Goal: Task Accomplishment & Management: Manage account settings

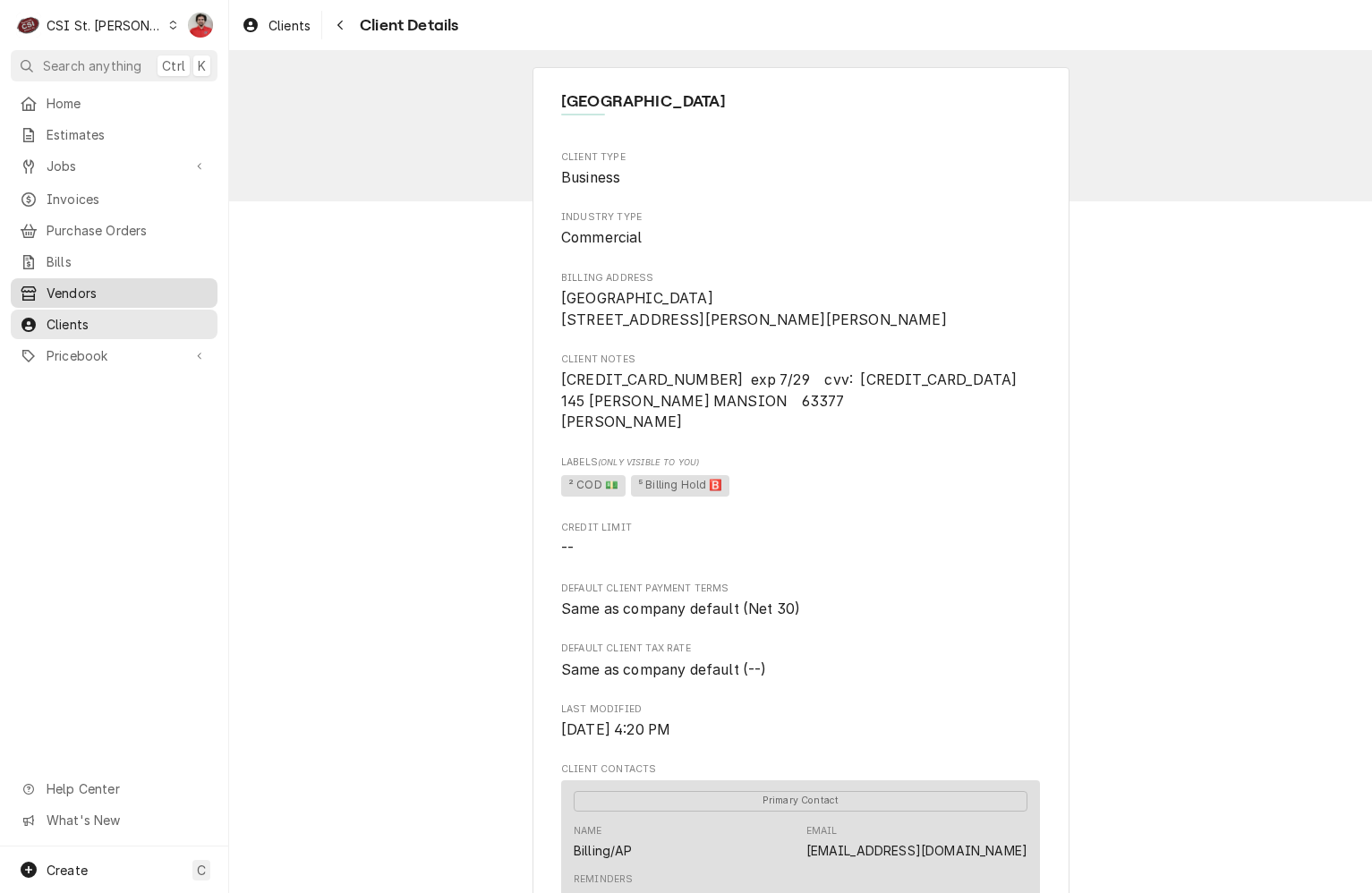
scroll to position [591, 0]
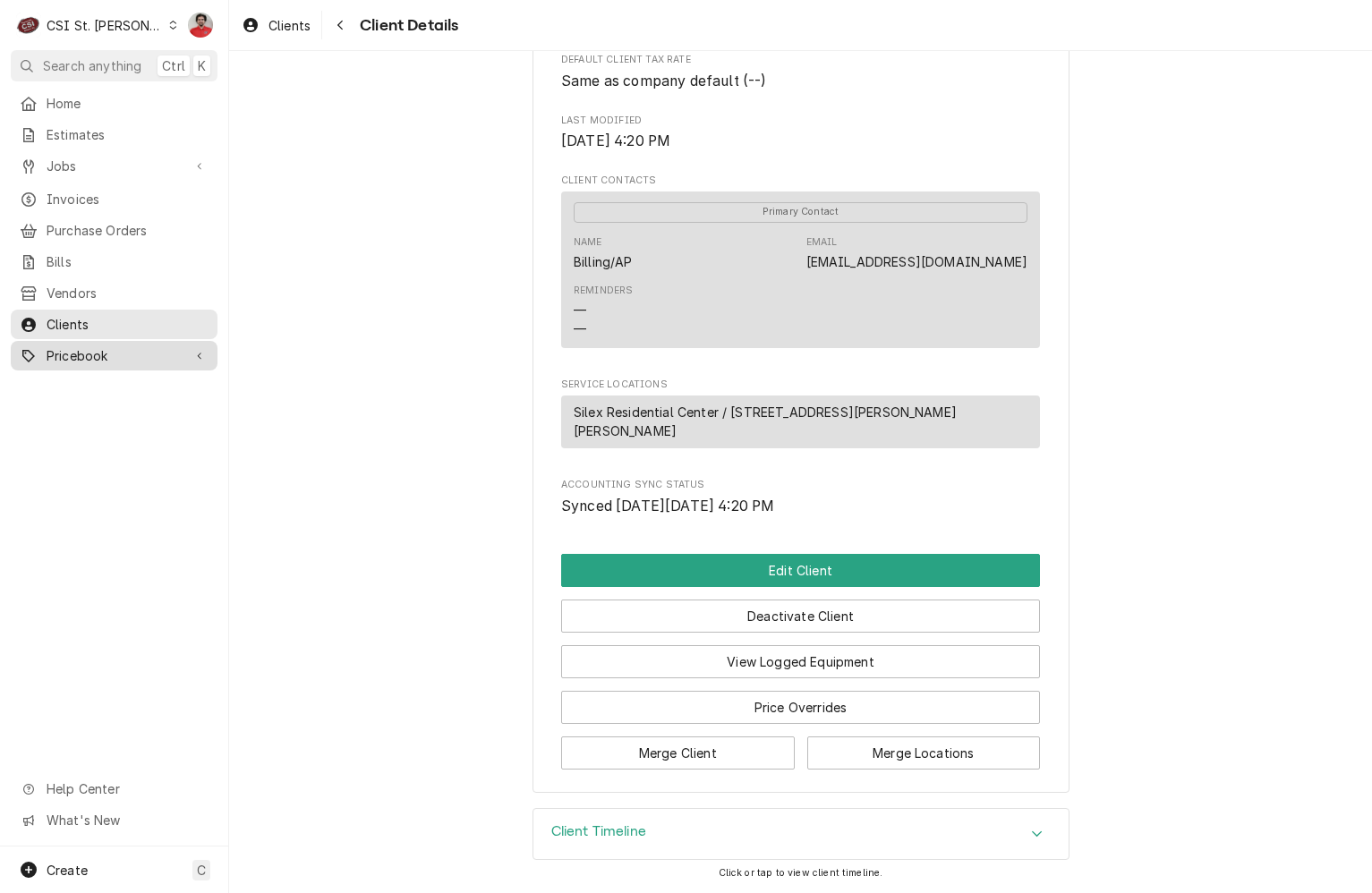
click at [97, 357] on link "Pricebook" at bounding box center [115, 356] width 207 height 30
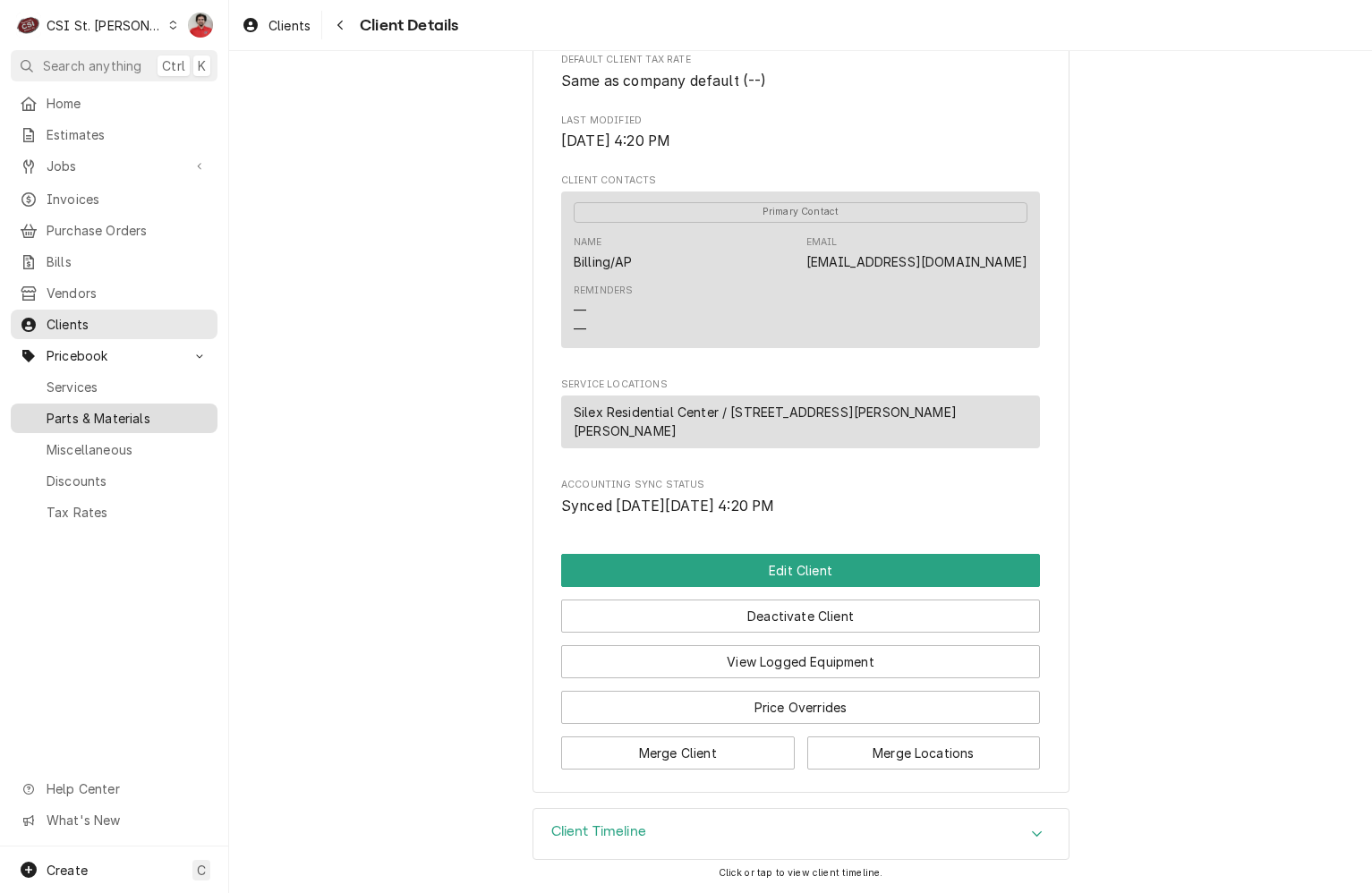
click at [109, 412] on span "Parts & Materials" at bounding box center [128, 419] width 162 height 19
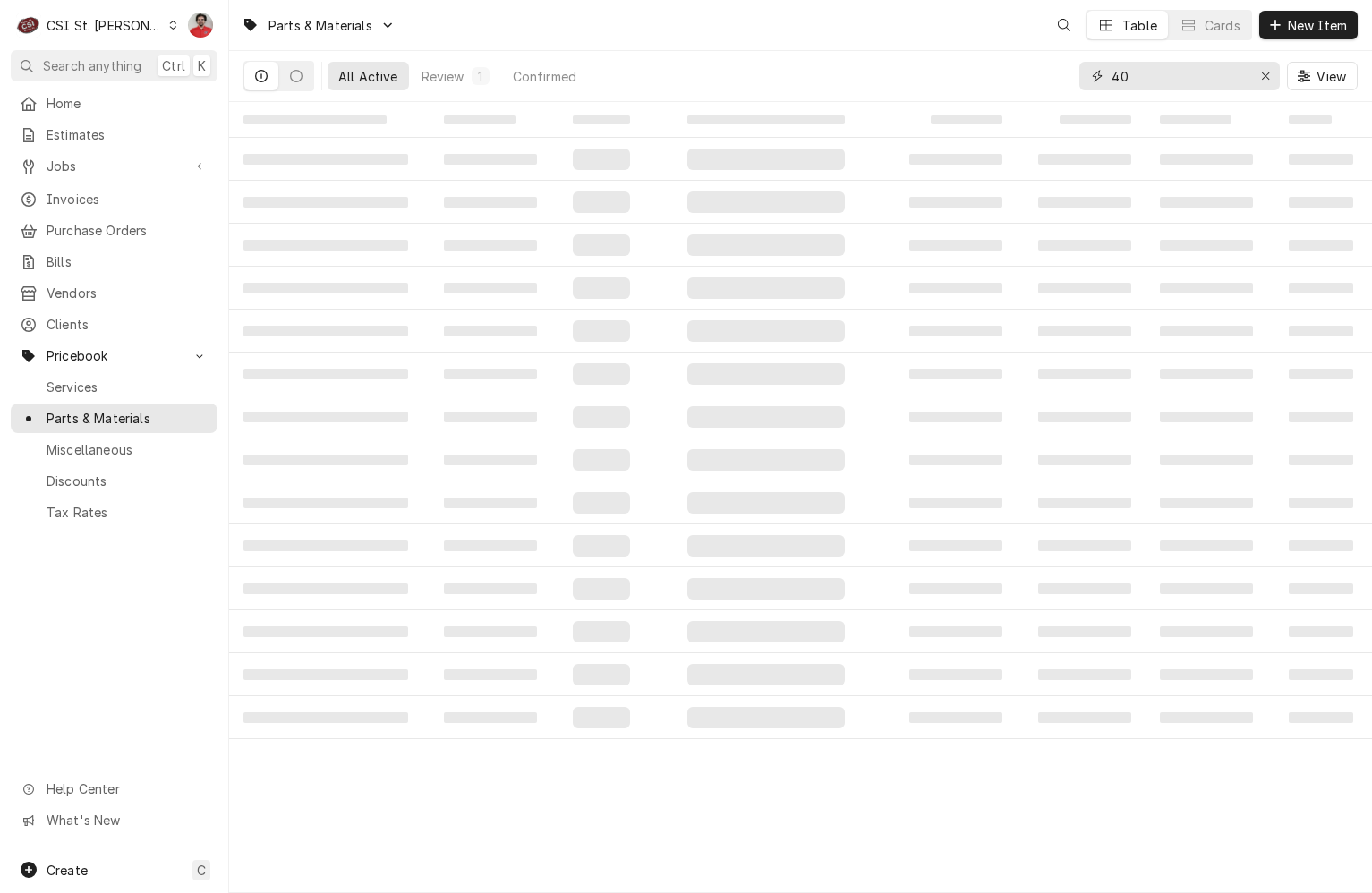
click at [1224, 70] on input "40" at bounding box center [1179, 76] width 134 height 29
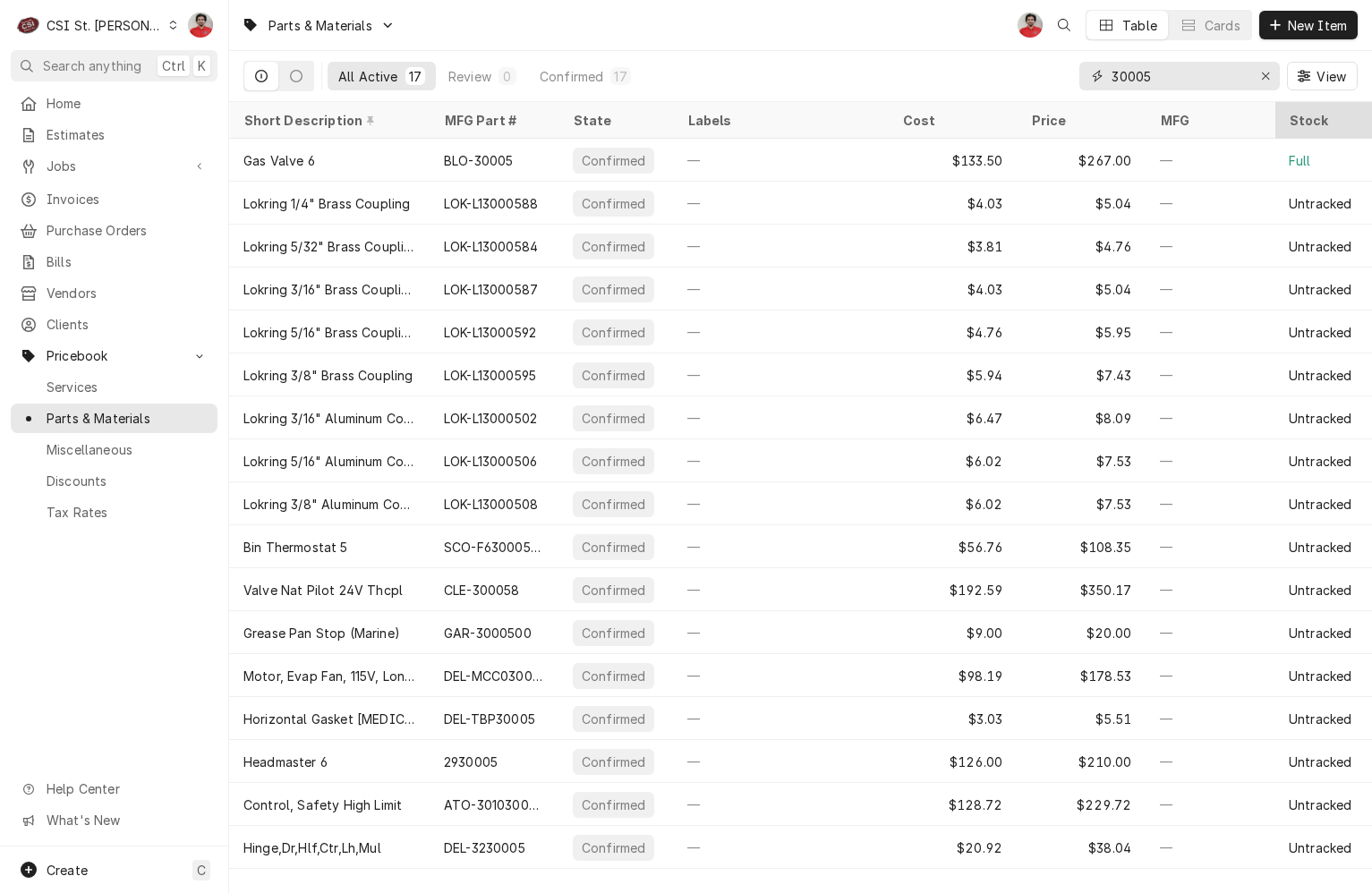
type input "30005"
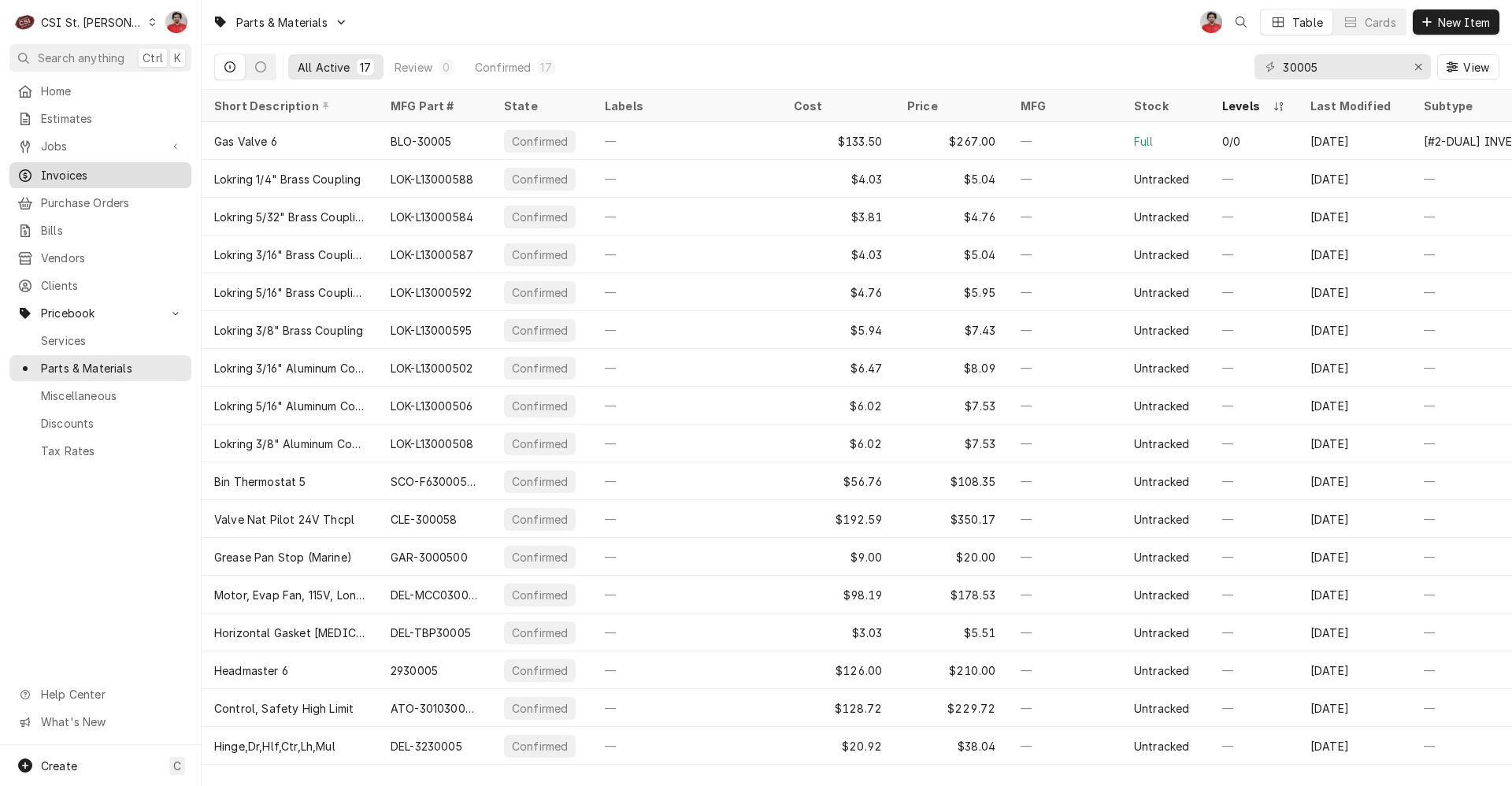
click at [83, 178] on div "Invoices" at bounding box center [100, 176] width 175 height 20
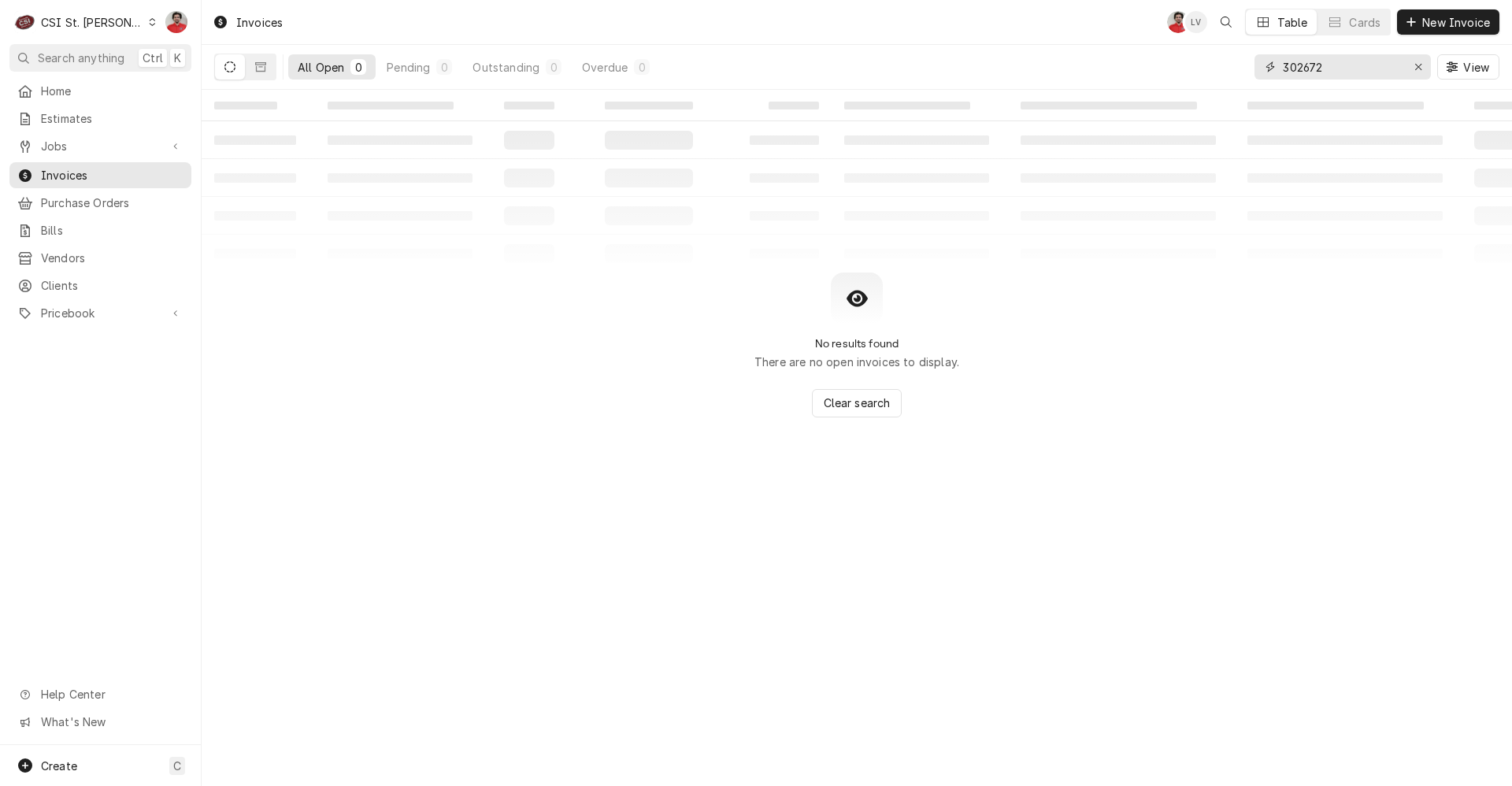
click at [1350, 68] on input "302672" at bounding box center [1341, 66] width 118 height 25
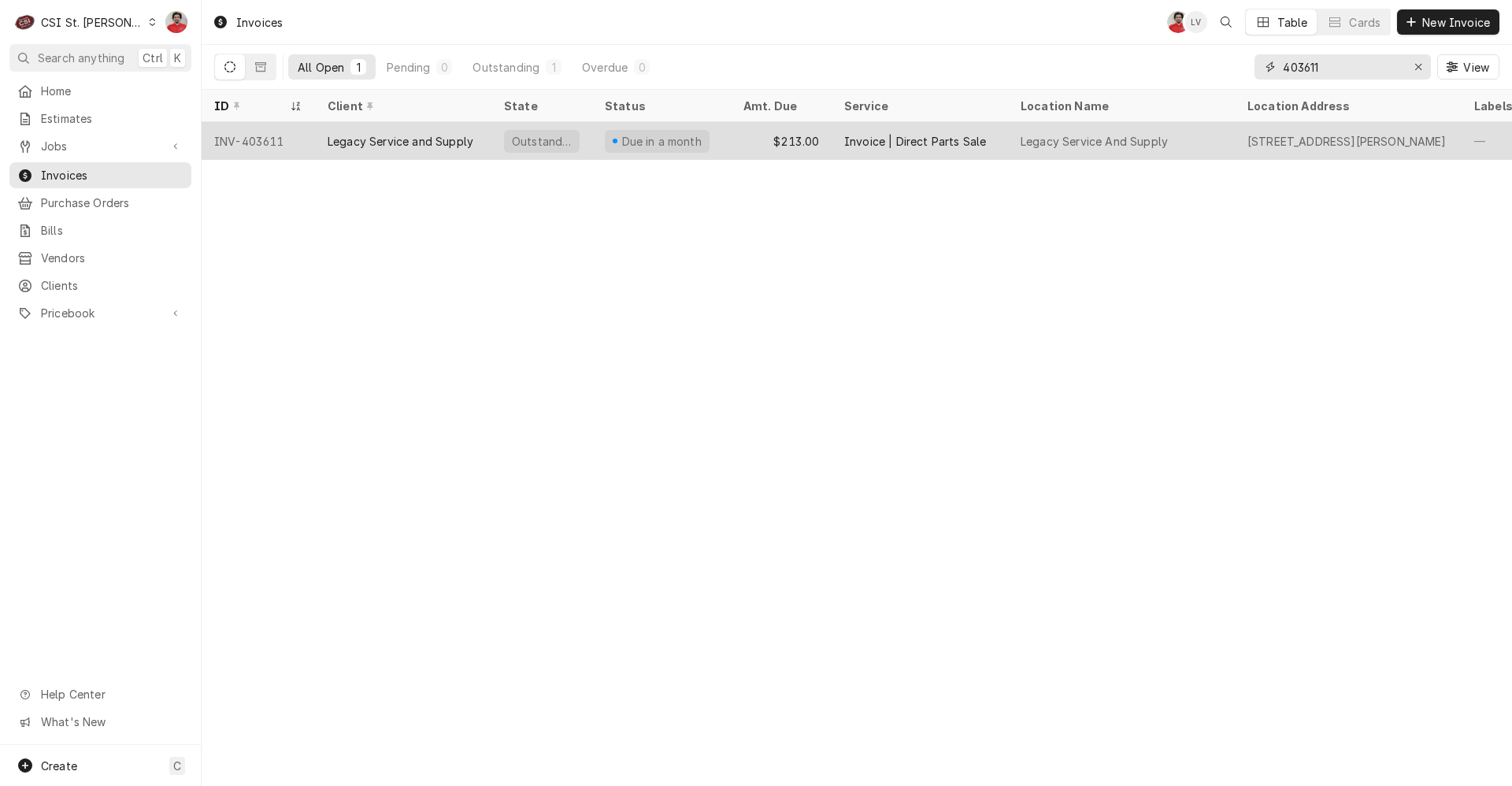
type input "403611"
click at [1006, 139] on div "Invoice | Direct Parts Sale" at bounding box center [919, 141] width 176 height 38
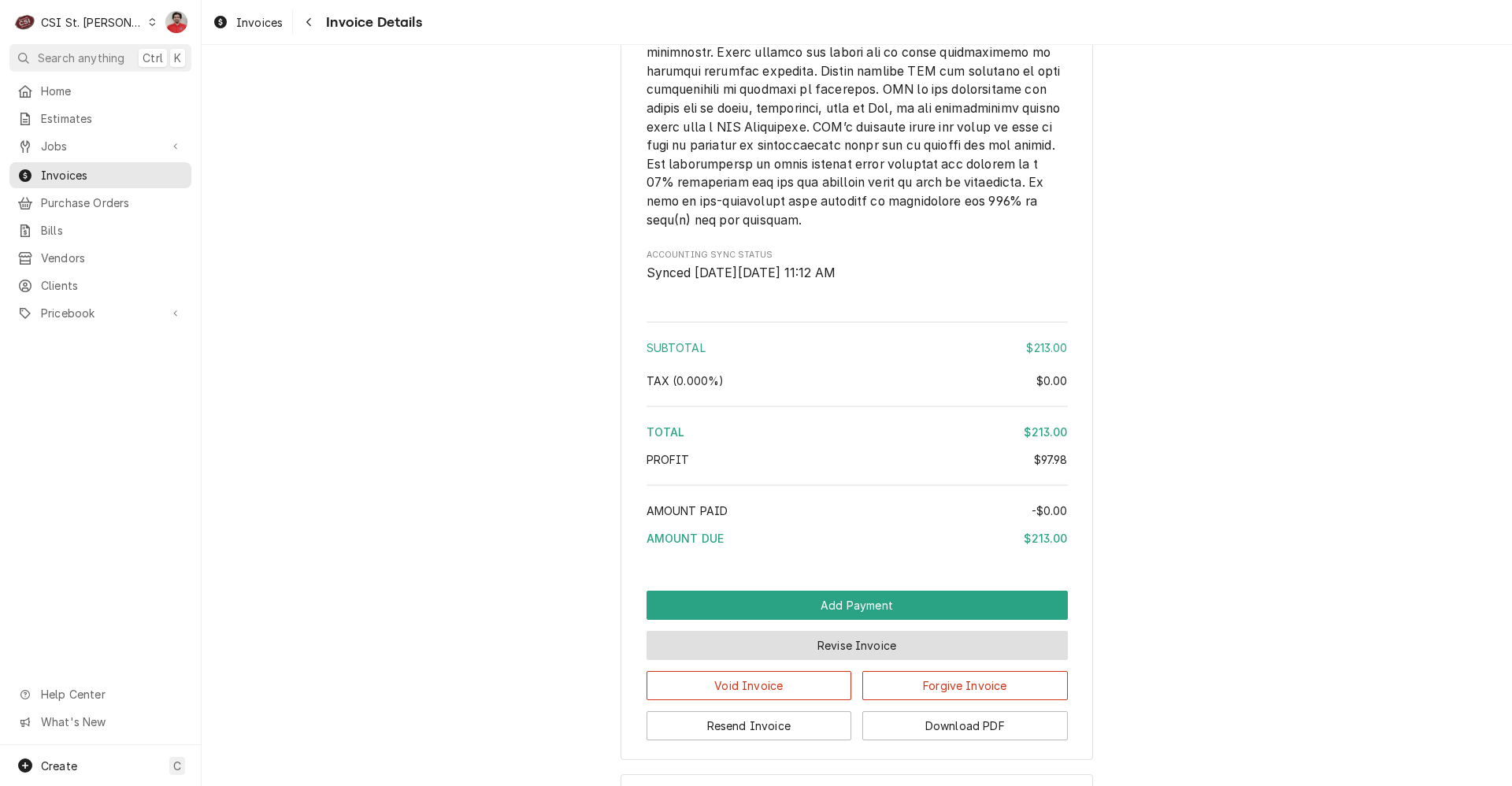
scroll to position [1990, 0]
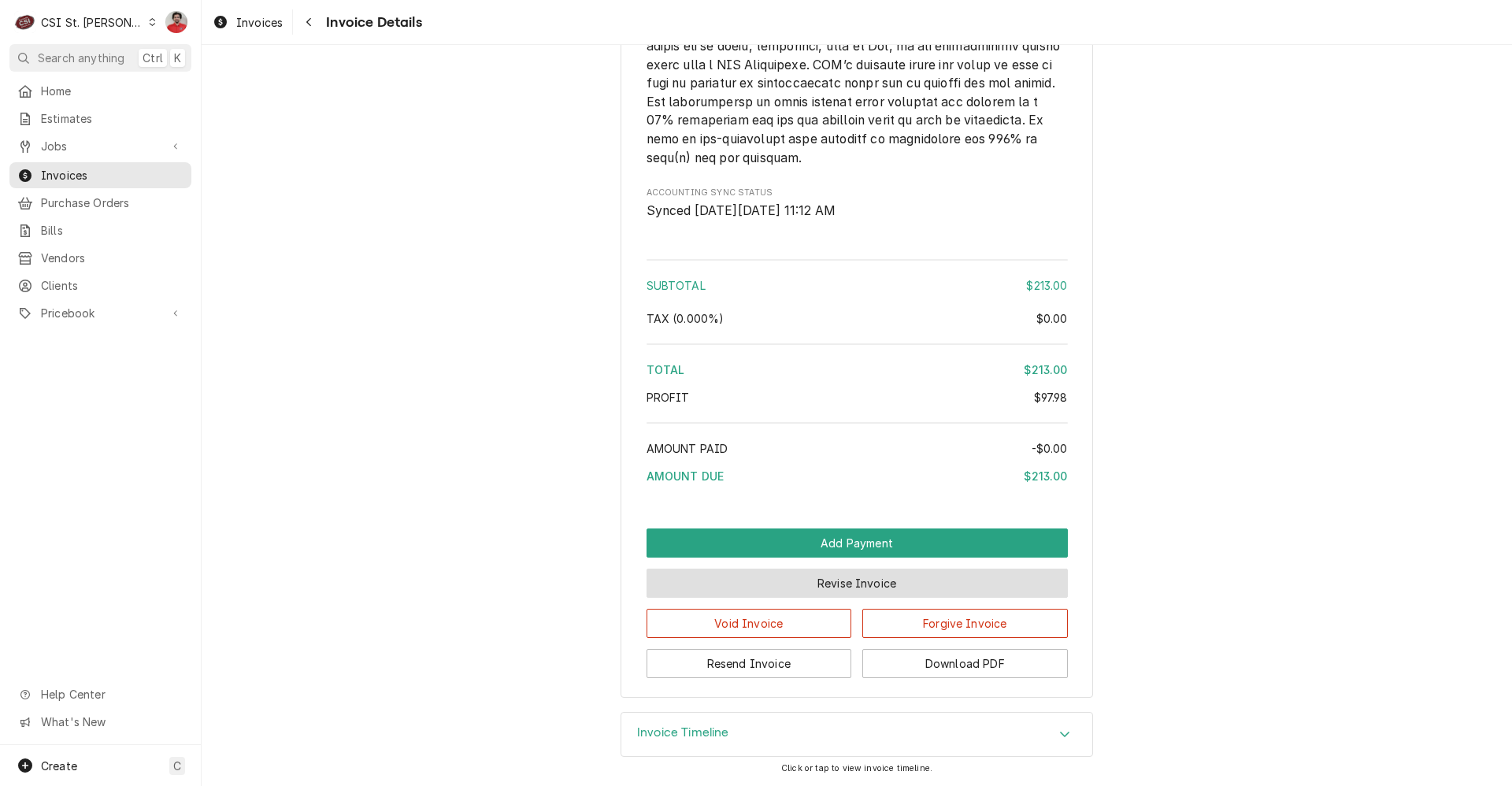
click at [821, 591] on button "Revise Invoice" at bounding box center [857, 583] width 421 height 30
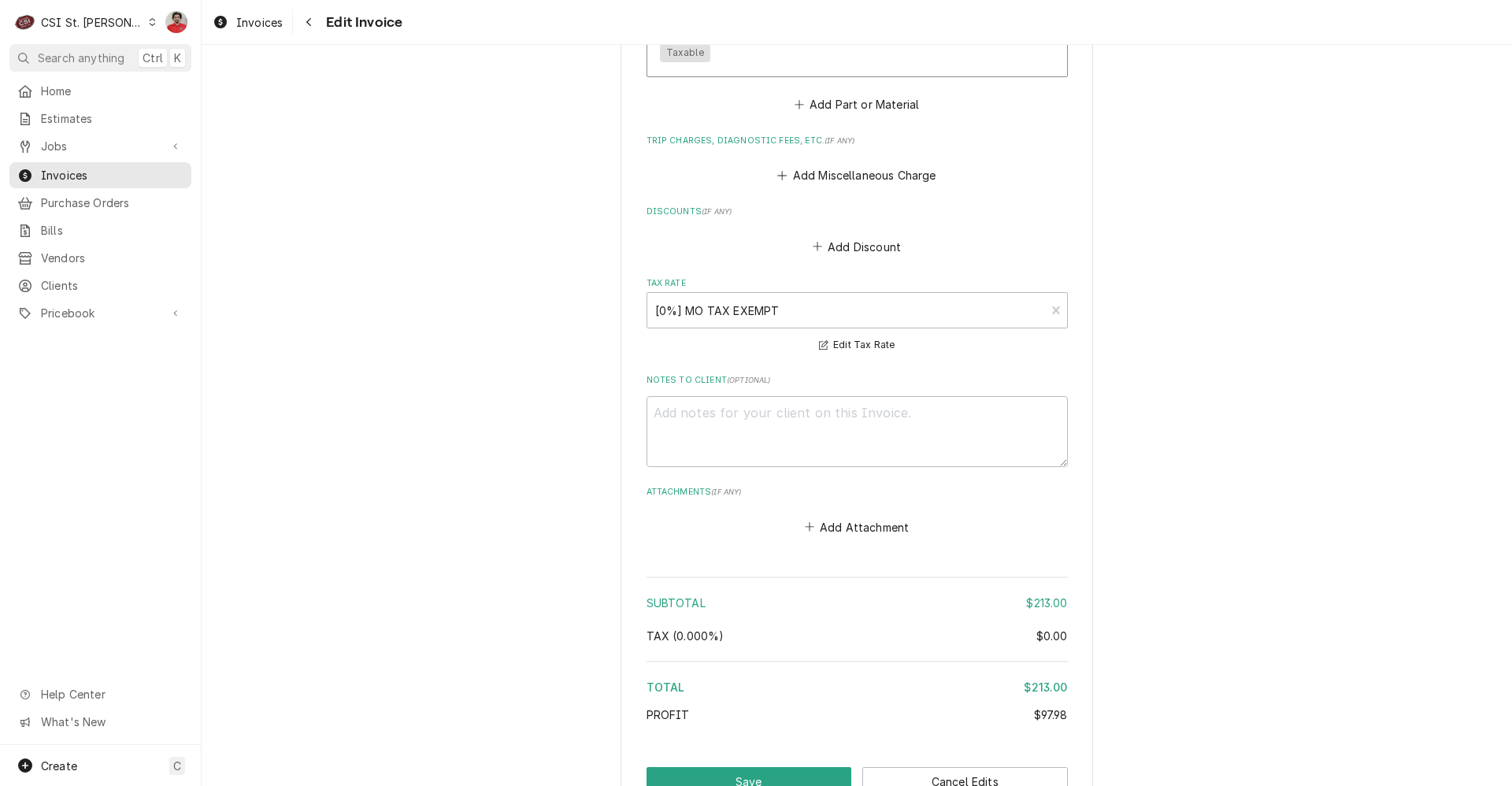
scroll to position [1733, 0]
click at [726, 421] on textarea "Notes to Client ( optional )" at bounding box center [857, 428] width 421 height 71
type textarea "x"
type textarea "P"
type textarea "x"
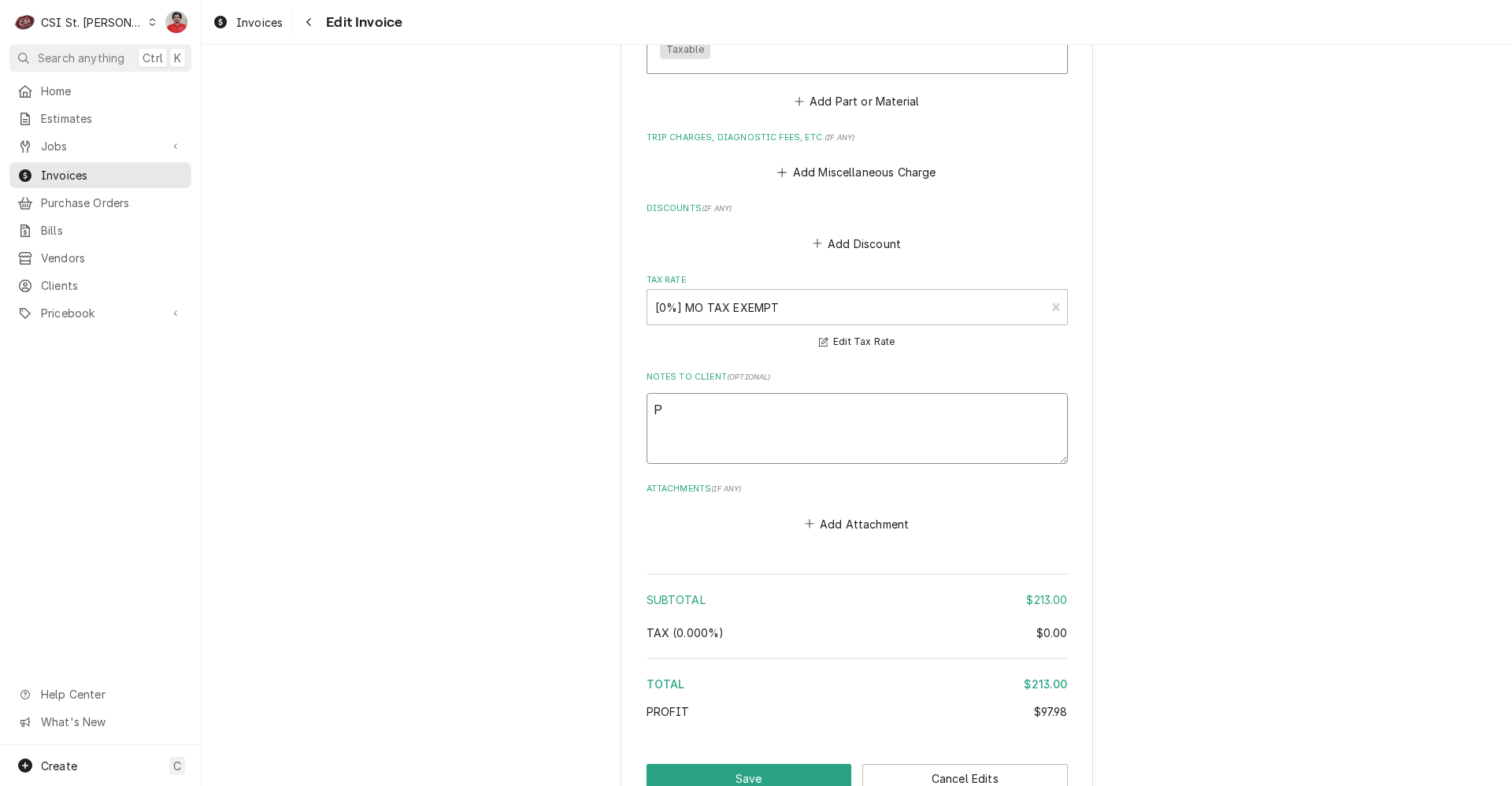
type textarea "PO"
type textarea "x"
type textarea "PO"
type textarea "x"
type textarea "PO 2"
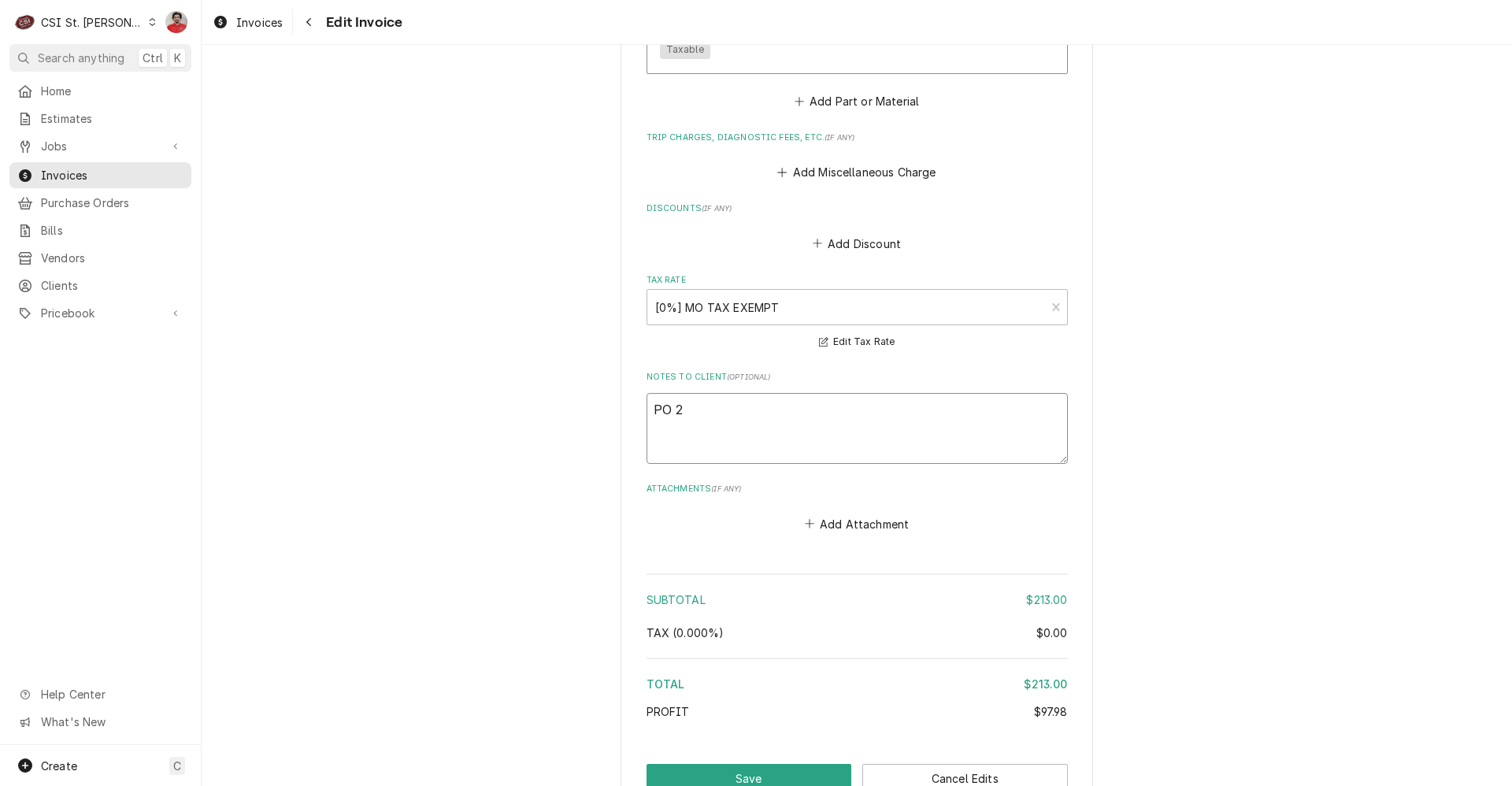
type textarea "x"
type textarea "PO 27"
type textarea "x"
type textarea "PO 274"
type textarea "x"
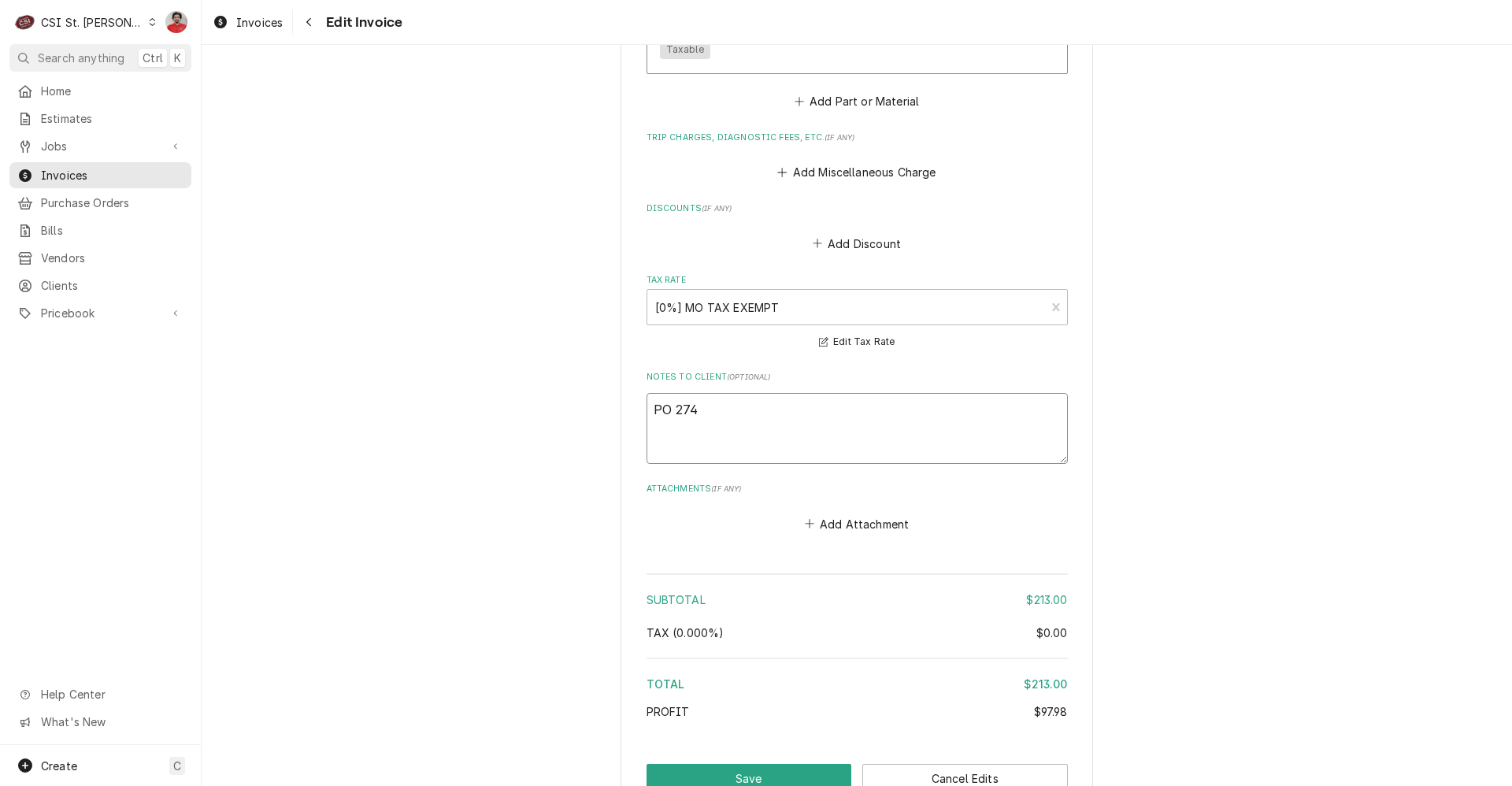
type textarea "PO 2740"
type textarea "x"
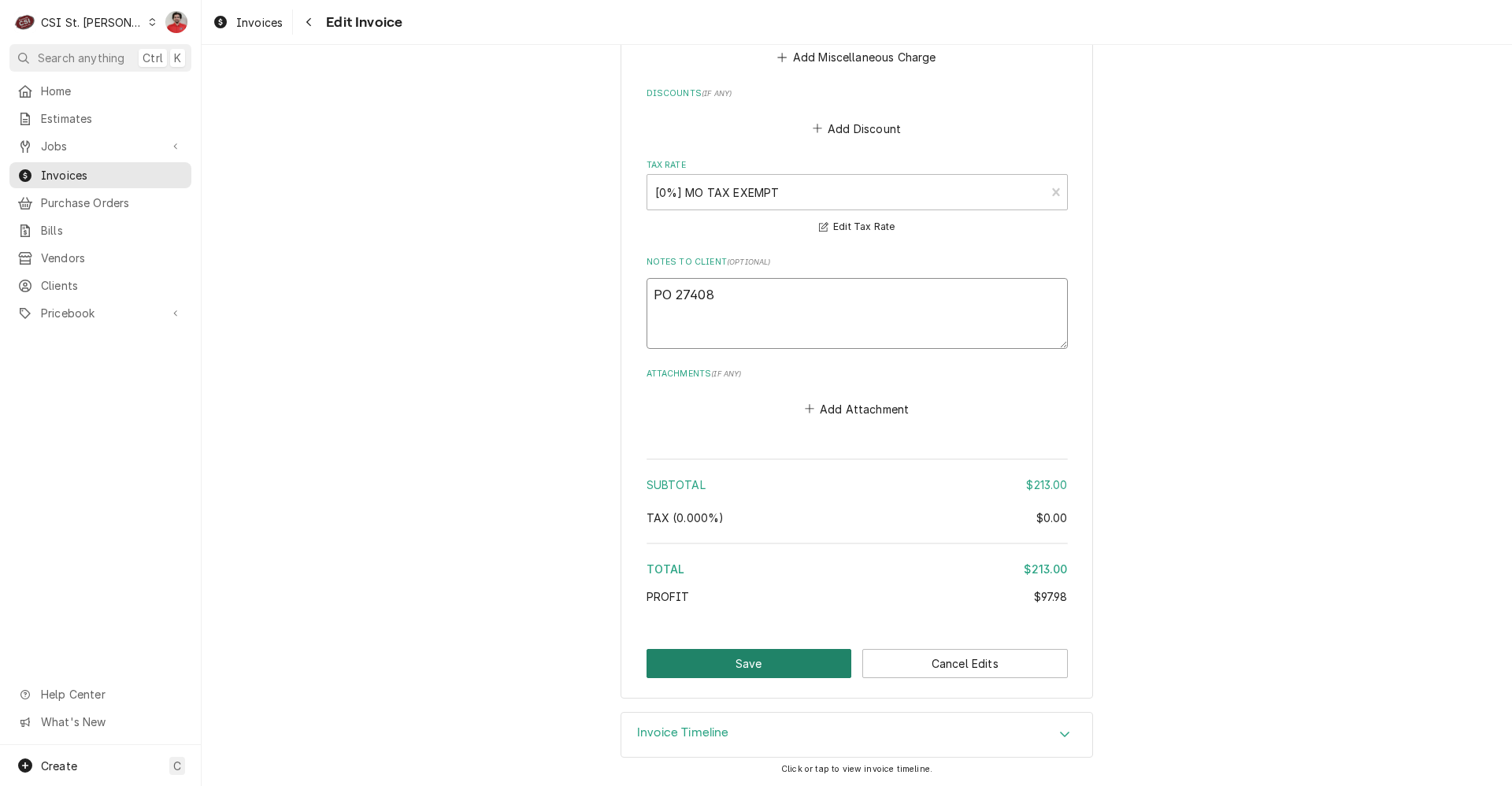
type textarea "PO 27408"
click at [767, 670] on button "Save" at bounding box center [749, 664] width 206 height 30
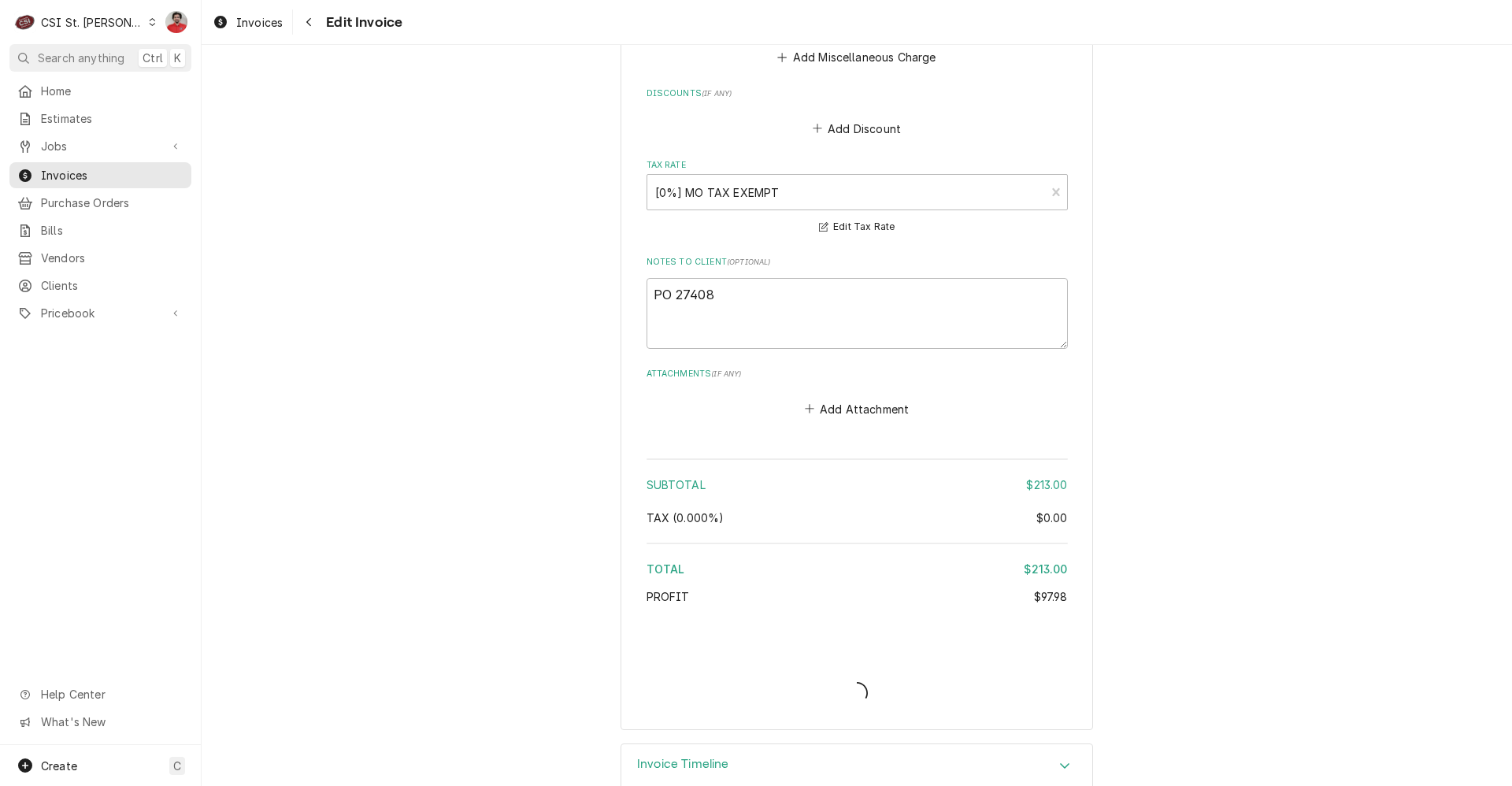
type textarea "x"
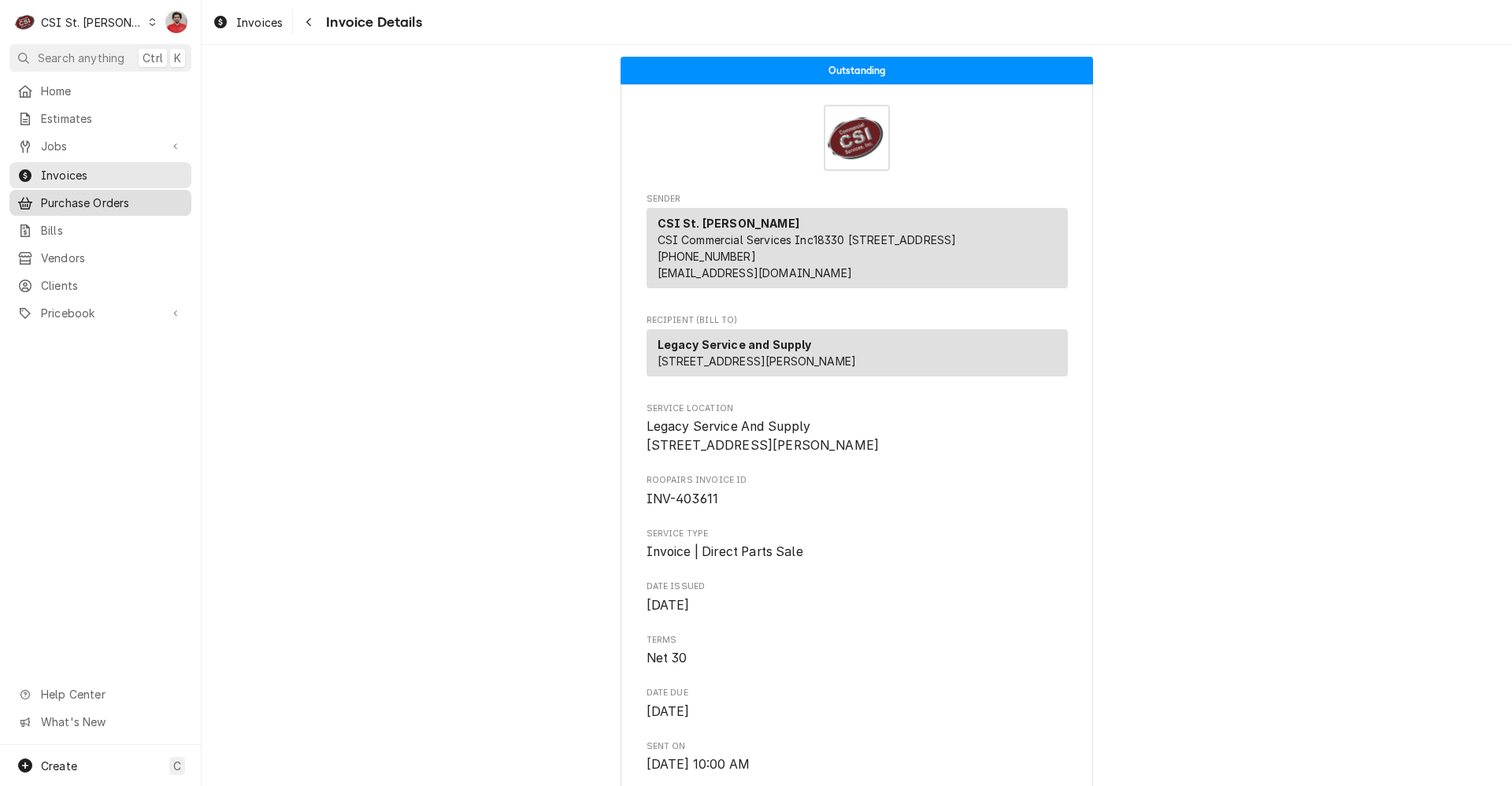
click at [50, 196] on span "Purchase Orders" at bounding box center [112, 203] width 143 height 16
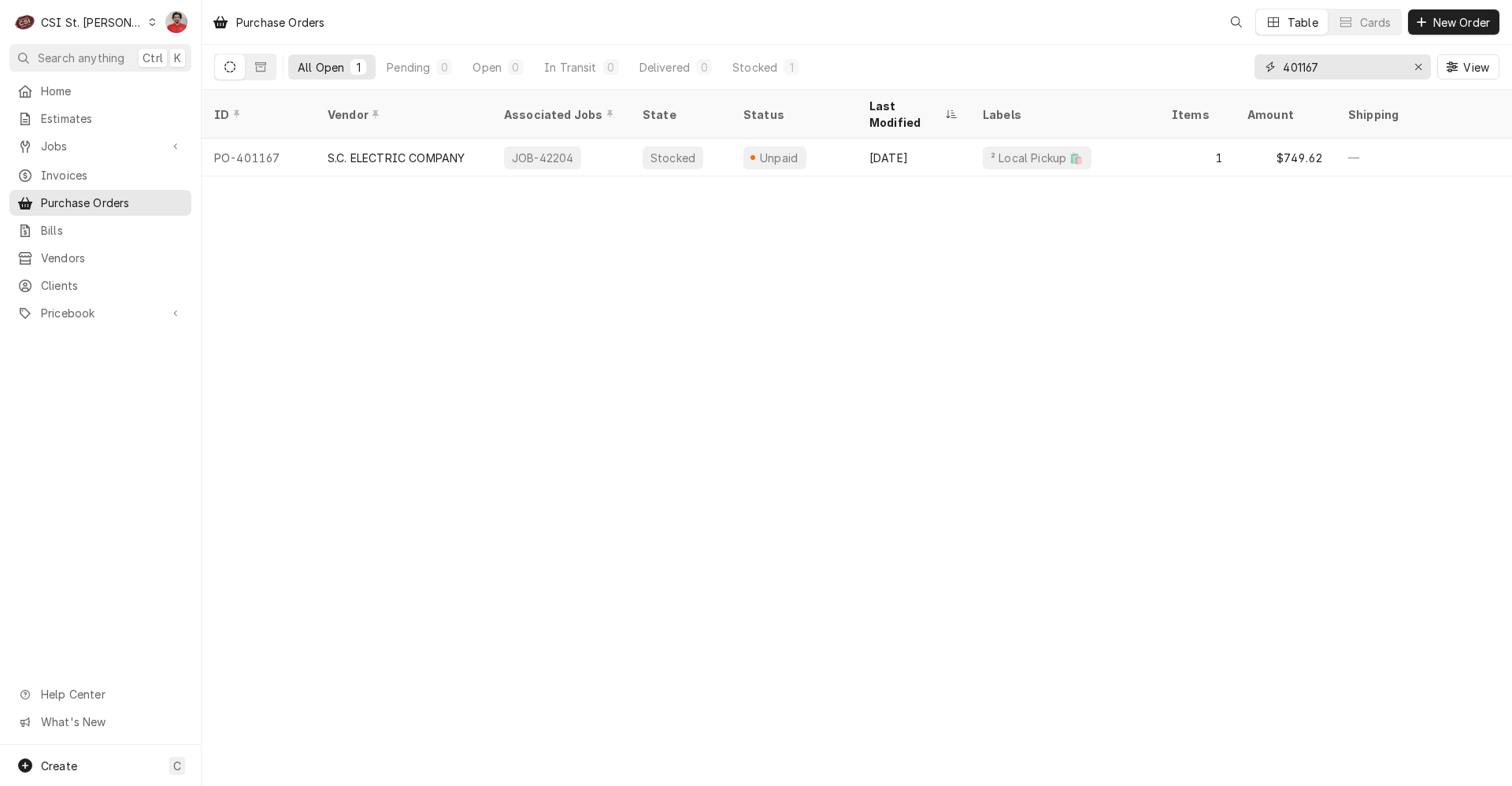
click at [1355, 65] on input "401167" at bounding box center [1341, 66] width 118 height 25
type input "amazon"
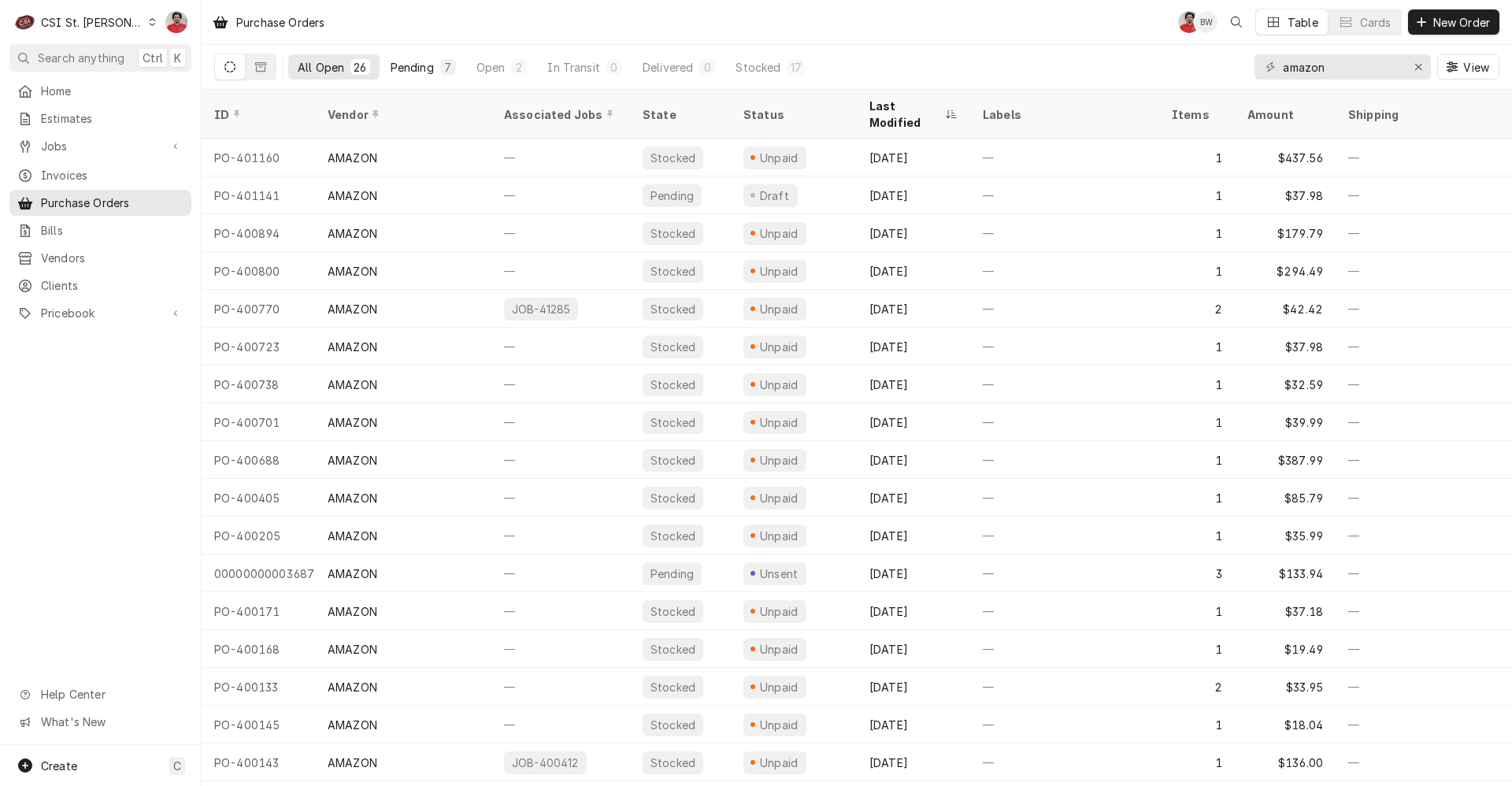
click at [422, 71] on div "Pending" at bounding box center [412, 67] width 43 height 16
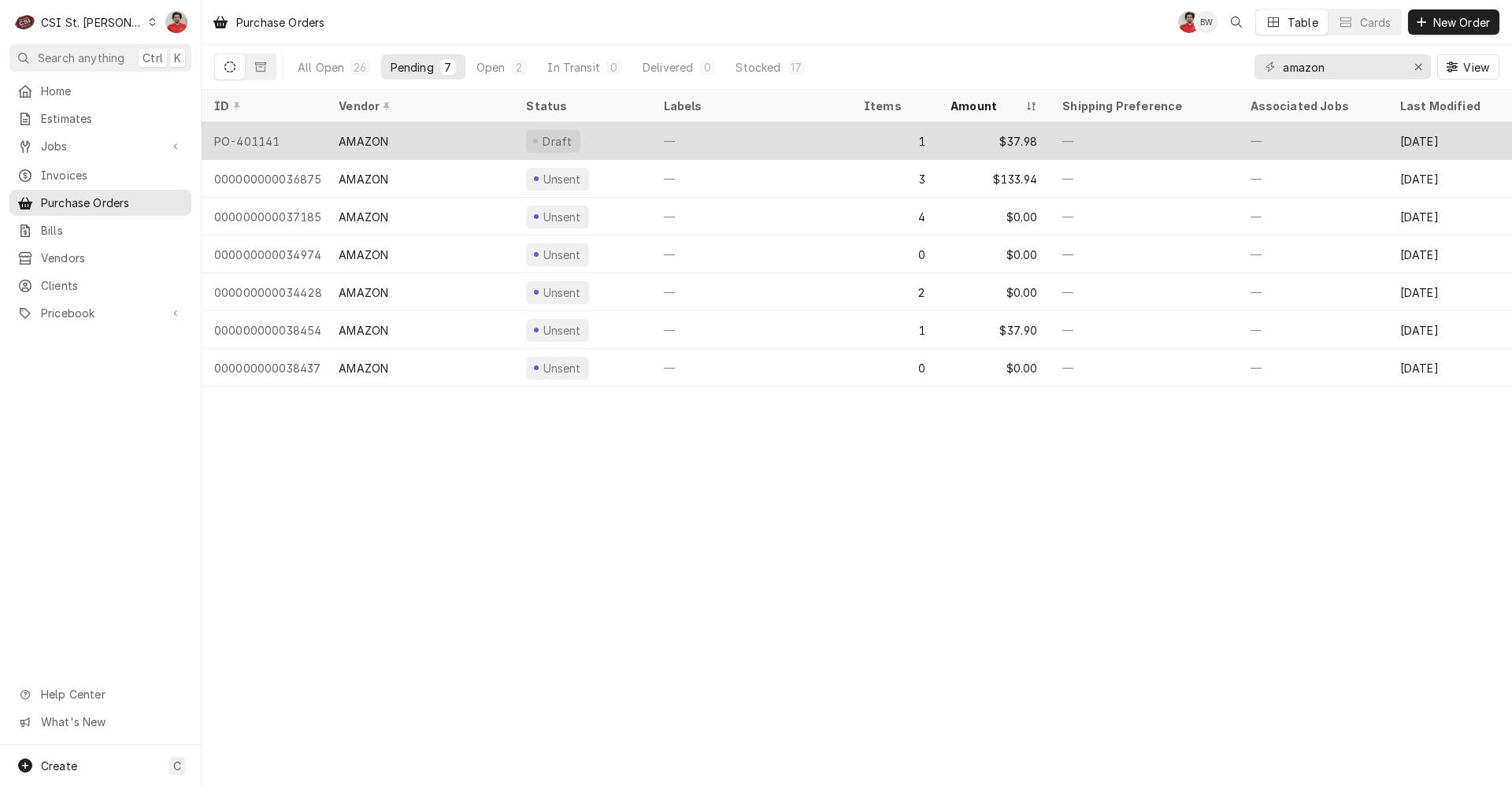
click at [462, 129] on div "AMAZON" at bounding box center [420, 141] width 188 height 38
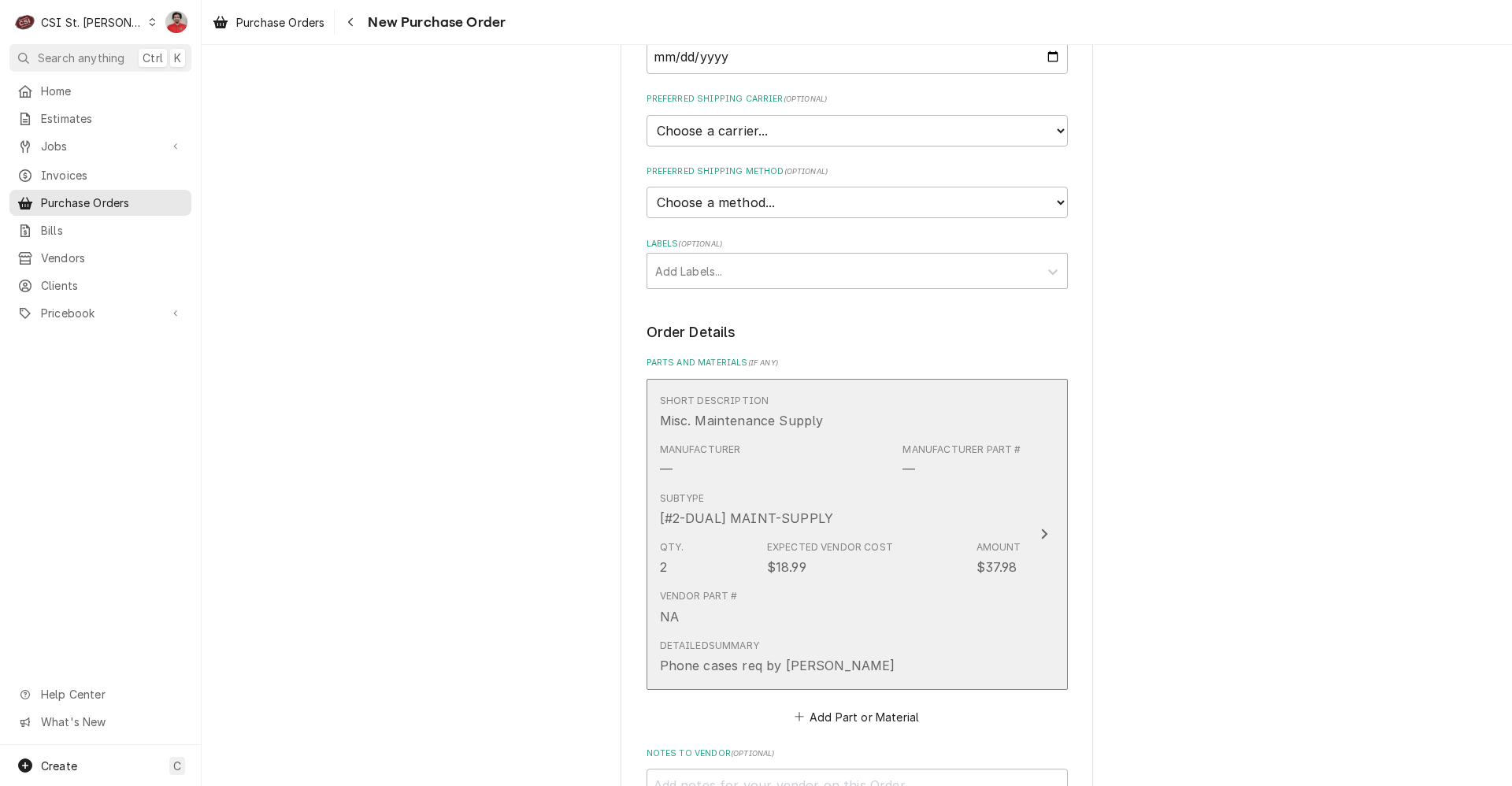
scroll to position [630, 0]
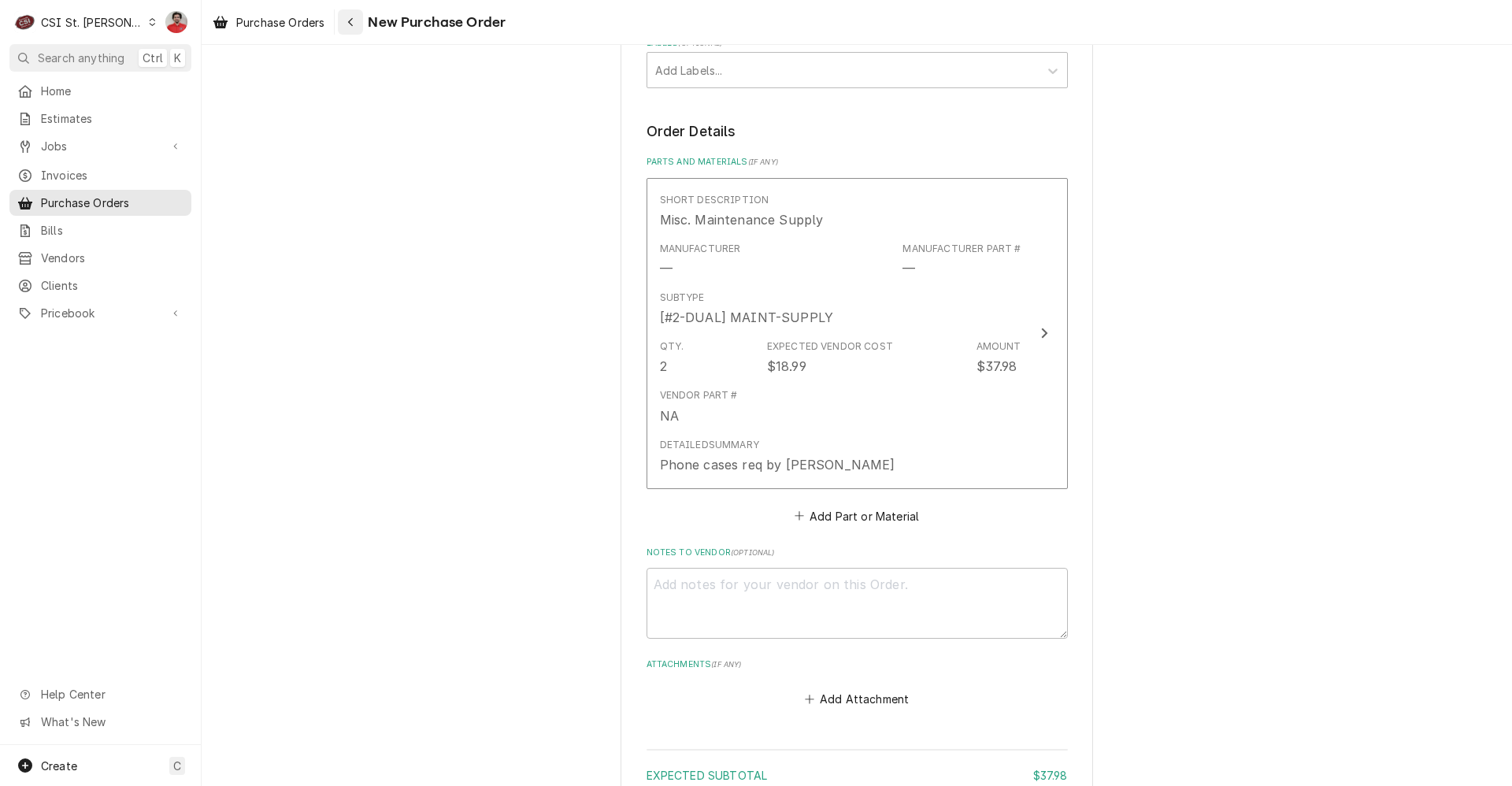
click at [354, 28] on div "Navigate back" at bounding box center [350, 21] width 16 height 16
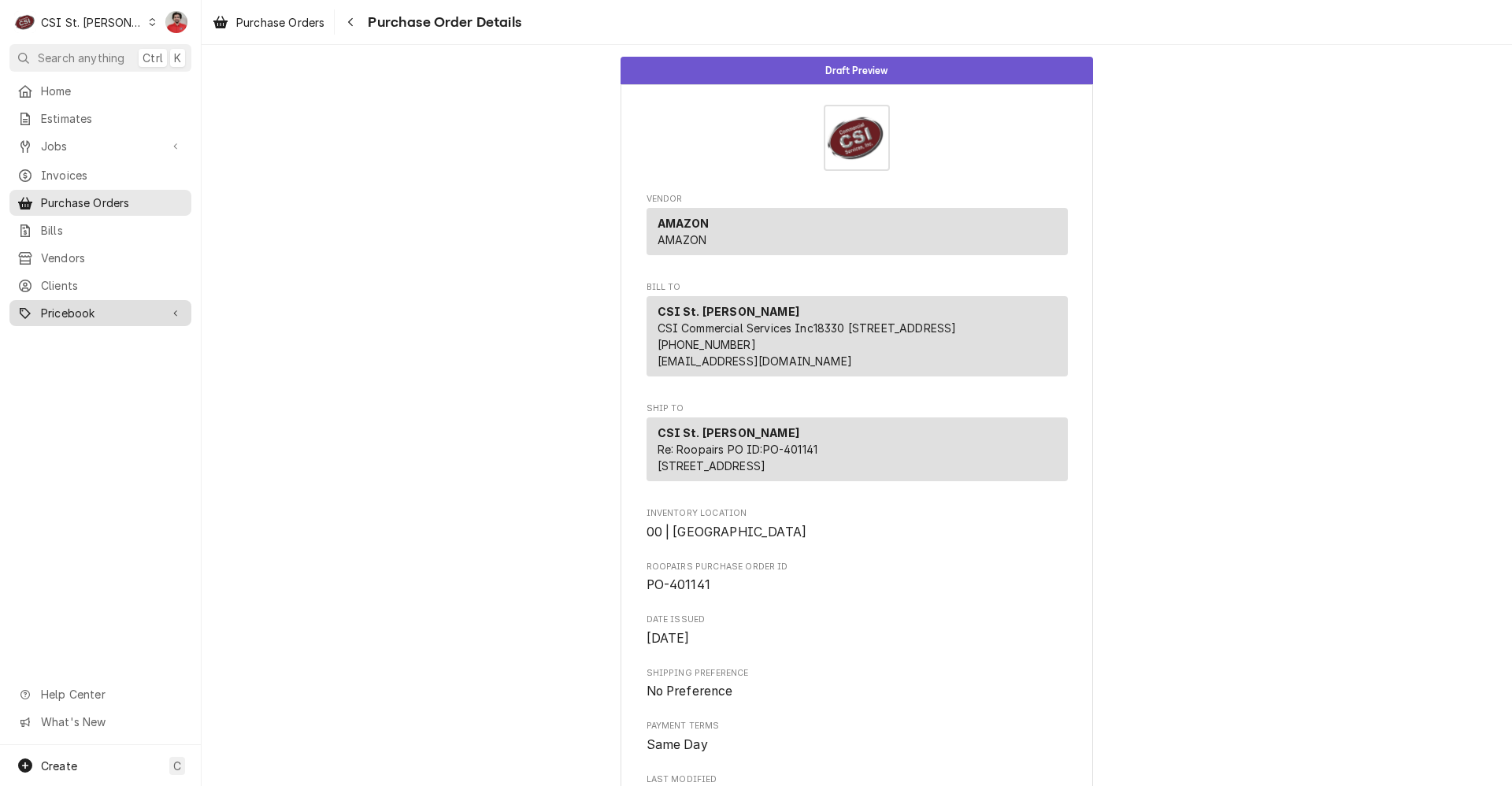
click at [66, 305] on span "Pricebook" at bounding box center [100, 313] width 119 height 16
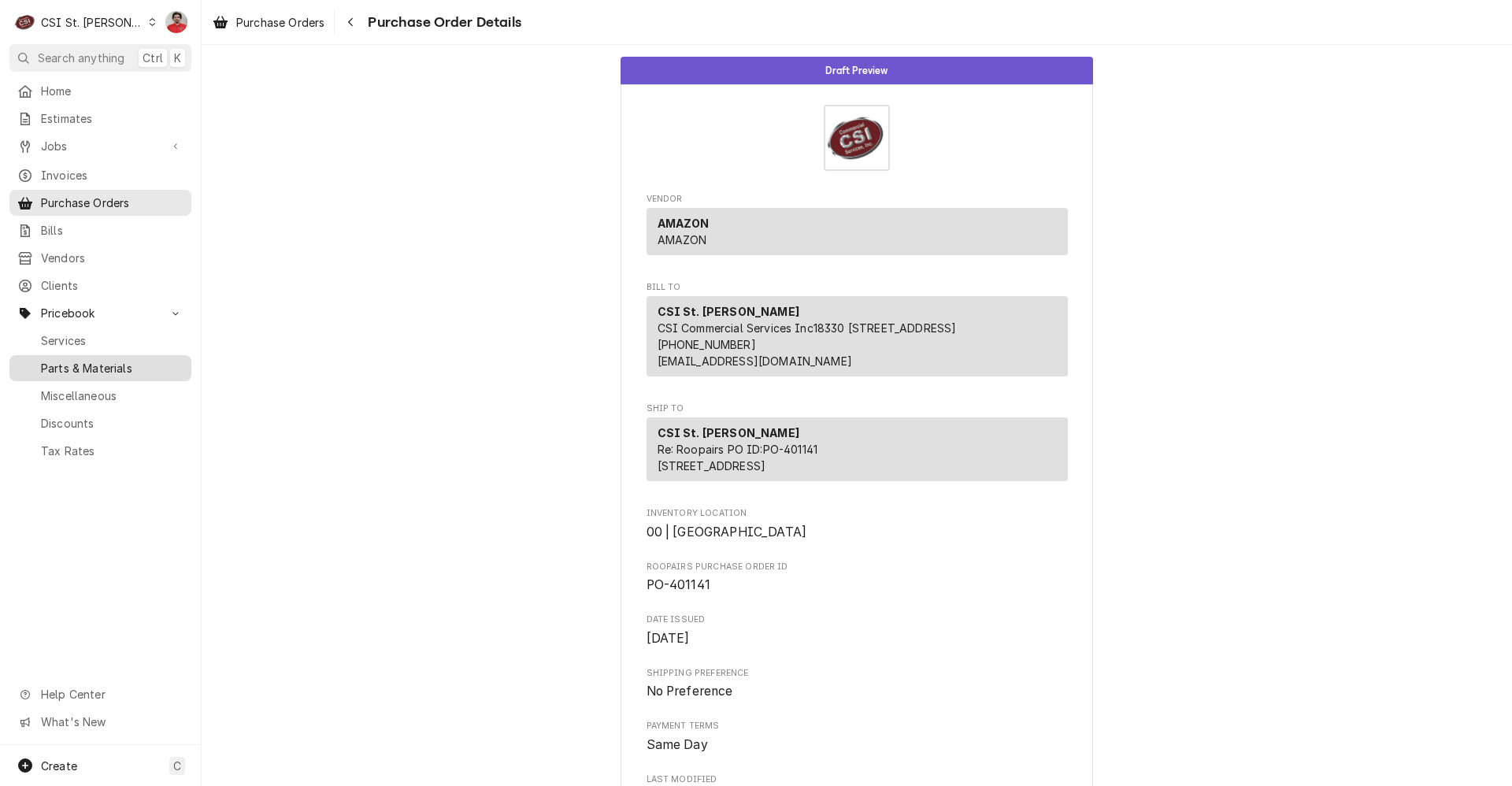
click at [95, 360] on span "Parts & Materials" at bounding box center [112, 368] width 143 height 16
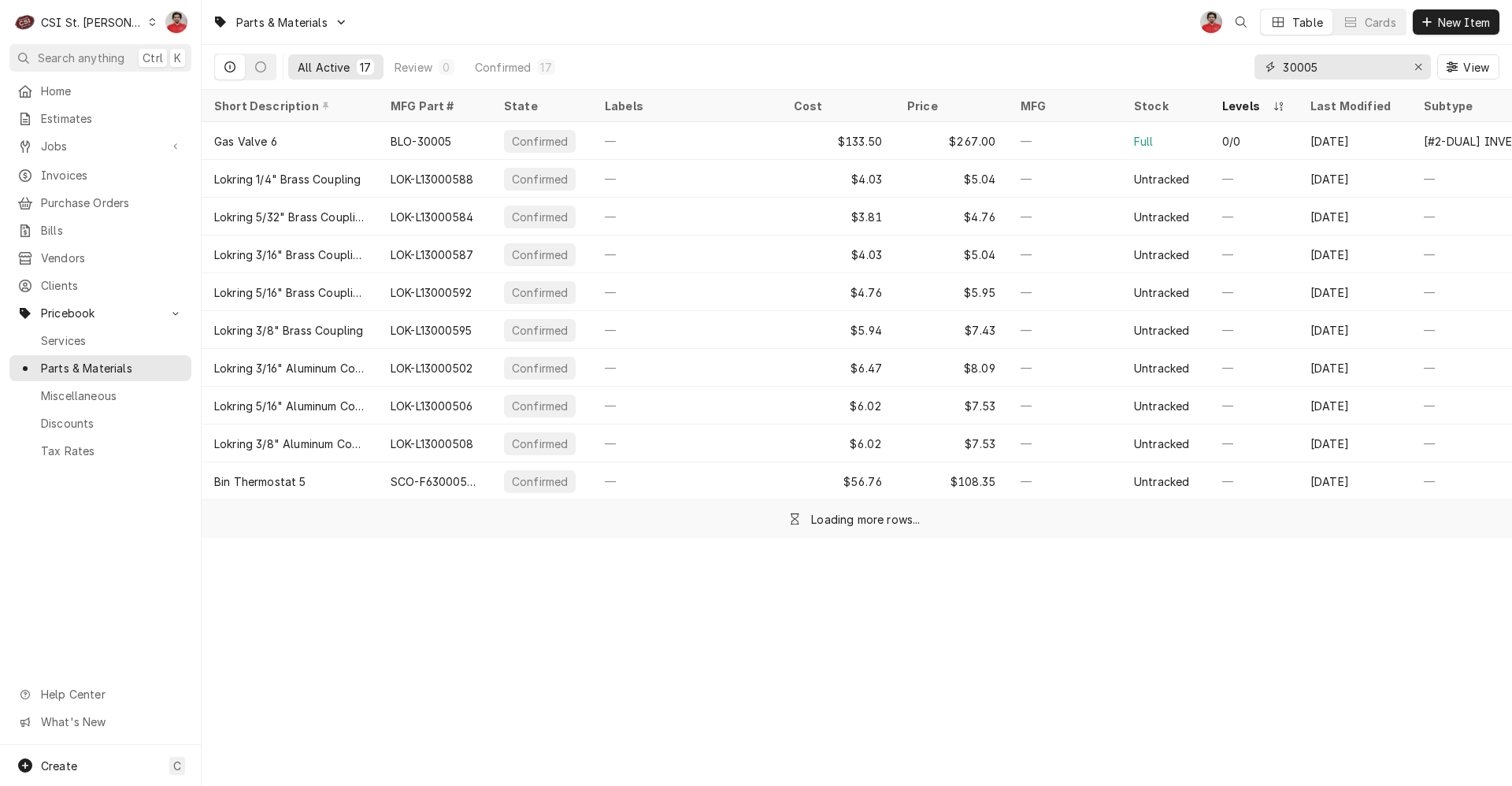
click at [1350, 66] on input "30005" at bounding box center [1341, 66] width 118 height 25
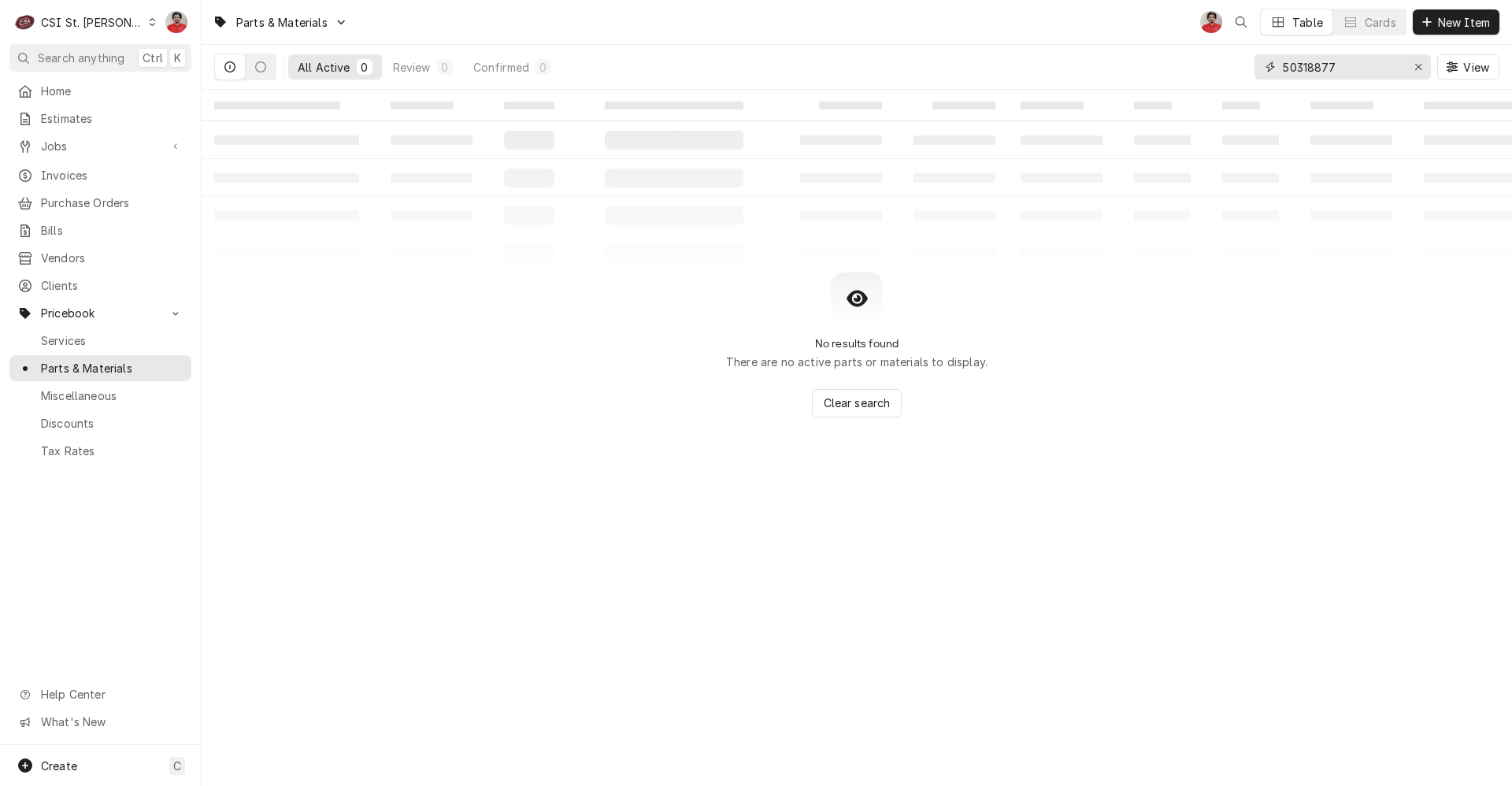
click at [1341, 69] on input "50318877" at bounding box center [1341, 66] width 118 height 25
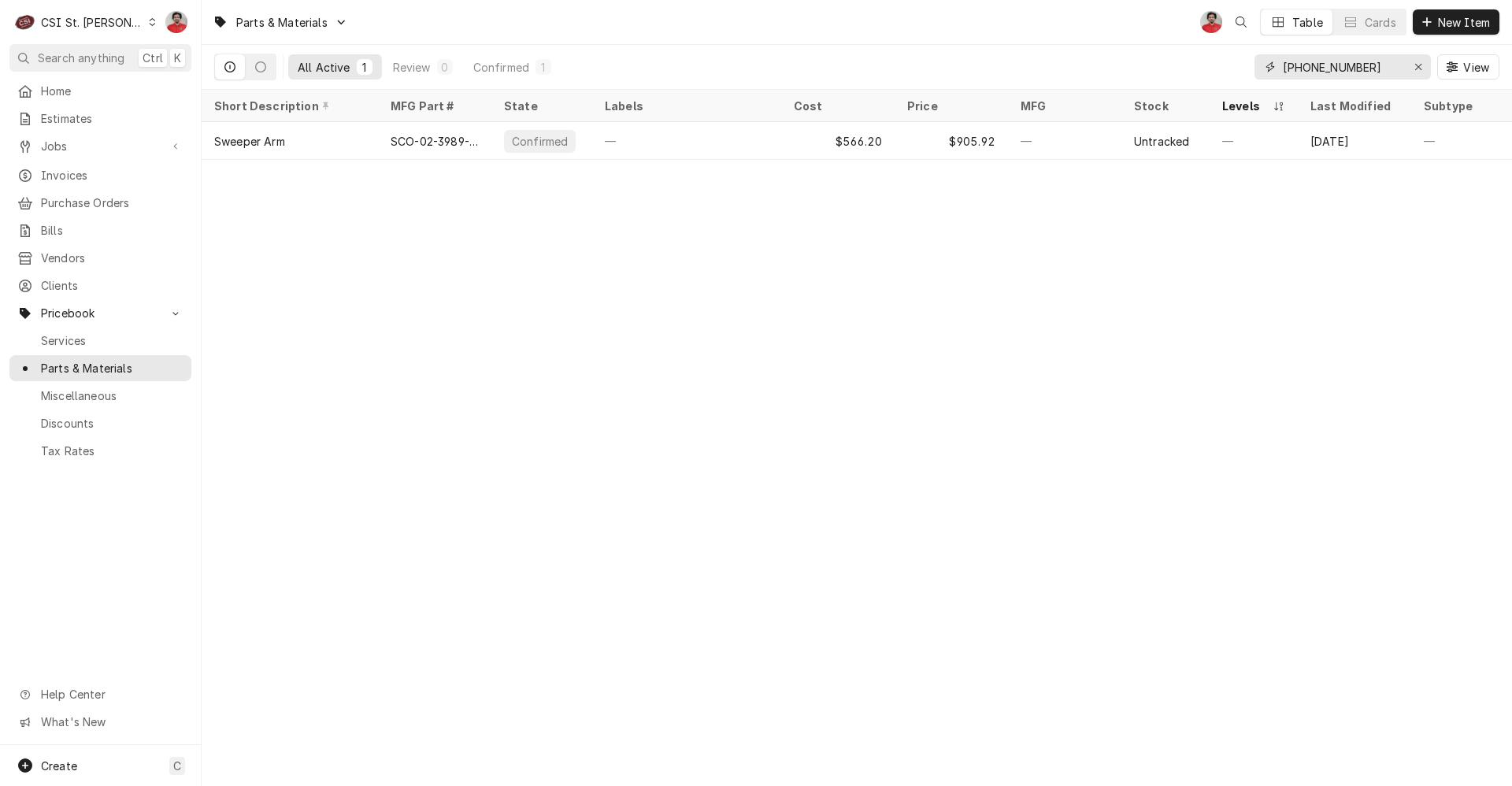
drag, startPoint x: 1364, startPoint y: 66, endPoint x: 1279, endPoint y: 81, distance: 86.3
click at [1279, 81] on div "02-3989-01 View" at bounding box center [1377, 67] width 245 height 44
type input "02-3989-01"
click at [93, 21] on div "CSI St. [PERSON_NAME]" at bounding box center [92, 22] width 102 height 16
click at [190, 53] on div "CSI Kentucky" at bounding box center [241, 58] width 207 height 16
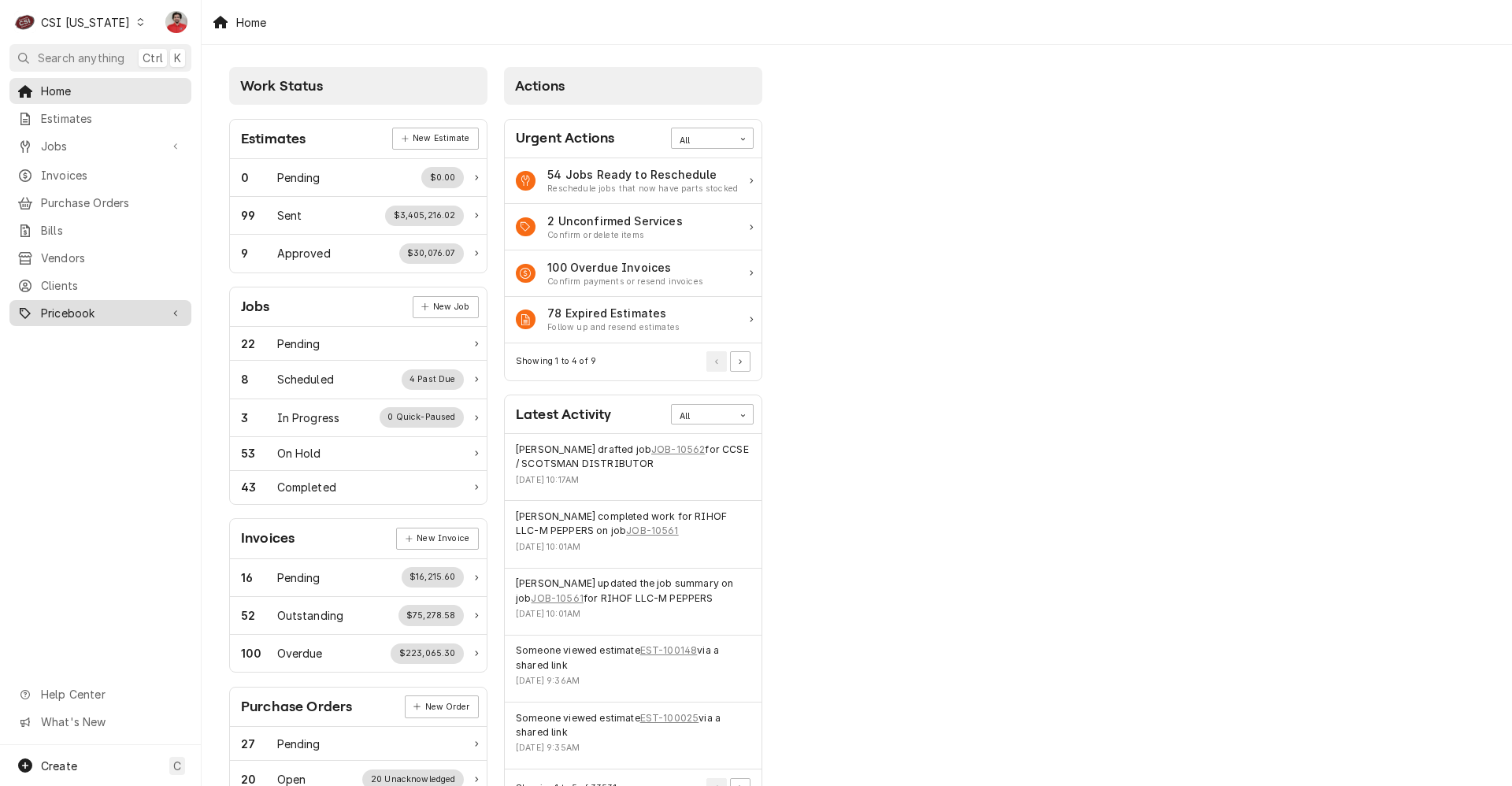
click at [85, 304] on div "Pricebook" at bounding box center [100, 313] width 175 height 20
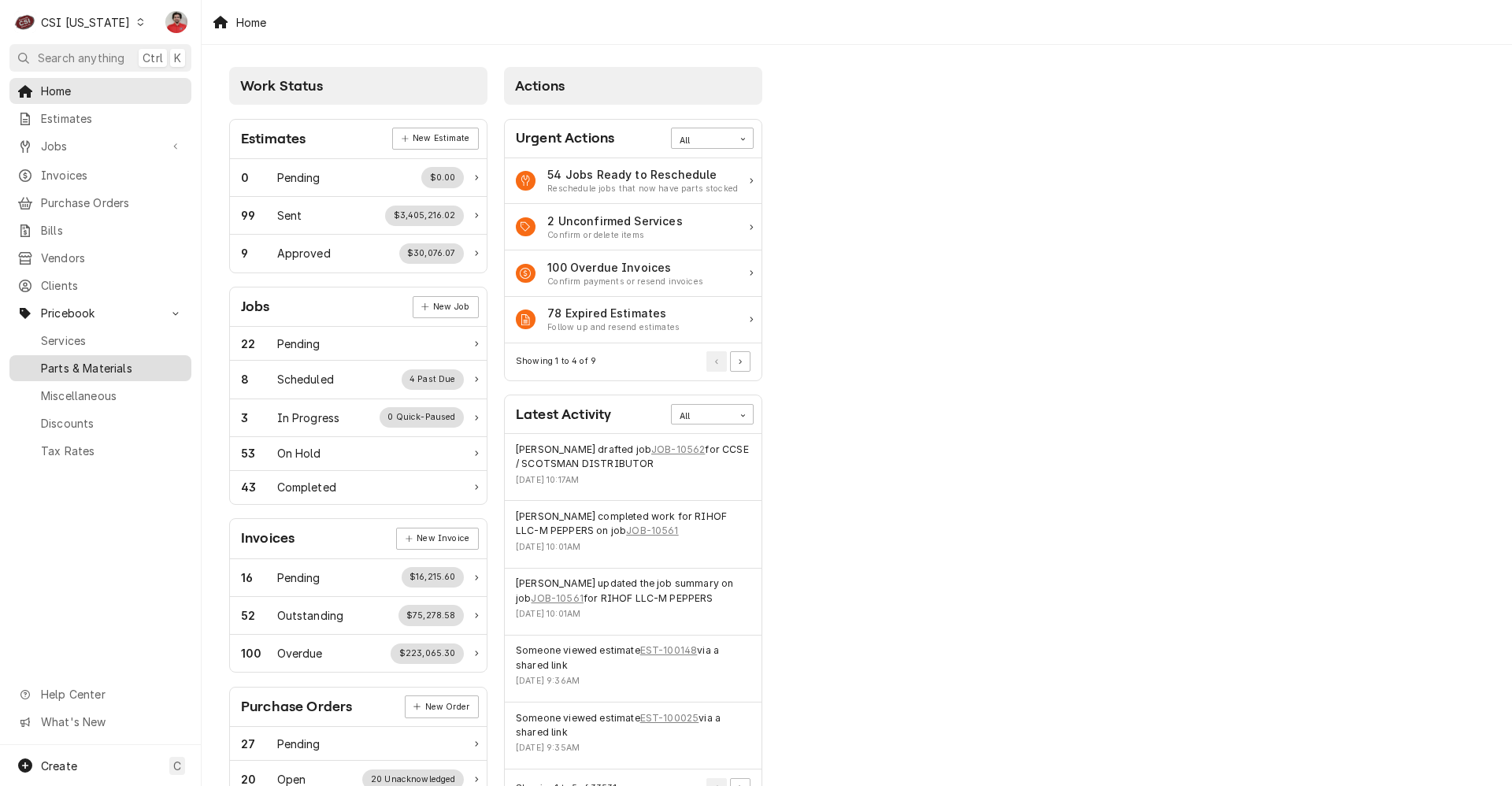
click at [80, 369] on link "Parts & Materials" at bounding box center [101, 368] width 182 height 26
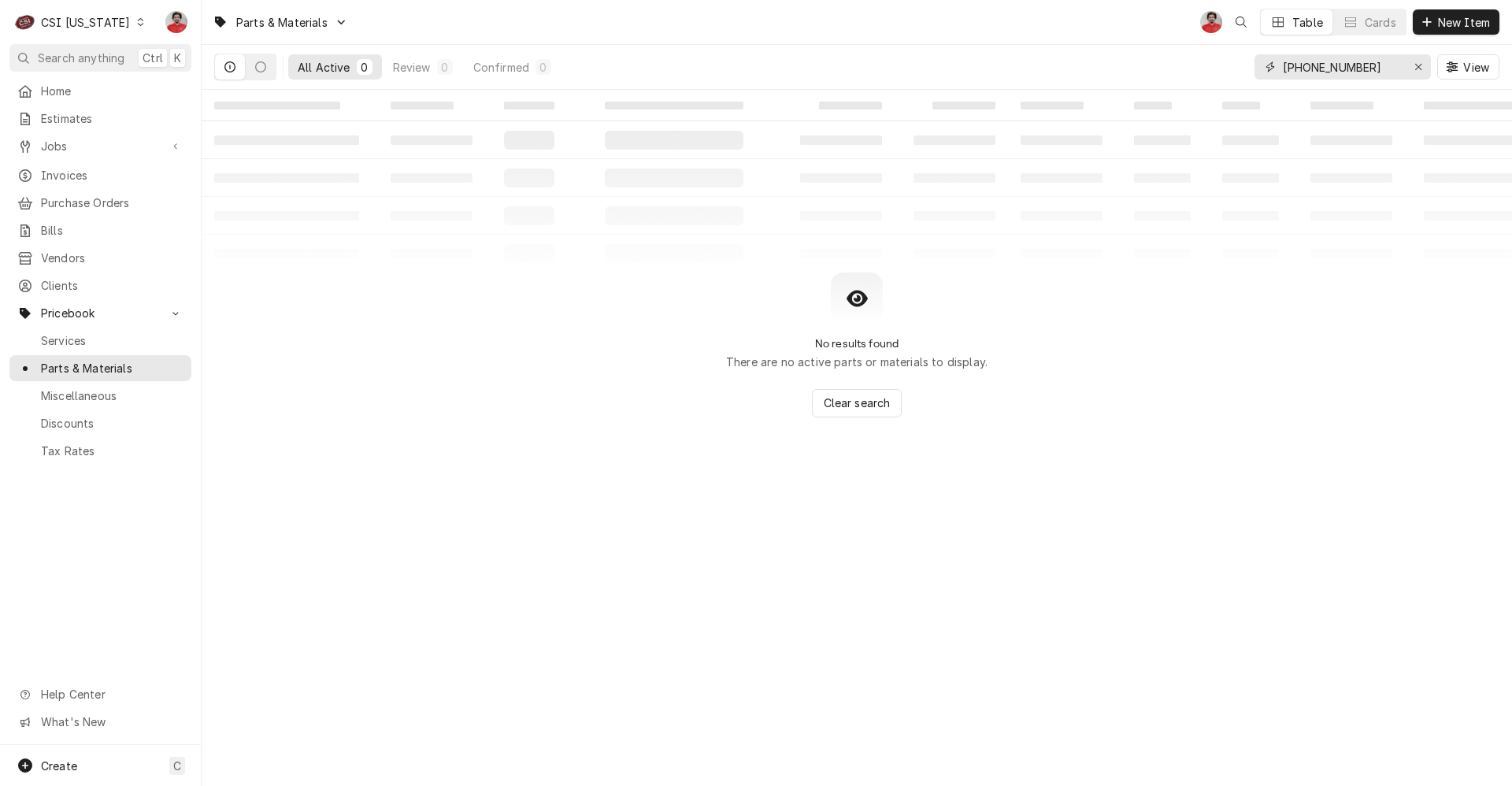
click at [1361, 66] on input "[PHONE_NUMBER]" at bounding box center [1341, 66] width 118 height 25
click at [77, 25] on div "CSI [US_STATE]" at bounding box center [85, 22] width 89 height 16
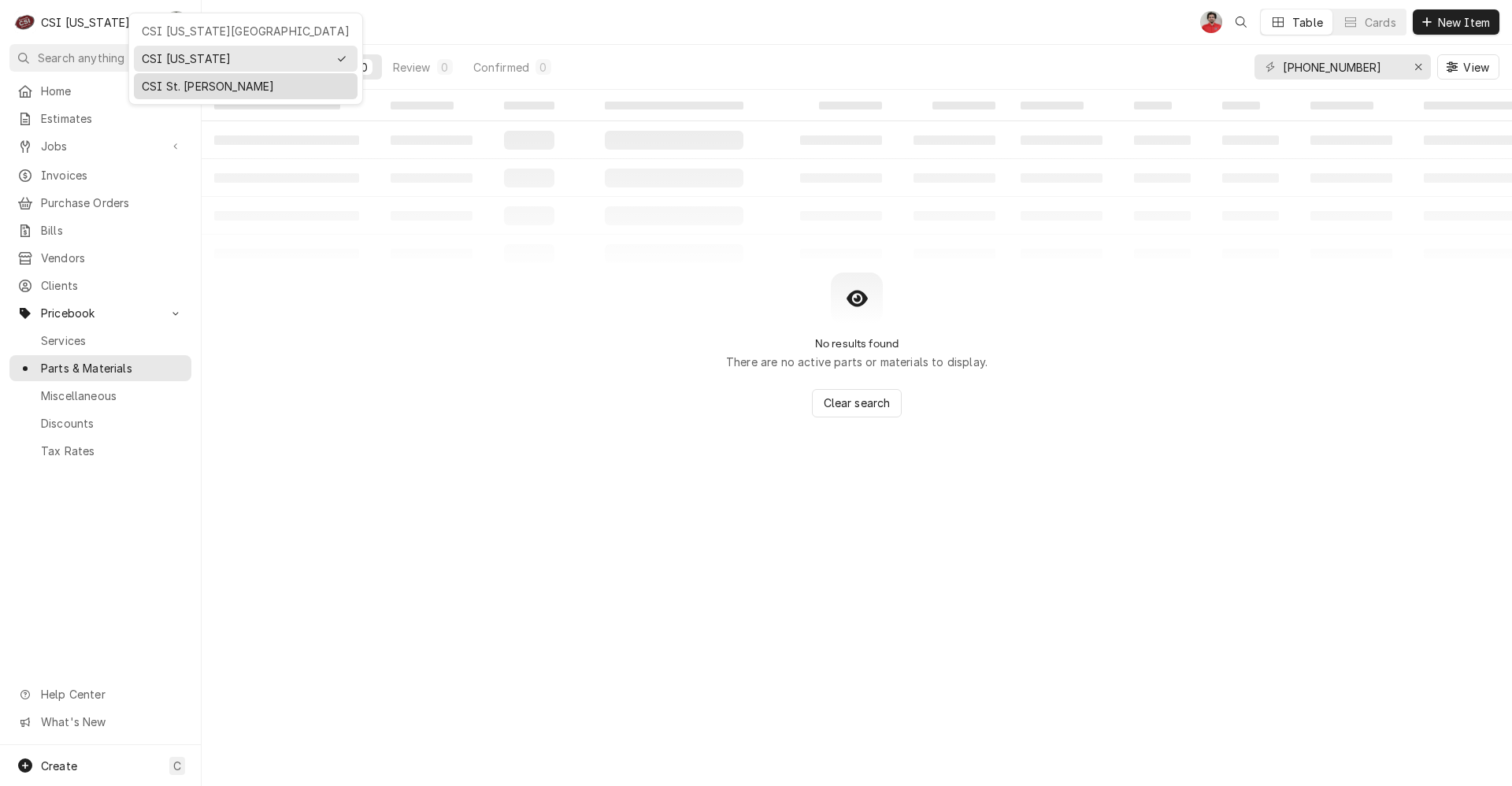
click at [164, 95] on div "CSI St. [PERSON_NAME]" at bounding box center [245, 86] width 224 height 26
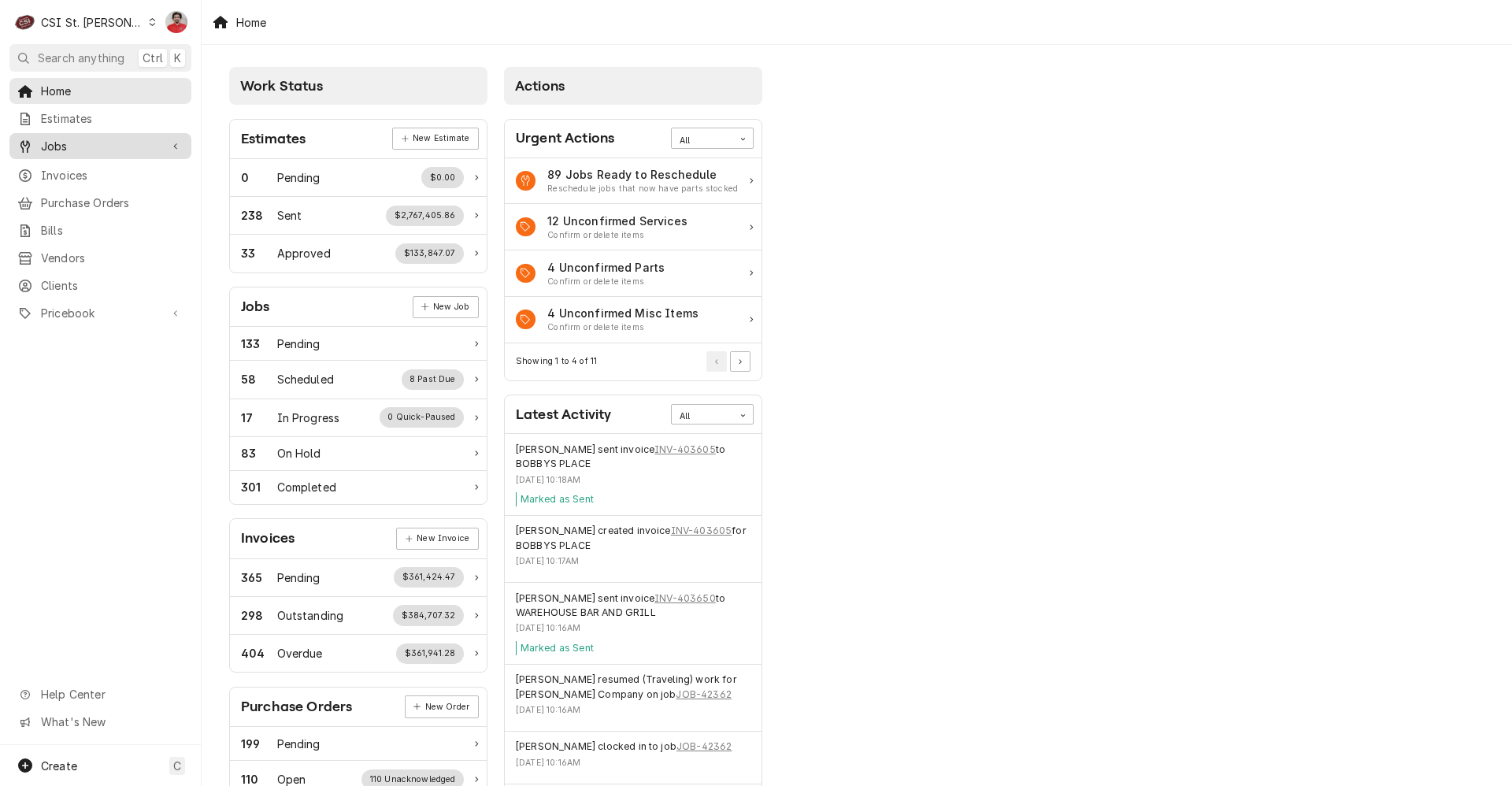
click at [101, 144] on span "Jobs" at bounding box center [100, 146] width 119 height 16
click at [84, 169] on span "Jobs" at bounding box center [112, 174] width 143 height 16
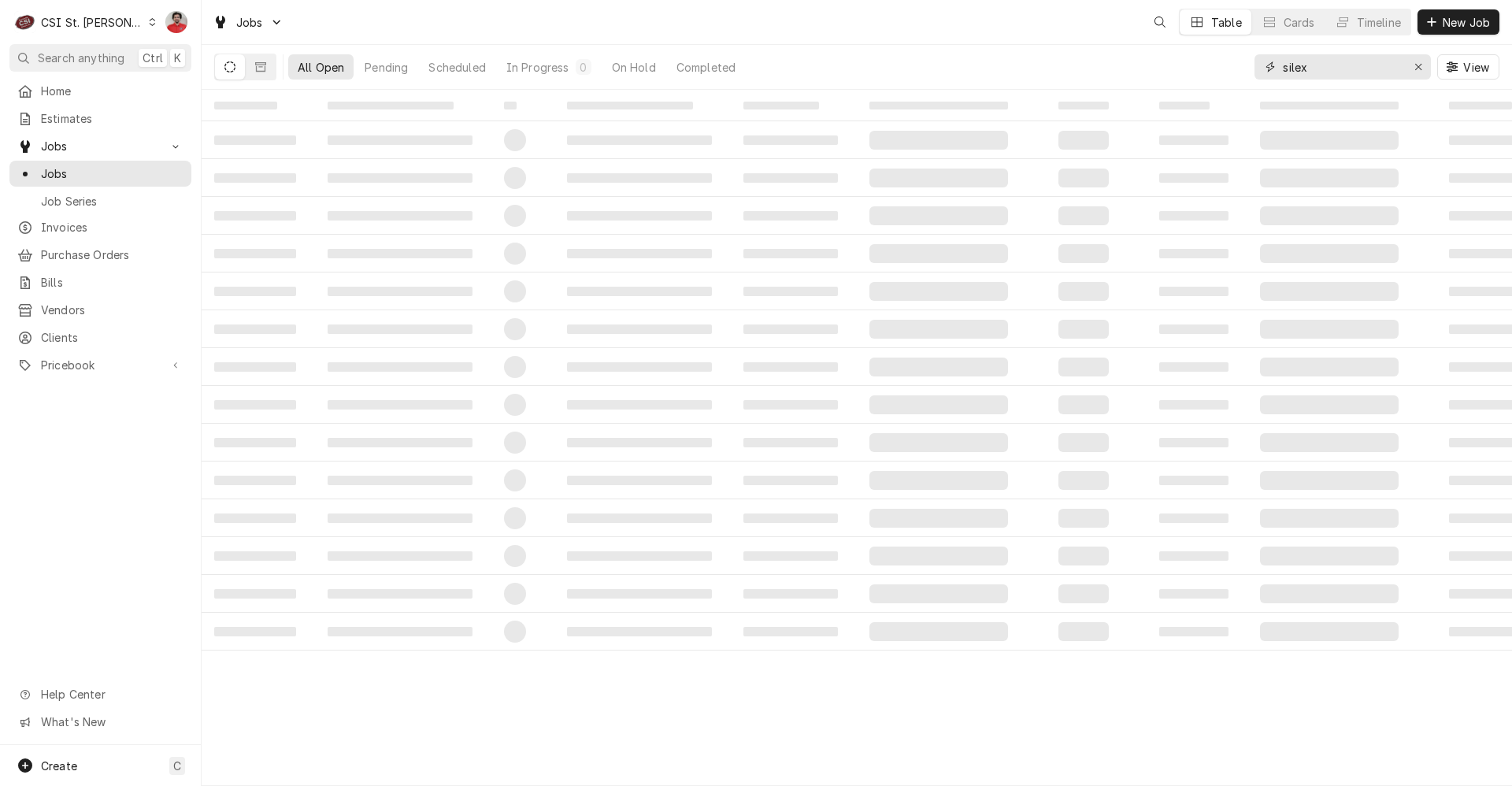
click at [1341, 69] on input "silex" at bounding box center [1341, 66] width 118 height 25
type input "duke"
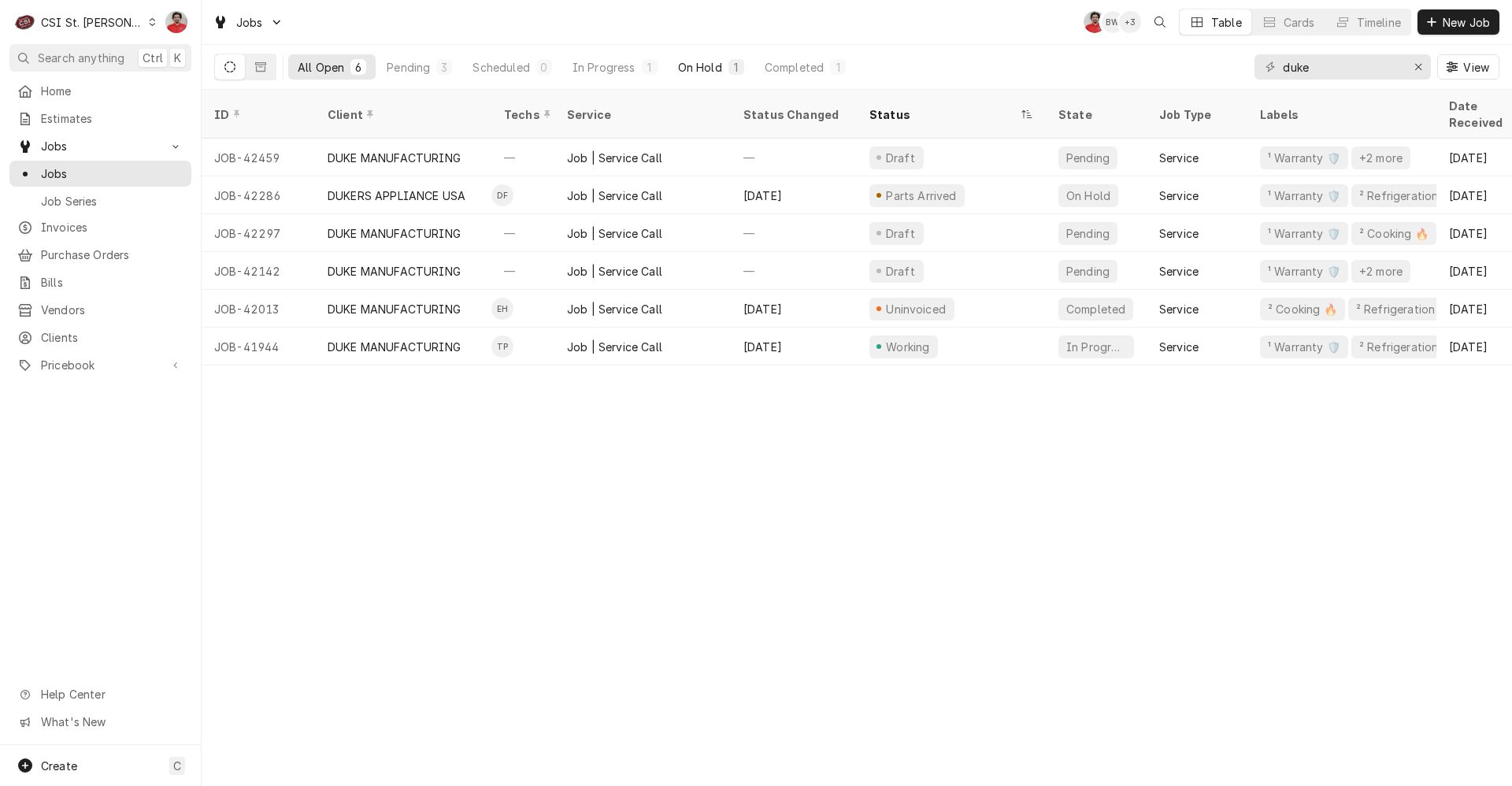
click at [701, 69] on div "On Hold" at bounding box center [700, 67] width 44 height 16
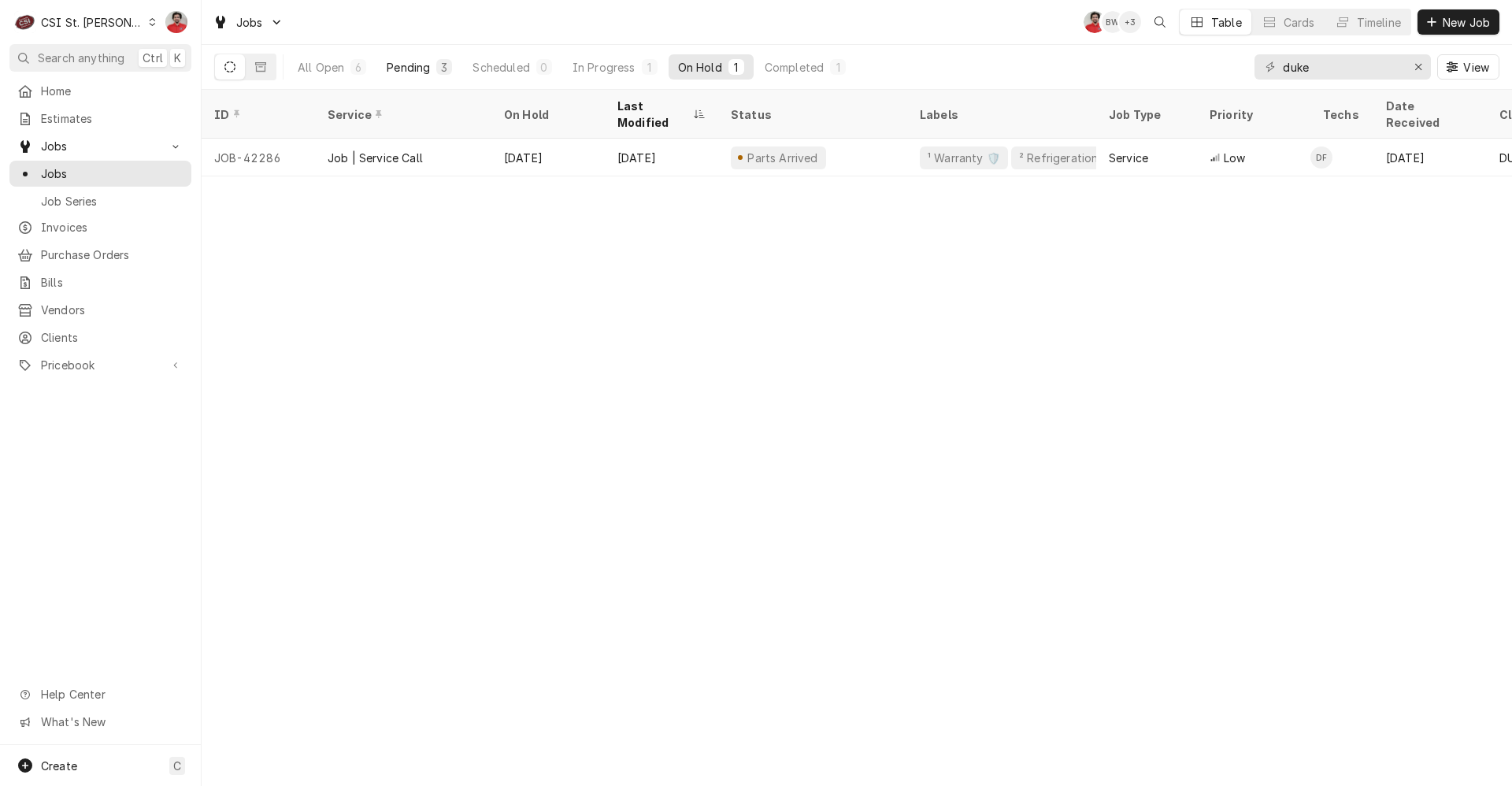
click at [408, 66] on div "Pending" at bounding box center [408, 67] width 43 height 16
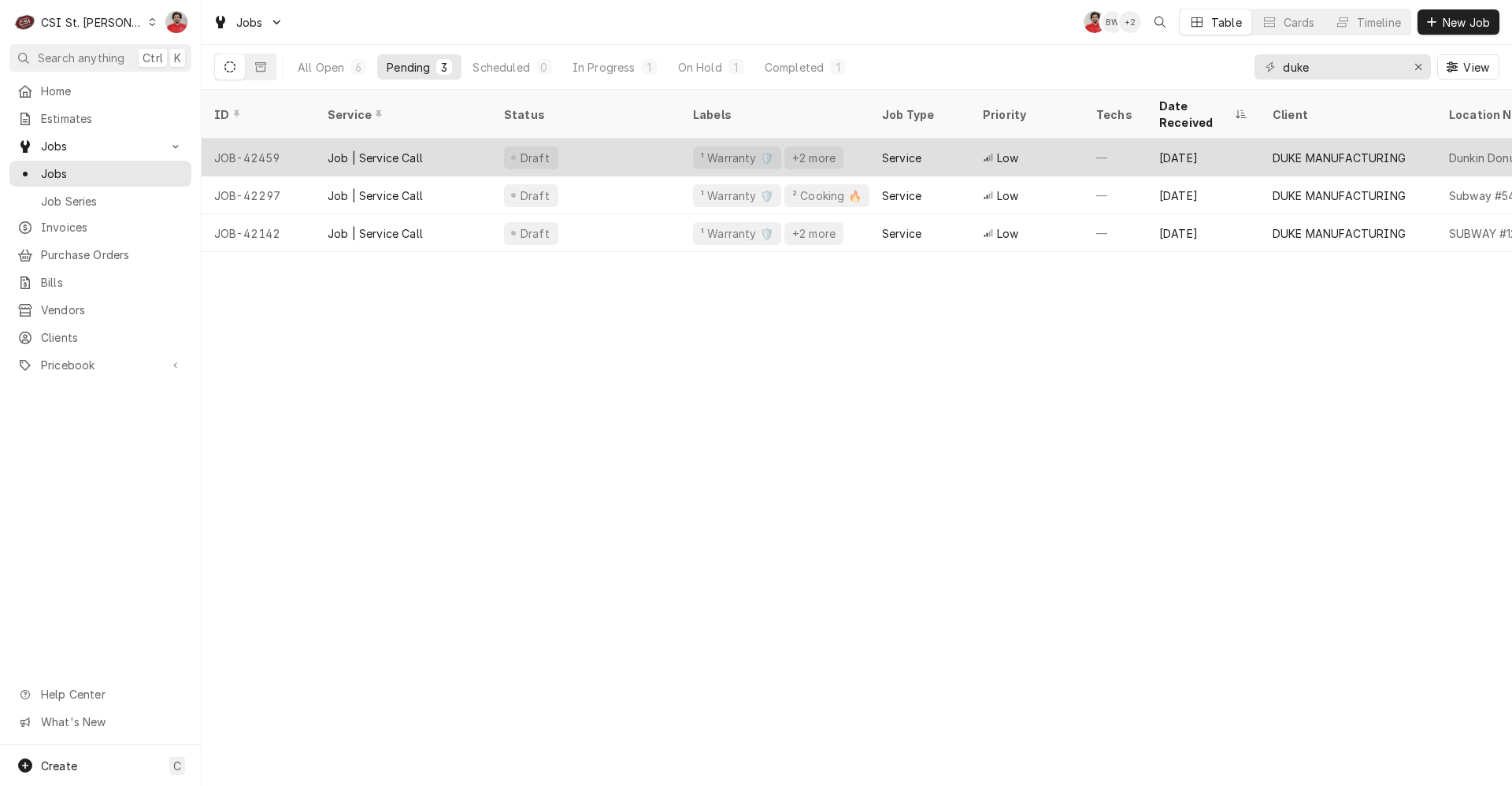
click at [622, 141] on div "Draft" at bounding box center [585, 158] width 189 height 38
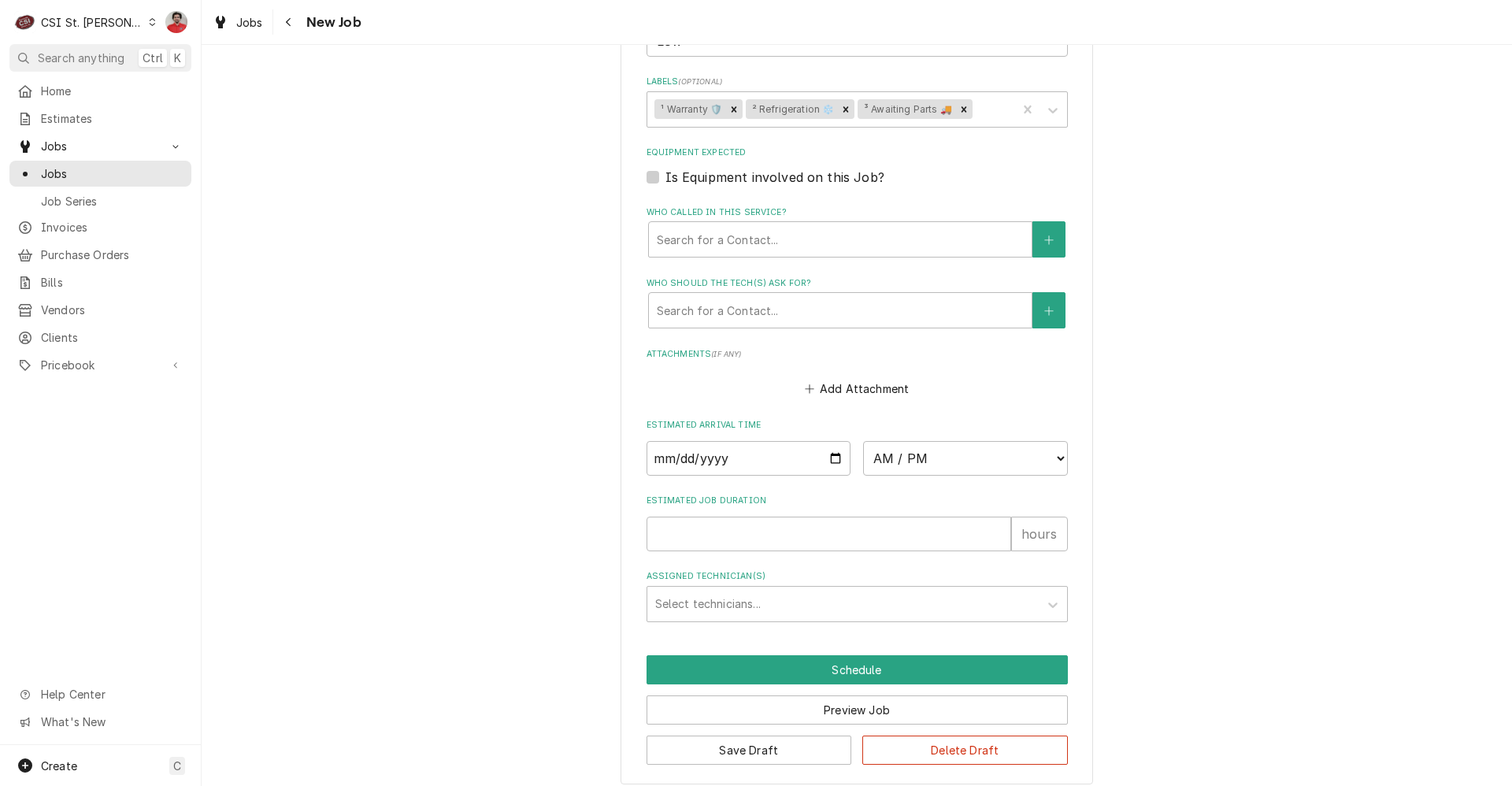
scroll to position [1454, 0]
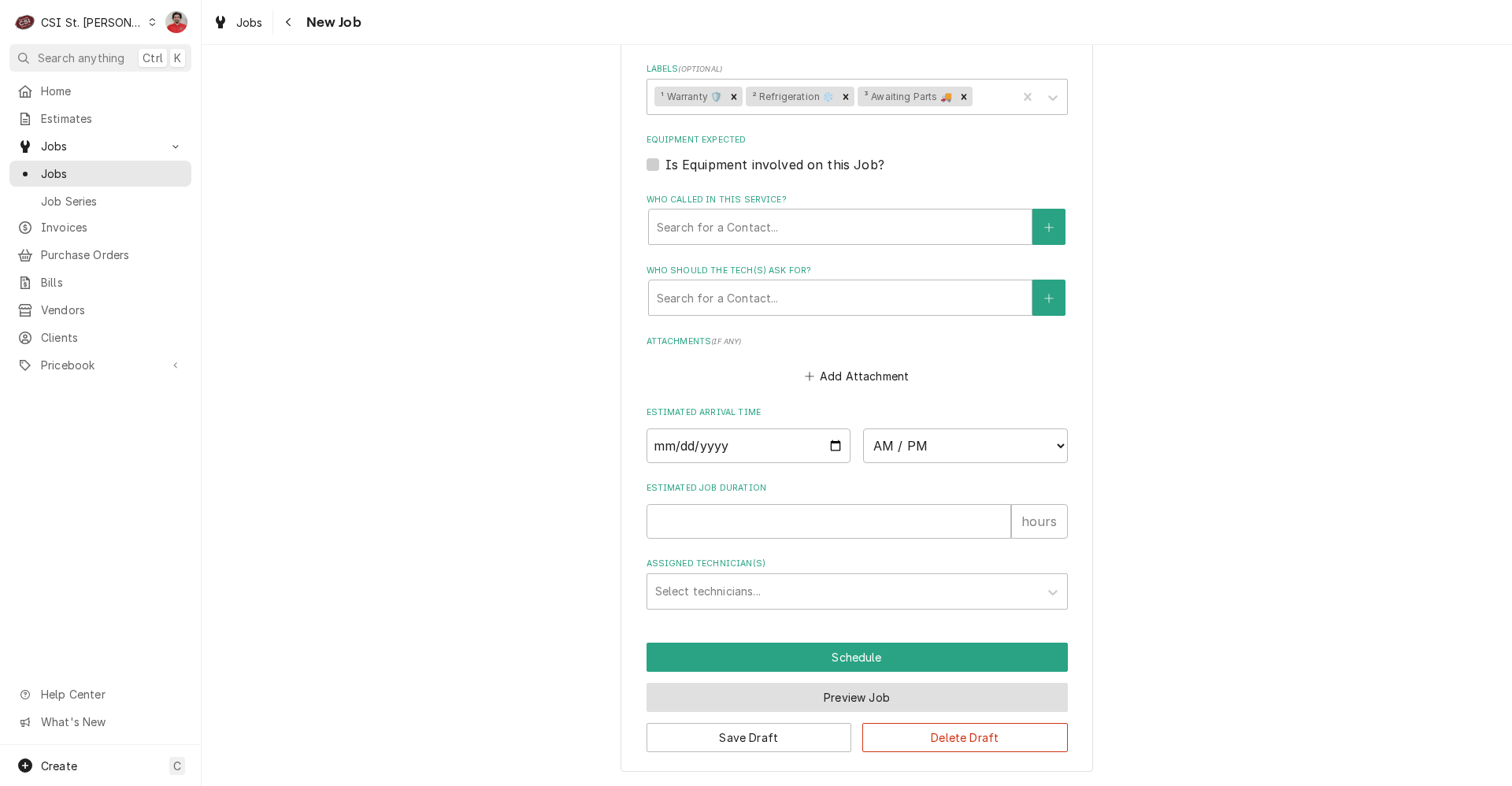
click at [798, 700] on button "Preview Job" at bounding box center [857, 697] width 421 height 30
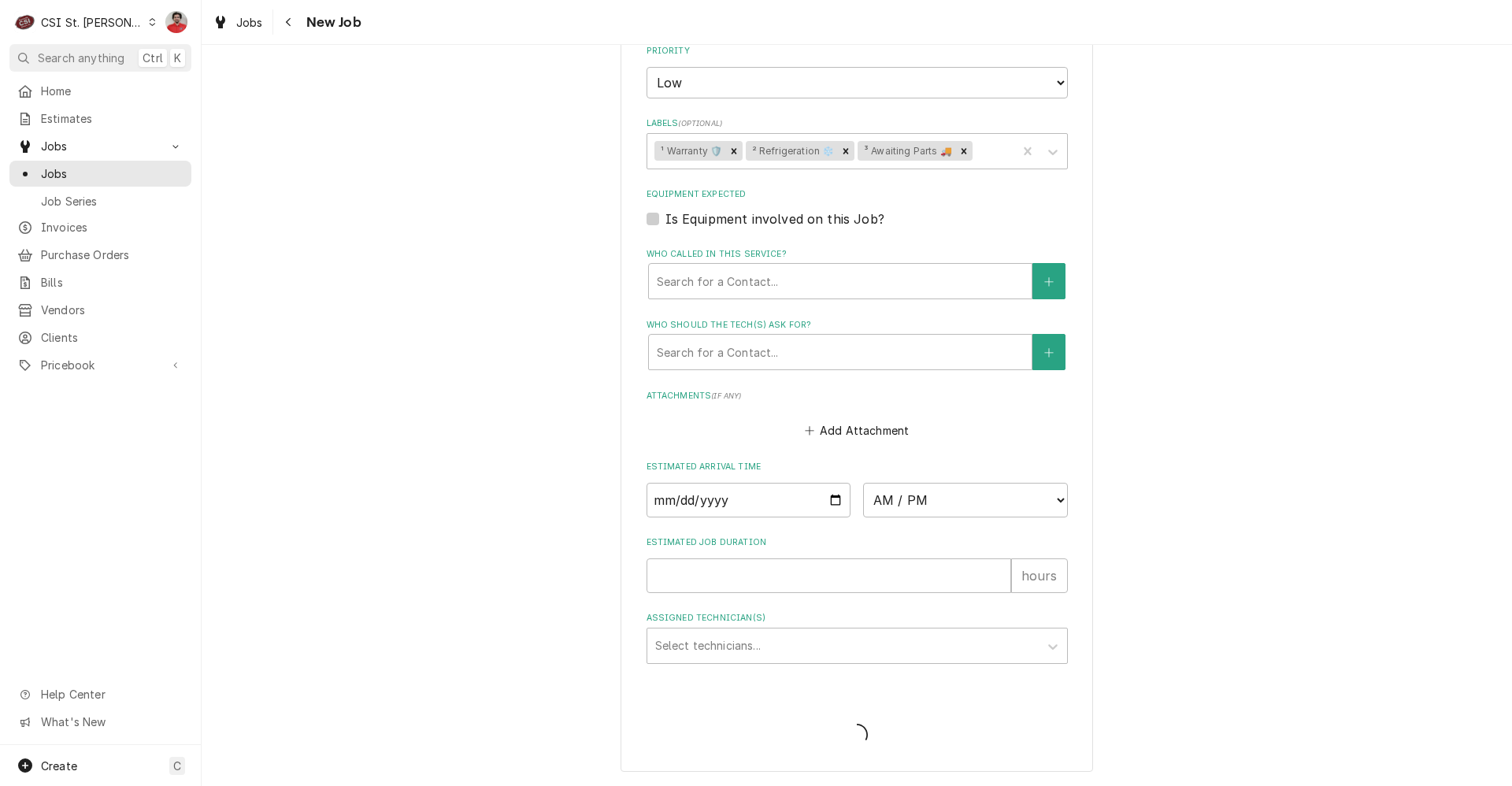
type textarea "x"
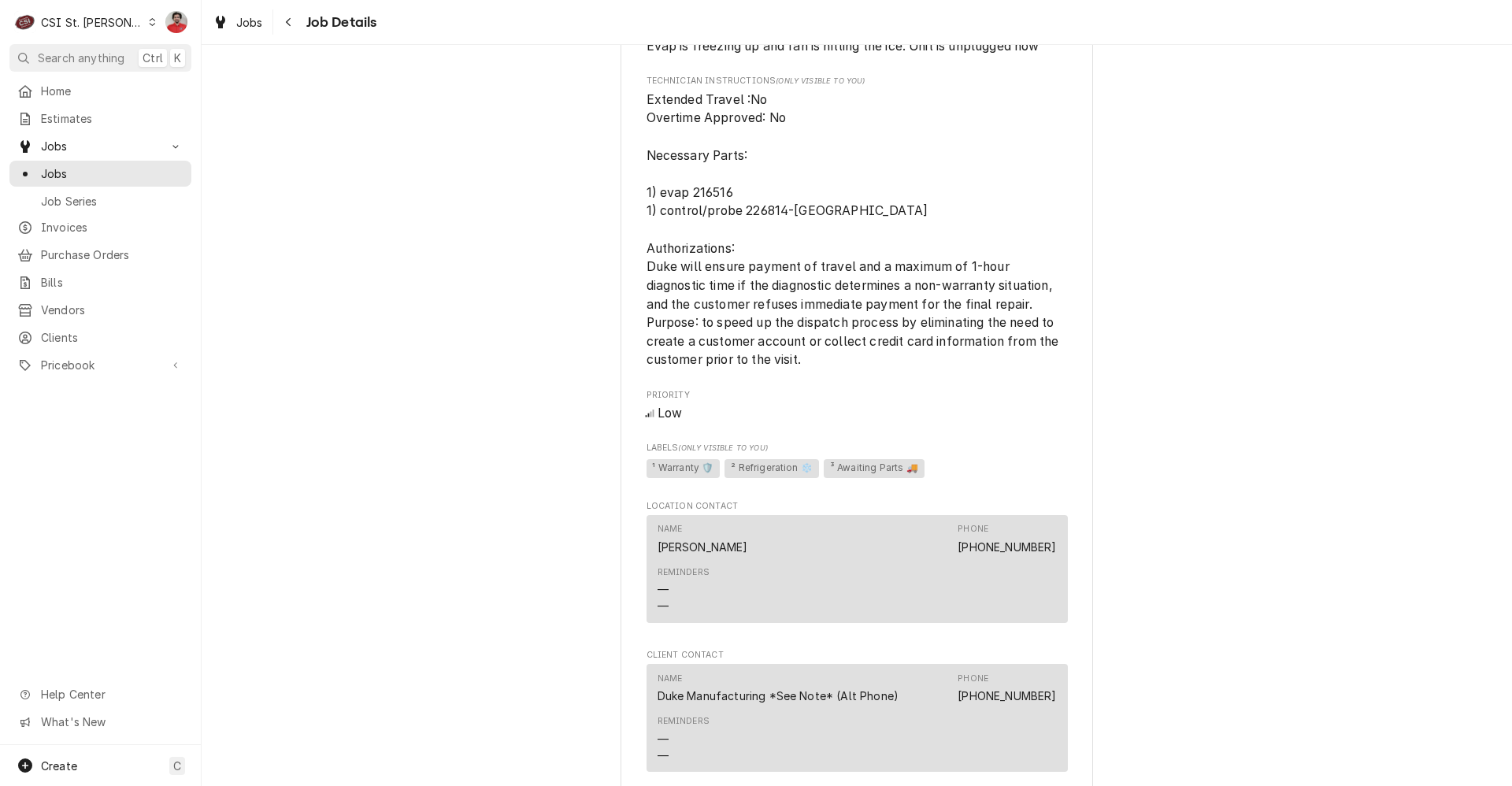
scroll to position [965, 0]
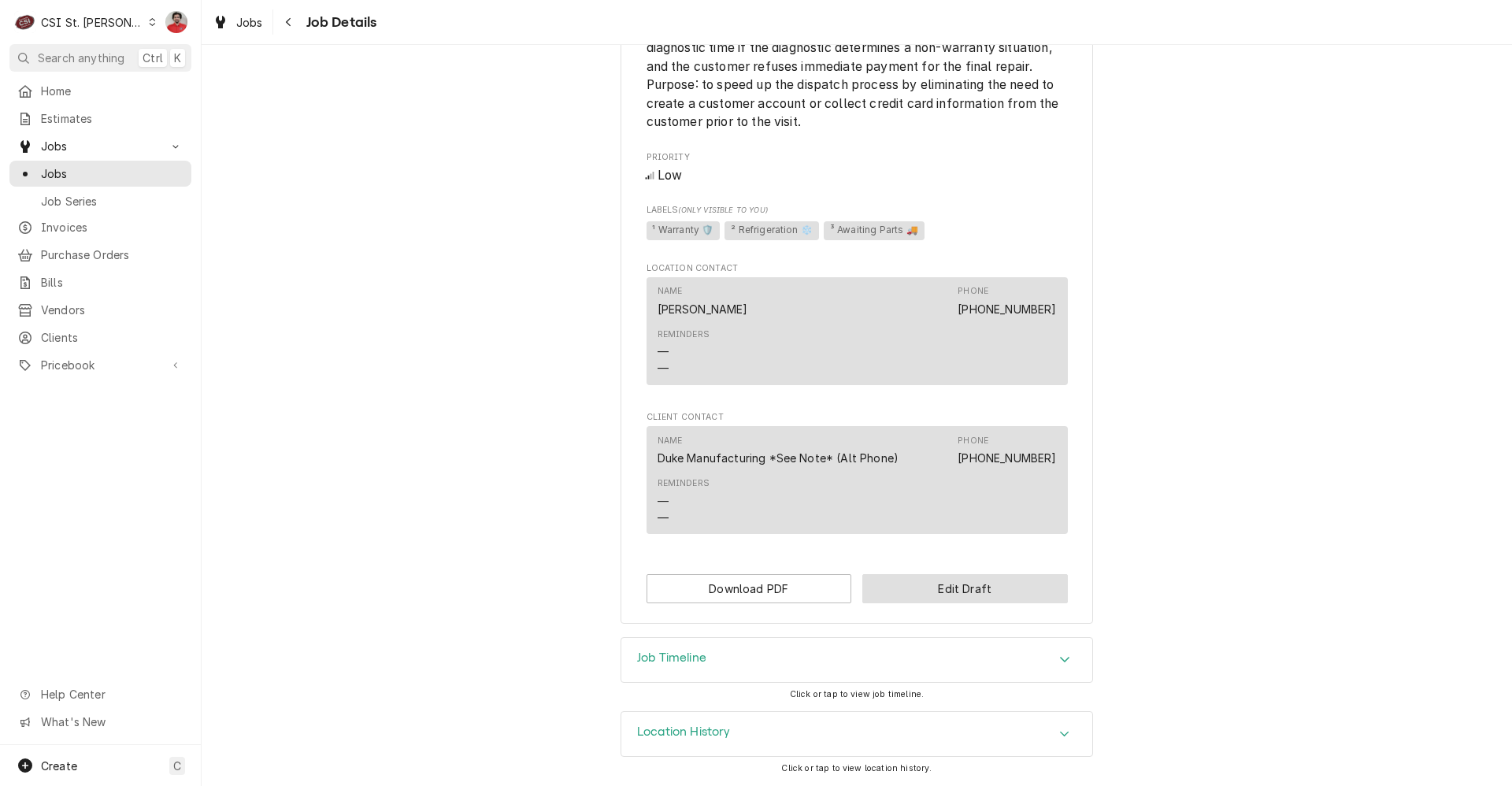
click at [927, 589] on button "Edit Draft" at bounding box center [964, 589] width 206 height 30
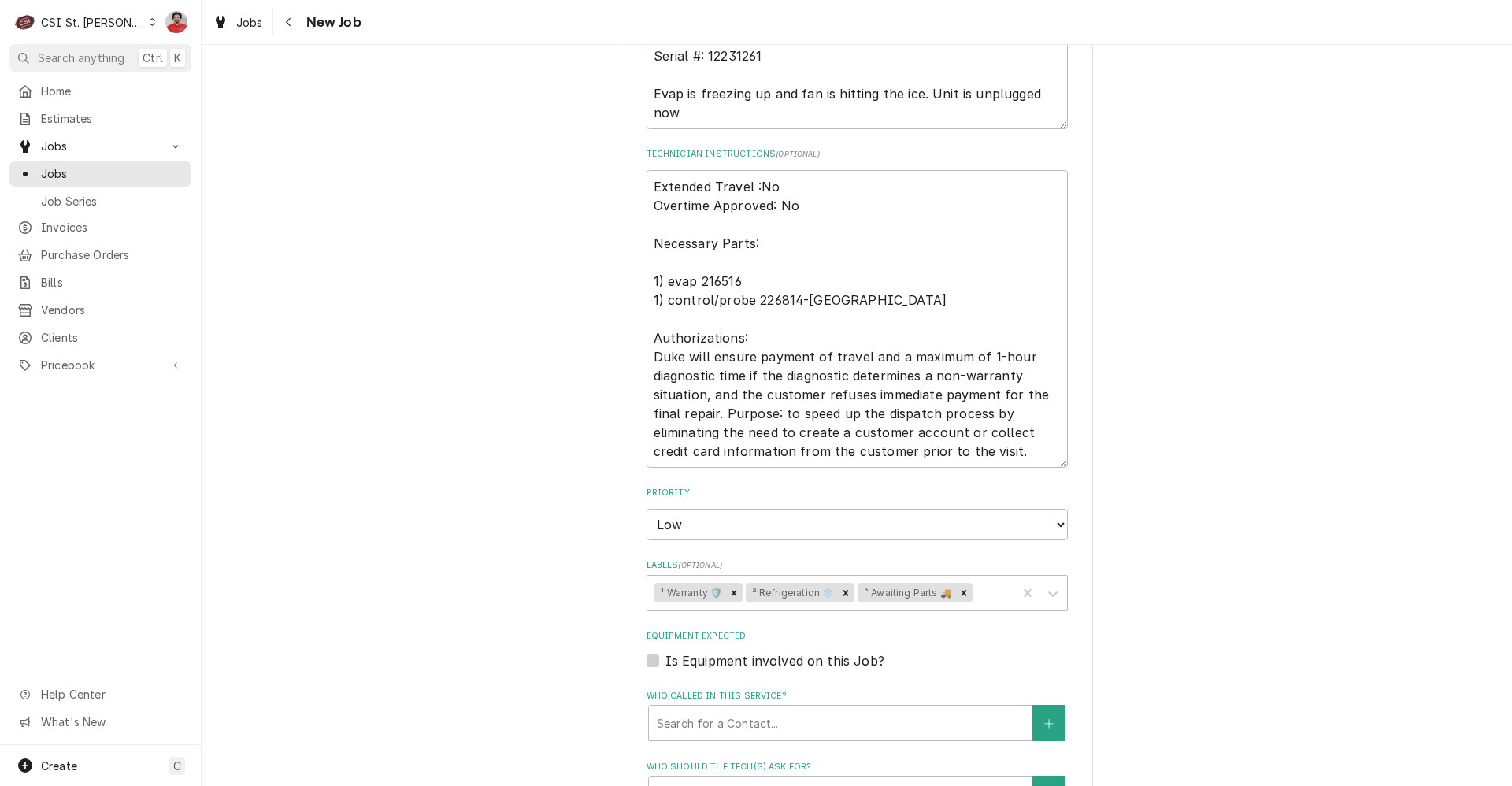
scroll to position [1103, 0]
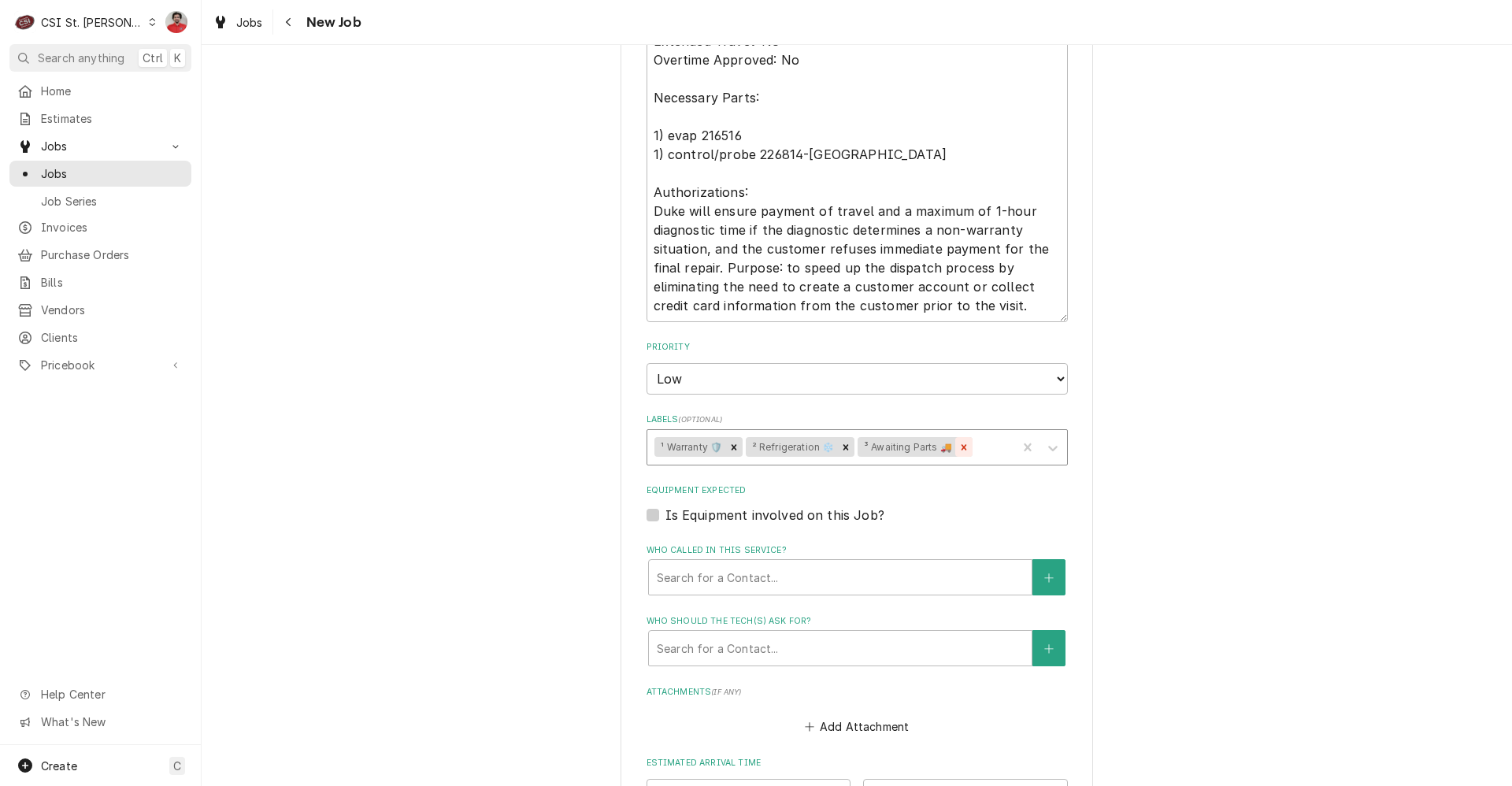
click at [959, 444] on icon "Remove ³ Awaiting Parts 🚚" at bounding box center [963, 447] width 11 height 11
click at [949, 447] on div "Labels" at bounding box center [933, 447] width 151 height 29
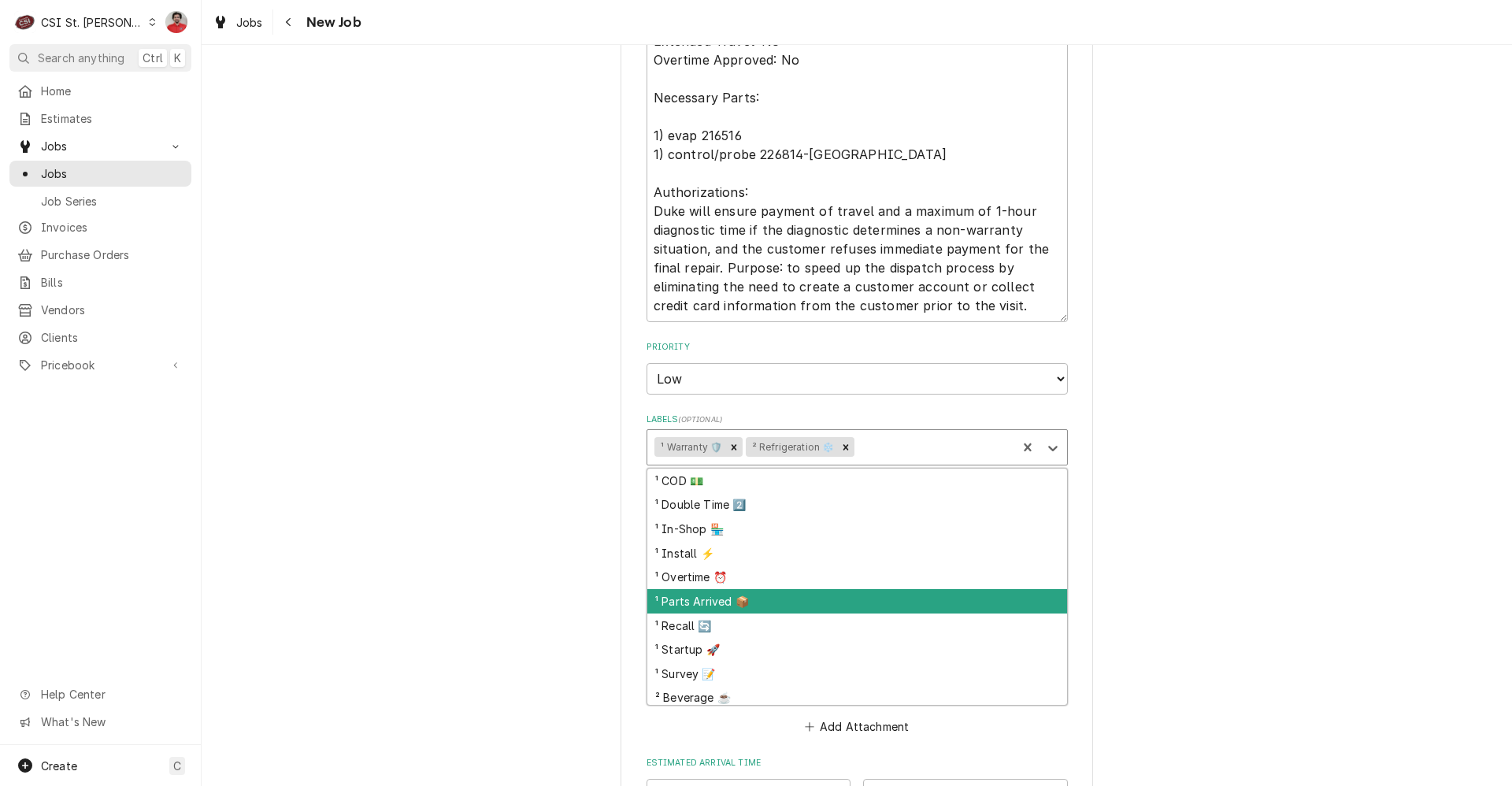
click at [839, 603] on div "¹ Parts Arrived 📦" at bounding box center [857, 601] width 420 height 25
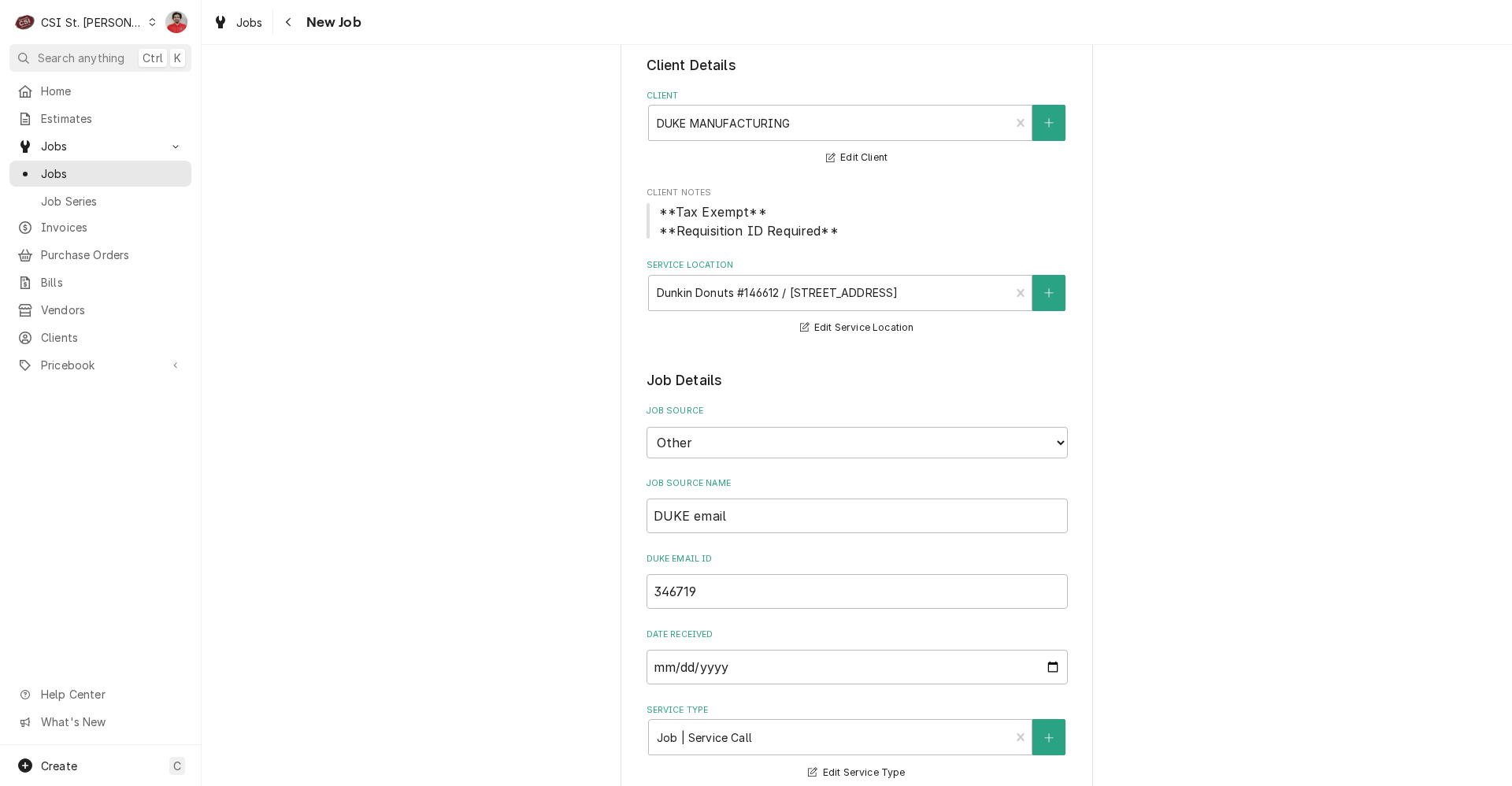
scroll to position [394, 0]
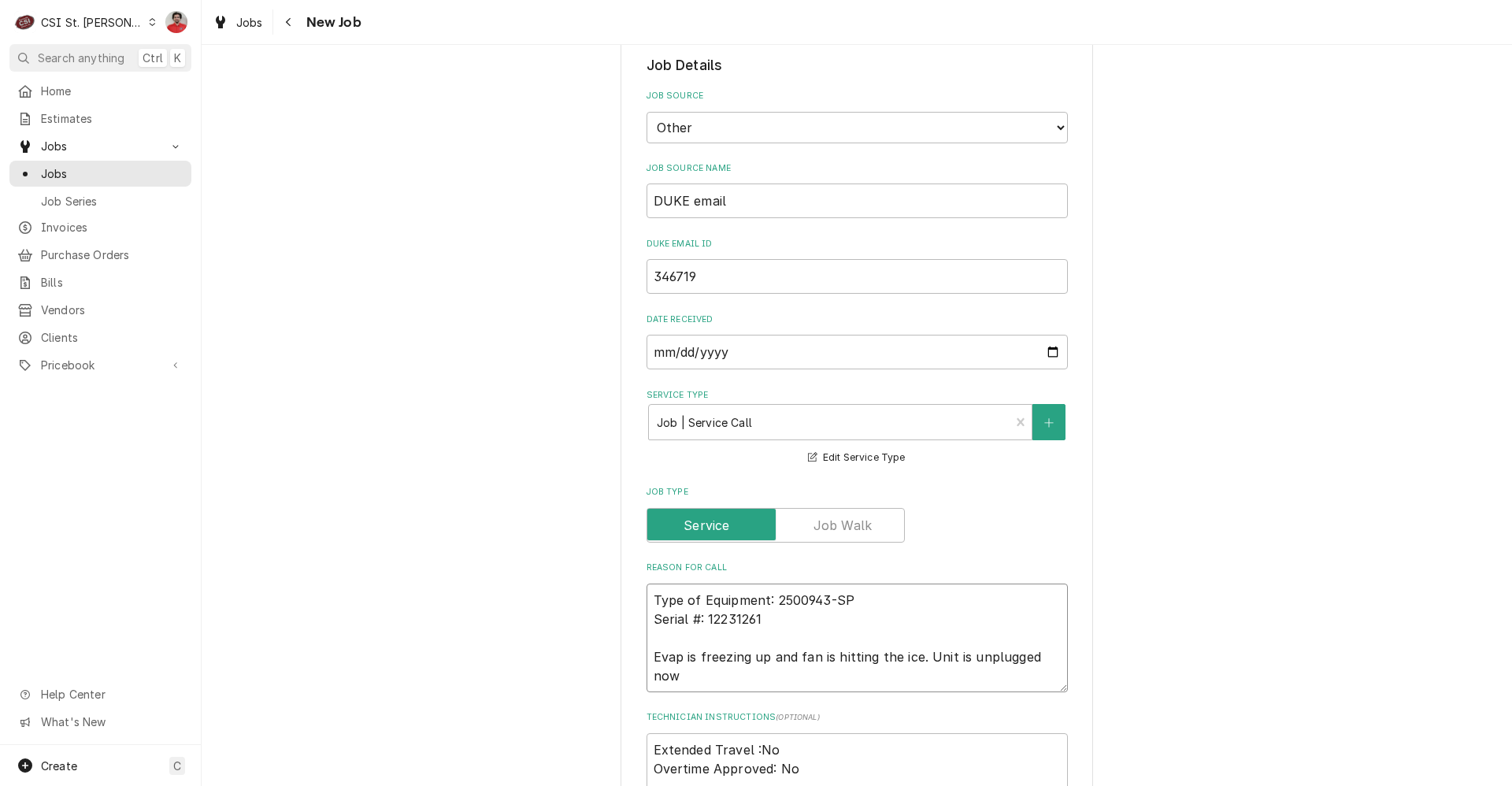
click at [750, 605] on textarea "Type of Equipment: 2500943-SP Serial #: 12231261 Evap is freezing up and fan is…" at bounding box center [857, 637] width 421 height 109
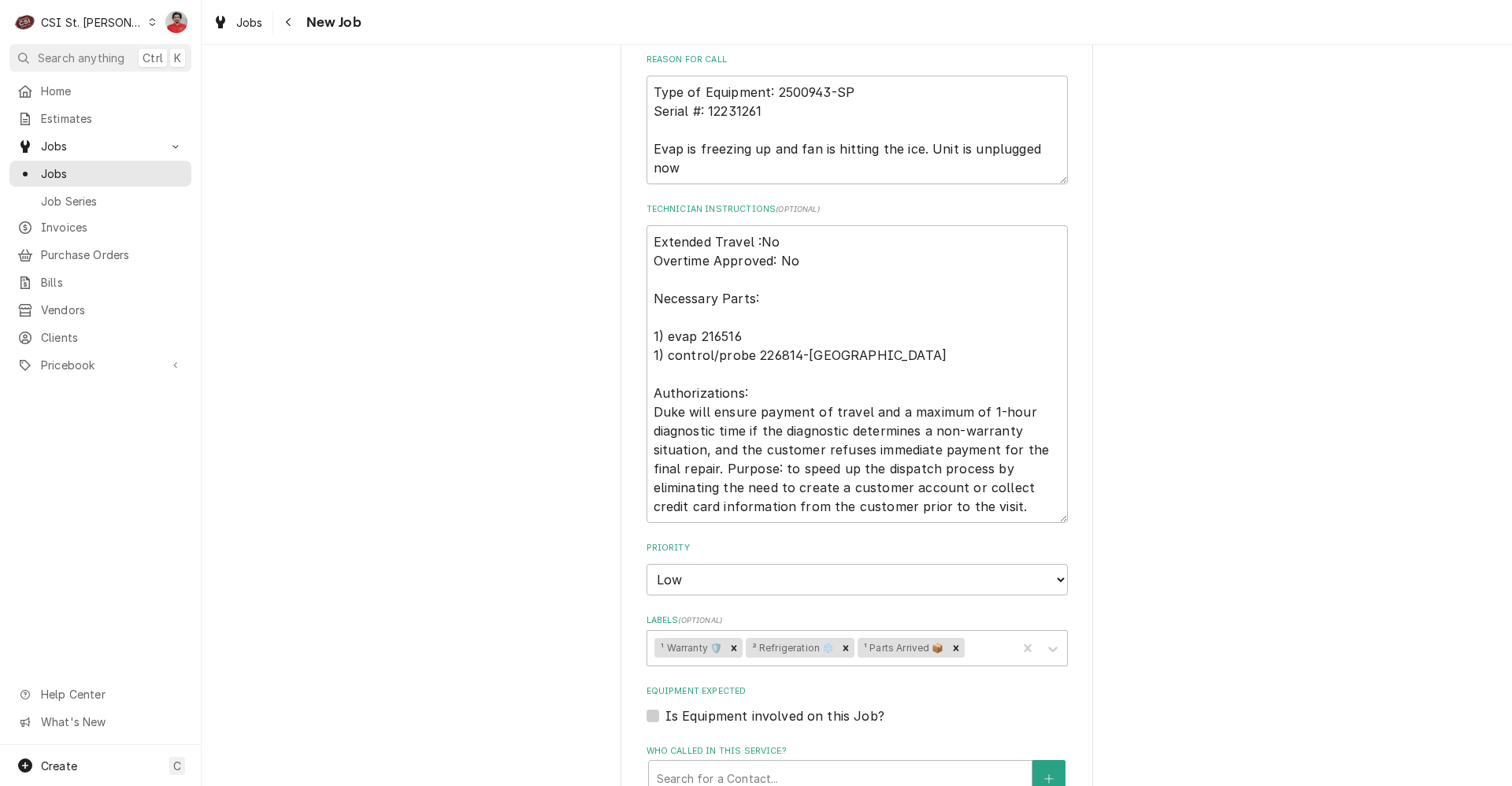
scroll to position [587, 0]
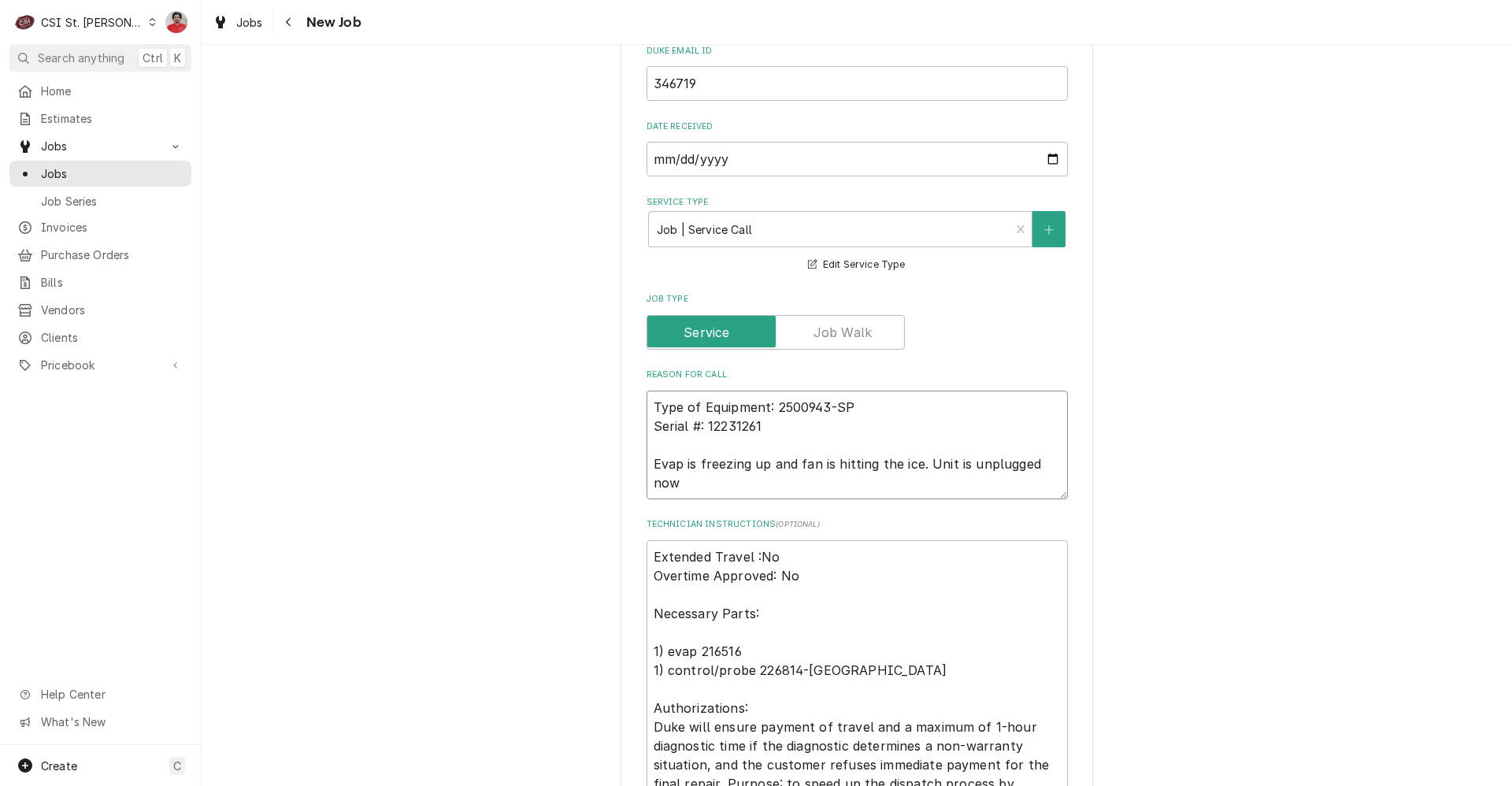
click at [862, 404] on textarea "Type of Equipment: 2500943-SP Serial #: 12231261 Evap is freezing up and fan is…" at bounding box center [857, 445] width 421 height 109
type textarea "x"
type textarea "Type of Equipment: 2500943-SP Serial #: 12231261 Evap is freezing up and fan is…"
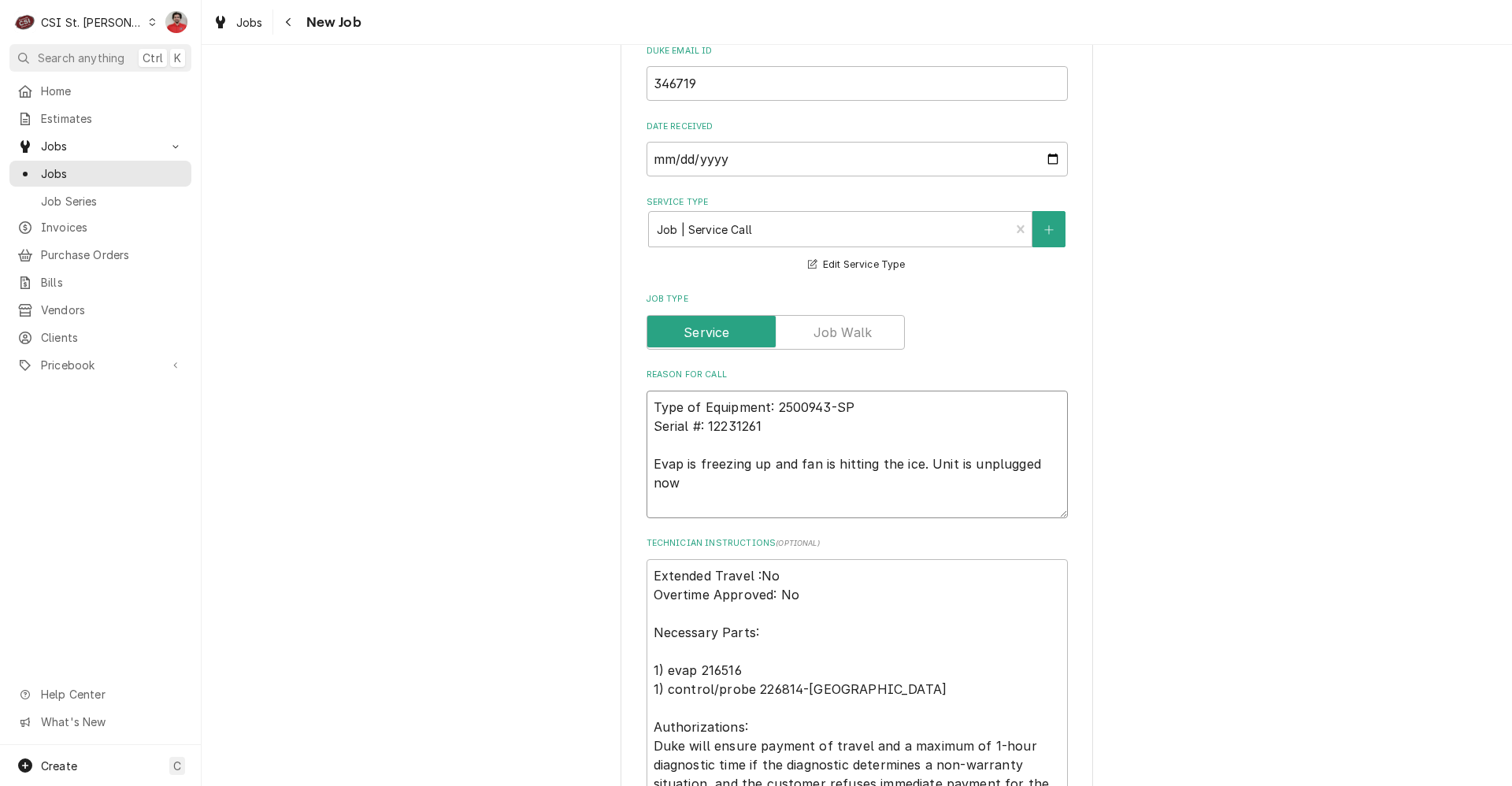
type textarea "x"
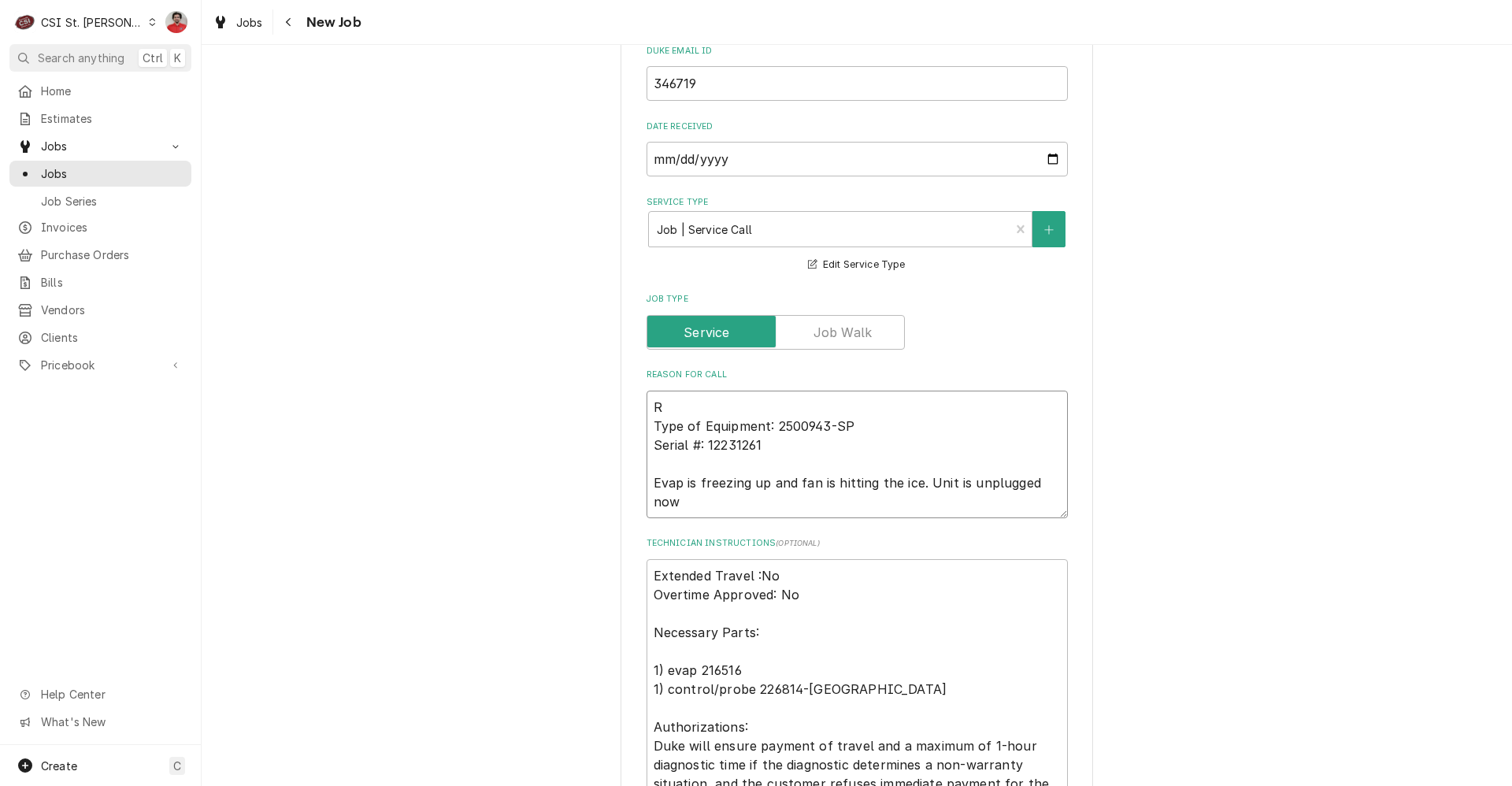
type textarea "Re Type of Equipment: 2500943-SP Serial #: 12231261 Evap is freezing up and fan…"
type textarea "x"
type textarea "Rec Type of Equipment: 2500943-SP Serial #: 12231261 Evap is freezing up and fa…"
type textarea "x"
type textarea "Rec p Type of Equipment: 2500943-SP Serial #: 12231261 Evap is freezing up and …"
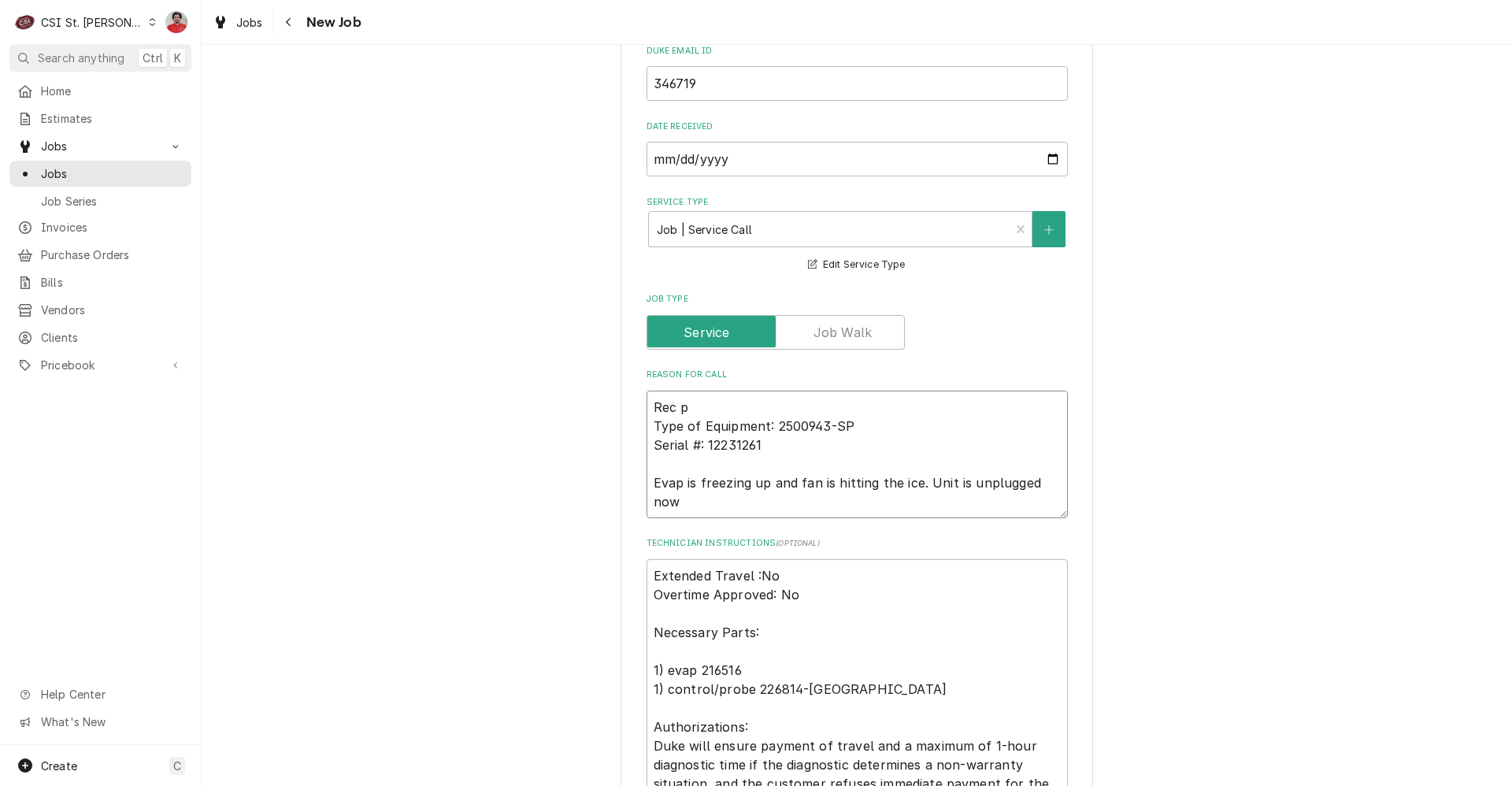
type textarea "x"
type textarea "Rec pa Type of Equipment: 2500943-SP Serial #: 12231261 Evap is freezing up and…"
type textarea "x"
type textarea "Rec par Type of Equipment: 2500943-SP Serial #: 12231261 Evap is freezing up an…"
type textarea "x"
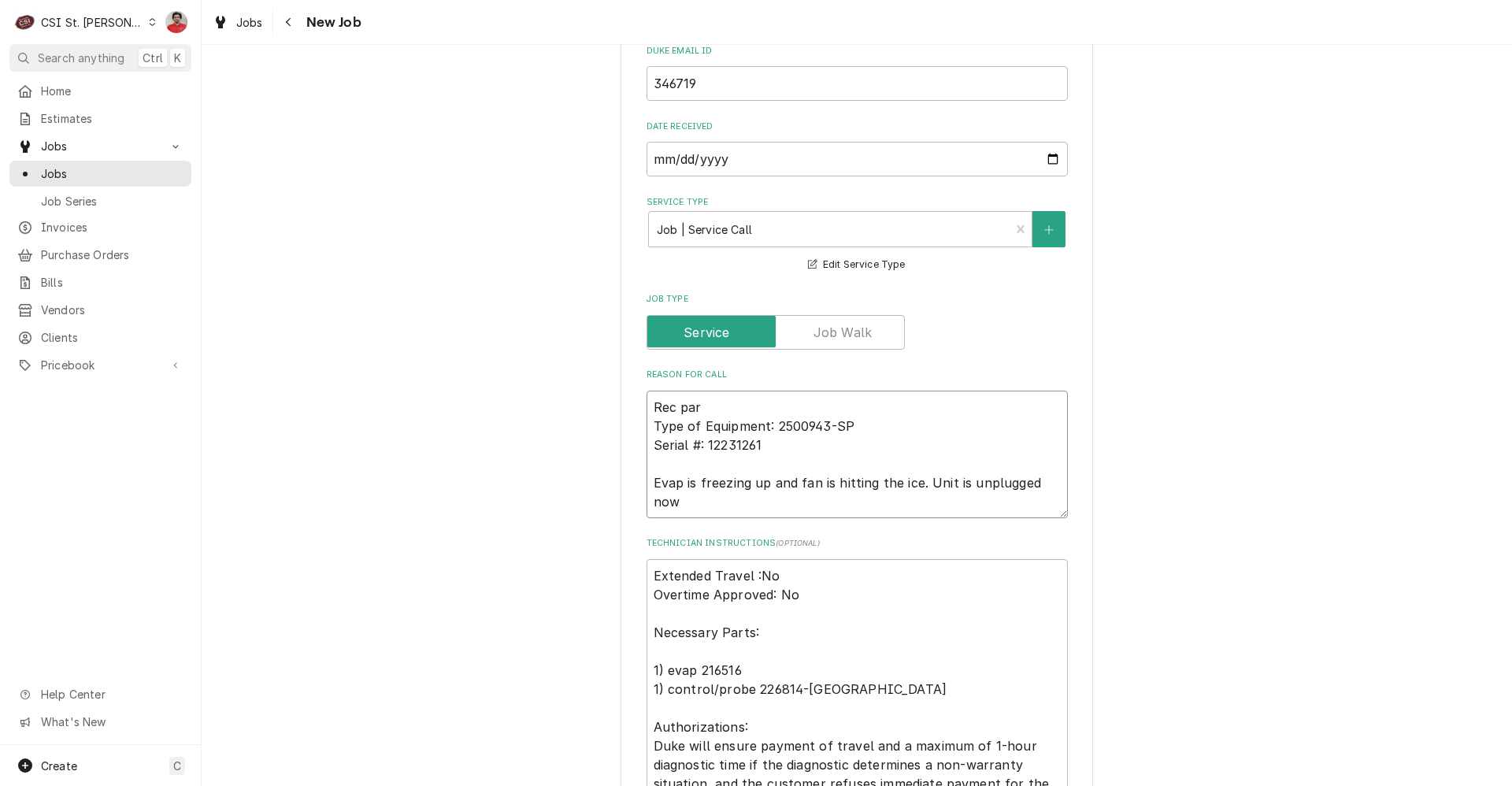
type textarea "Rec part Type of Equipment: 2500943-SP Serial #: 12231261 Evap is freezing up a…"
type textarea "x"
type textarea "Rec parts Type of Equipment: 2500943-SP Serial #: 12231261 Evap is freezing up …"
type textarea "x"
type textarea "Rec parts Type of Equipment: 2500943-SP Serial #: 12231261 Evap is freezing up …"
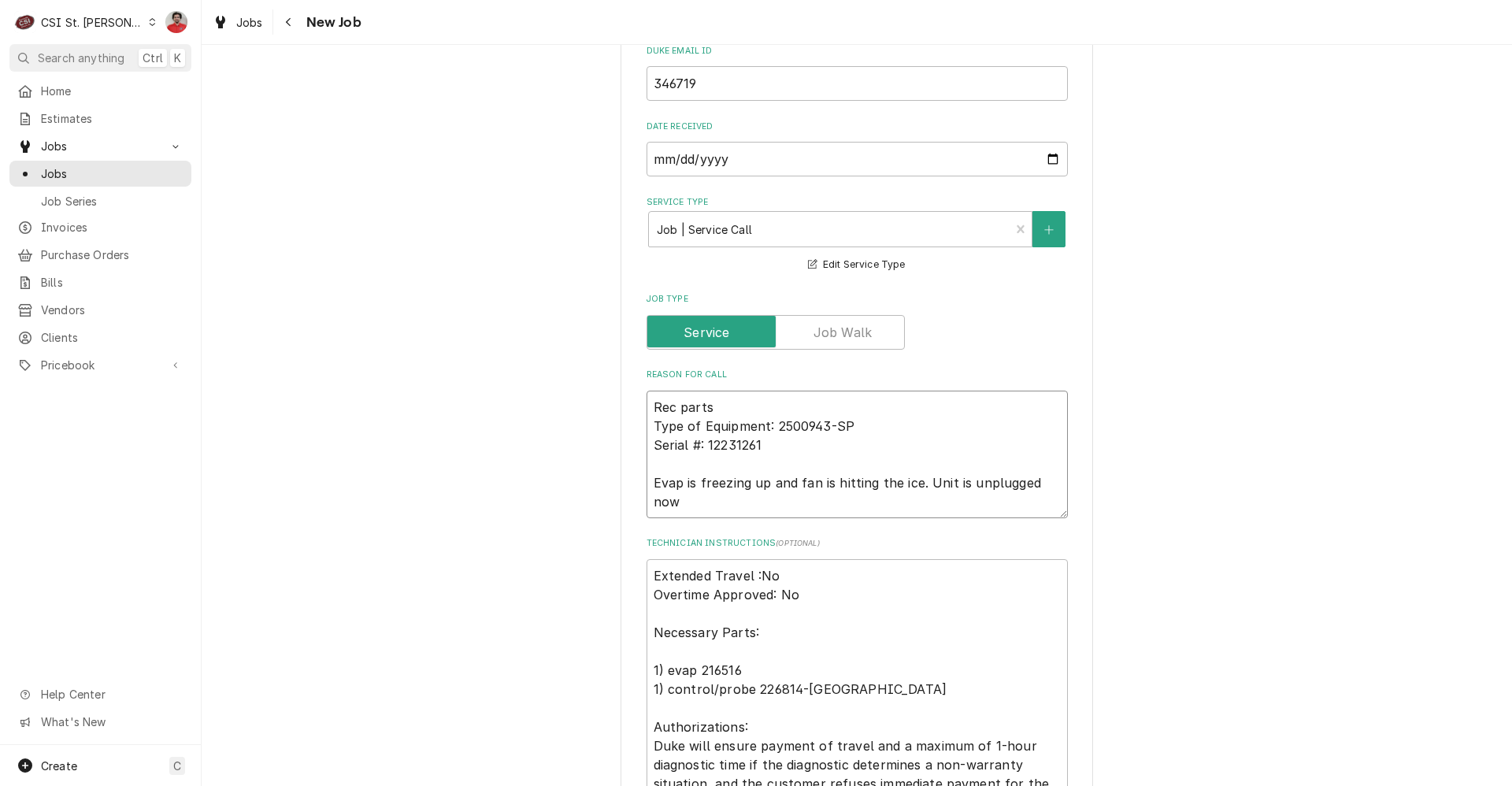
type textarea "x"
type textarea "Rec parts t Type of Equipment: 2500943-SP Serial #: 12231261 Evap is freezing u…"
type textarea "x"
type textarea "Rec parts to Type of Equipment: 2500943-SP Serial #: 12231261 Evap is freezing …"
type textarea "x"
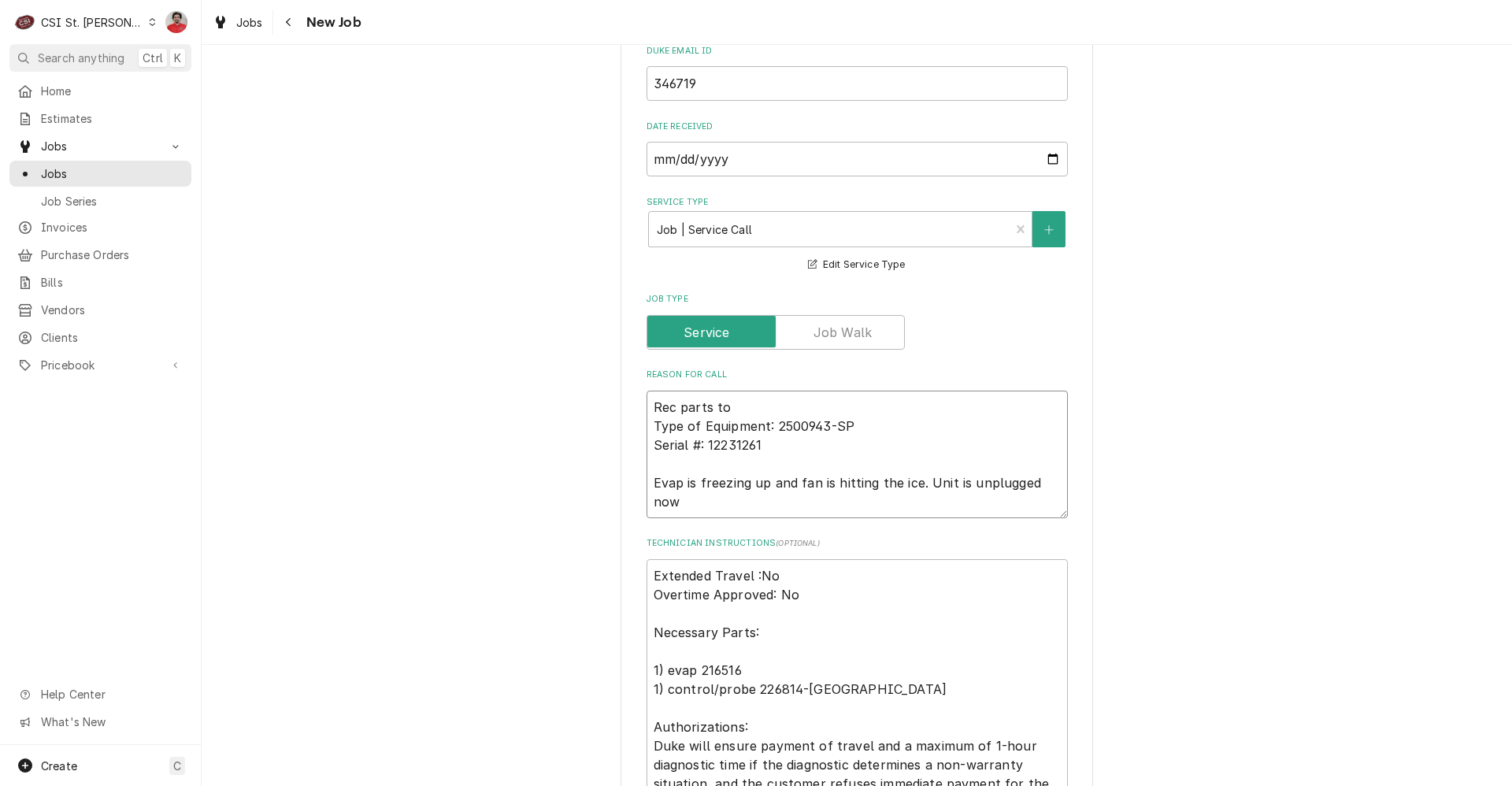
type textarea "Rec parts to Type of Equipment: 2500943-SP Serial #: 12231261 Evap is freezing …"
type textarea "x"
type textarea "Rec parts to S Type of Equipment: 2500943-SP Serial #: 12231261 Evap is freezin…"
type textarea "x"
type textarea "Rec parts to Type of Equipment: 2500943-SP Serial #: 12231261 Evap is freezing …"
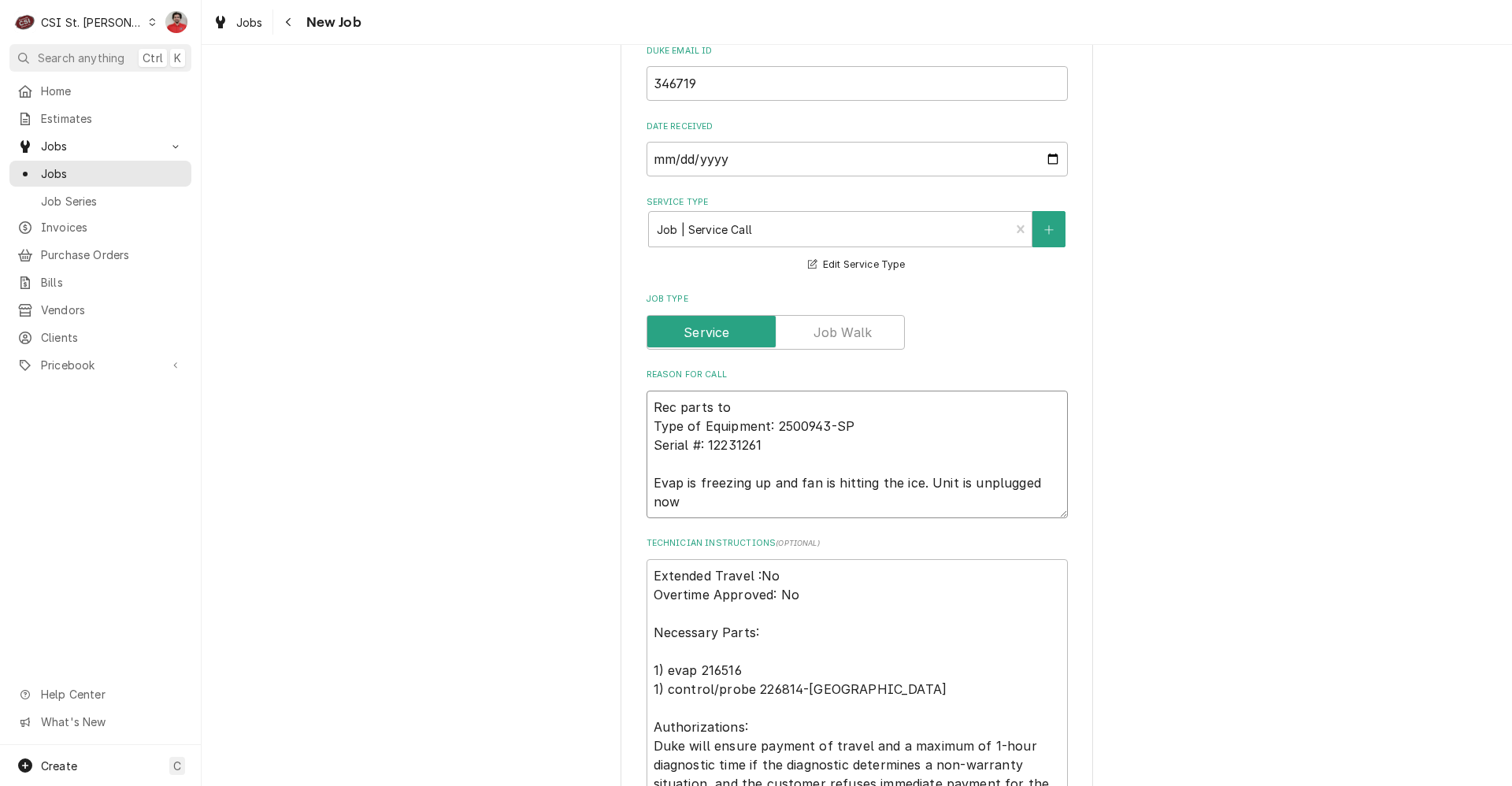
type textarea "x"
type textarea "Rec parts to R Type of Equipment: 2500943-SP Serial #: 12231261 Evap is freezin…"
type textarea "x"
type textarea "Rec parts to Re Type of Equipment: 2500943-SP Serial #: 12231261 Evap is freezi…"
type textarea "x"
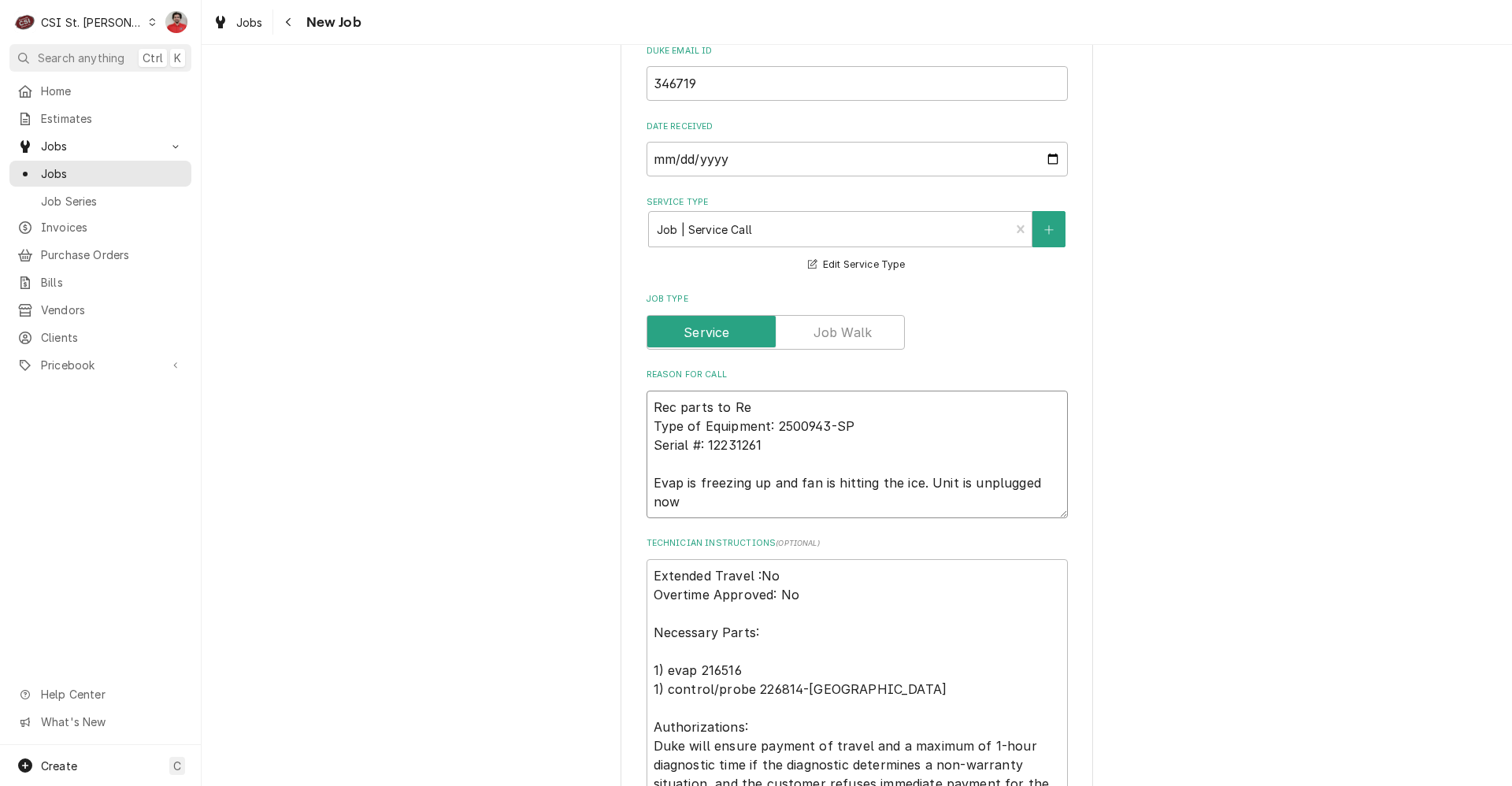
type textarea "Rec parts to Res Type of Equipment: 2500943-SP Serial #: 12231261 Evap is freez…"
type textarea "x"
type textarea "Rec parts to Rese Type of Equipment: 2500943-SP Serial #: 12231261 Evap is free…"
type textarea "x"
type textarea "Rec parts to Reser Type of Equipment: 2500943-SP Serial #: 12231261 Evap is fre…"
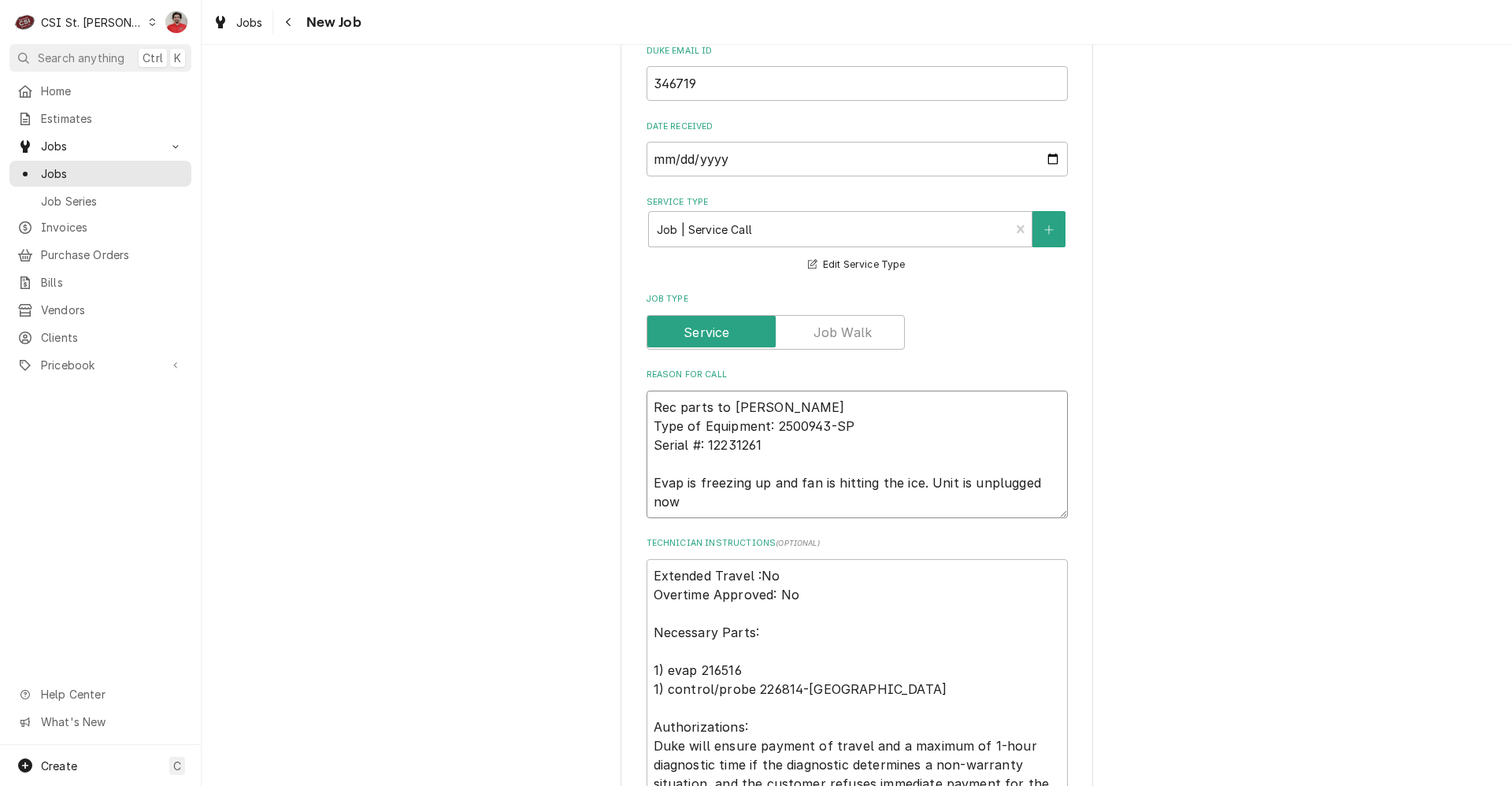
type textarea "x"
type textarea "Rec parts to Reserv Type of Equipment: 2500943-SP Serial #: 12231261 Evap is fr…"
type textarea "x"
type textarea "Rec parts to Reserve Type of Equipment: 2500943-SP Serial #: 12231261 Evap is f…"
type textarea "x"
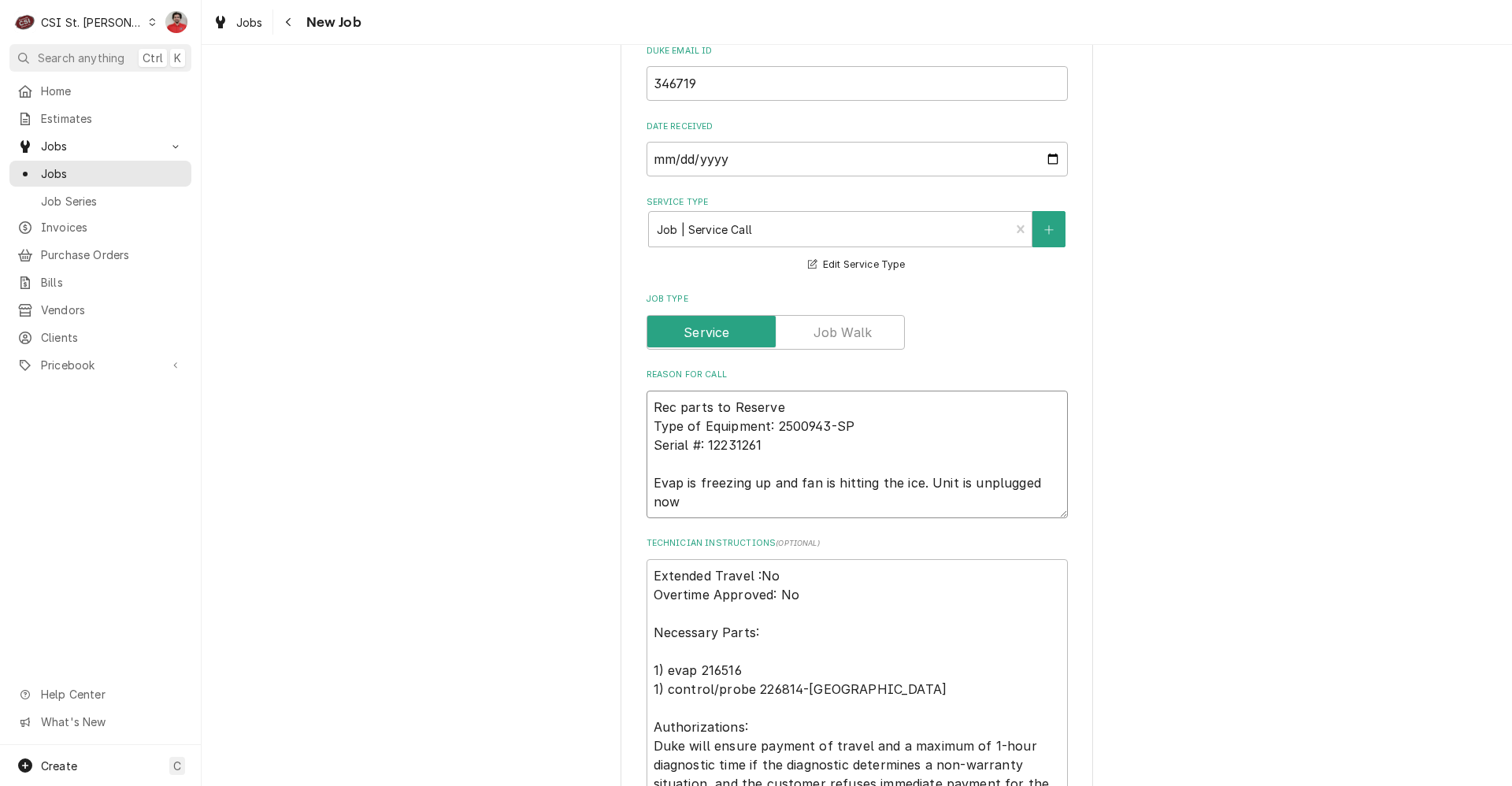
type textarea "Rec parts to Reserve Type of Equipment: 2500943-SP Serial #: 12231261 Evap is f…"
type textarea "x"
type textarea "Rec parts to Reserve S Type of Equipment: 2500943-SP Serial #: 12231261 Evap is…"
type textarea "x"
type textarea "Rec parts to Reserve Sh Type of Equipment: 2500943-SP Serial #: 12231261 Evap i…"
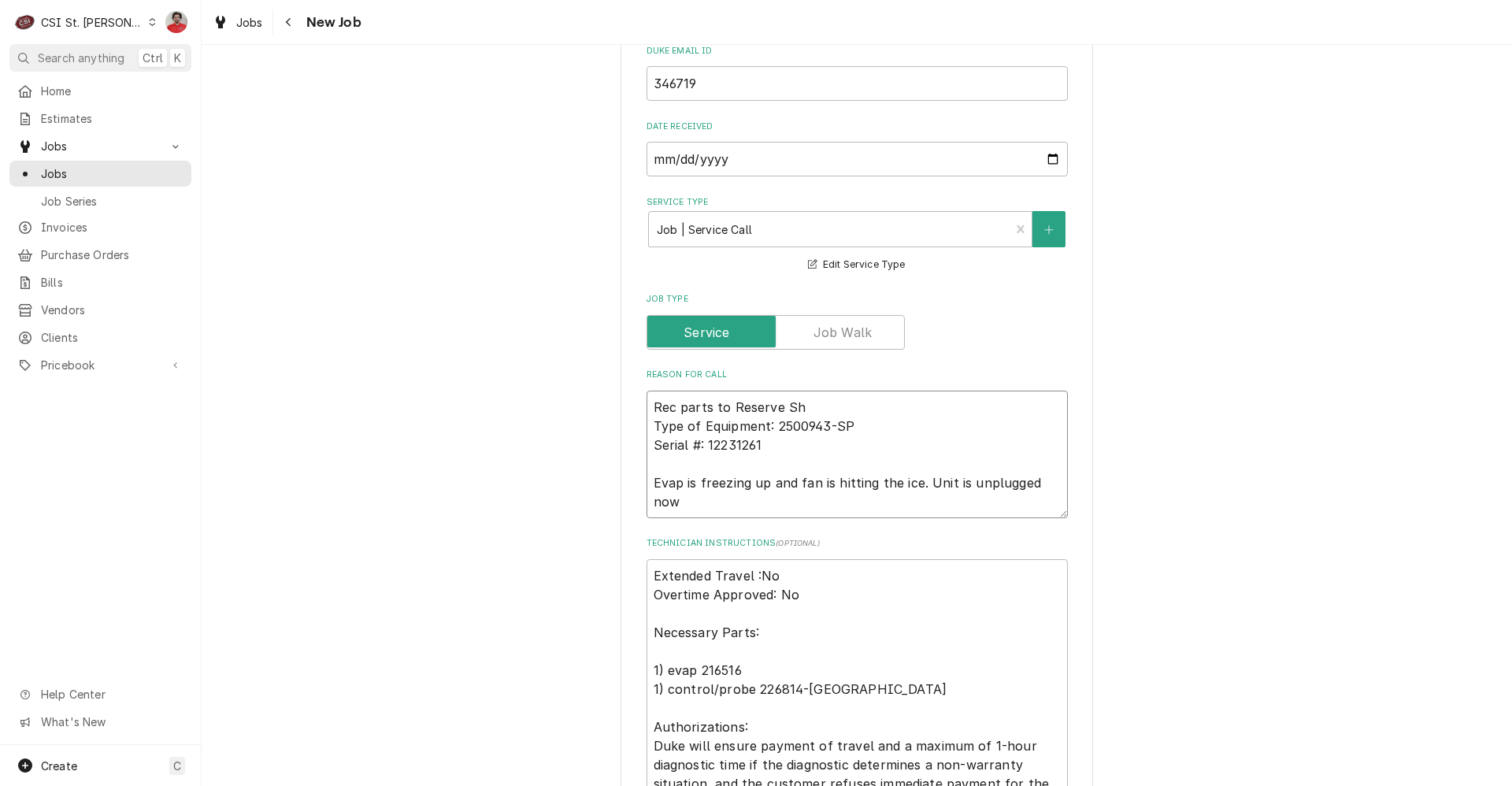
type textarea "x"
type textarea "Rec parts to Reserve She Type of Equipment: 2500943-SP Serial #: 12231261 Evap …"
type textarea "x"
type textarea "Rec parts to Reserve Shel Type of Equipment: 2500943-SP Serial #: 12231261 Evap…"
type textarea "x"
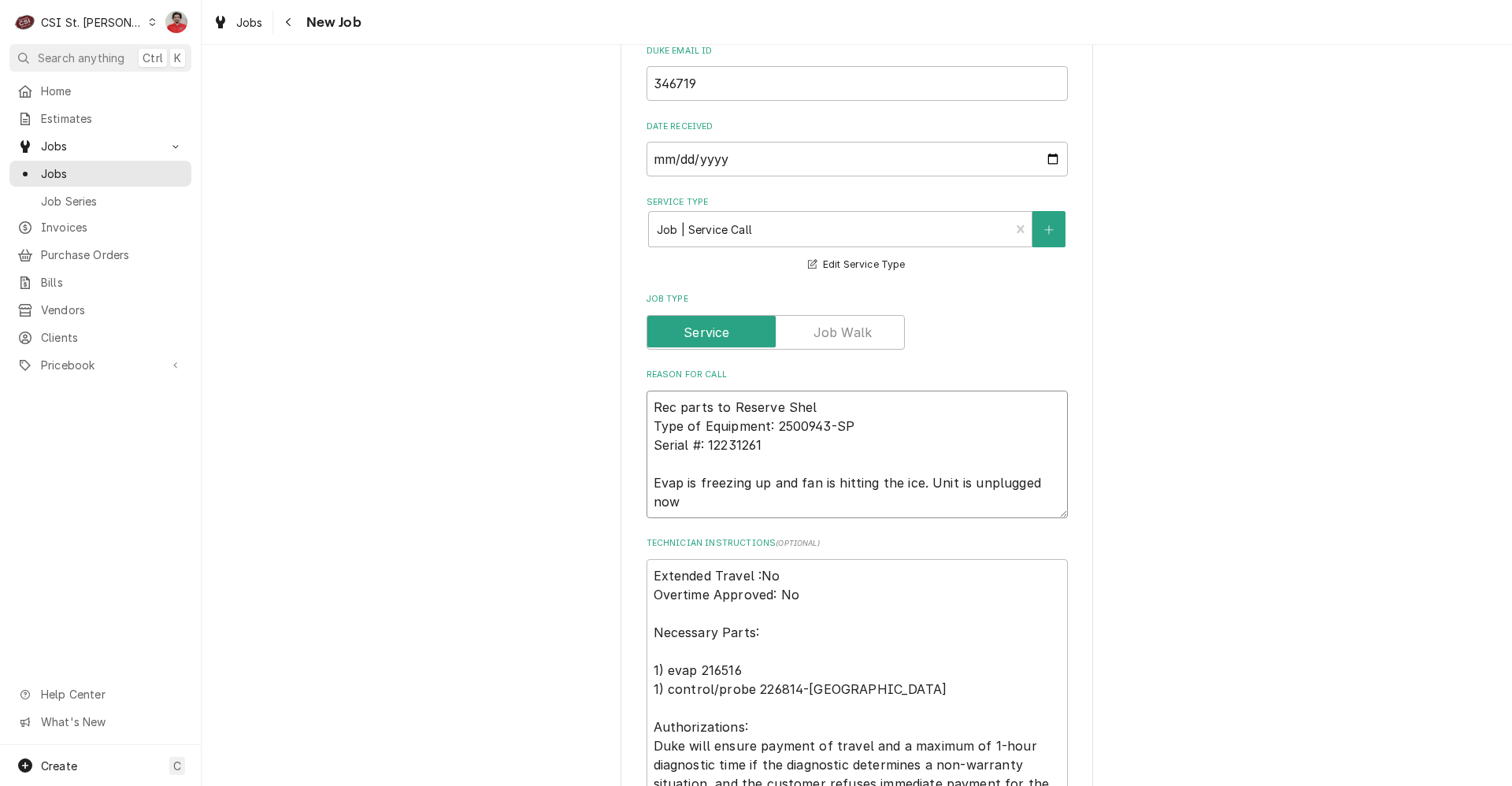
type textarea "Rec parts to Reserve Shelf Type of Equipment: 2500943-SP Serial #: 12231261 Eva…"
type textarea "x"
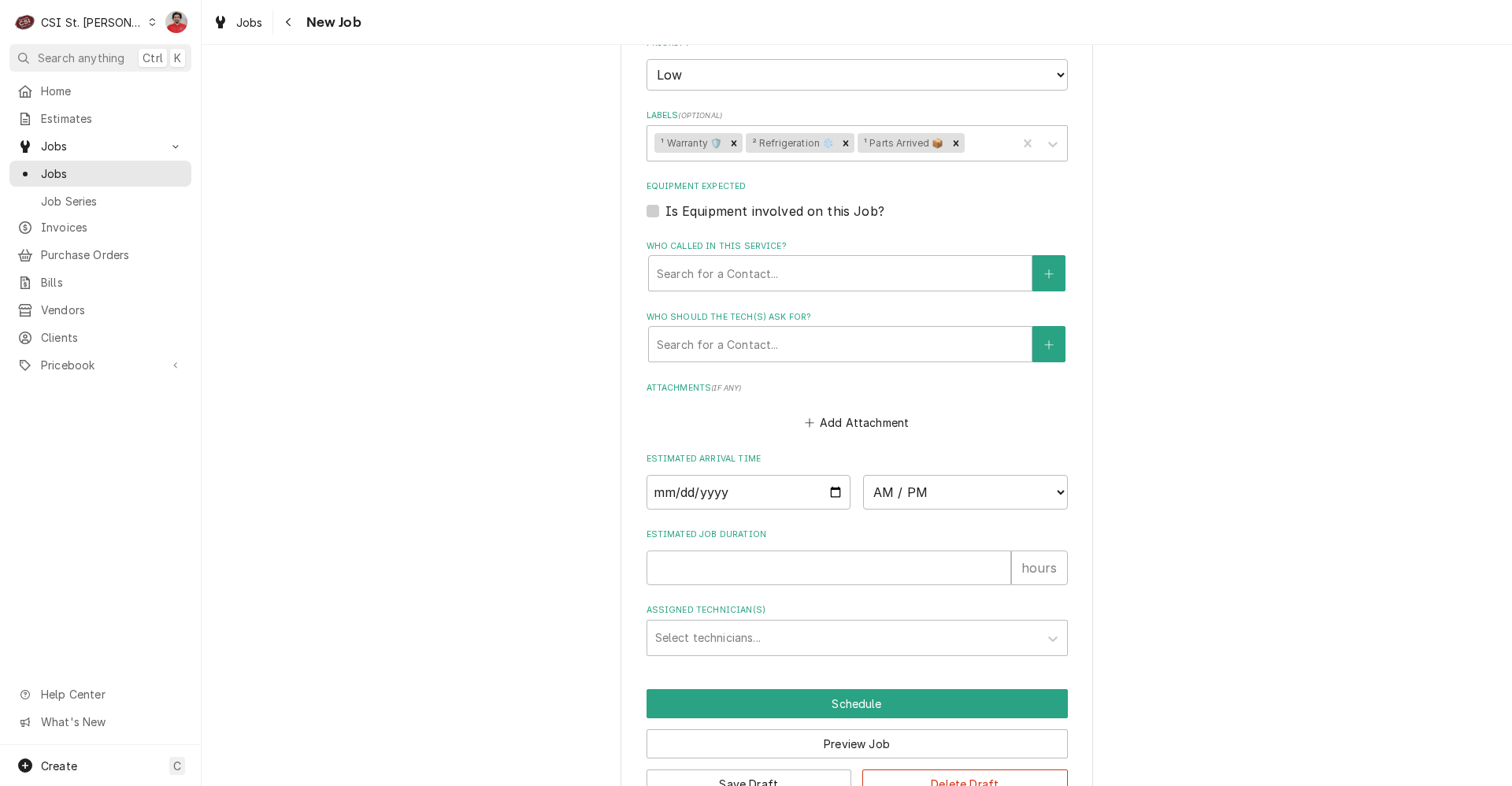
scroll to position [1473, 0]
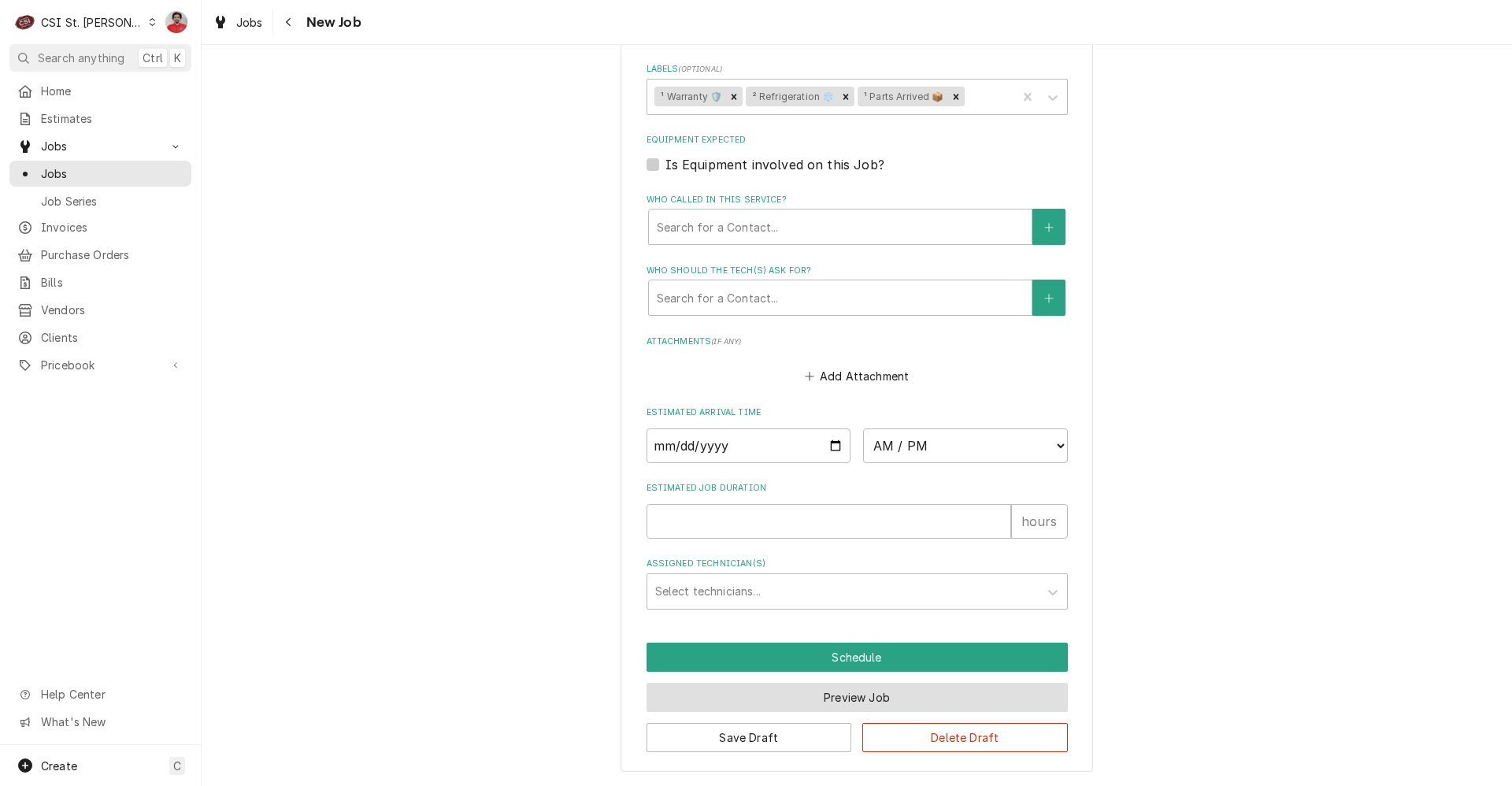
type textarea "Rec parts to Reserve Shelf Type of Equipment: 2500943-SP Serial #: 12231261 Eva…"
click at [844, 692] on button "Preview Job" at bounding box center [857, 697] width 421 height 30
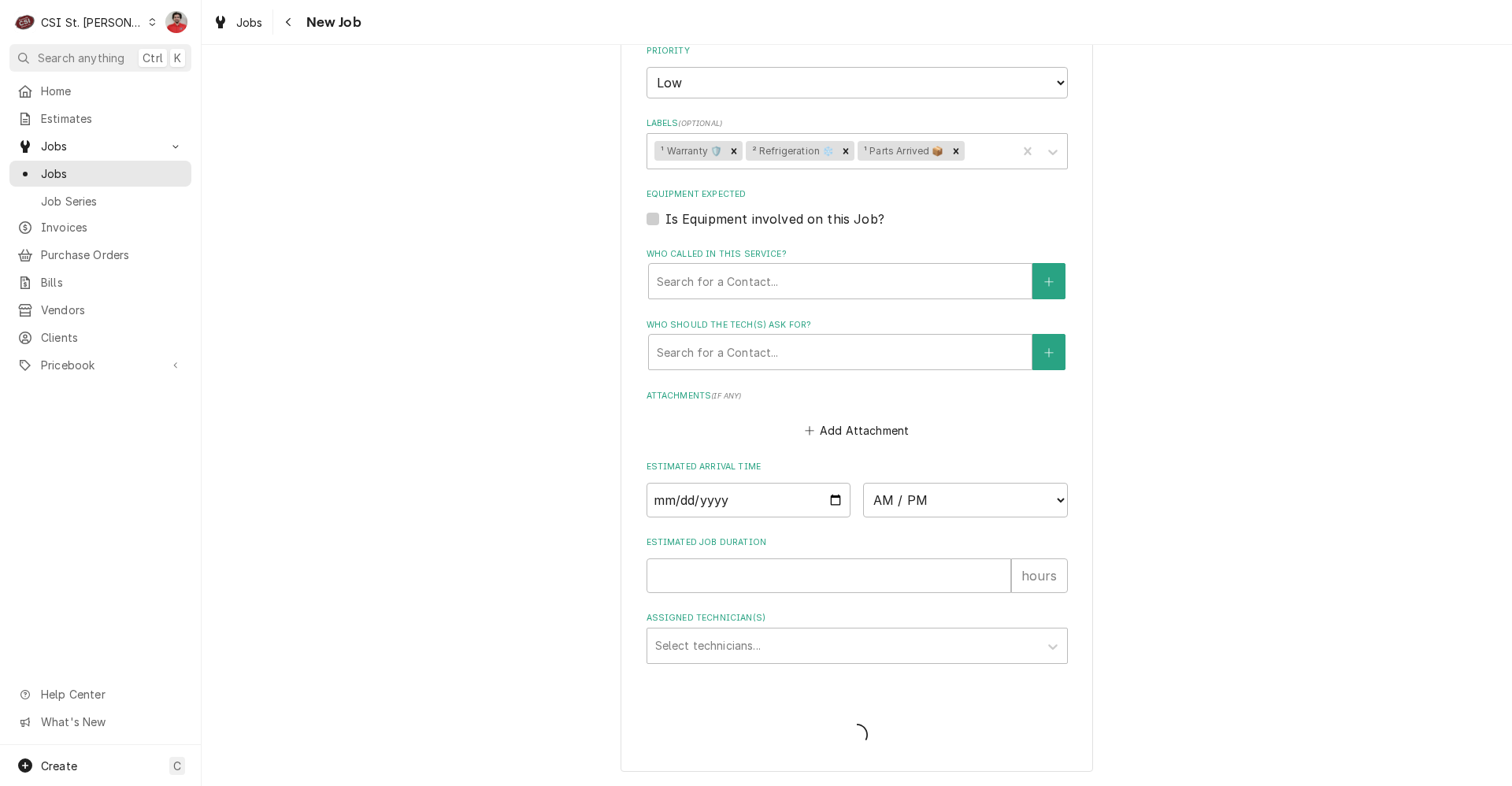
scroll to position [1418, 0]
type textarea "x"
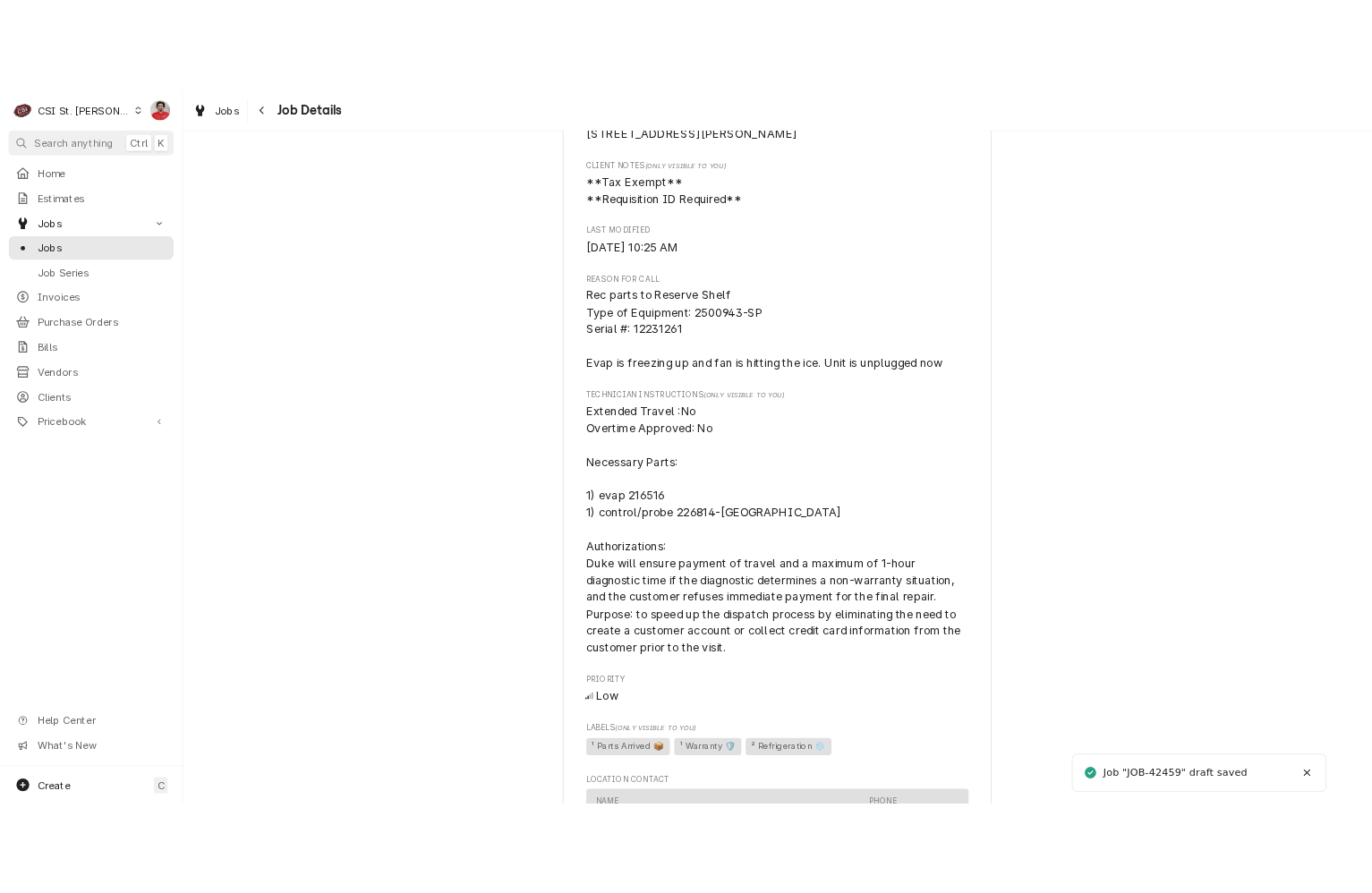
scroll to position [984, 0]
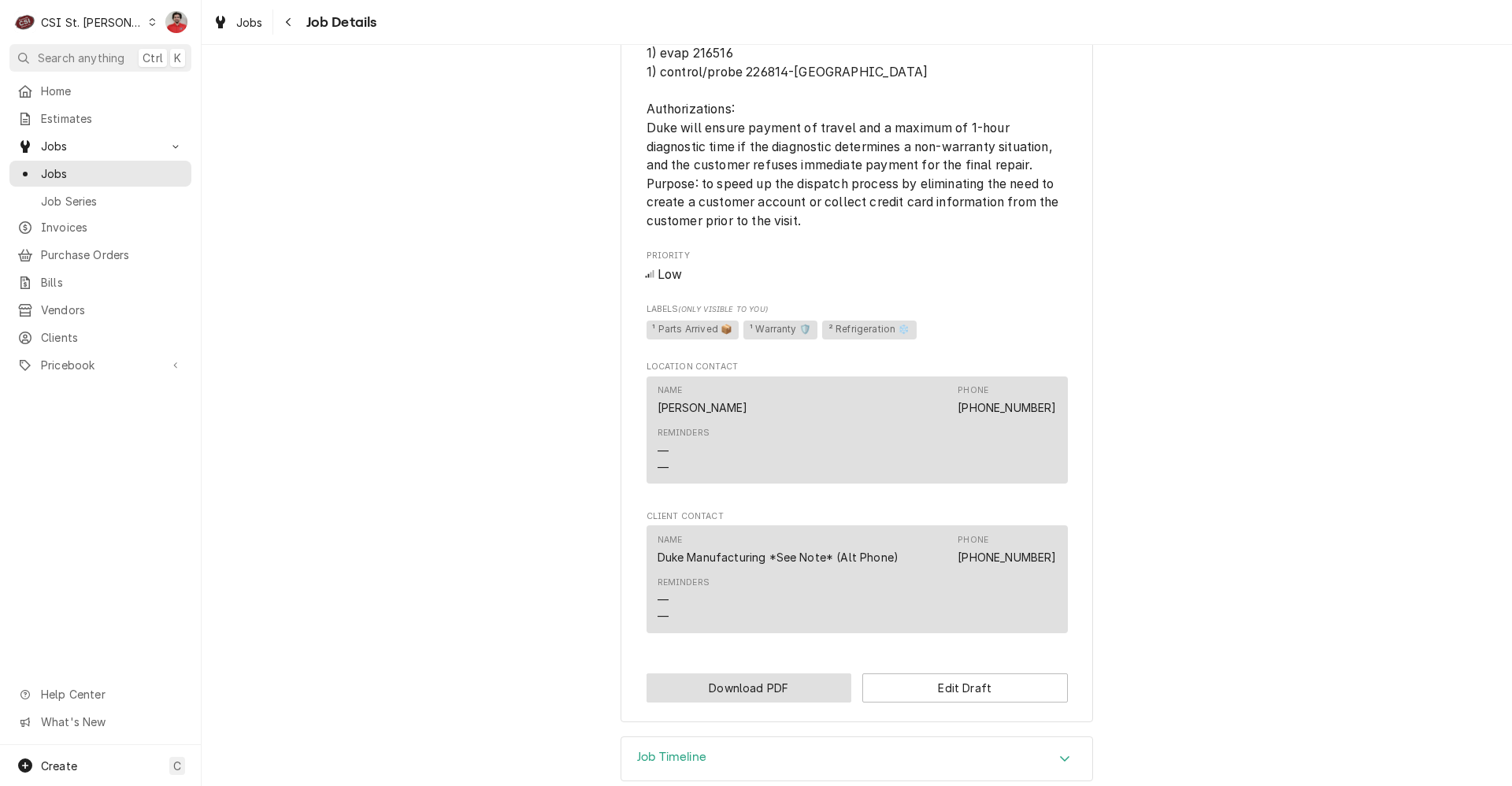
click at [731, 700] on button "Download PDF" at bounding box center [749, 688] width 206 height 30
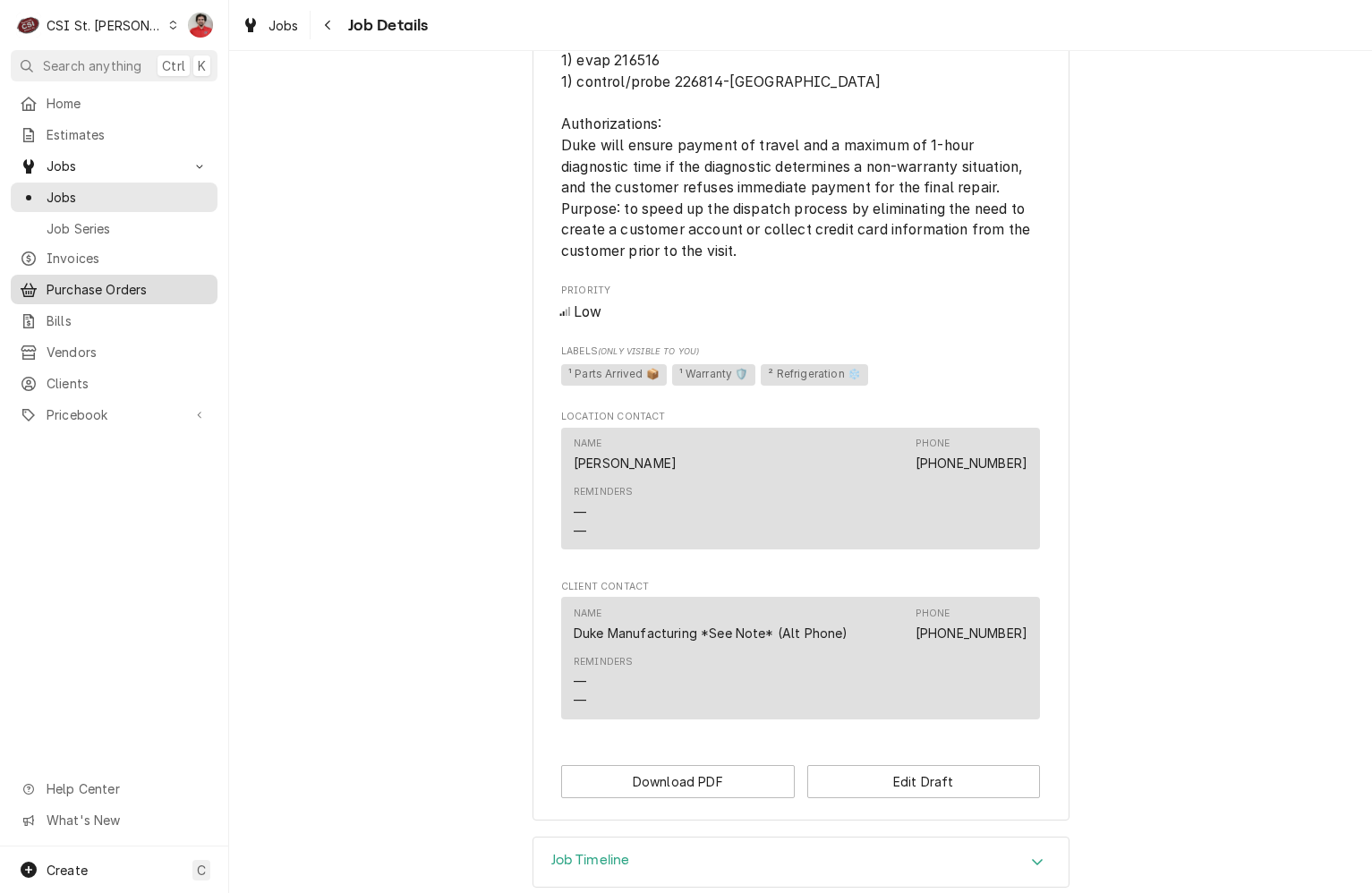
click at [104, 284] on span "Purchase Orders" at bounding box center [128, 290] width 162 height 19
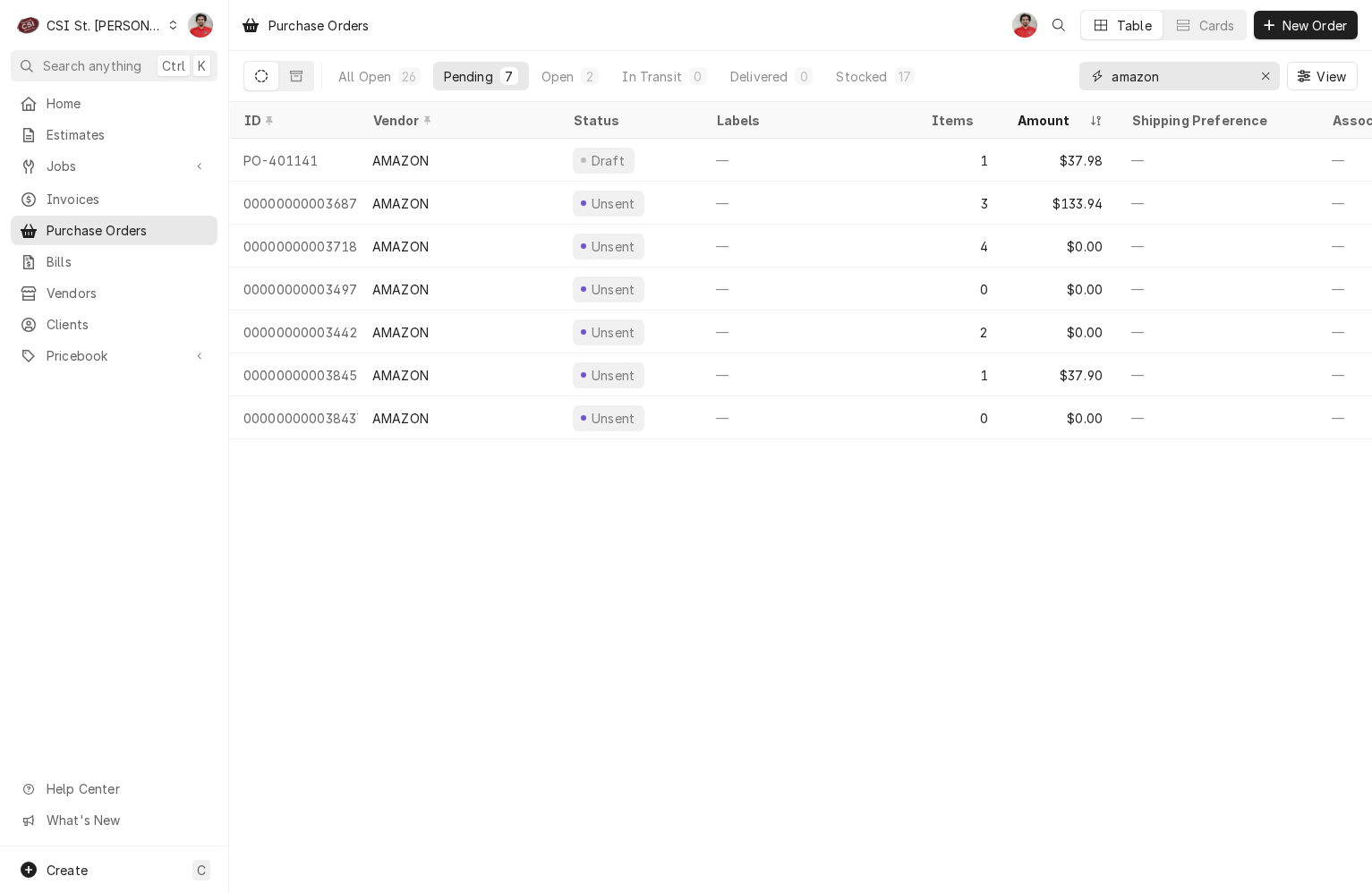
click at [1157, 76] on input "amazon" at bounding box center [1179, 76] width 134 height 29
click at [1156, 76] on input "amazon" at bounding box center [1179, 76] width 134 height 29
type input "401177"
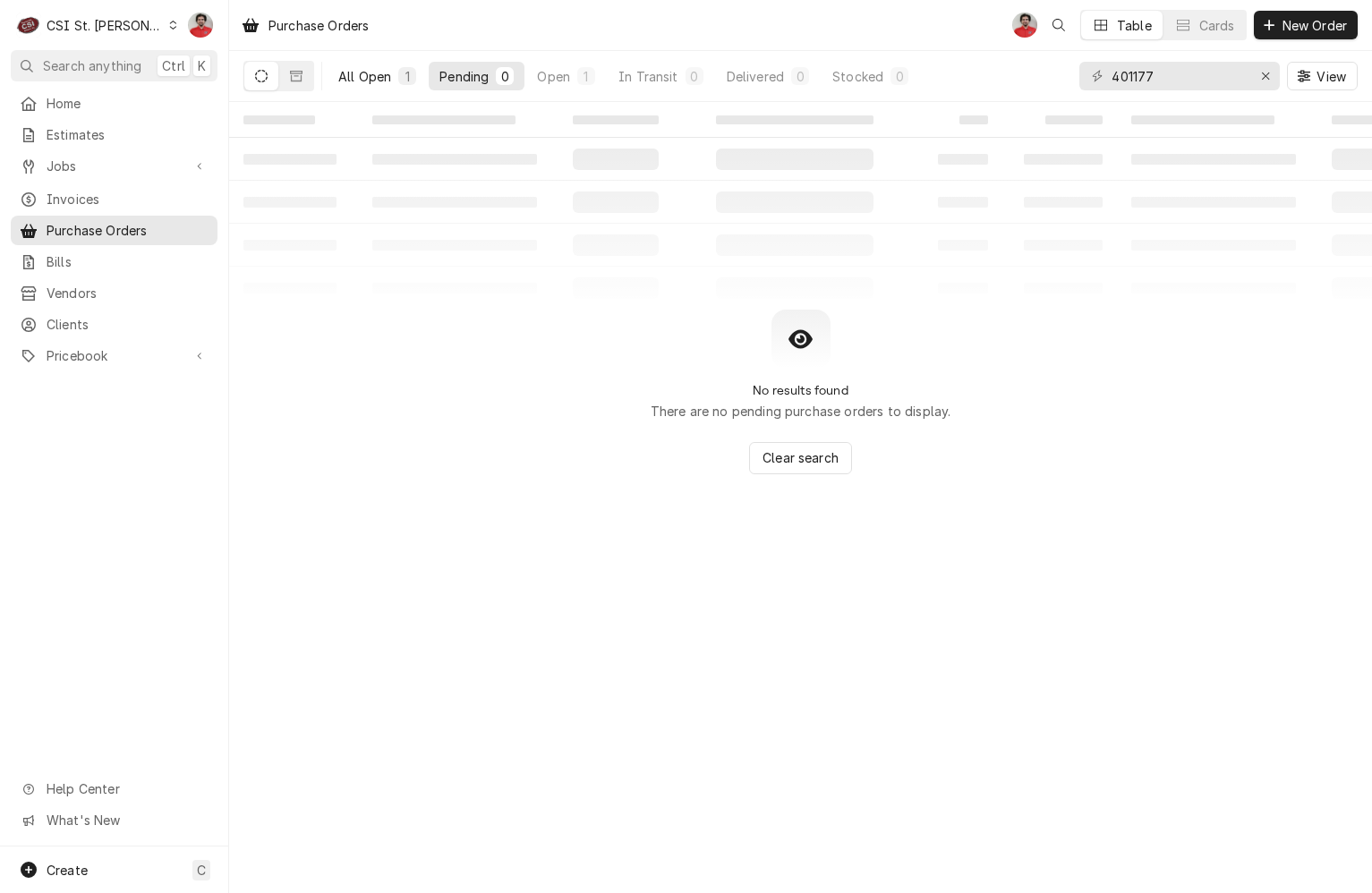
click at [366, 72] on div "All Open" at bounding box center [364, 76] width 53 height 19
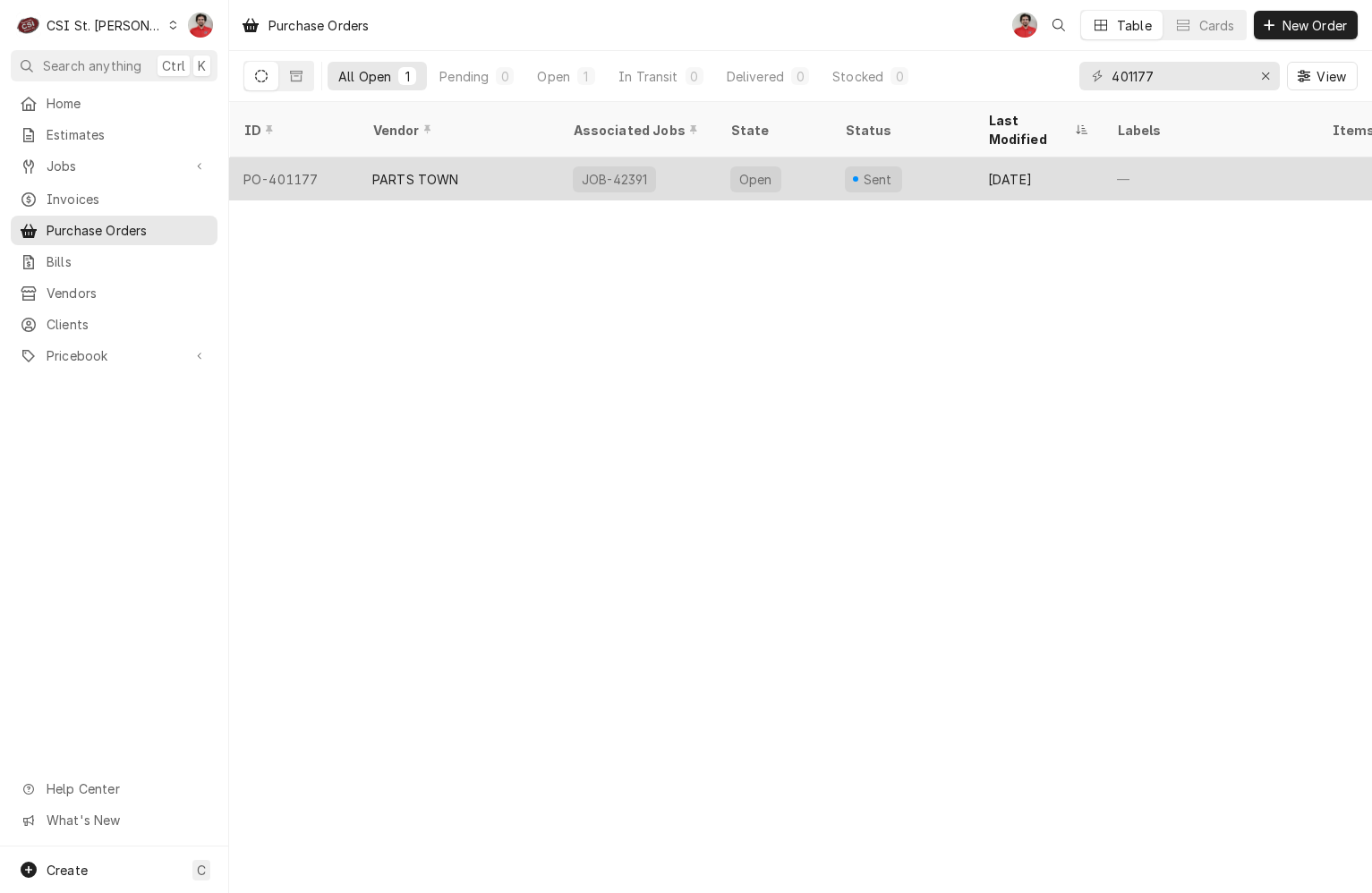
click at [519, 161] on div "PARTS TOWN" at bounding box center [458, 179] width 200 height 43
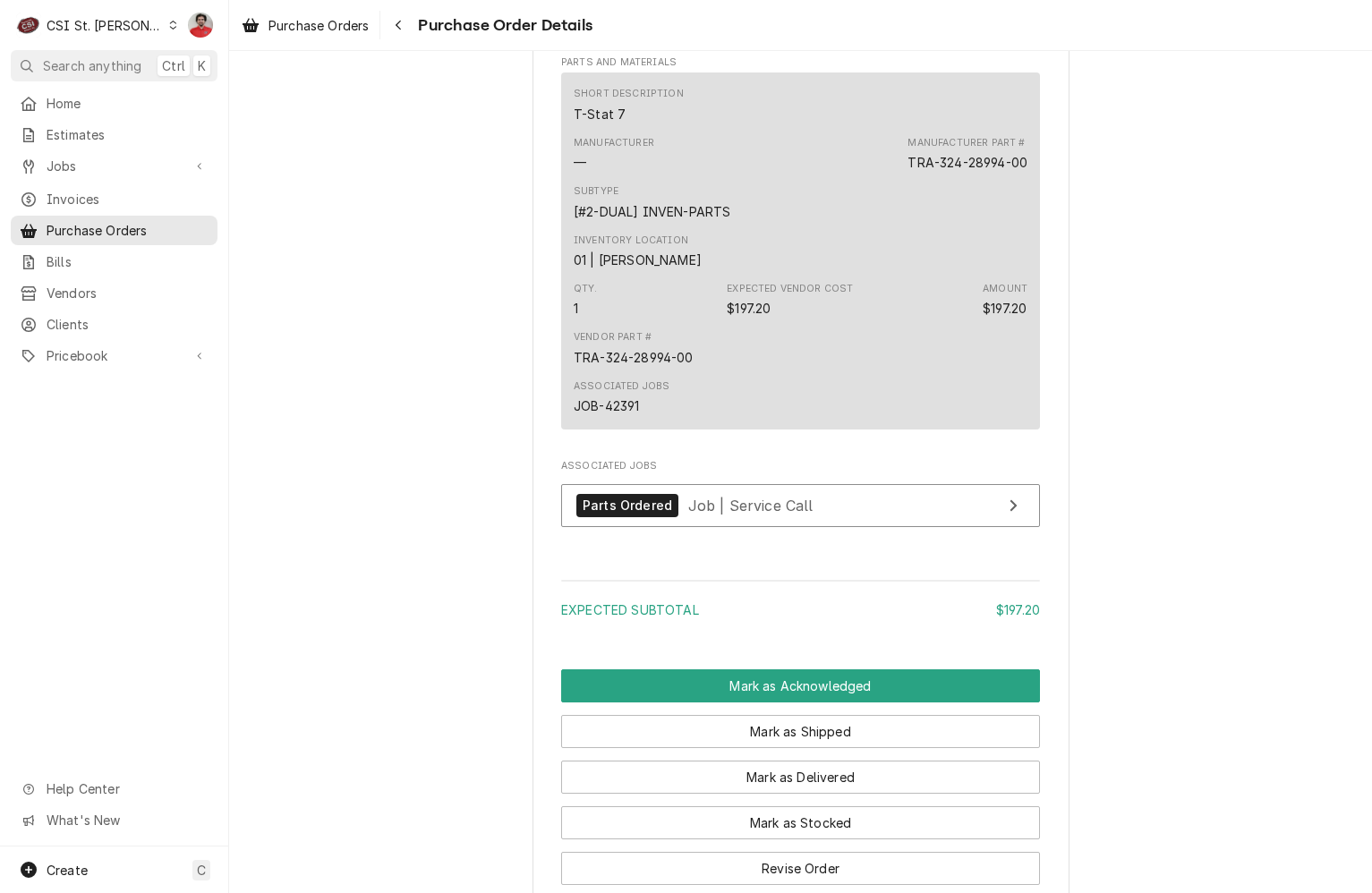
scroll to position [984, 0]
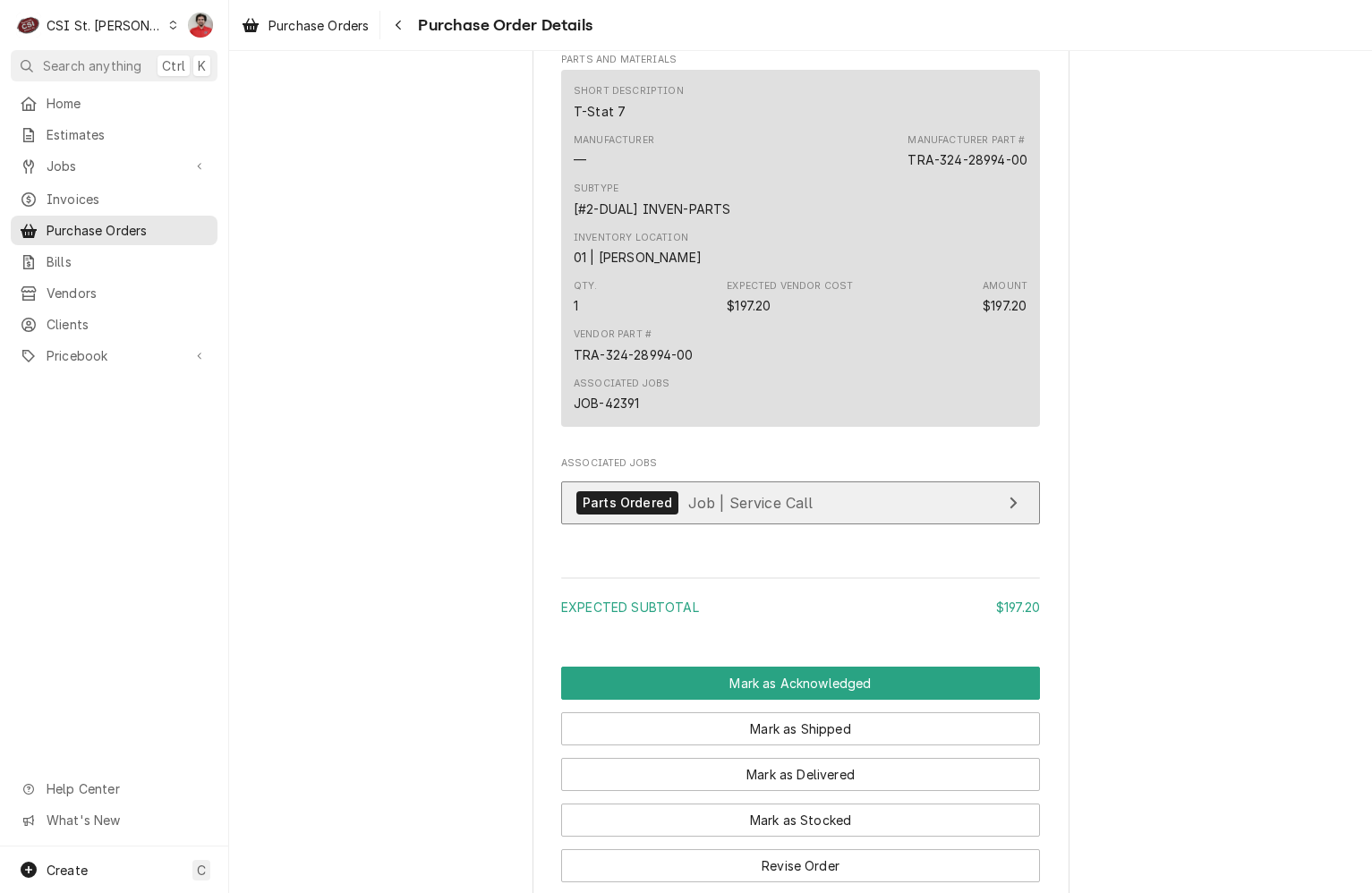
click at [711, 511] on span "Job | Service Call" at bounding box center [750, 501] width 125 height 18
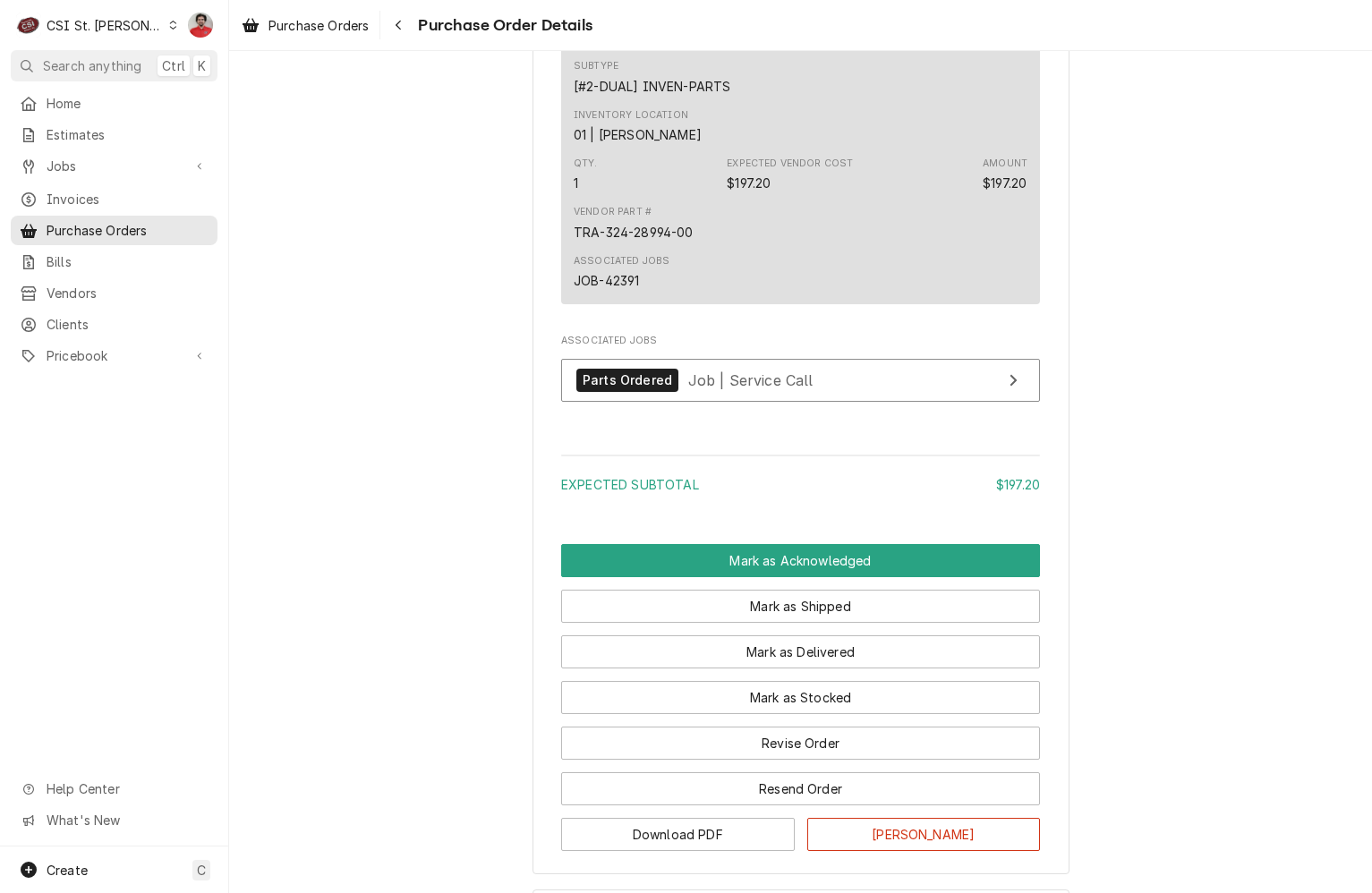
scroll to position [1245, 0]
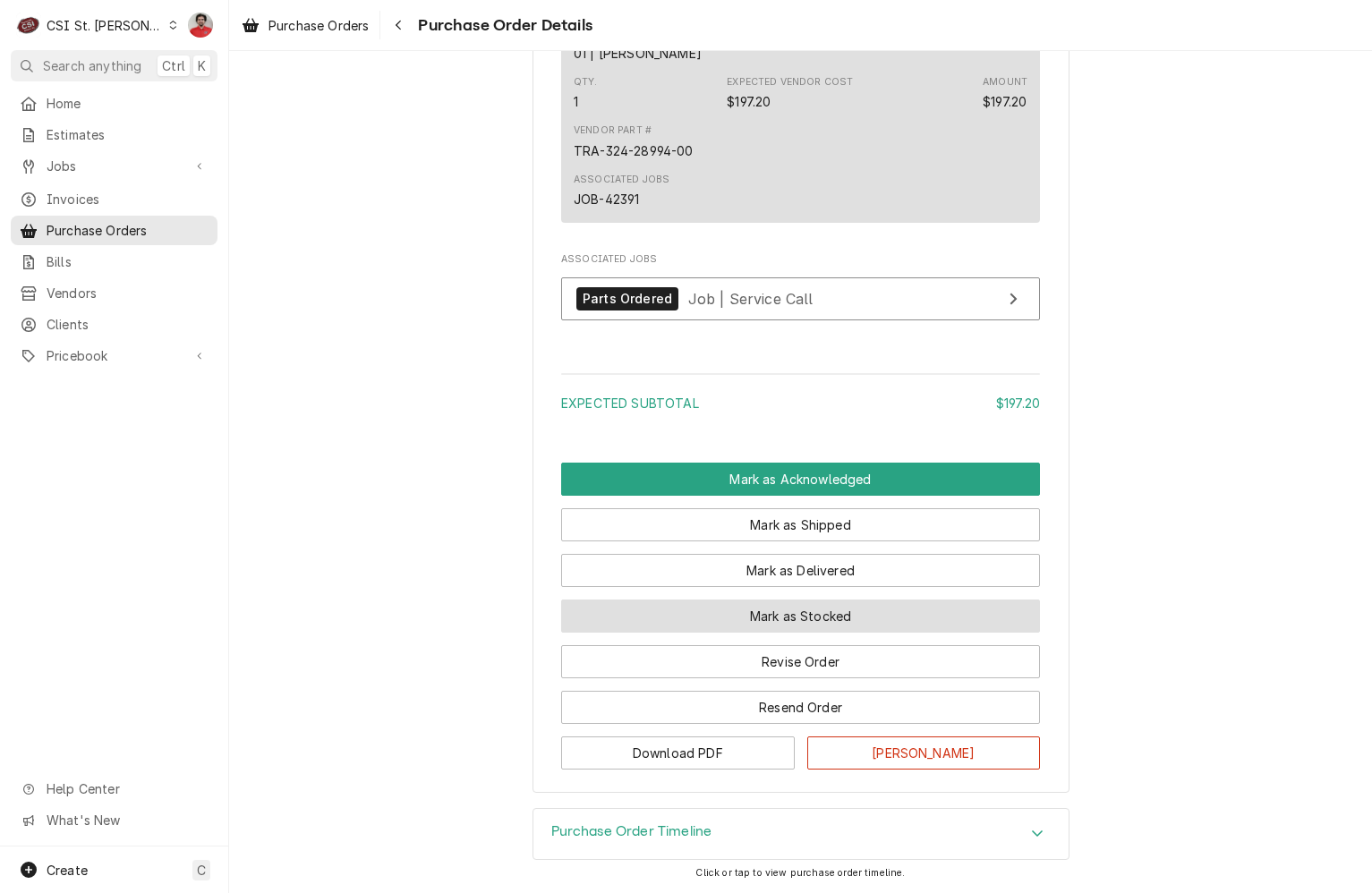
click at [803, 629] on button "Mark as Stocked" at bounding box center [801, 616] width 479 height 34
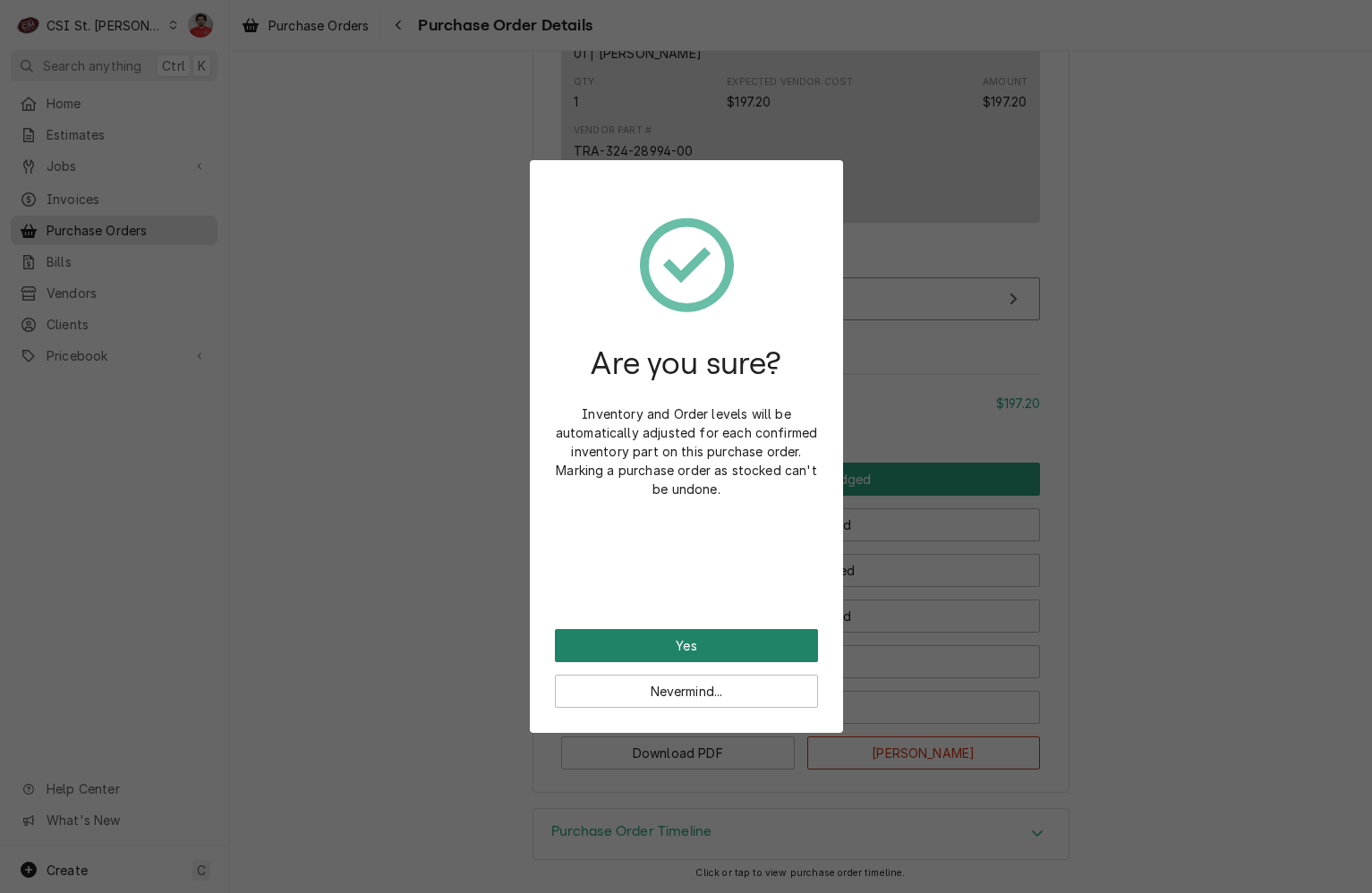
click at [747, 643] on button "Yes" at bounding box center [686, 646] width 263 height 34
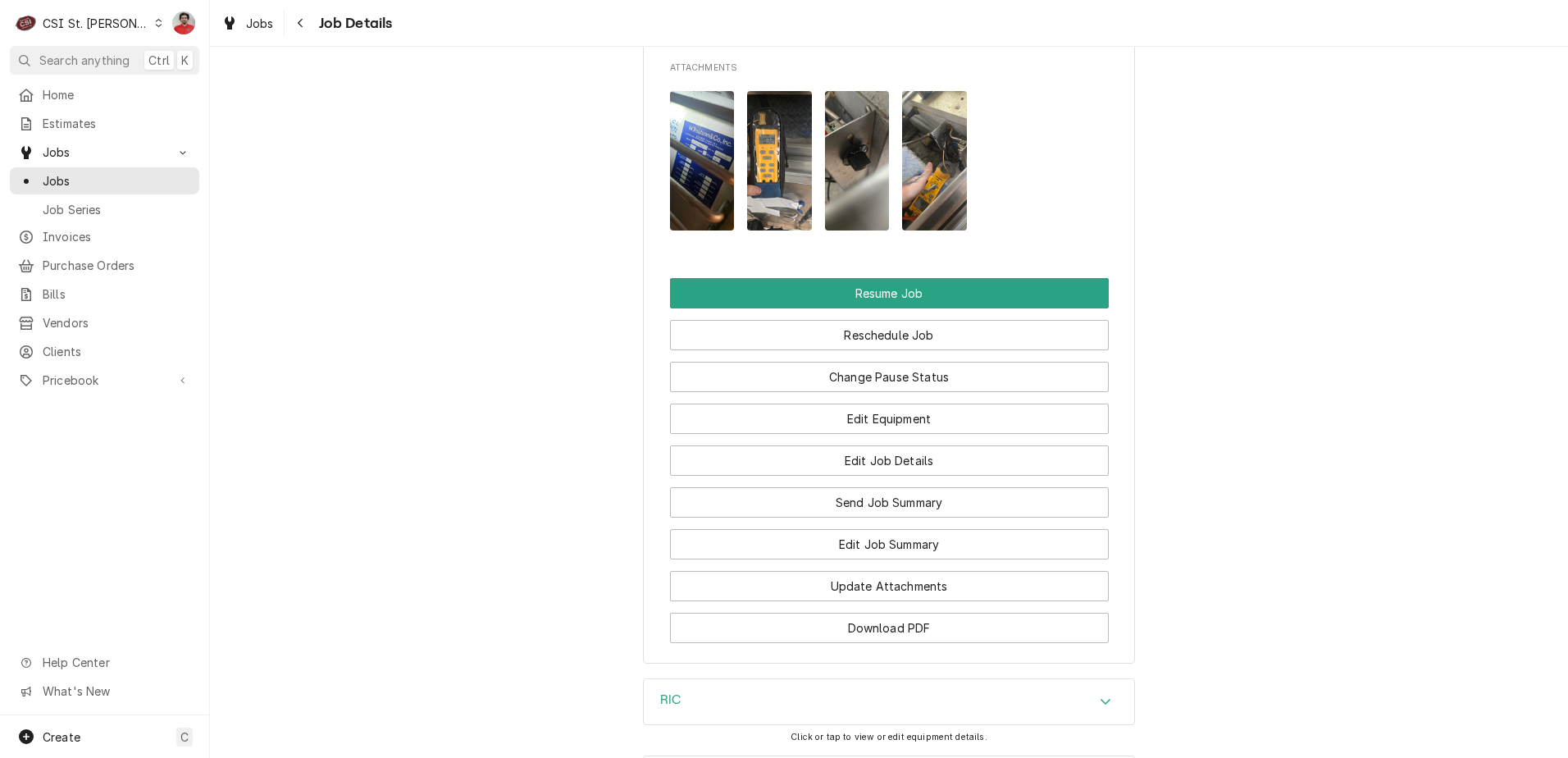
scroll to position [2051, 0]
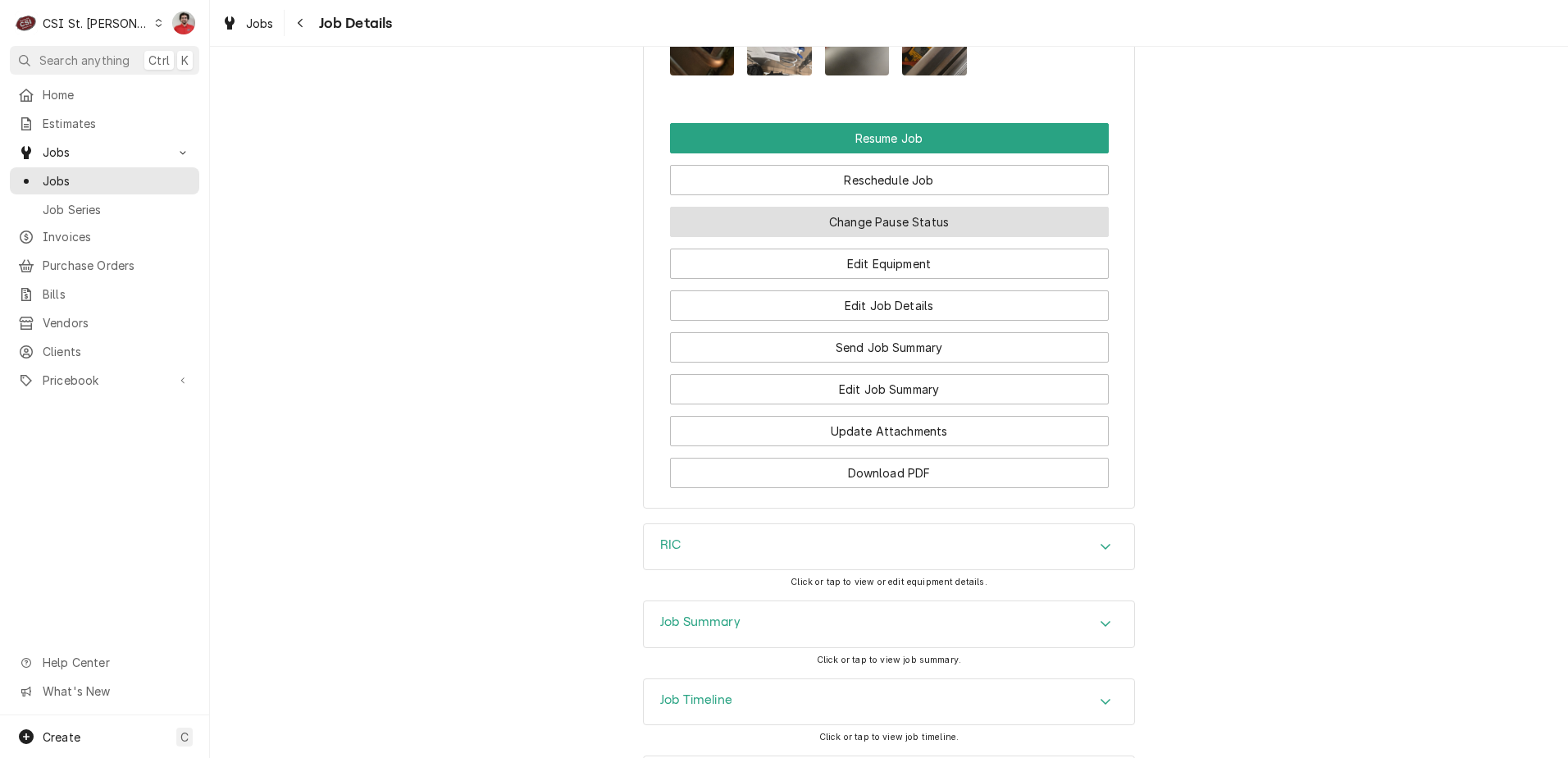
click at [962, 232] on button "Change Pause Status" at bounding box center [889, 222] width 439 height 31
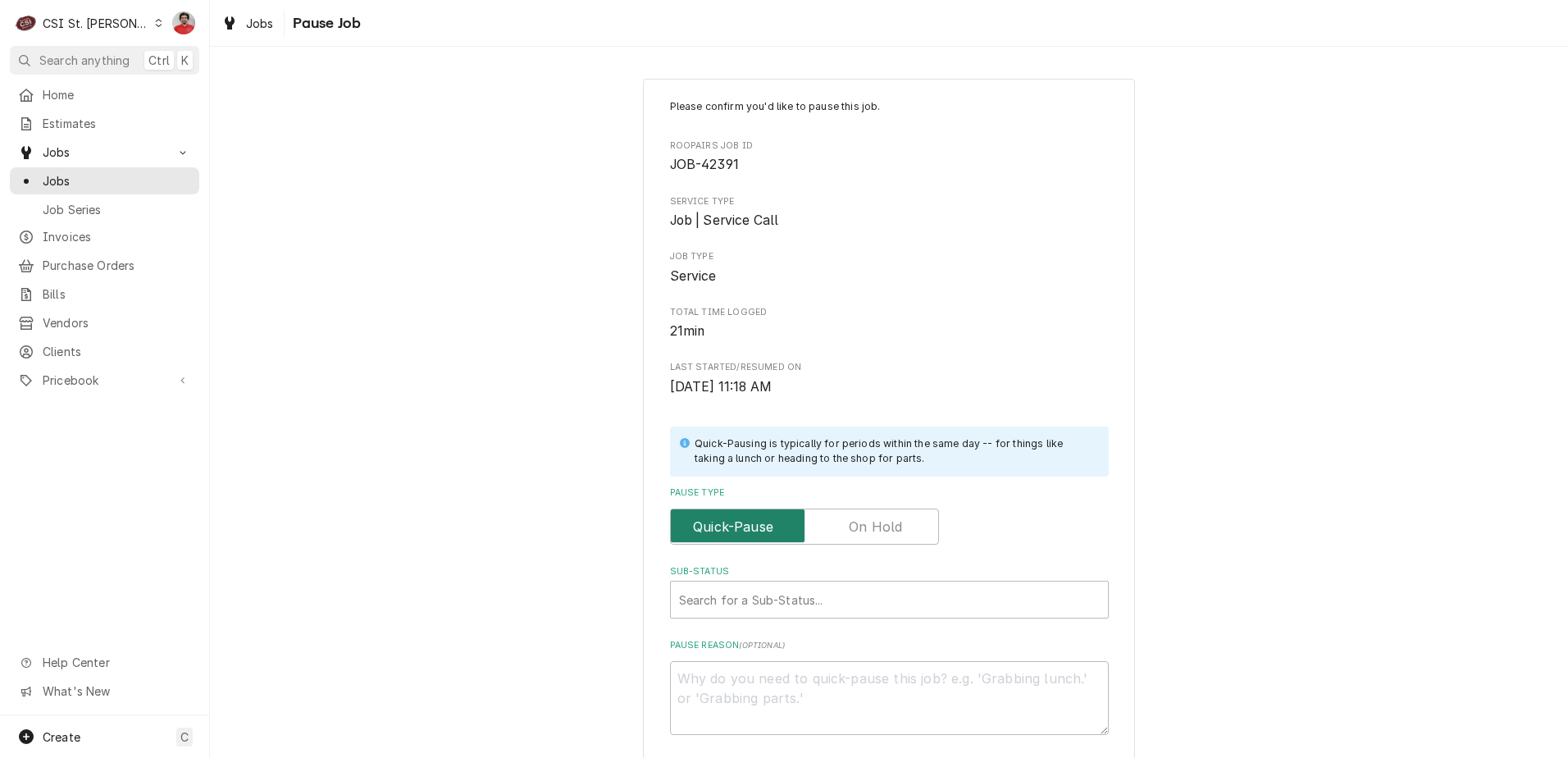
click at [837, 514] on input "Pause Type" at bounding box center [804, 526] width 255 height 36
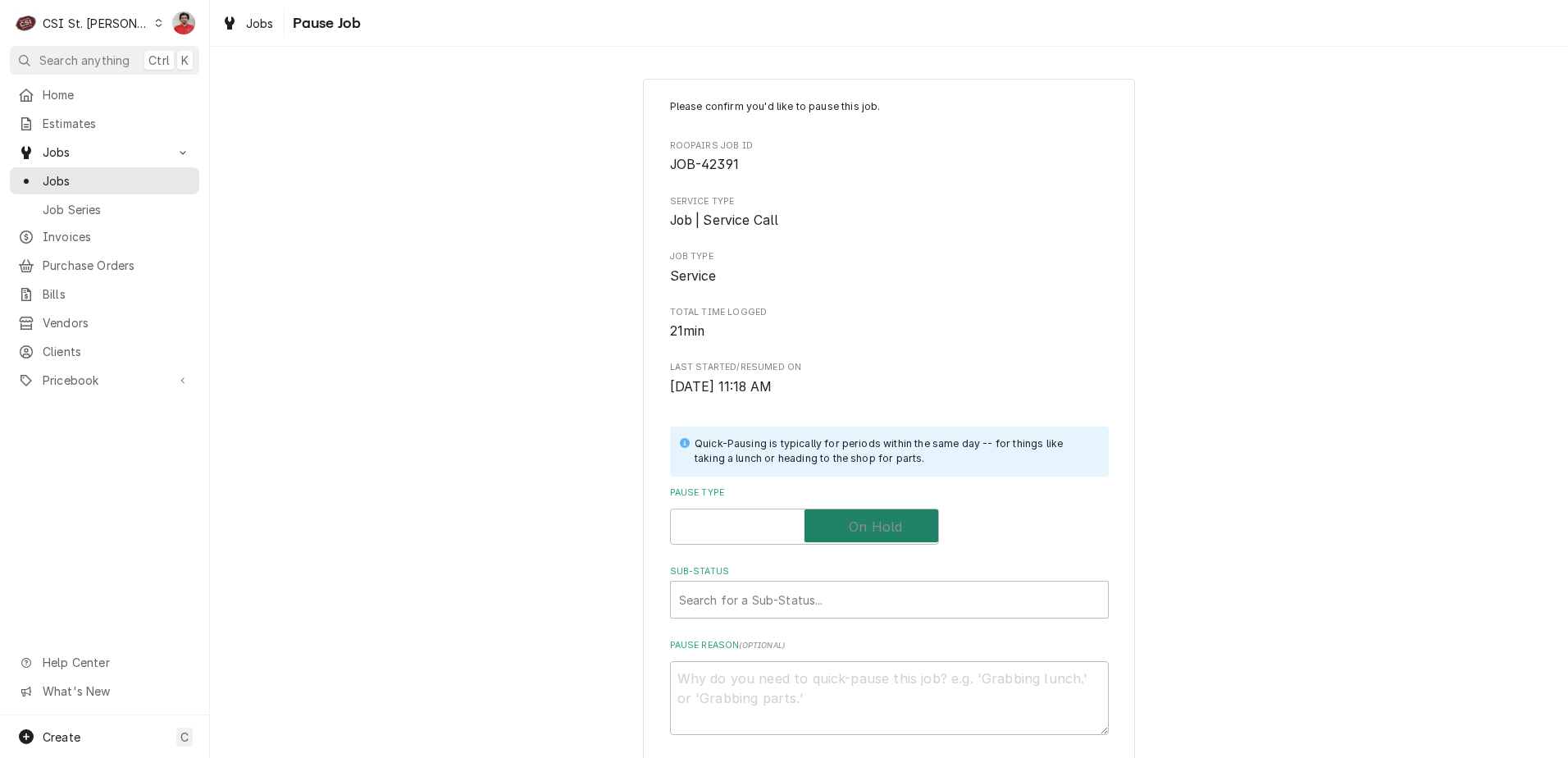
checkbox input "true"
click at [840, 574] on label "Sub-Status" at bounding box center [889, 572] width 439 height 13
click at [839, 598] on div "Sub-Status" at bounding box center [889, 600] width 421 height 30
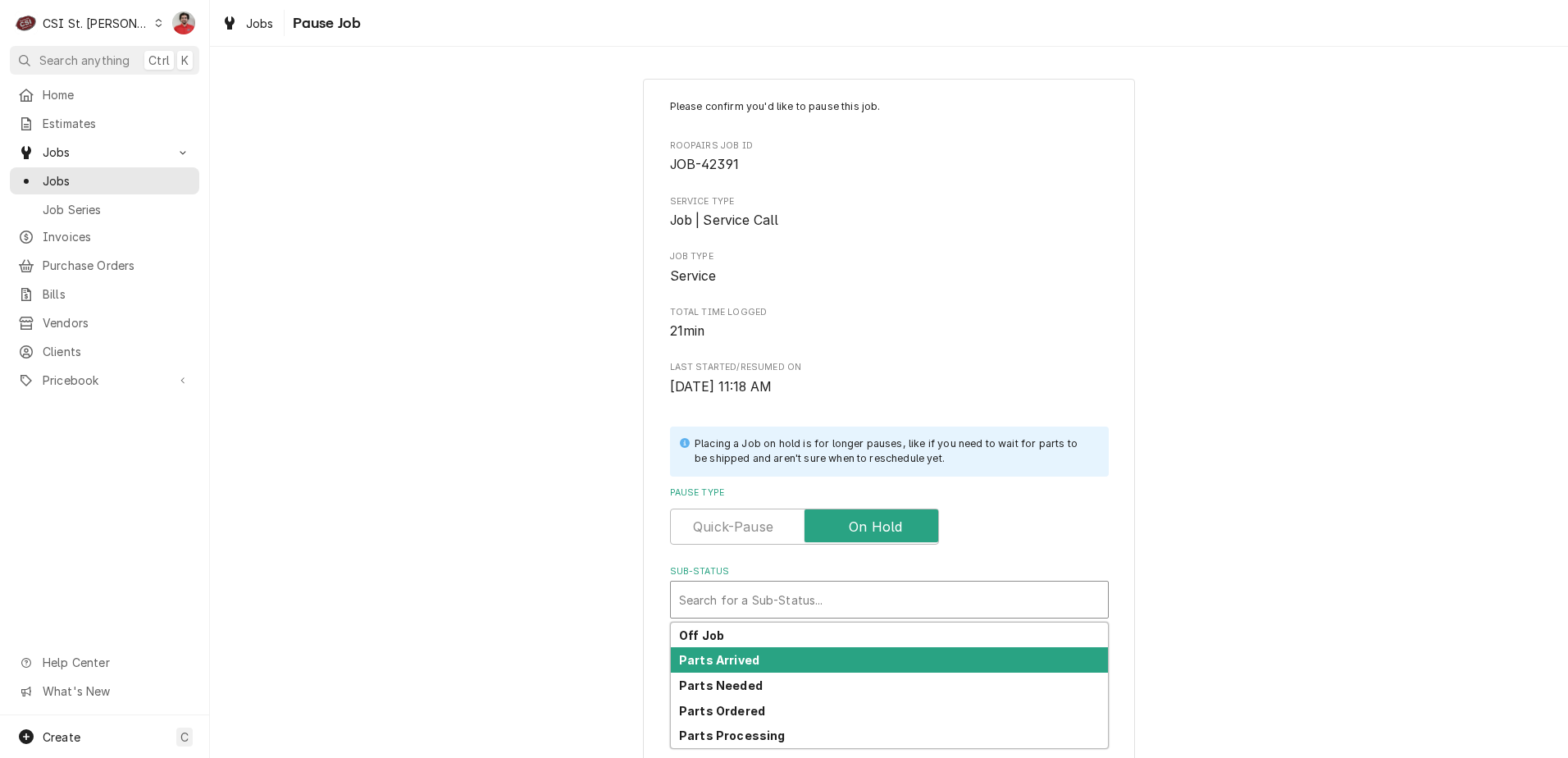
click at [824, 655] on div "Parts Arrived" at bounding box center [889, 661] width 437 height 26
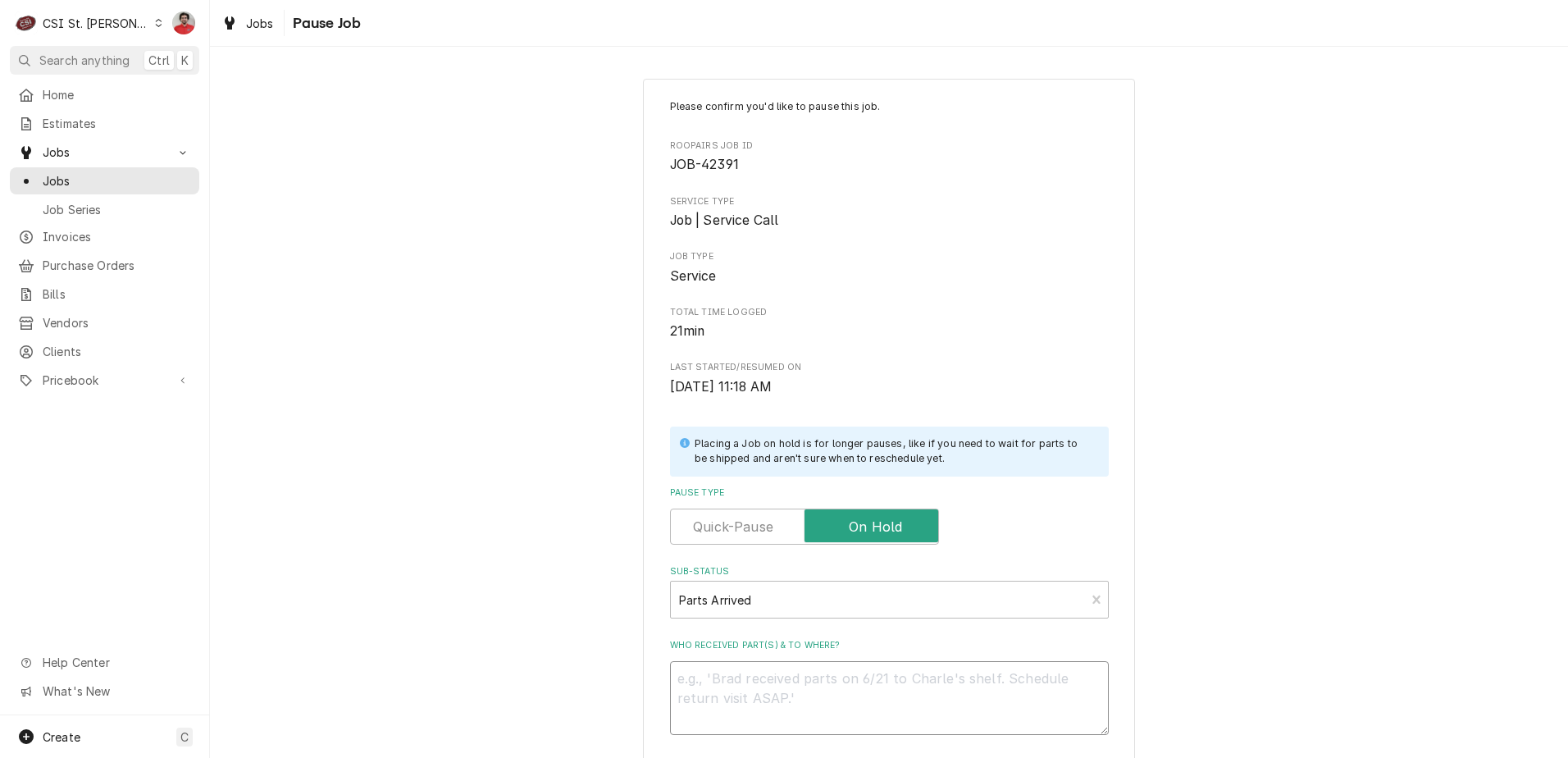
click at [823, 689] on textarea "Who received part(s) & to where?" at bounding box center [889, 698] width 439 height 73
type textarea "x"
type textarea "R"
type textarea "x"
type textarea "Re"
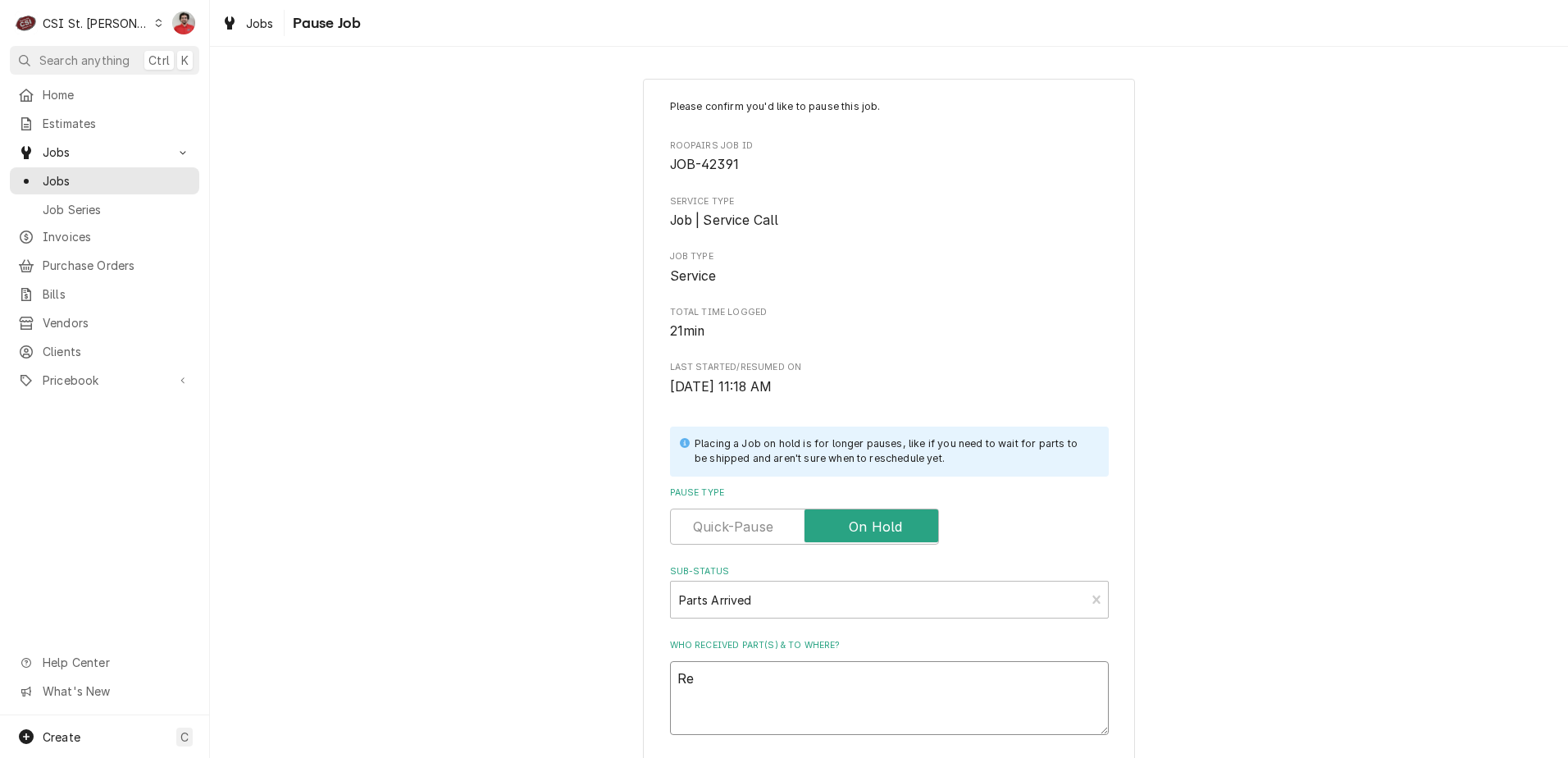
type textarea "x"
type textarea "Rec"
type textarea "x"
type textarea "Rec"
type textarea "x"
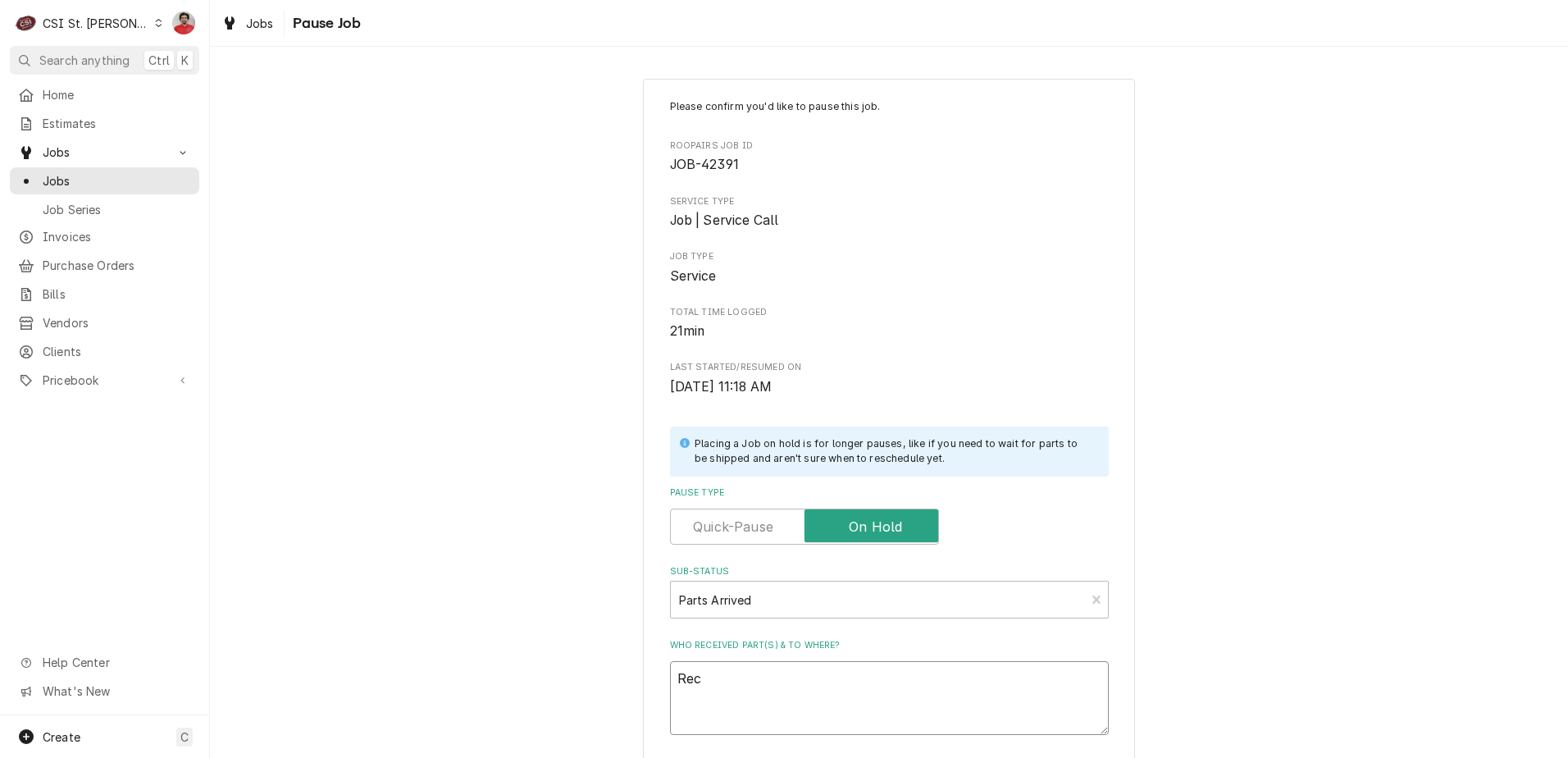
type textarea "Rec t"
type textarea "x"
type textarea "Rec to"
type textarea "x"
type textarea "Rec to"
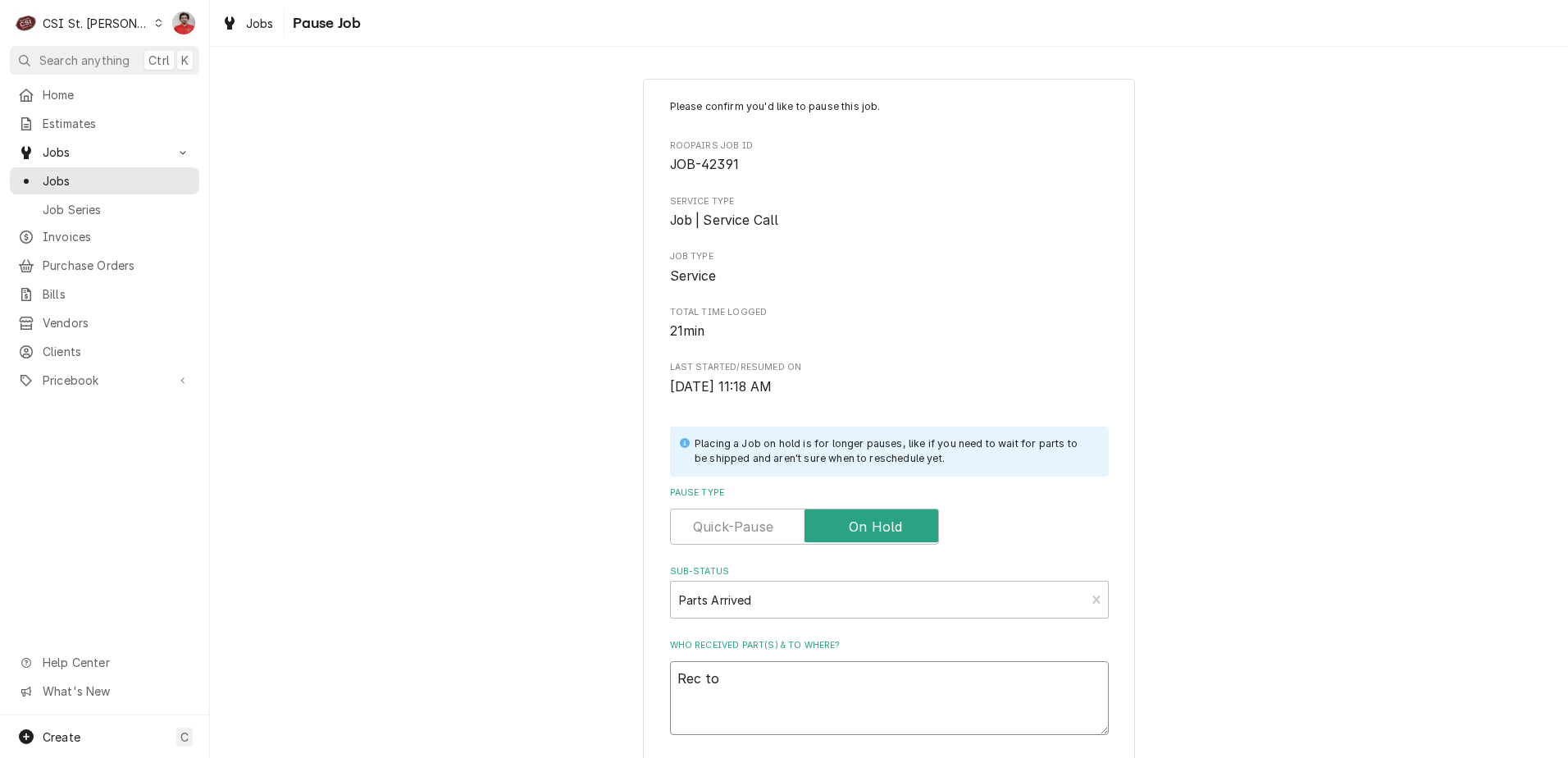
type textarea "x"
type textarea "Rec to K"
type textarea "x"
type textarea "Rec to"
type textarea "x"
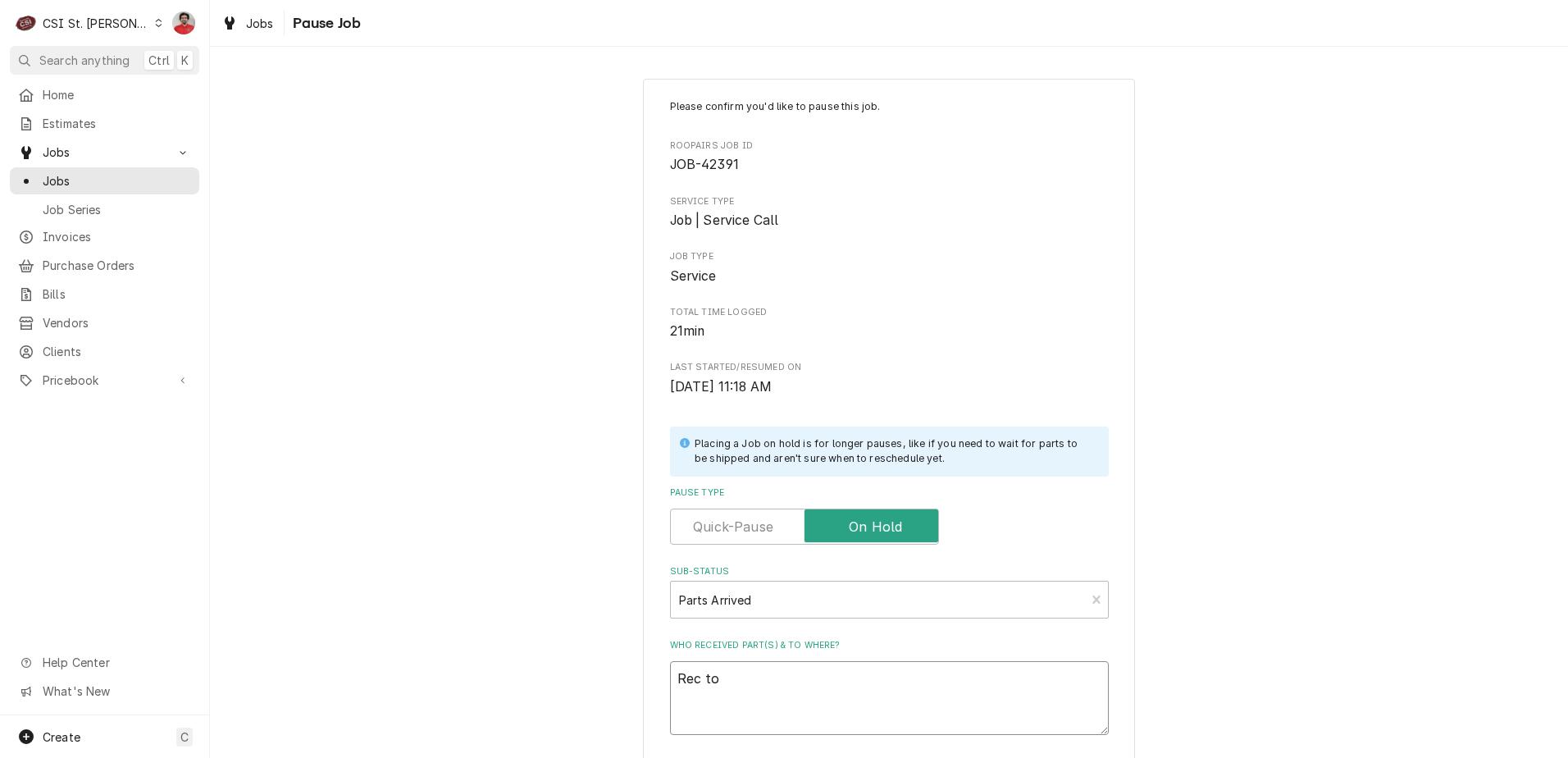
type textarea "Rec to"
type textarea "x"
type textarea "Rec t"
type textarea "x"
type textarea "Rec"
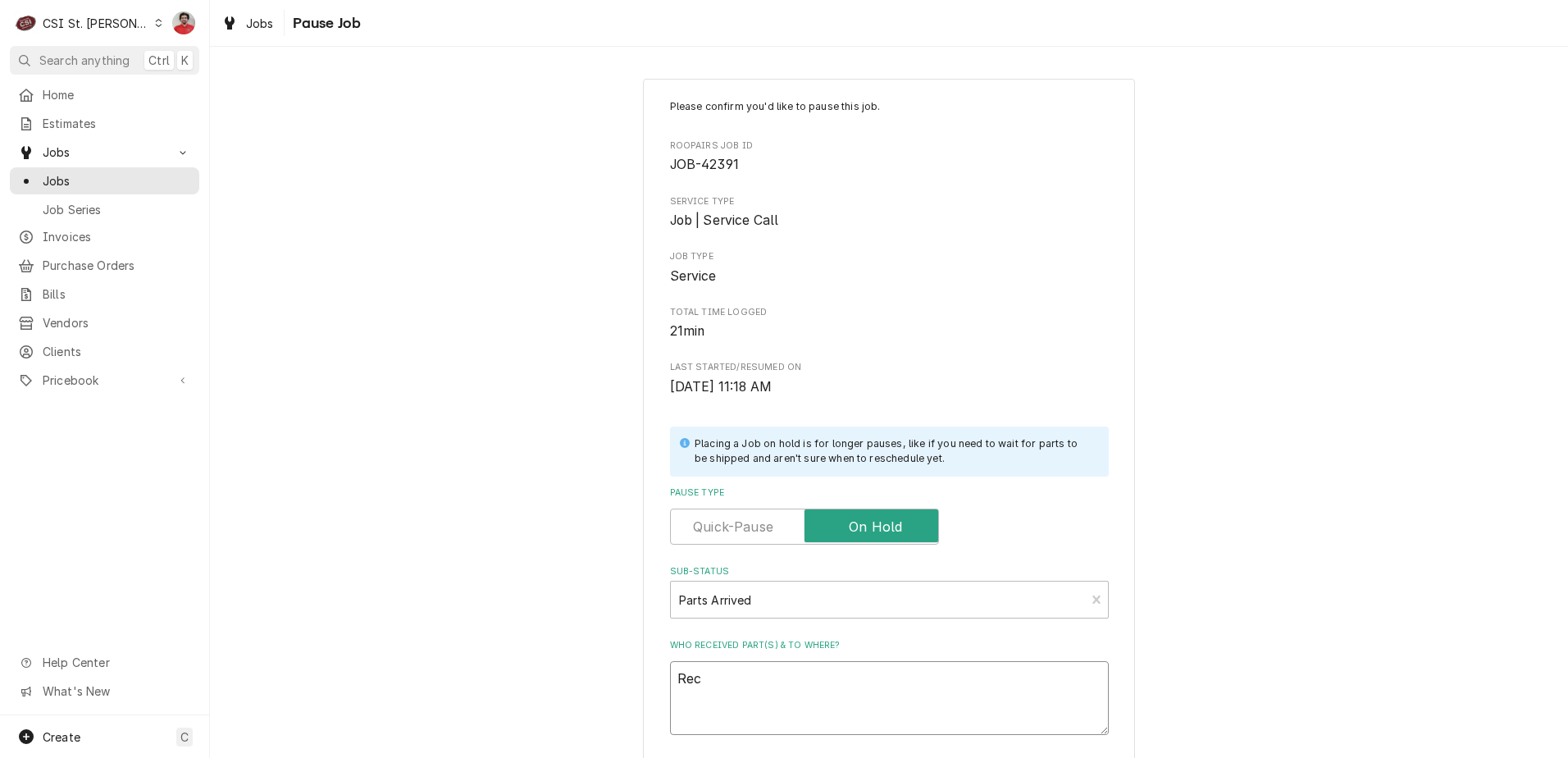
type textarea "x"
type textarea "Rec T"
type textarea "x"
type textarea "Rec TR"
type textarea "x"
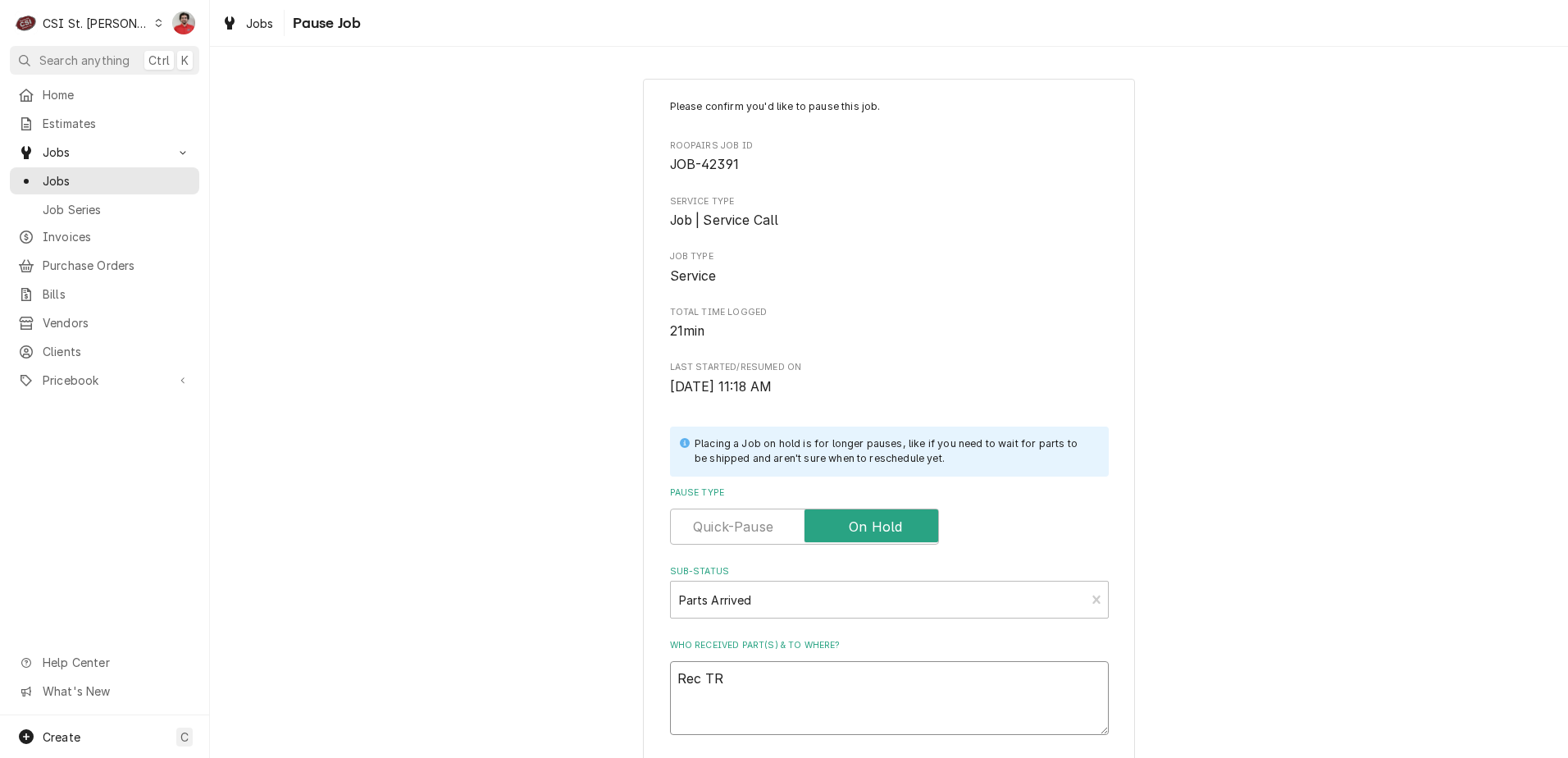
type textarea "Rec TRA"
type textarea "x"
type textarea "Rec TRA-"
type textarea "x"
type textarea "Rec TRA-3"
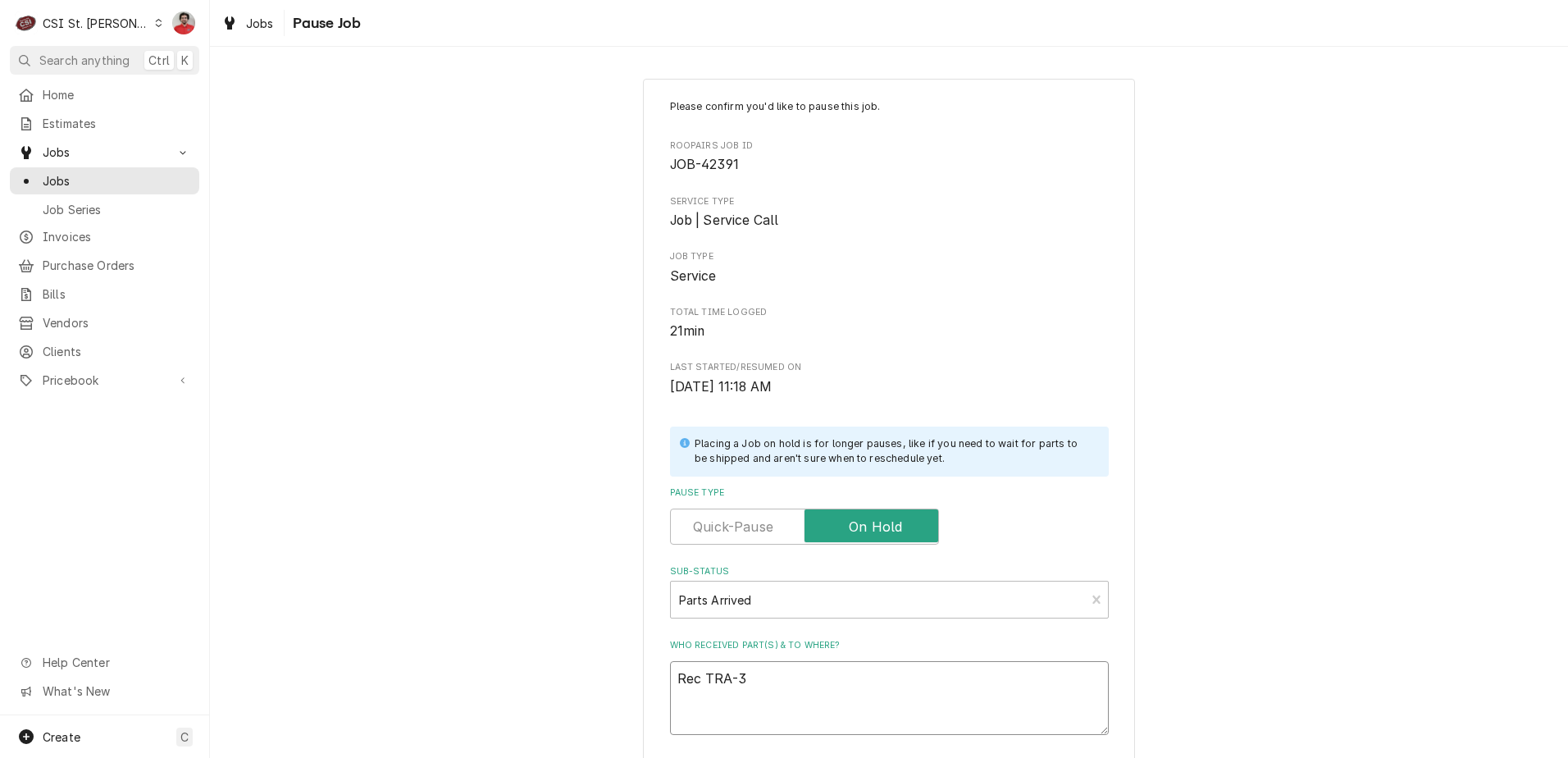
type textarea "x"
type textarea "Rec TRA-32"
type textarea "x"
type textarea "Rec TRA-324"
type textarea "x"
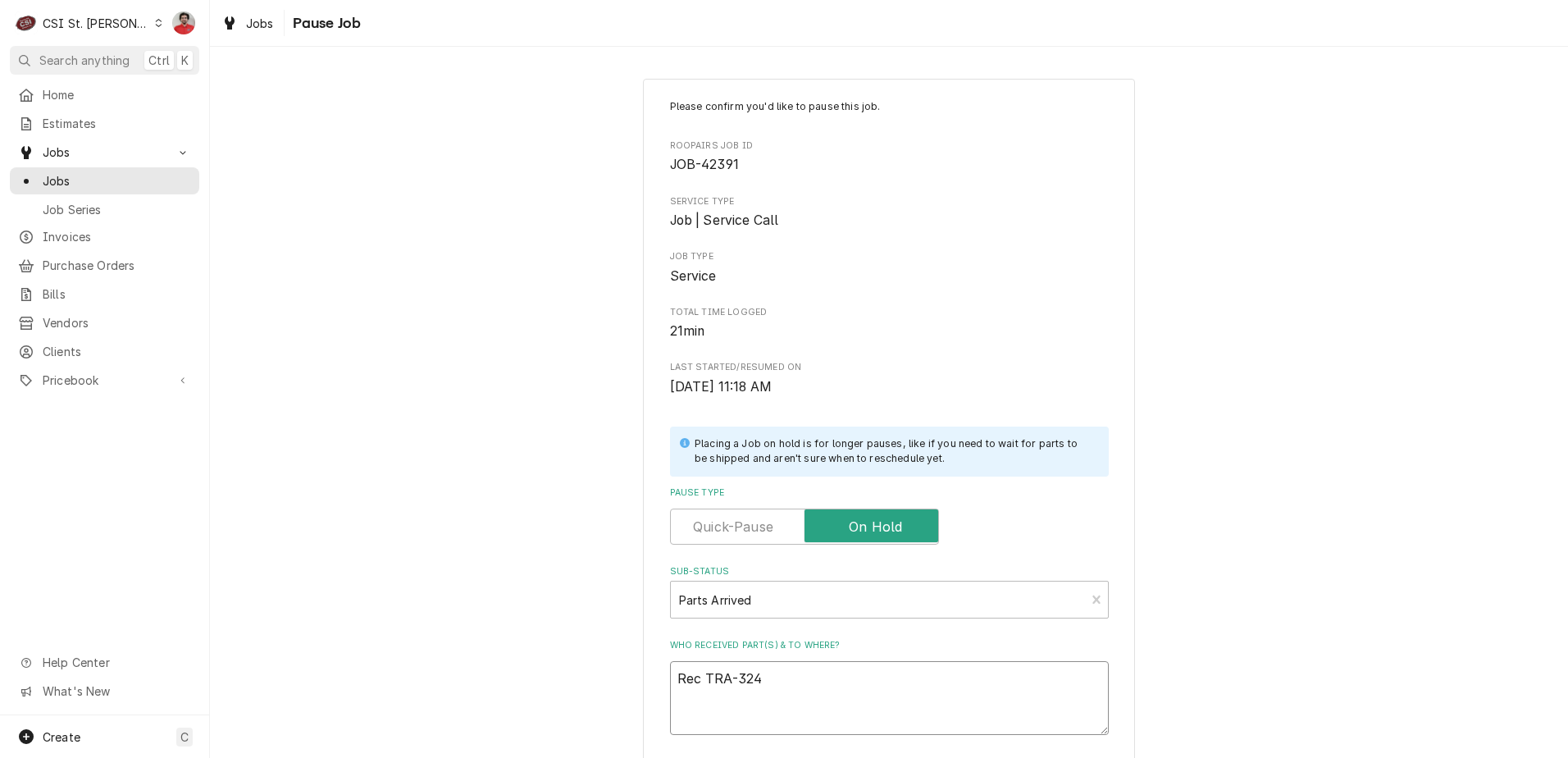
type textarea "Rec TRA-324-"
type textarea "x"
type textarea "Rec TRA-324-2"
type textarea "x"
type textarea "Rec TRA-324-28"
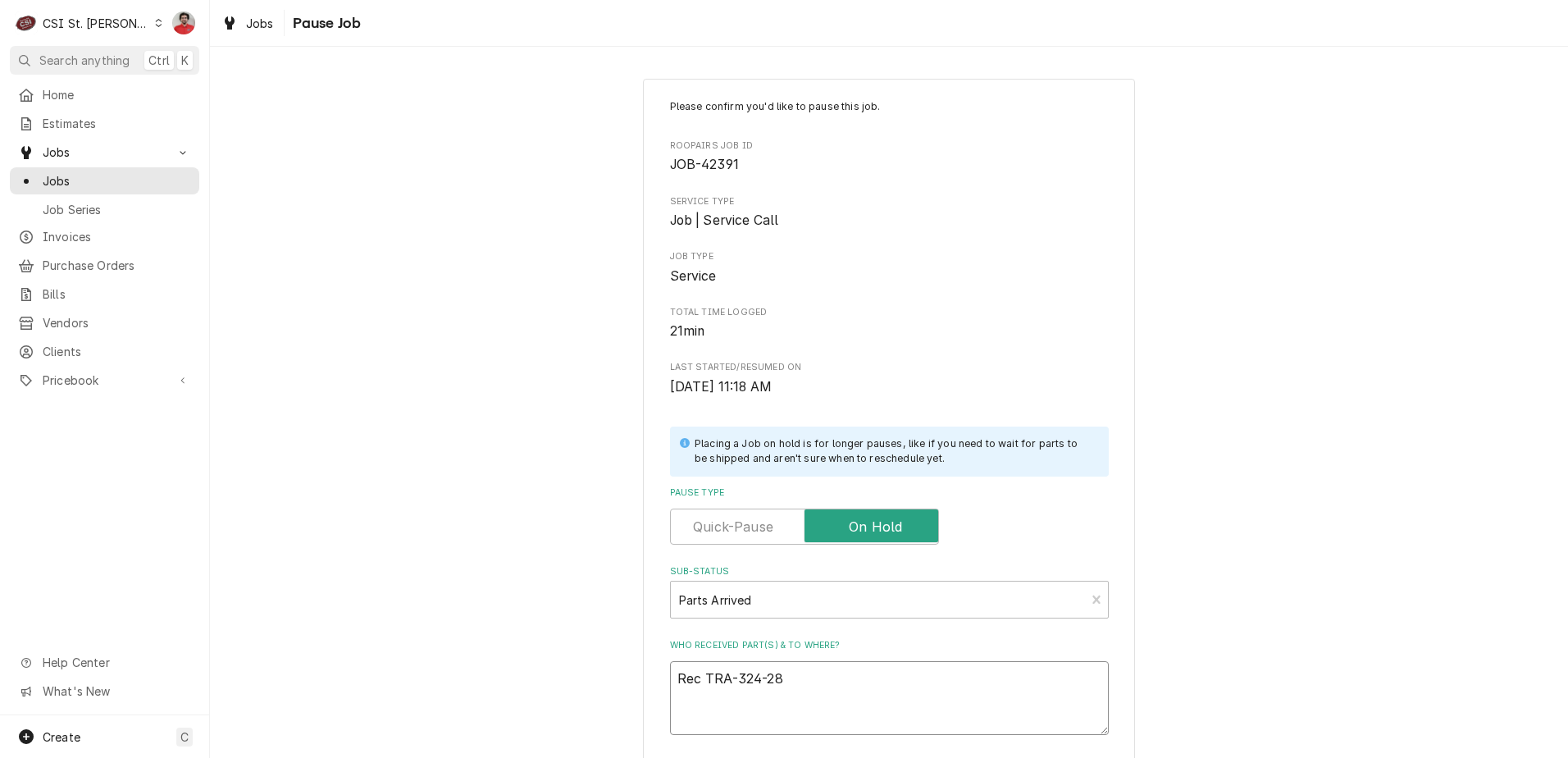
type textarea "x"
type textarea "Rec TRA-324-289"
type textarea "x"
type textarea "Rec TRA-324-2899"
type textarea "x"
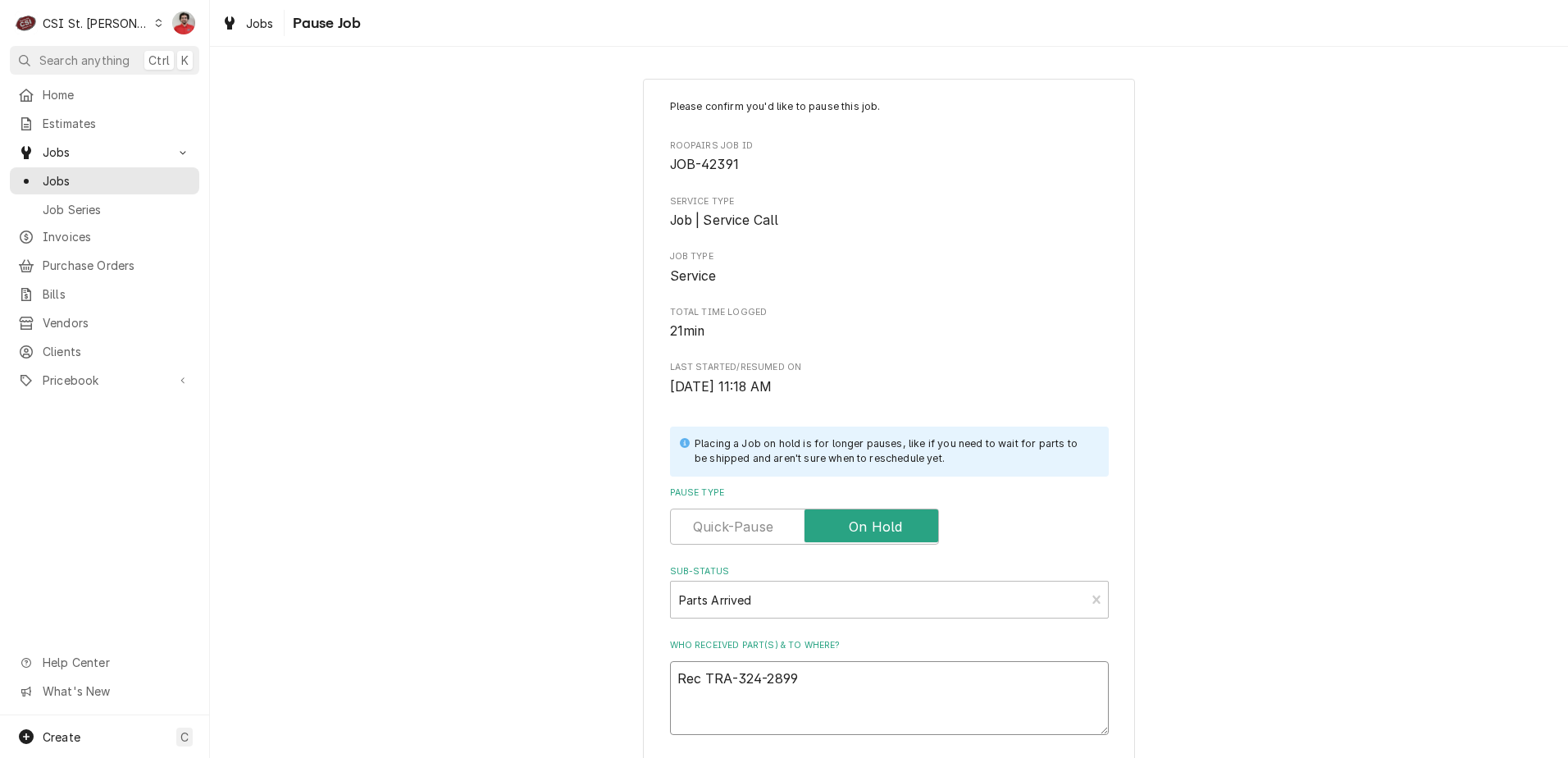
type textarea "Rec TRA-324-28994"
type textarea "x"
type textarea "Rec TRA-324-28994-"
type textarea "x"
type textarea "Rec TRA-324-28994-0"
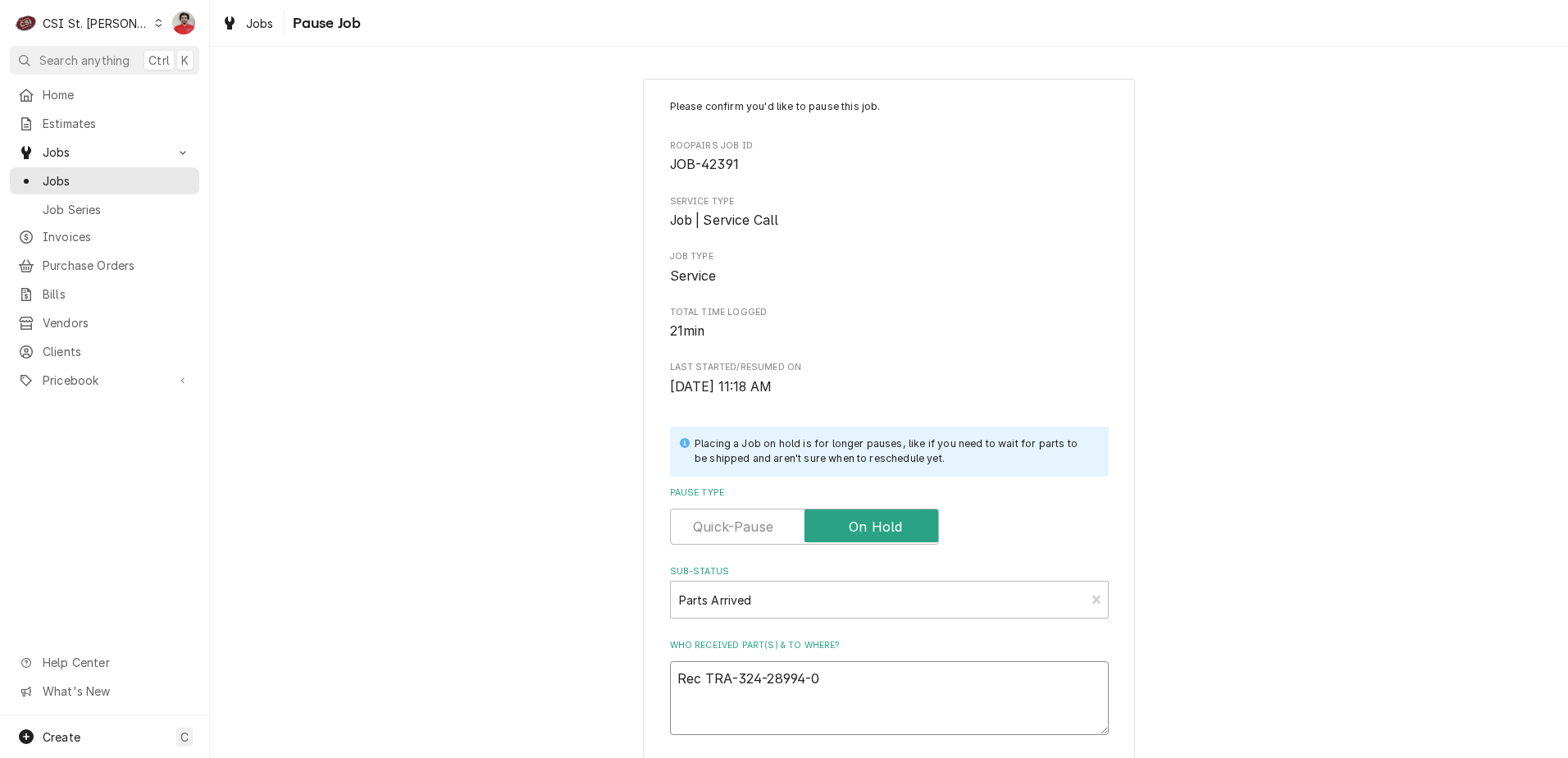
type textarea "x"
type textarea "Rec TRA-324-28994-00"
type textarea "x"
type textarea "Rec TRA-324-28994-00"
type textarea "x"
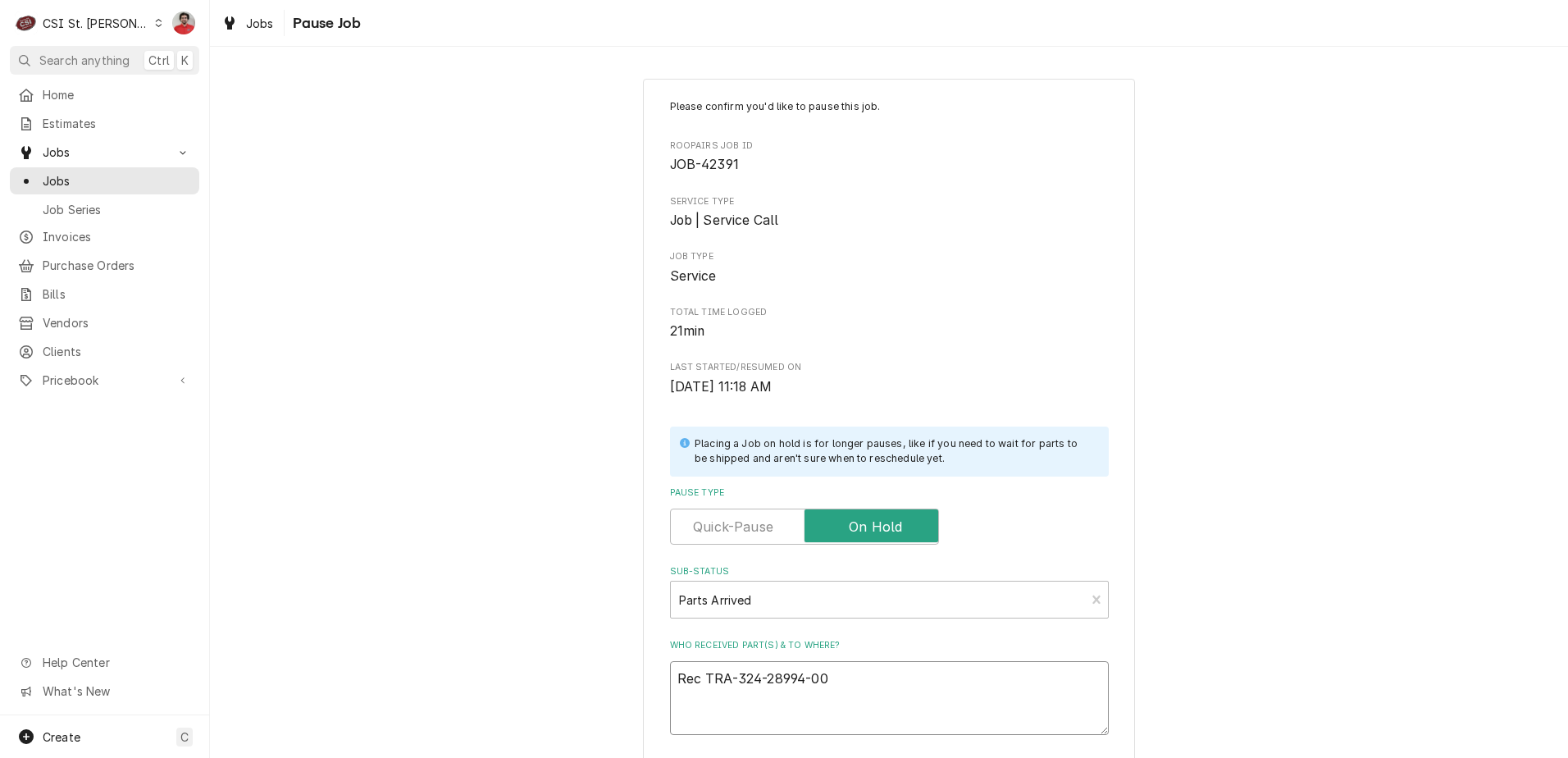
type textarea "Rec TRA-324-28994-00 t"
type textarea "x"
type textarea "Rec TRA-324-28994-00 to"
type textarea "x"
type textarea "Rec TRA-324-28994-00 to"
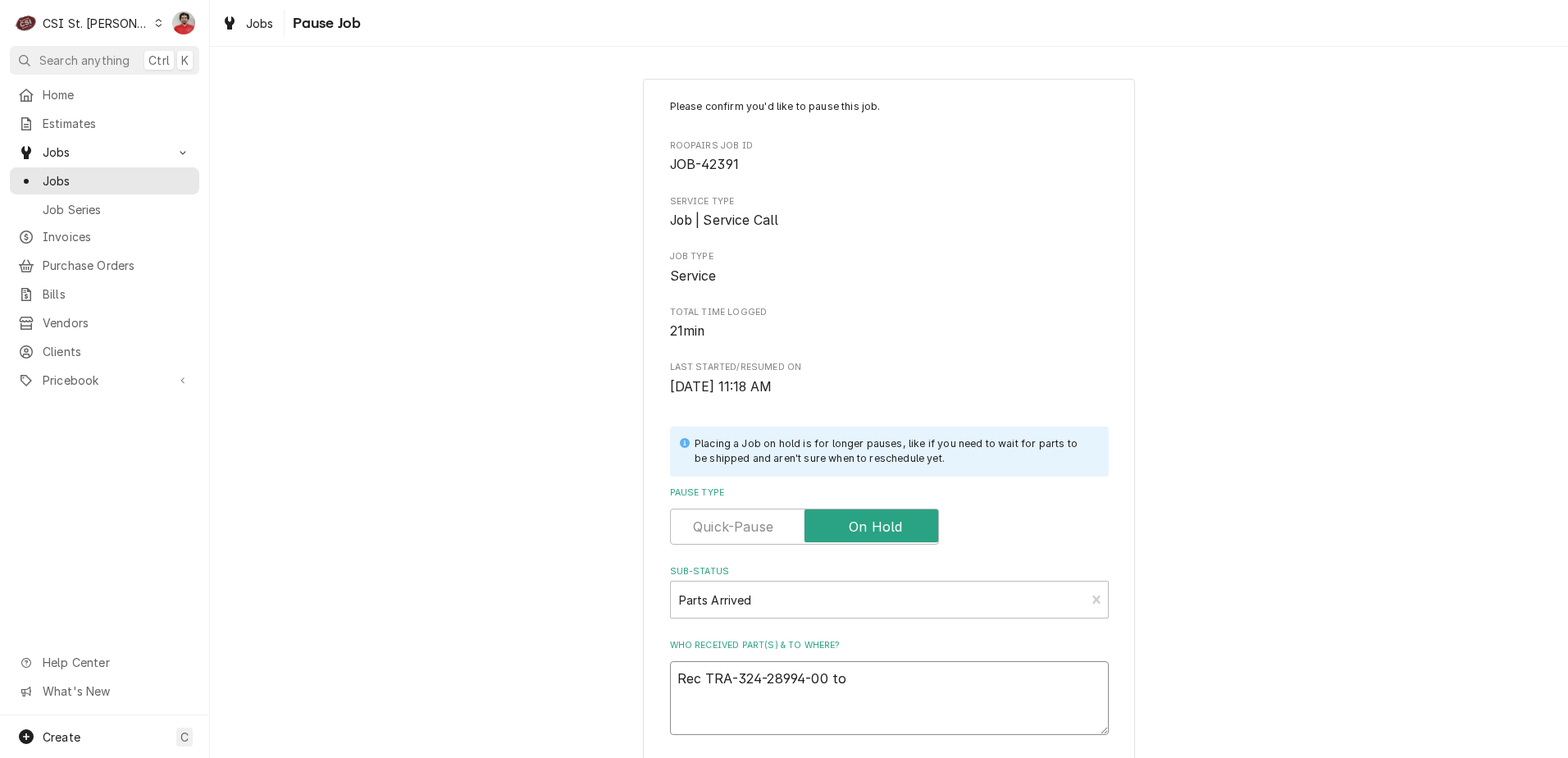
type textarea "x"
type textarea "Rec TRA-324-28994-00 to K"
type textarea "x"
type textarea "Rec TRA-324-28994-00 to Ke"
type textarea "x"
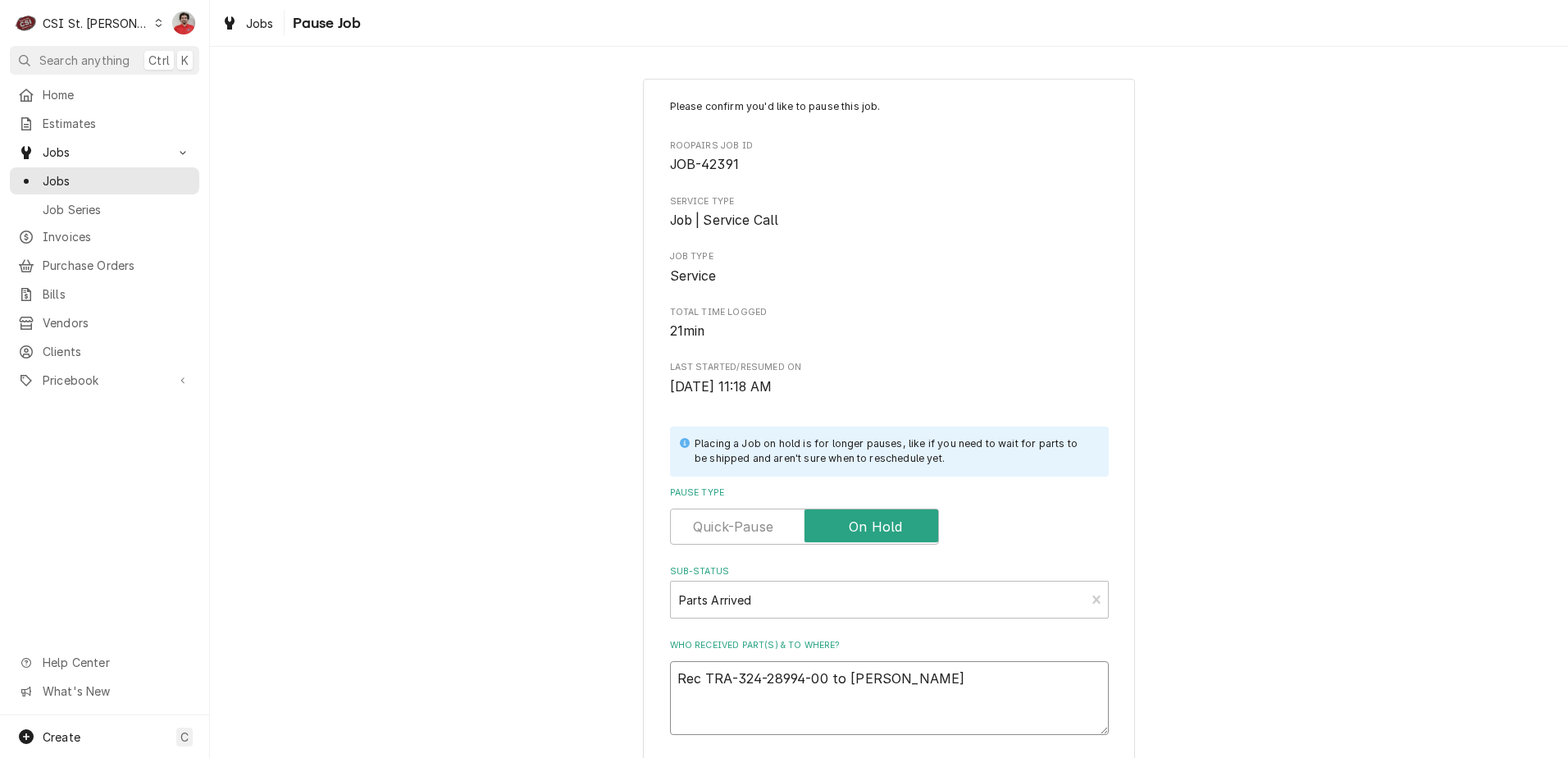
type textarea "Rec TRA-324-28994-00 to Kev"
type textarea "x"
type textarea "Rec TRA-324-28994-00 to Kevi"
type textarea "x"
type textarea "Rec TRA-324-28994-00 to Kevin"
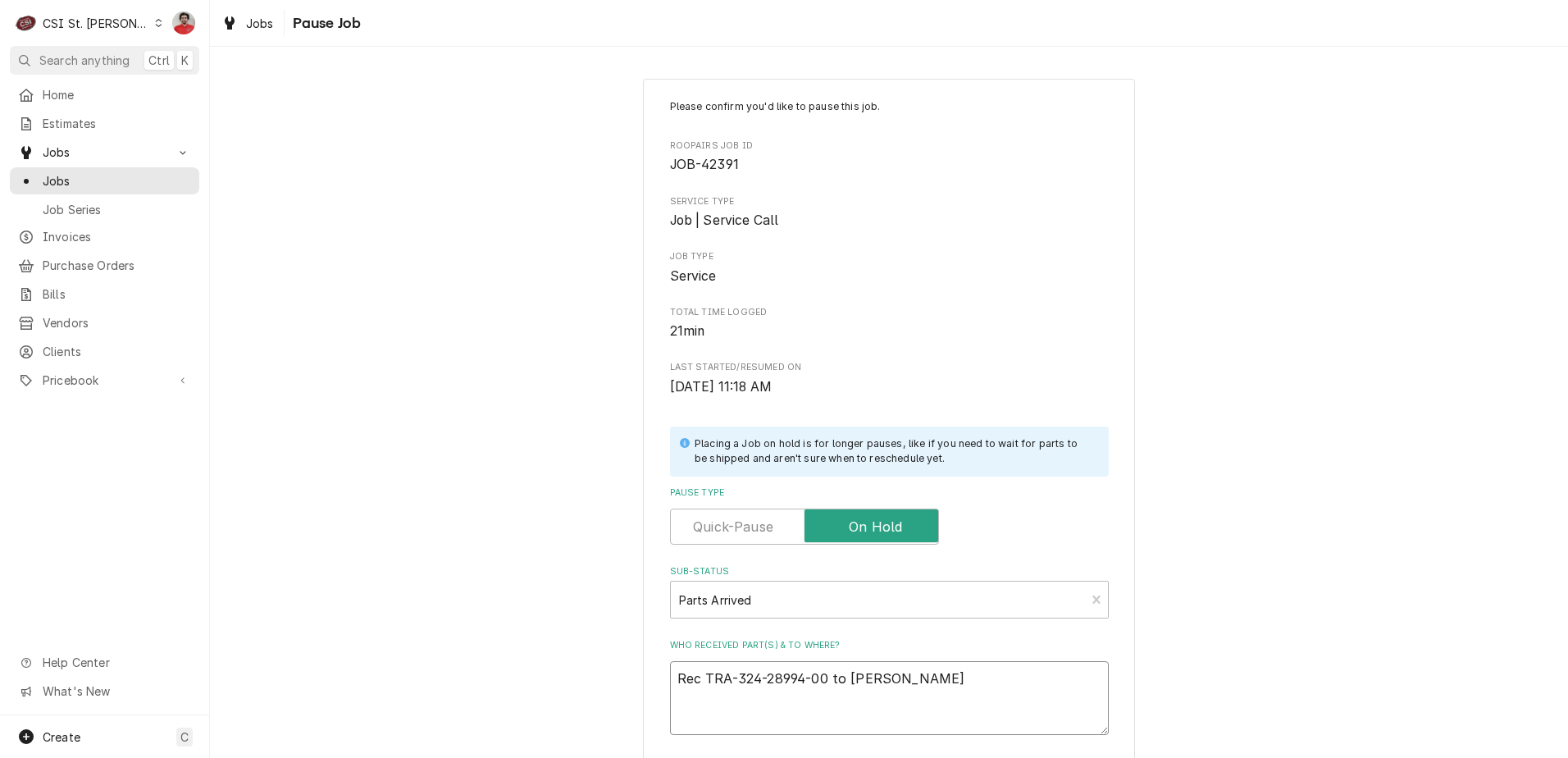
type textarea "x"
type textarea "Rec TRA-324-28994-00 to Kevin"
type textarea "x"
type textarea "Rec TRA-324-28994-00 to Kevin J"
type textarea "x"
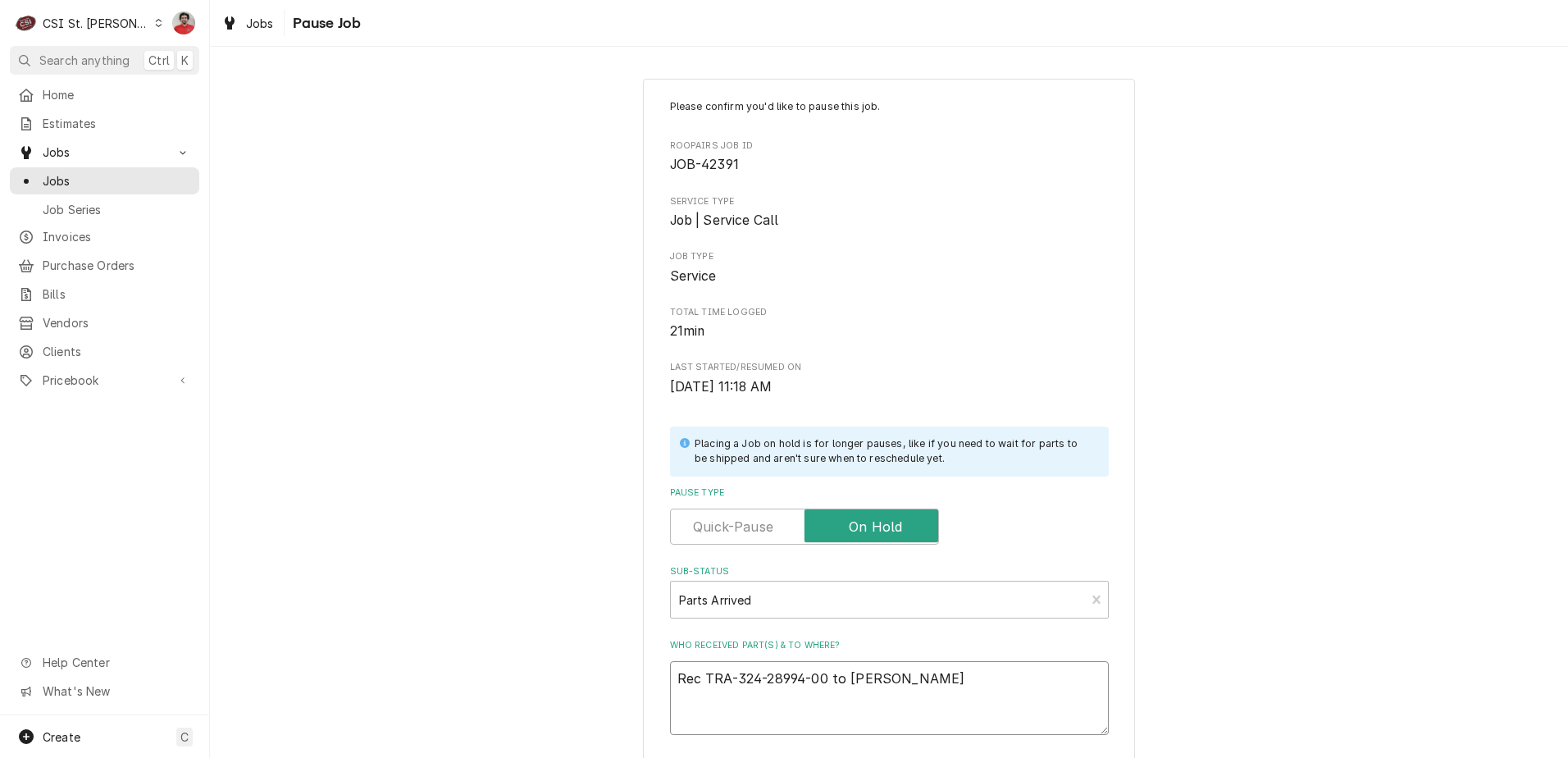
type textarea "Rec TRA-324-28994-00 to Kevin J'"
type textarea "x"
type textarea "Rec TRA-324-28994-00 to Kevin J's"
type textarea "x"
type textarea "Rec TRA-324-28994-00 to Kevin J's"
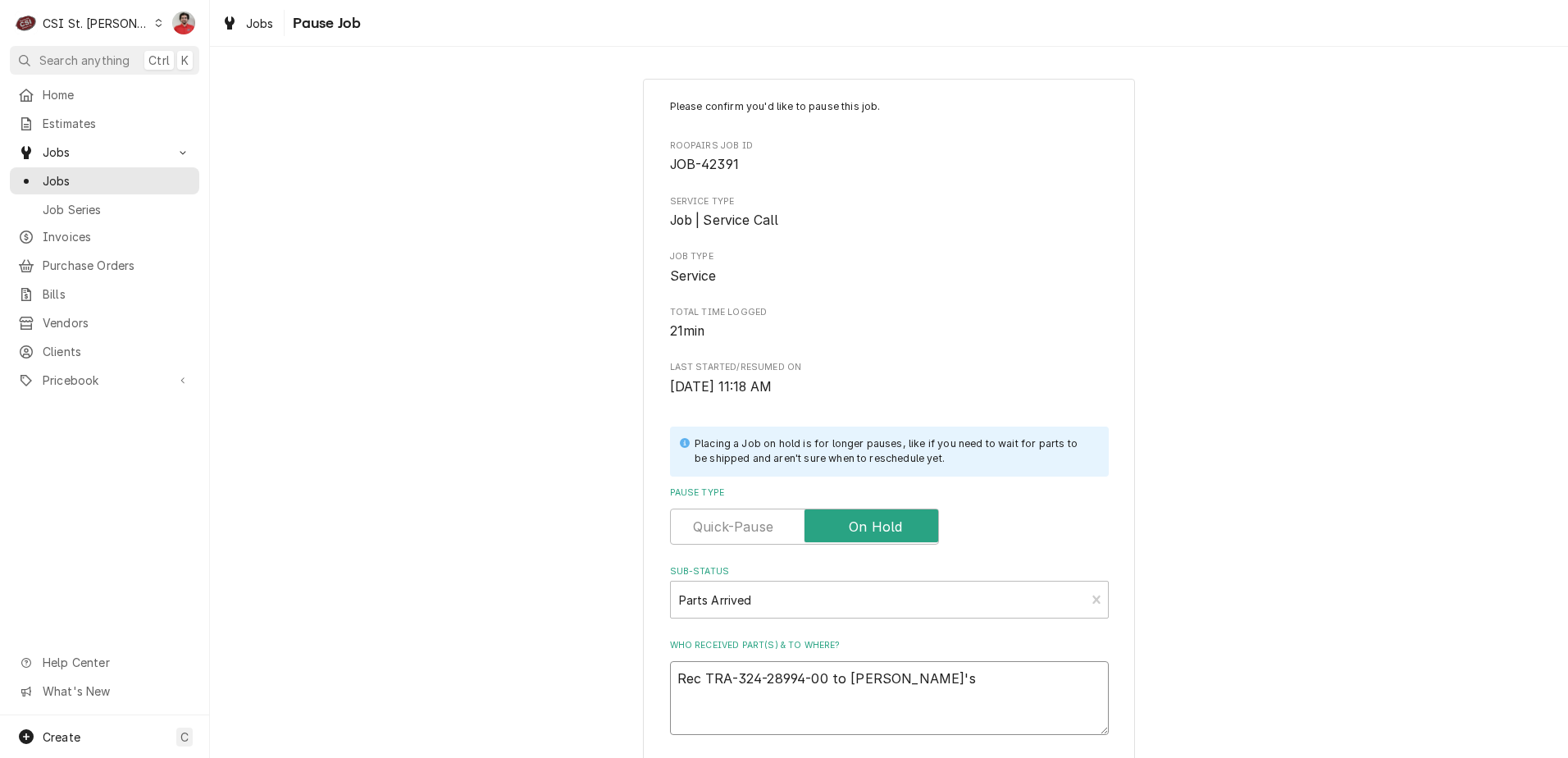
type textarea "x"
type textarea "Rec TRA-324-28994-00 to Kevin J's s"
type textarea "x"
type textarea "Rec TRA-324-28994-00 to Kevin J's sh"
type textarea "x"
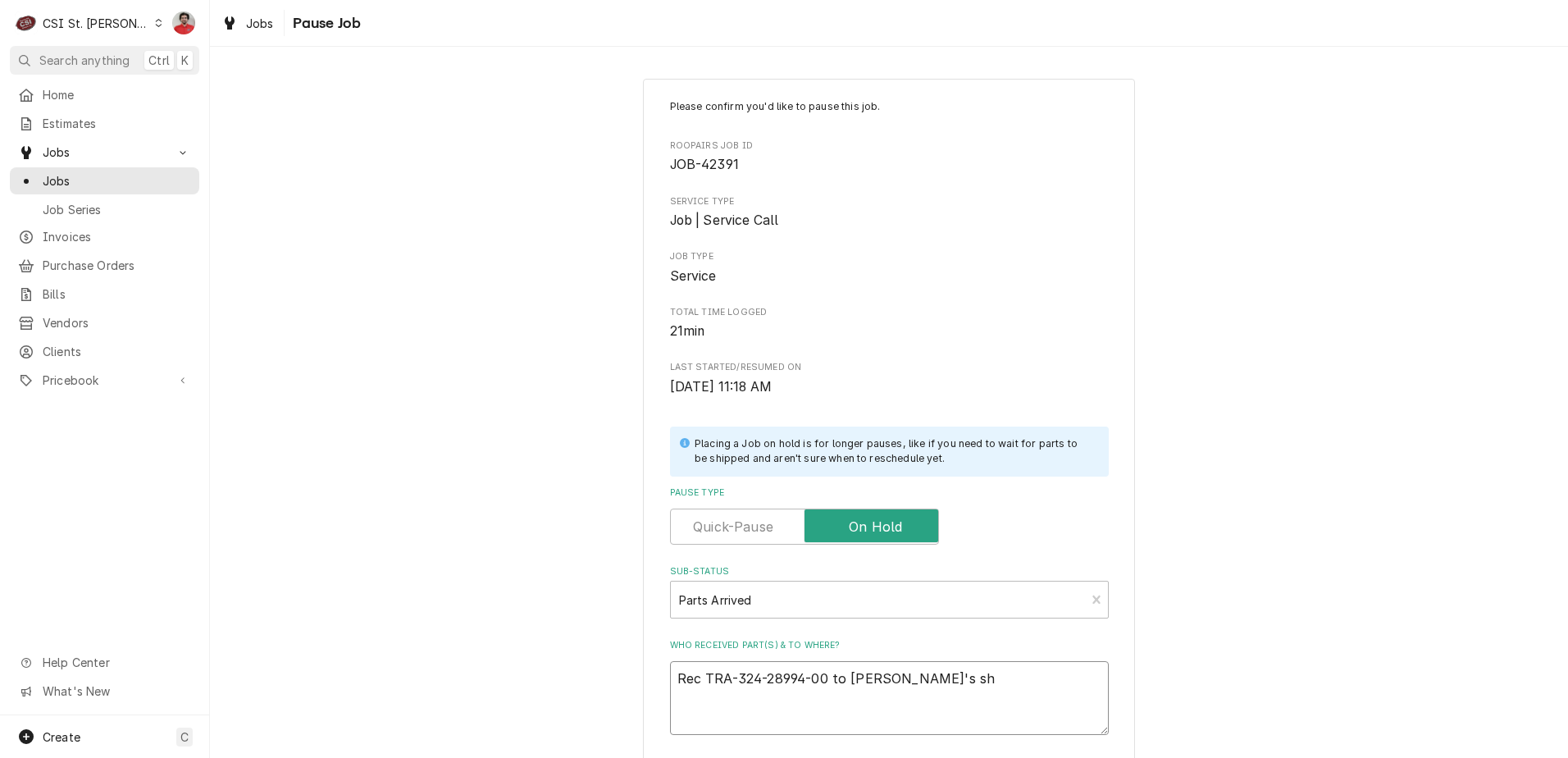
type textarea "Rec TRA-324-28994-00 to Kevin J's she"
type textarea "x"
type textarea "Rec TRA-324-28994-00 to Kevin J's shel"
type textarea "x"
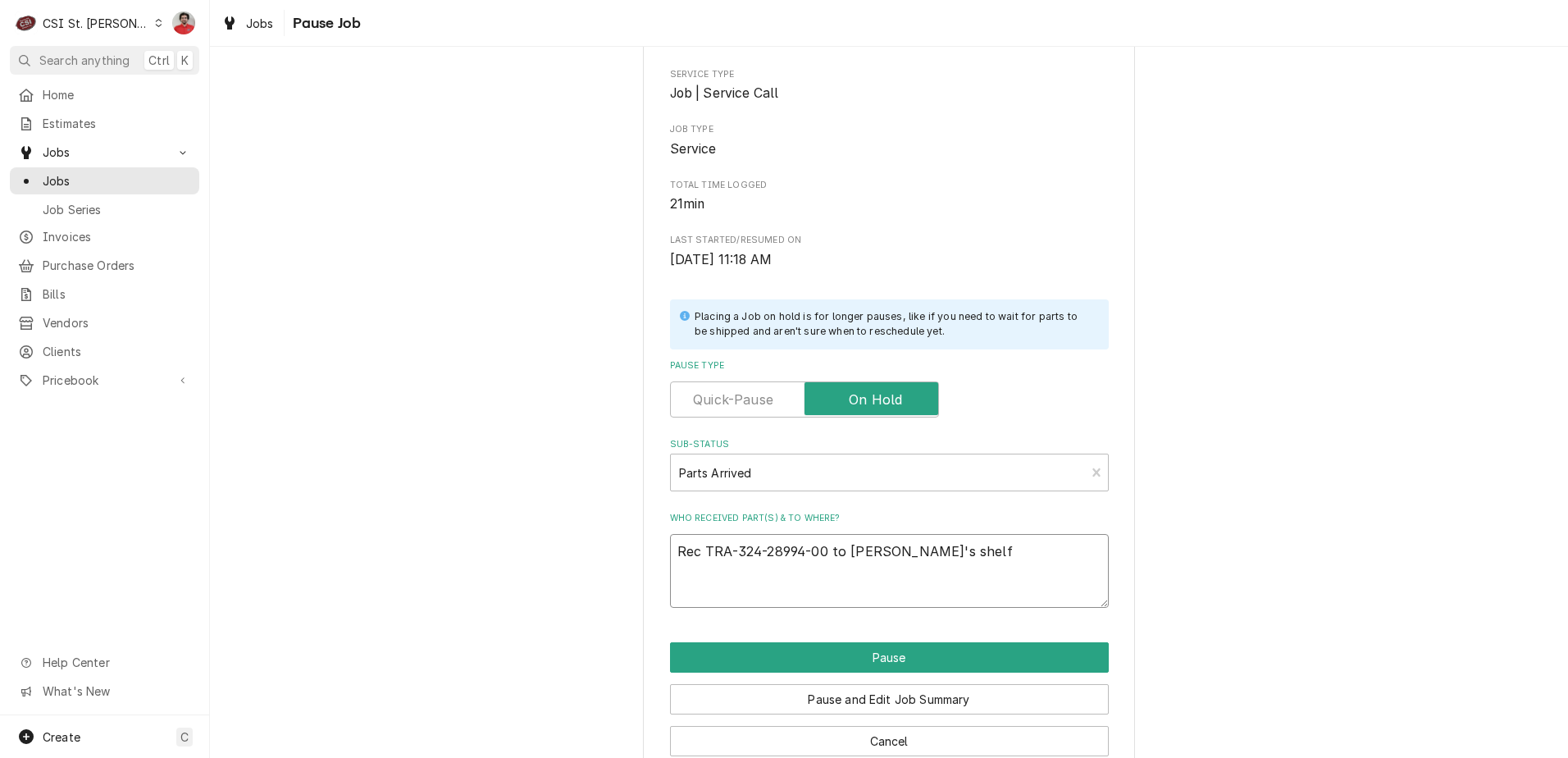
scroll to position [161, 0]
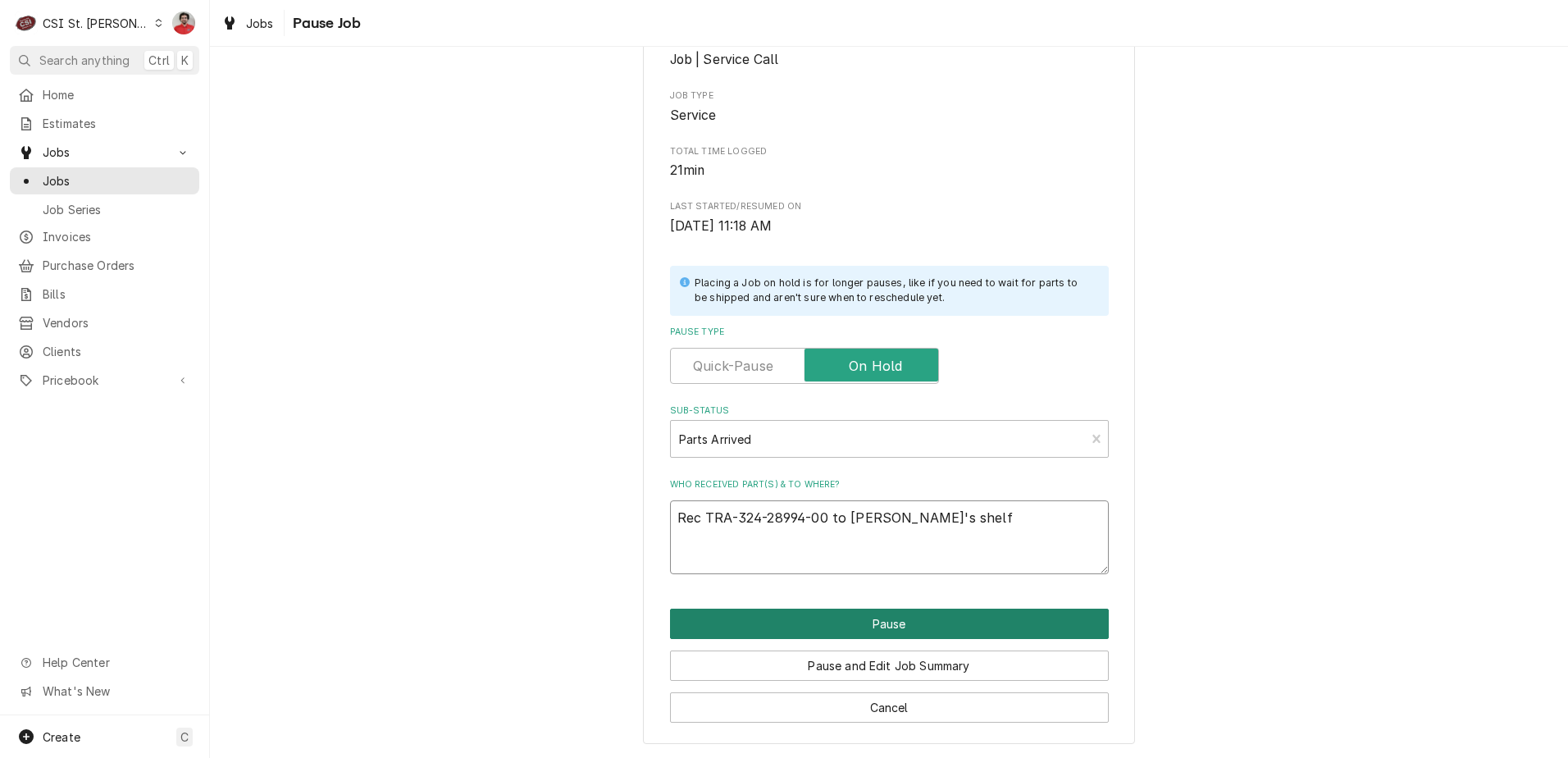
type textarea "Rec TRA-324-28994-00 to Kevin J's shelf"
click at [808, 633] on button "Pause" at bounding box center [889, 624] width 439 height 31
type textarea "x"
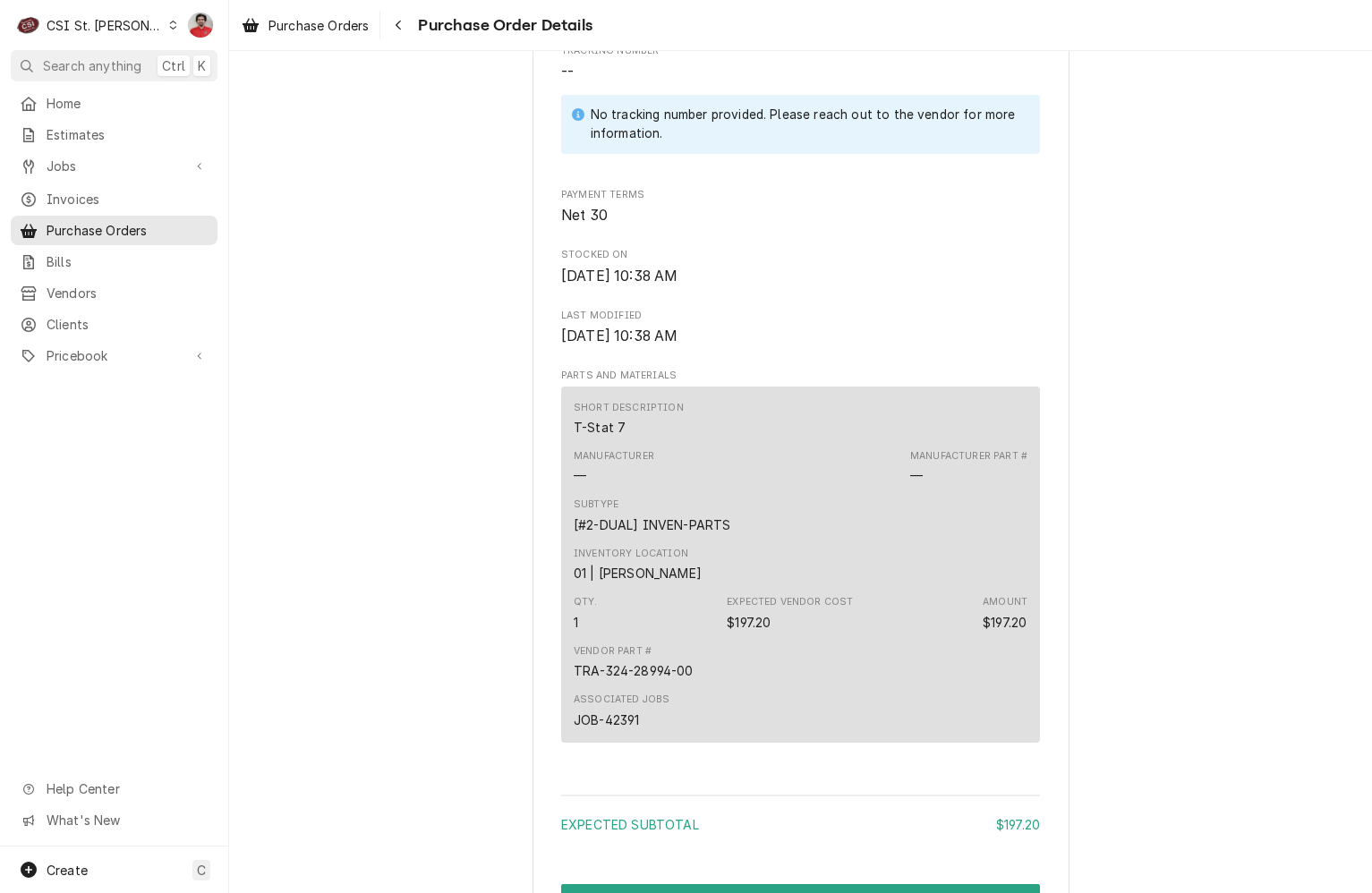
scroll to position [1235, 0]
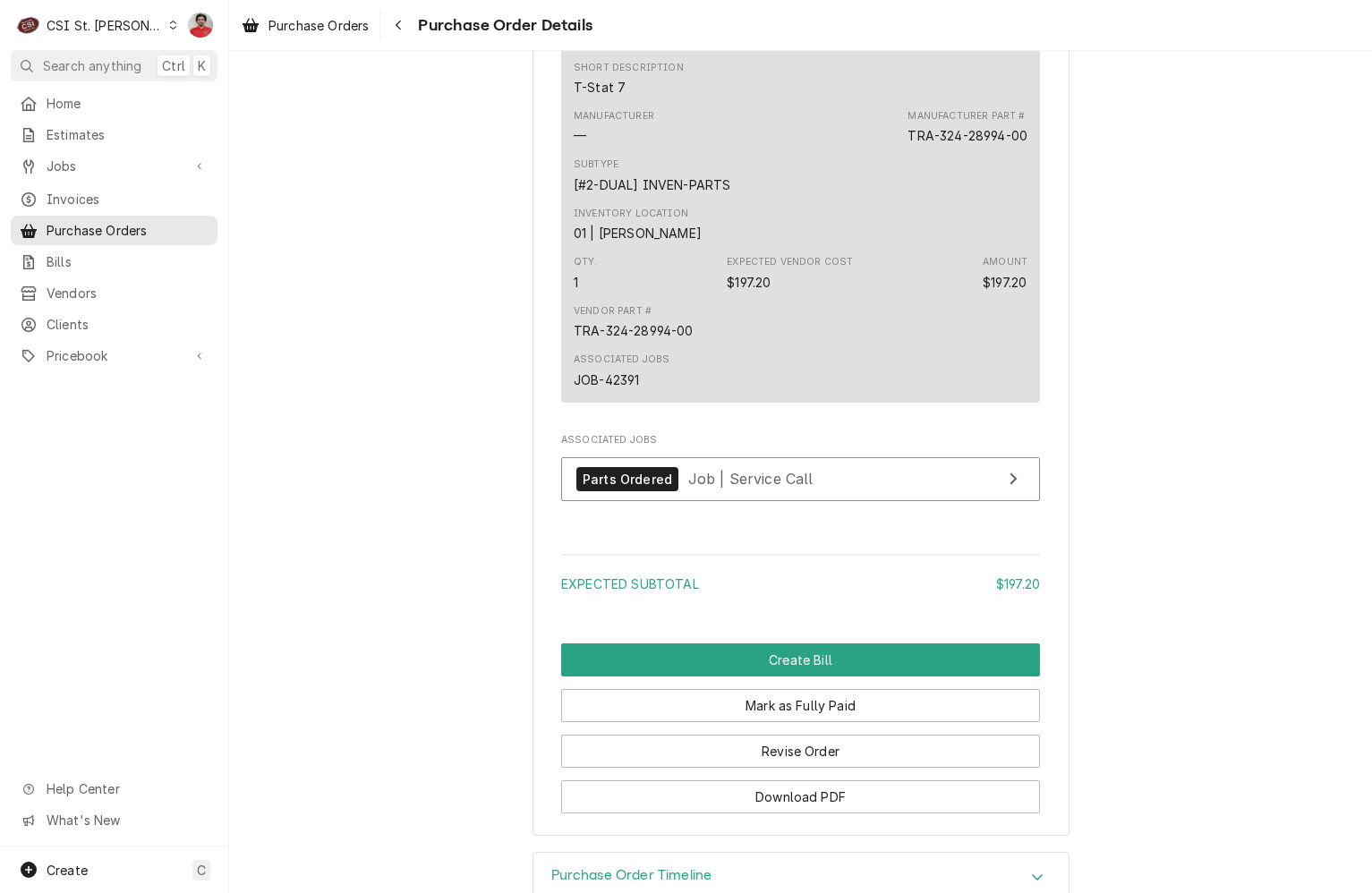
drag, startPoint x: 578, startPoint y: 464, endPoint x: 546, endPoint y: 429, distance: 47.4
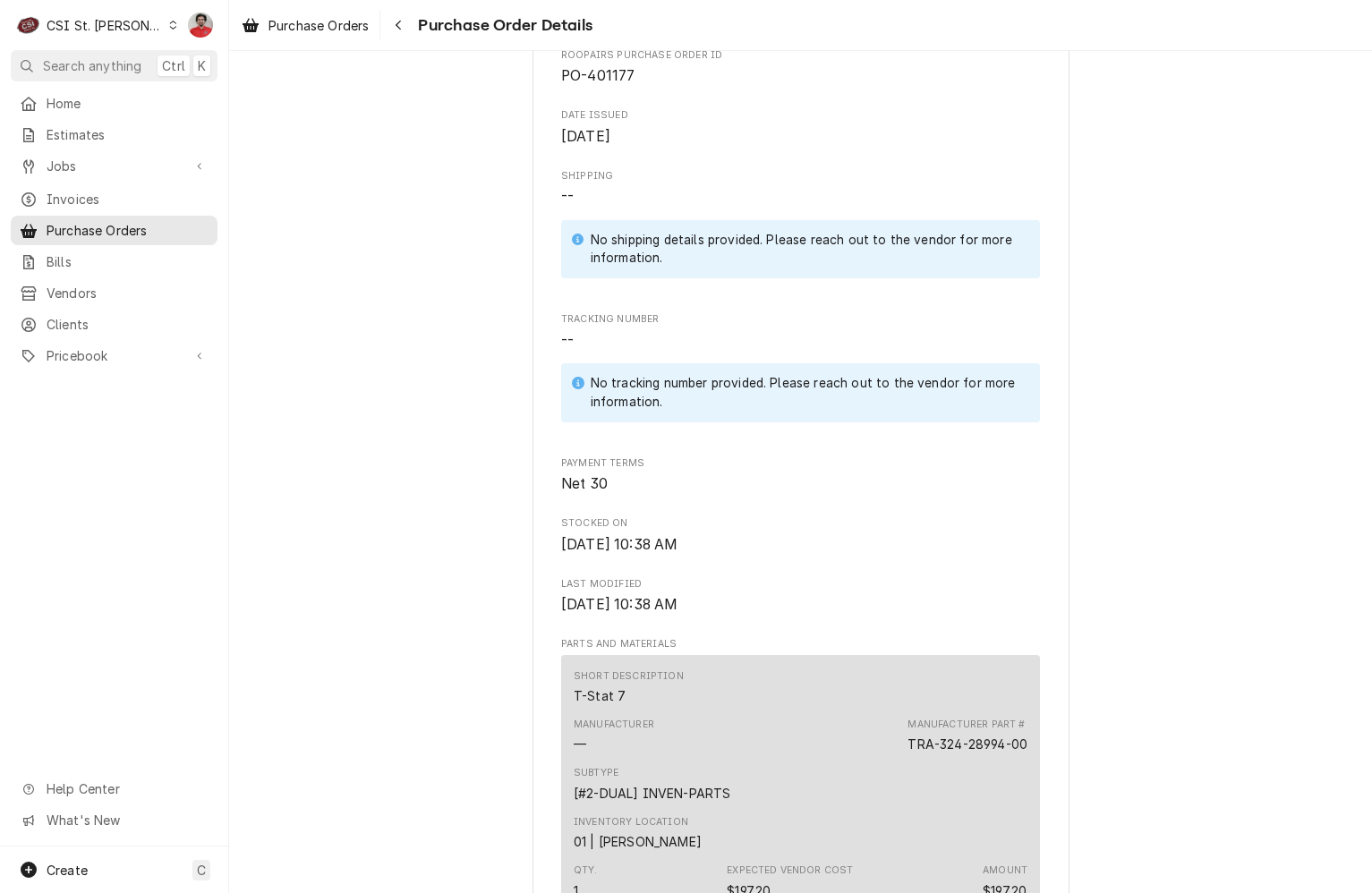
scroll to position [1335, 0]
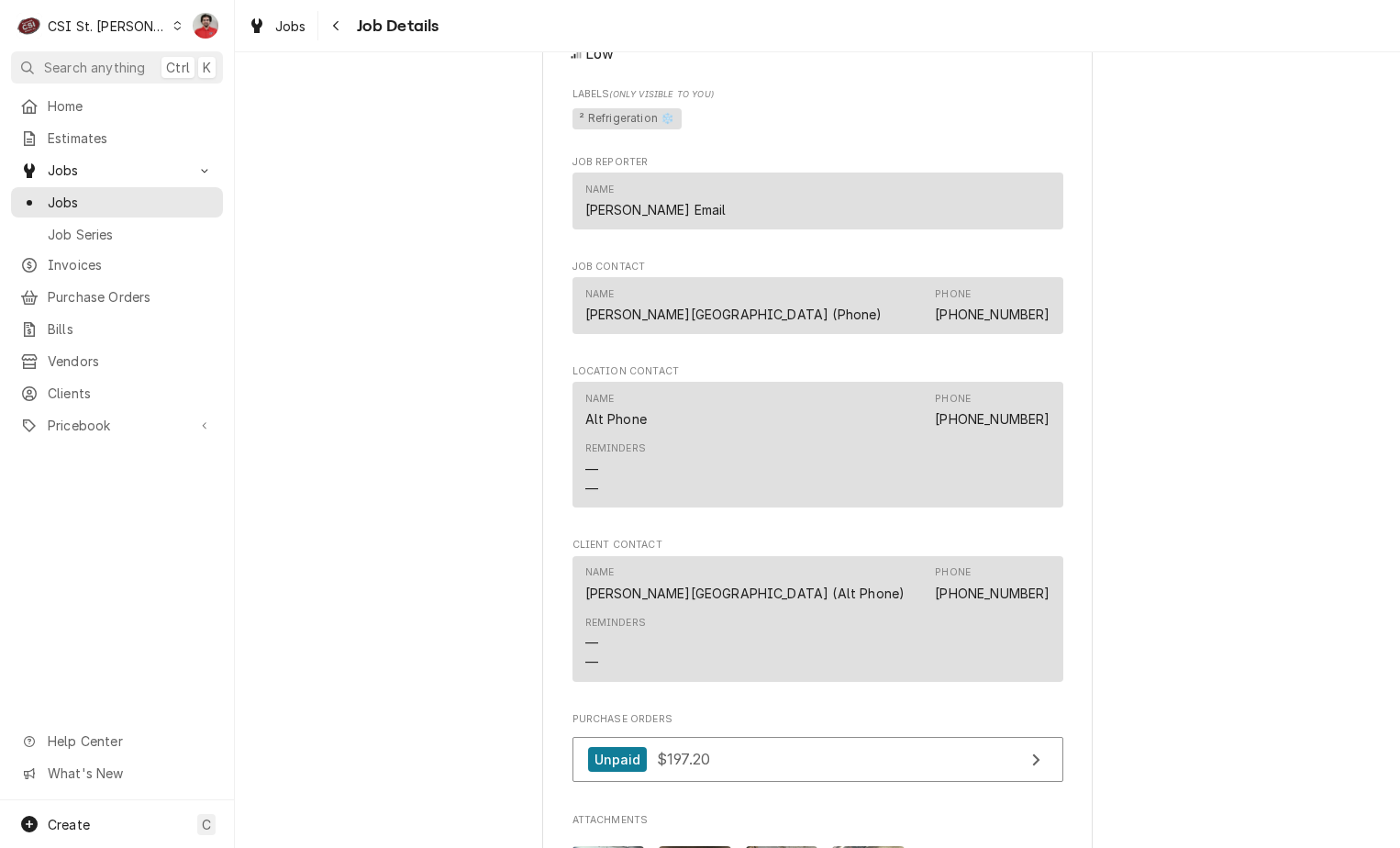
scroll to position [2019, 0]
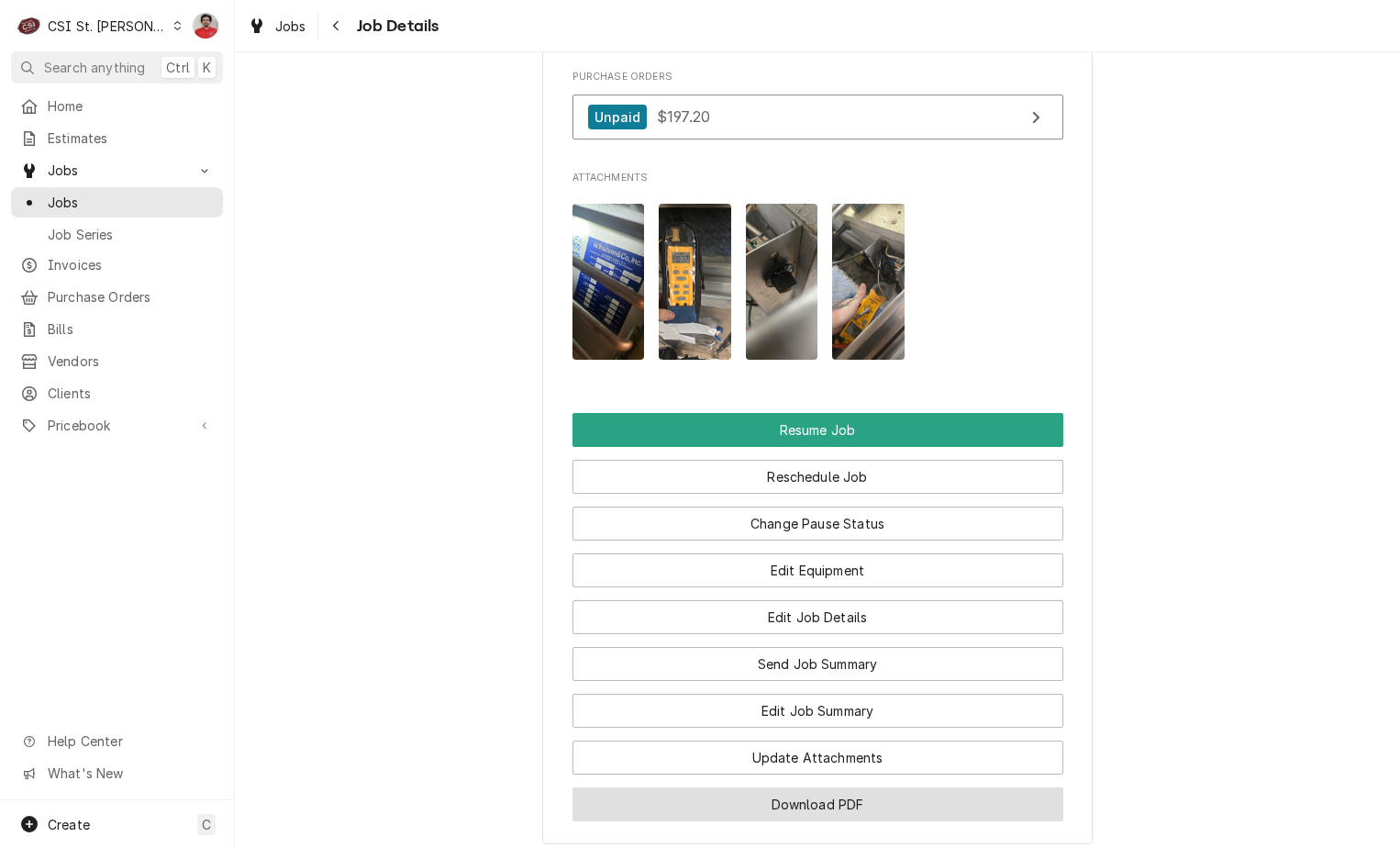
click at [768, 821] on button "Download PDF" at bounding box center [818, 805] width 491 height 34
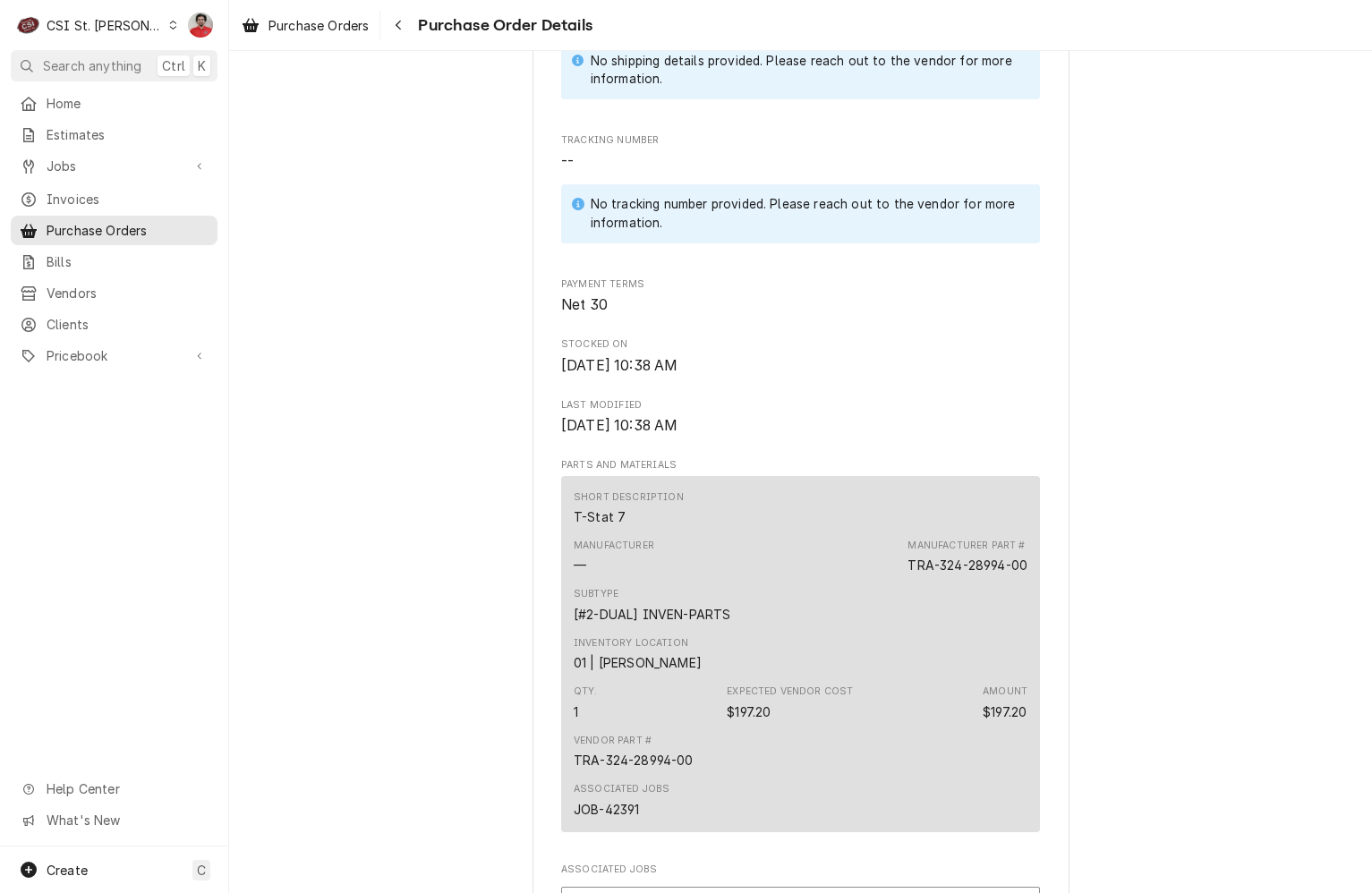
scroll to position [1335, 0]
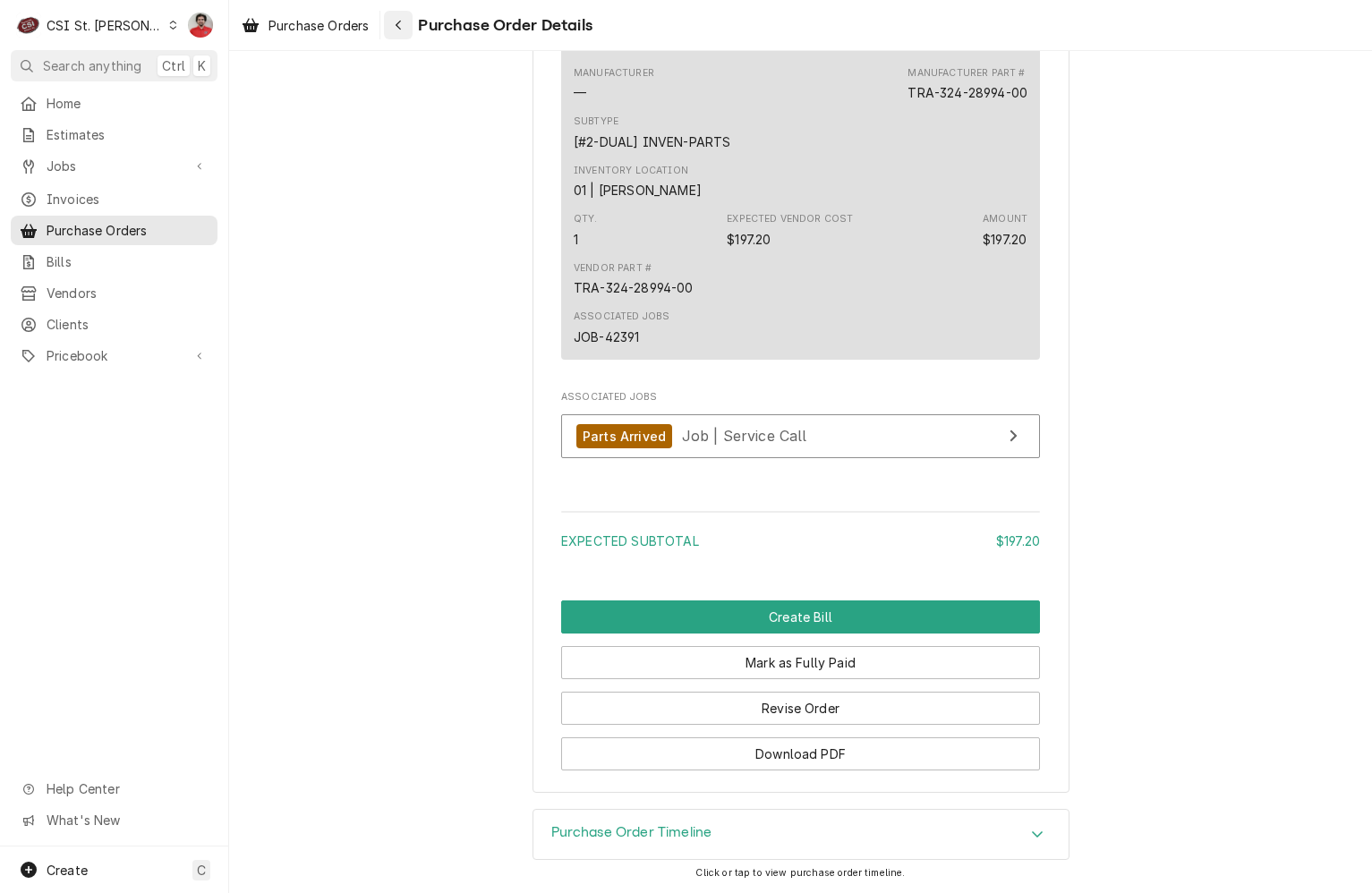
click at [413, 27] on button "Navigate back" at bounding box center [398, 25] width 29 height 29
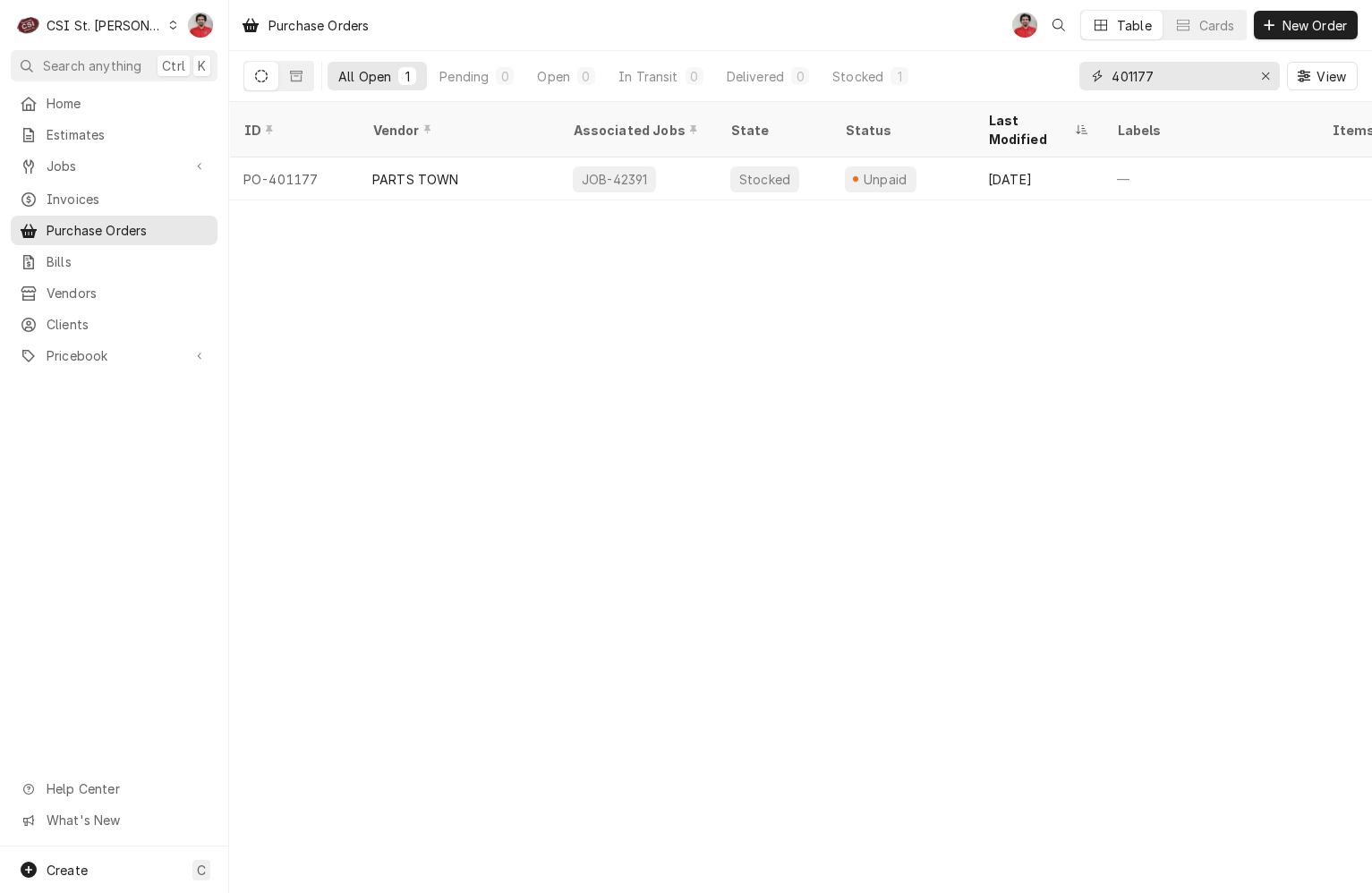
click at [1193, 76] on input "401177" at bounding box center [1179, 76] width 134 height 29
type input "401172"
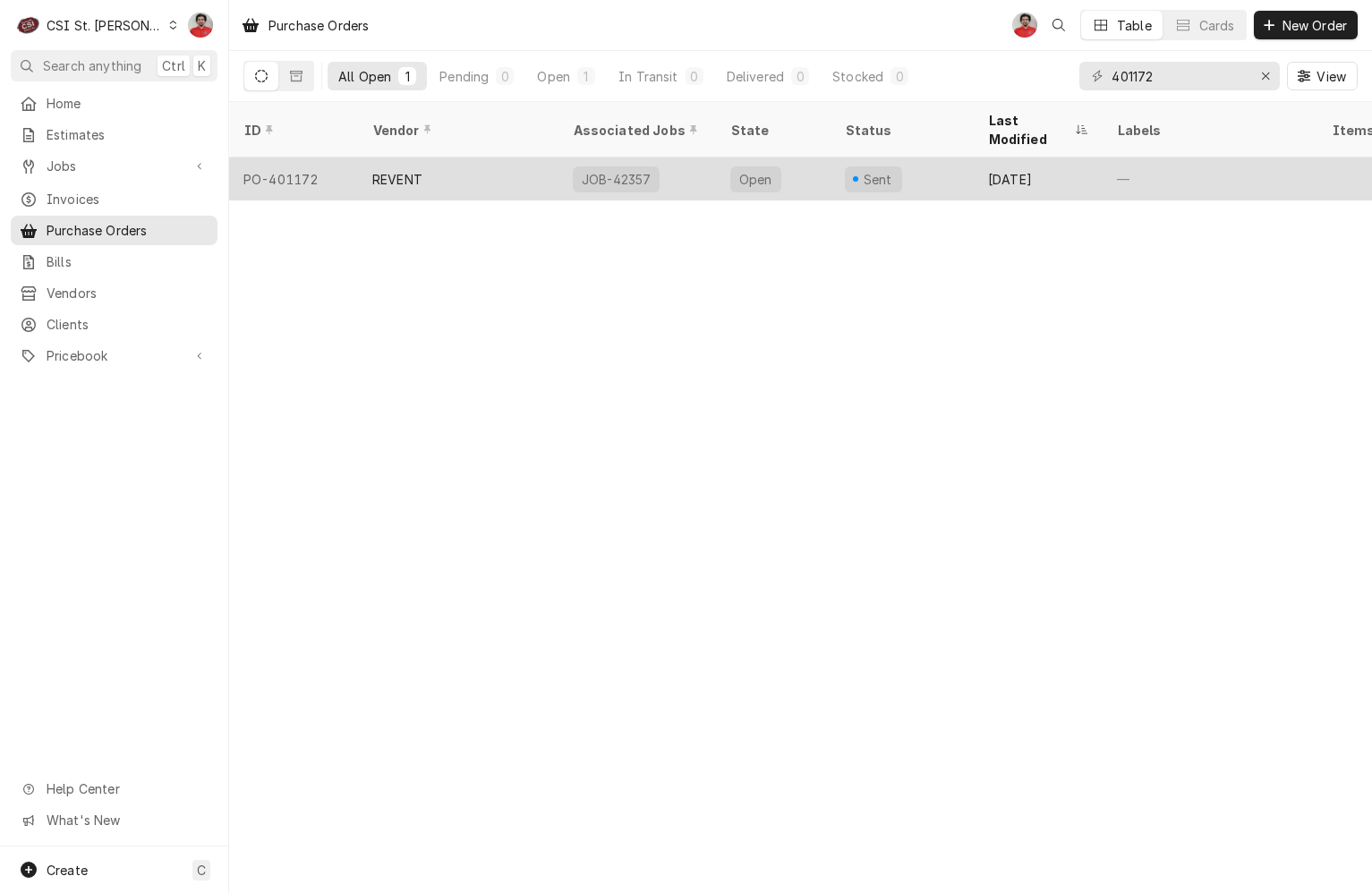
click at [833, 158] on div "Sent" at bounding box center [902, 179] width 144 height 43
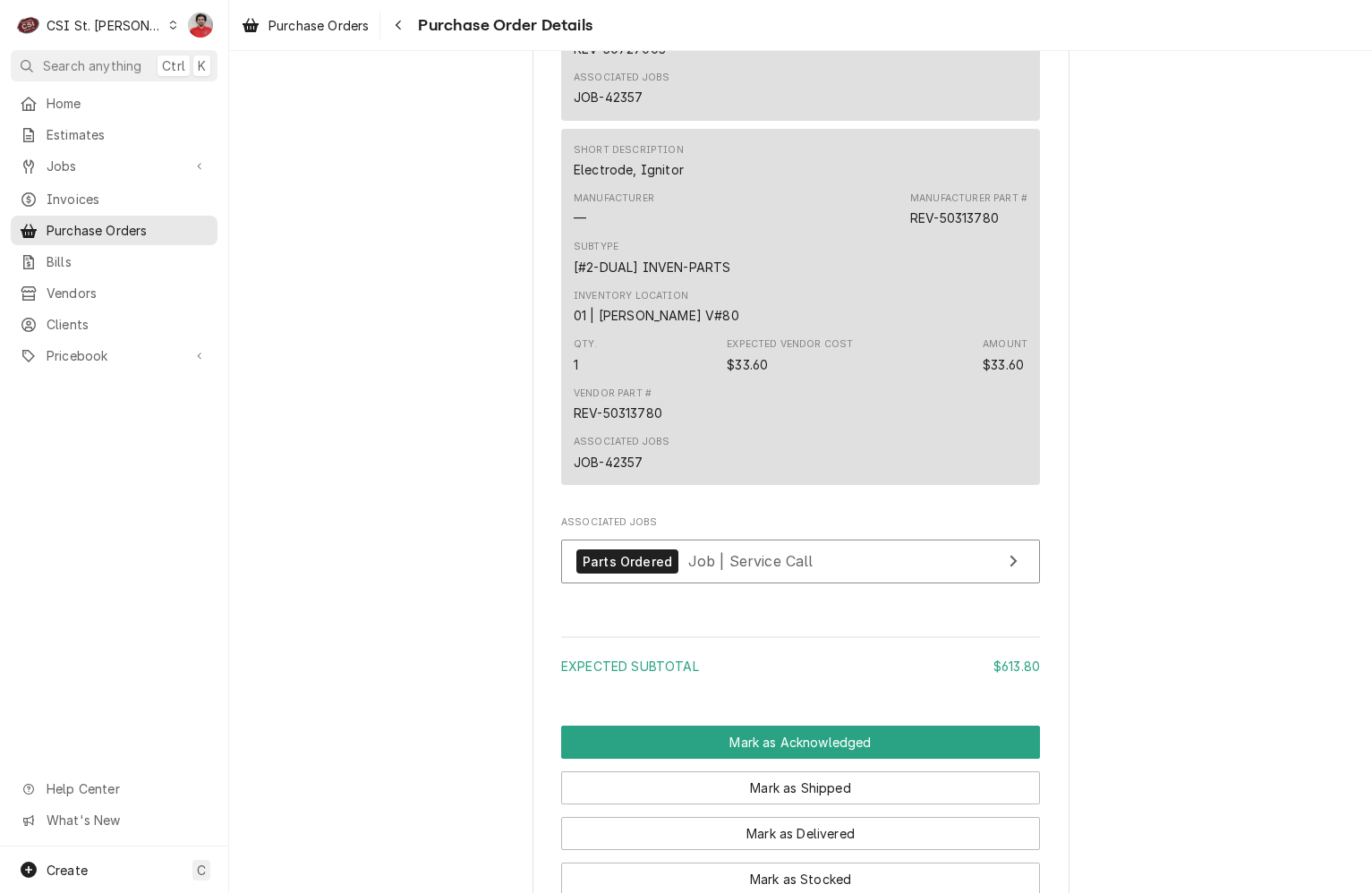
scroll to position [1879, 0]
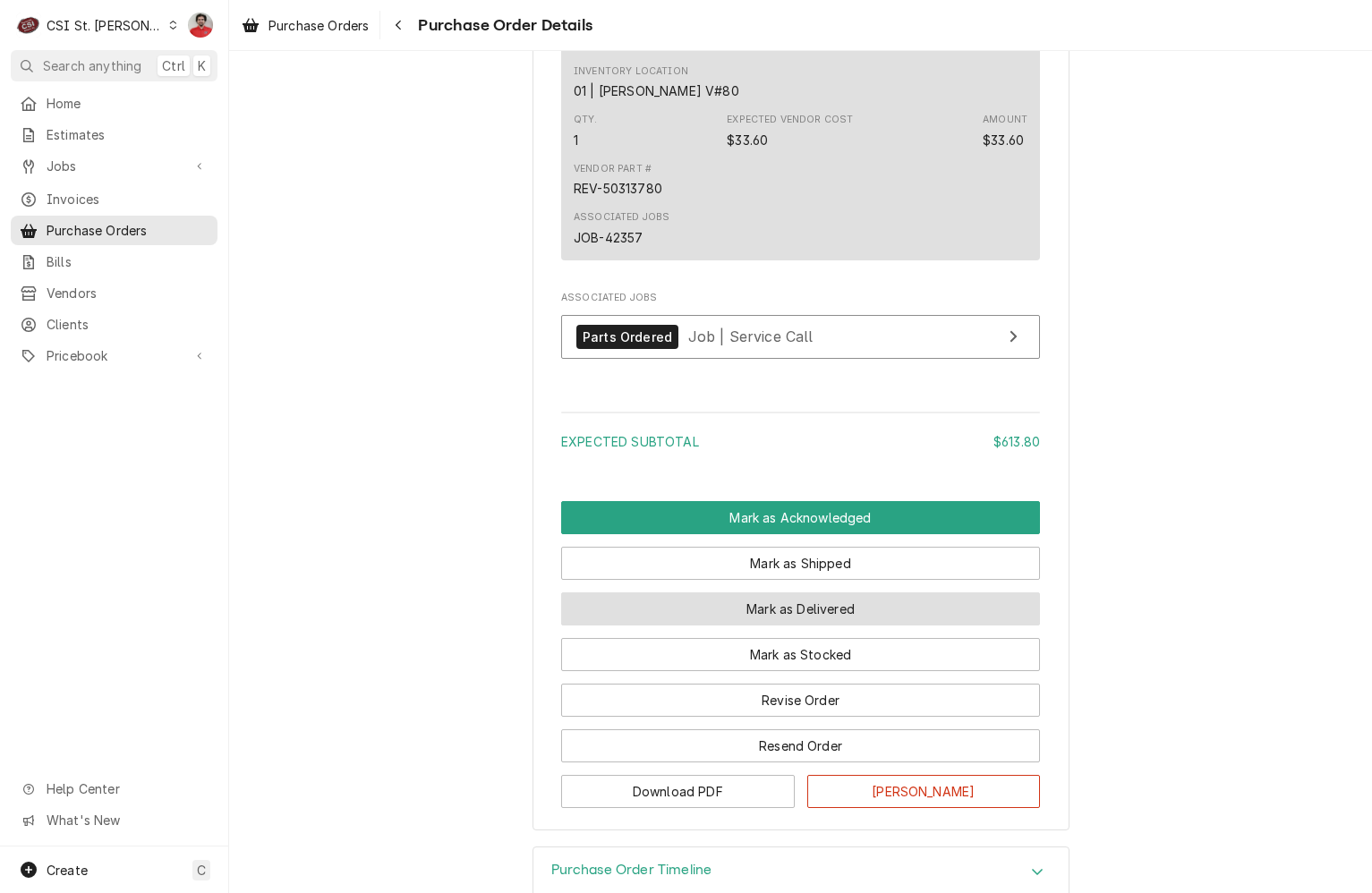
click at [851, 625] on button "Mark as Delivered" at bounding box center [801, 610] width 479 height 34
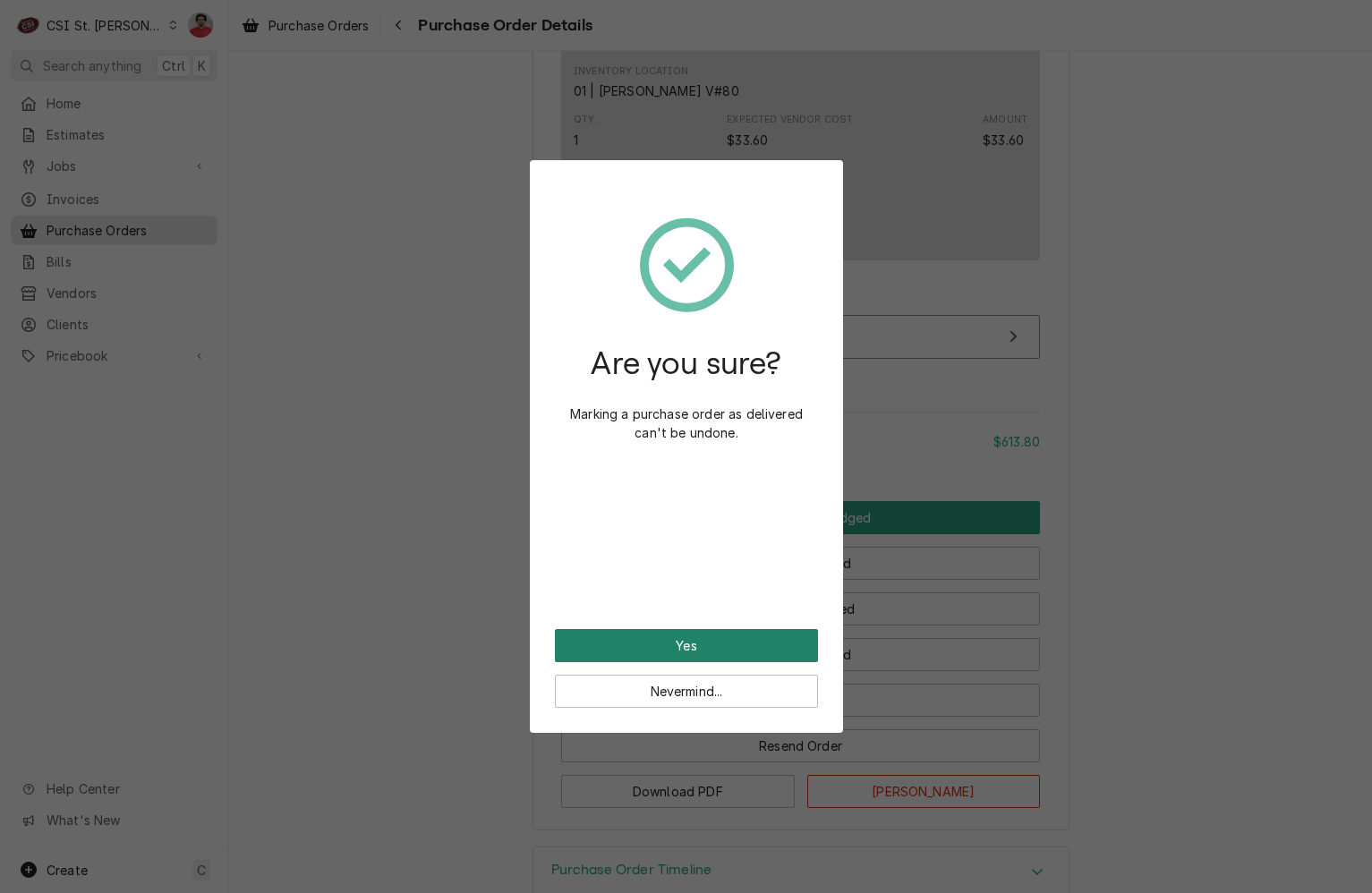
click at [747, 650] on button "Yes" at bounding box center [686, 646] width 263 height 34
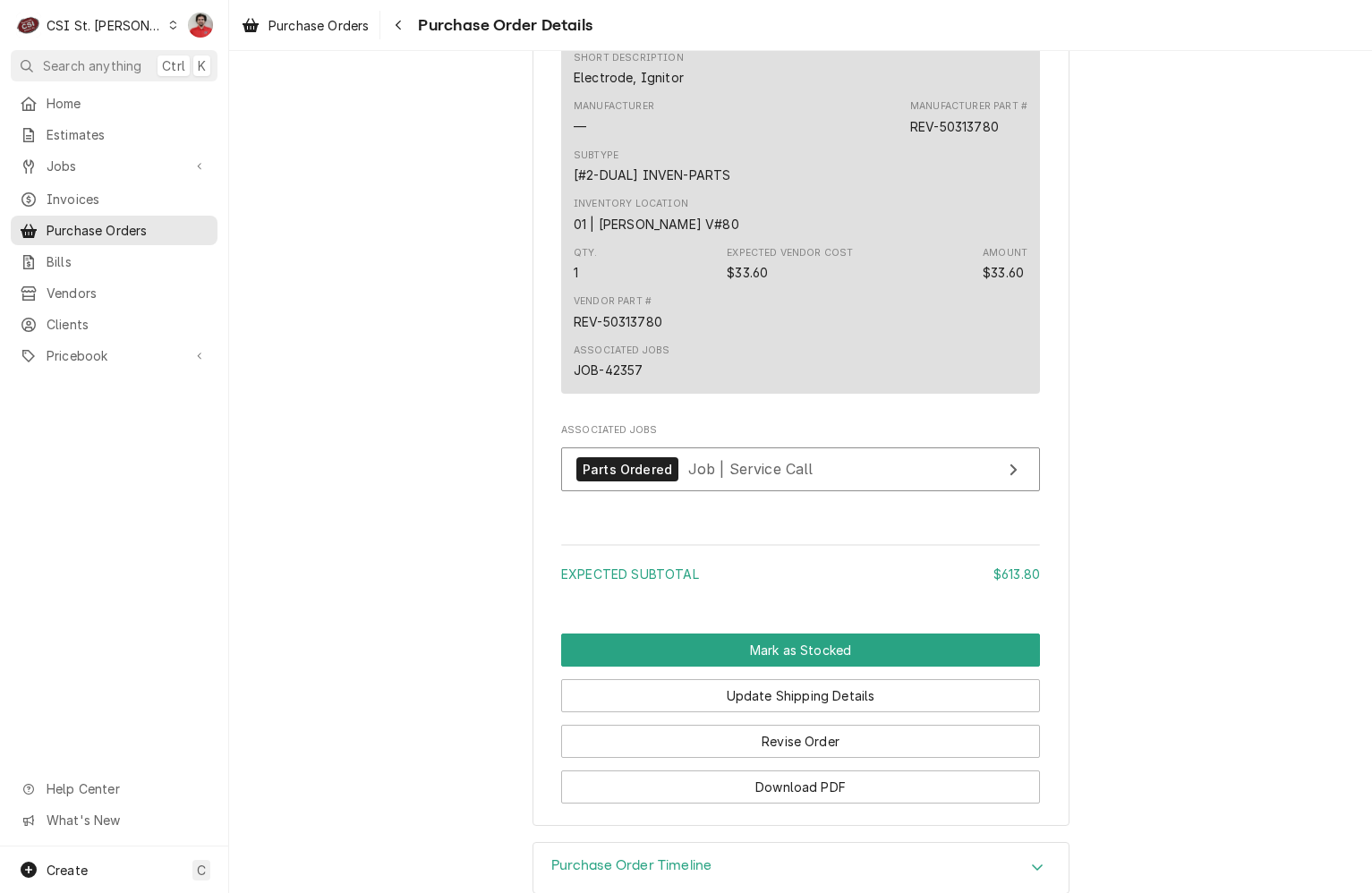
scroll to position [2063, 0]
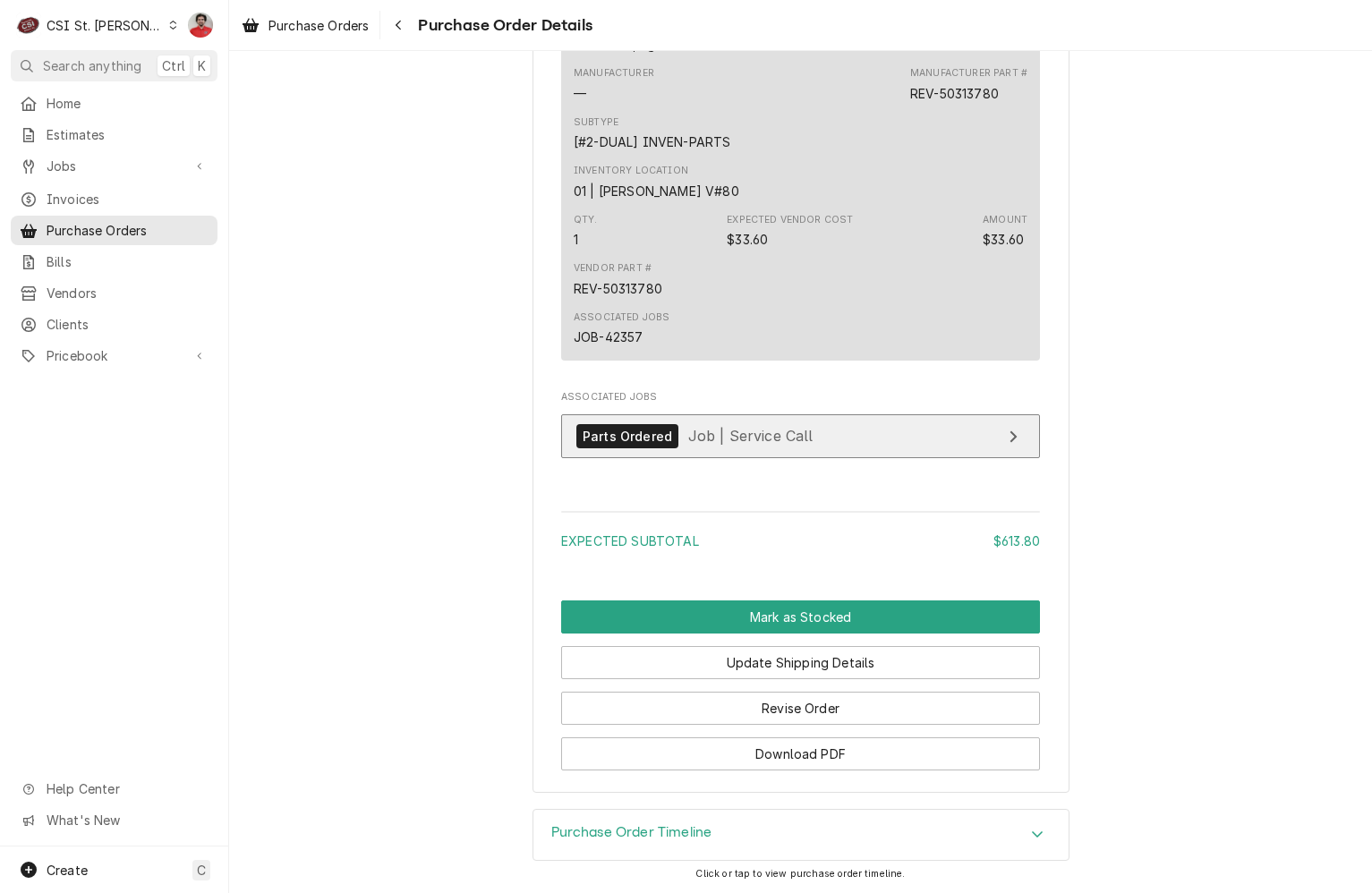
click at [791, 420] on link "Parts Ordered Job | Service Call" at bounding box center [801, 436] width 479 height 44
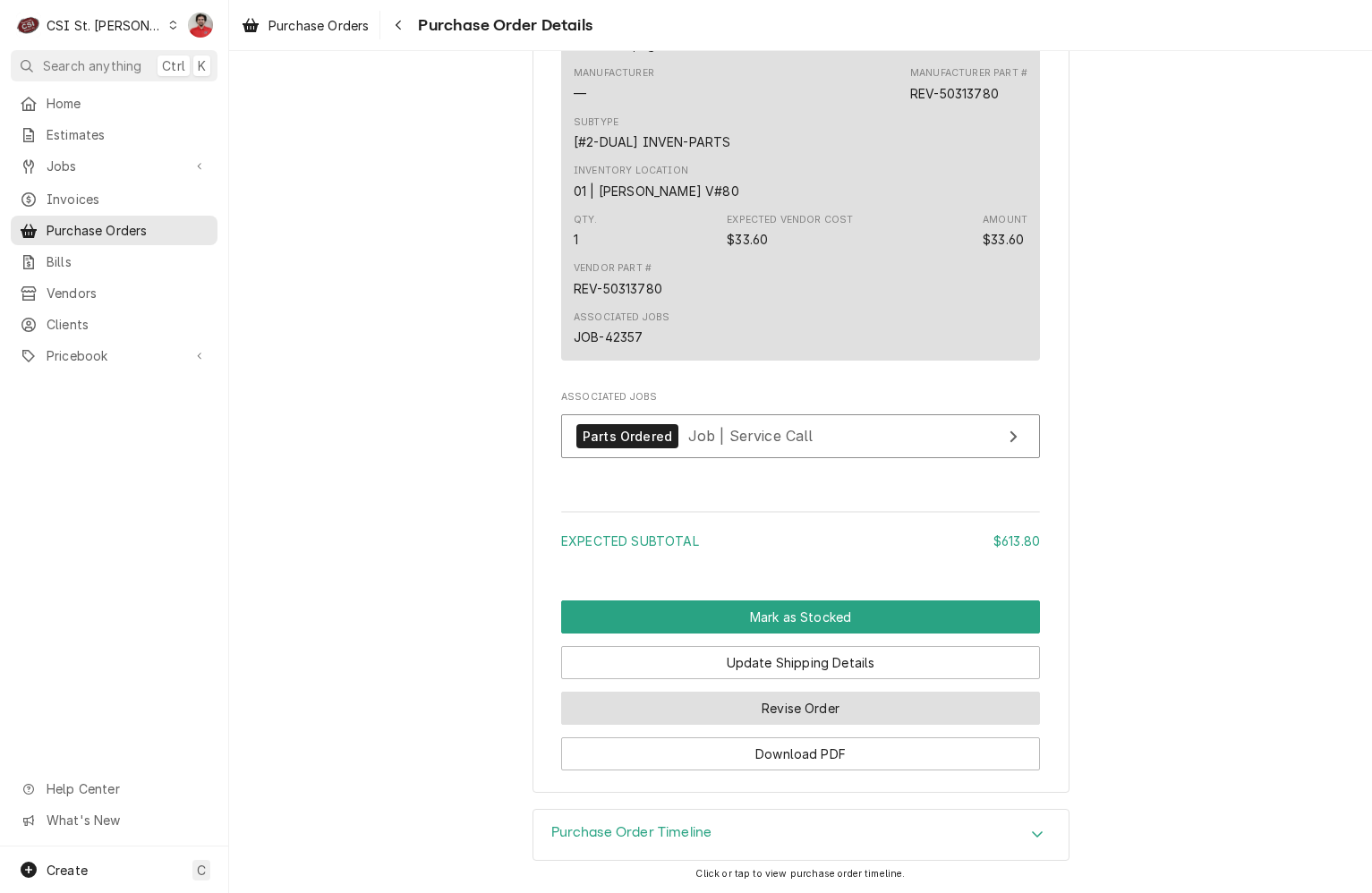
click at [808, 708] on button "Revise Order" at bounding box center [801, 708] width 479 height 34
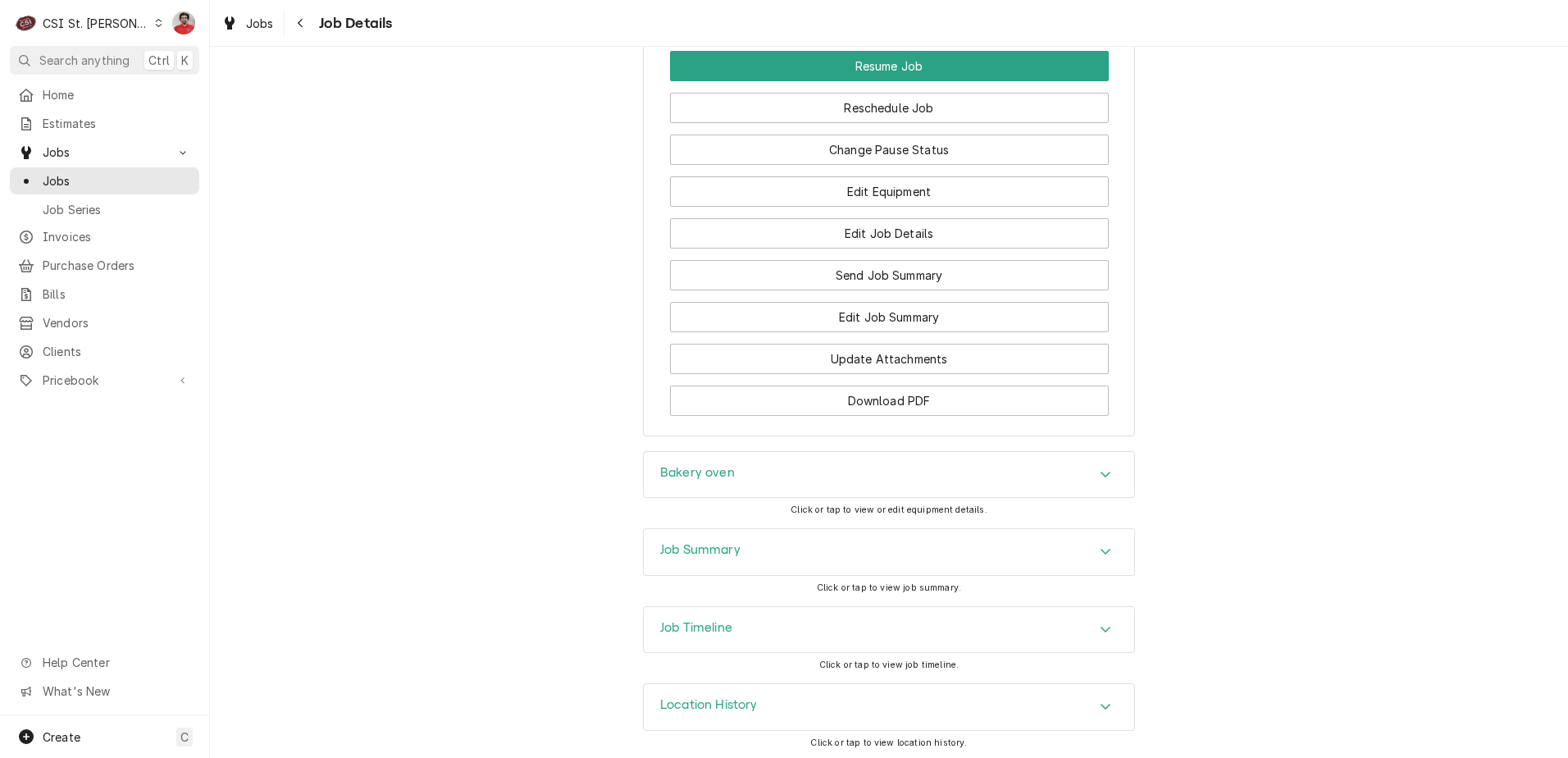
scroll to position [2368, 0]
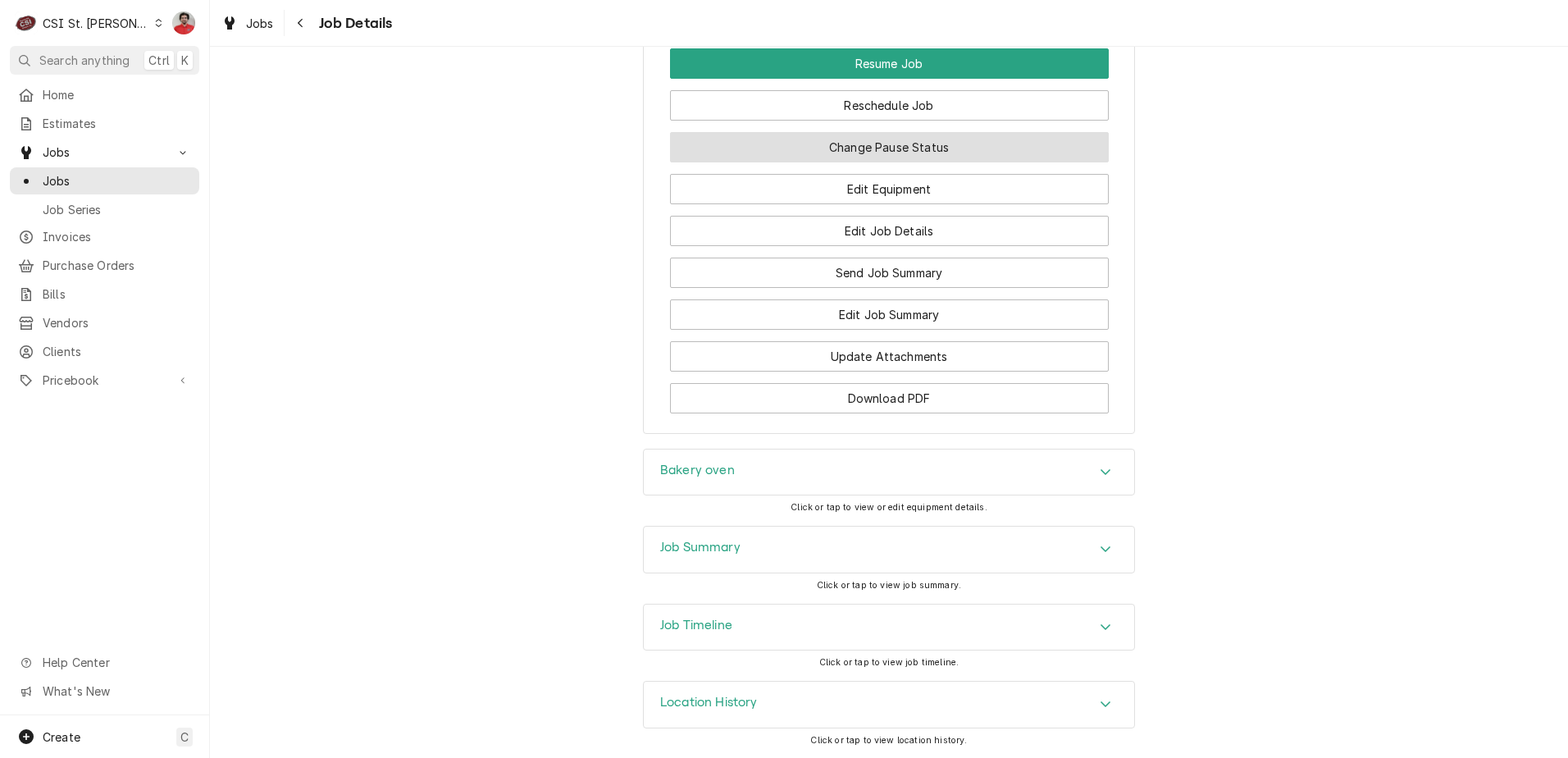
click at [790, 156] on button "Change Pause Status" at bounding box center [889, 148] width 439 height 31
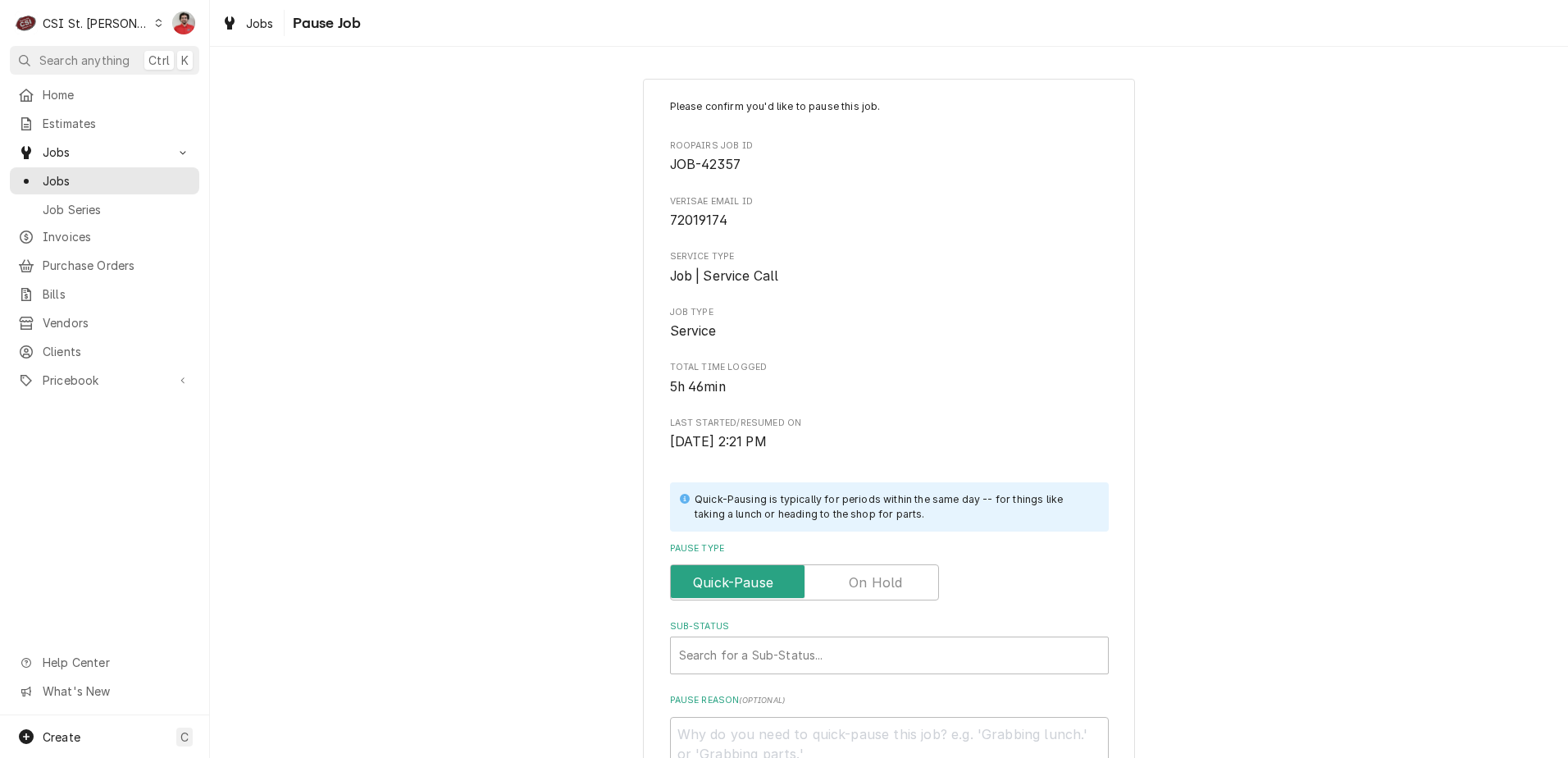
click at [882, 583] on label "Pause Type" at bounding box center [804, 583] width 269 height 36
click at [882, 583] on input "Pause Type" at bounding box center [804, 583] width 255 height 36
checkbox input "true"
click at [869, 651] on div "Sub-Status" at bounding box center [889, 655] width 421 height 30
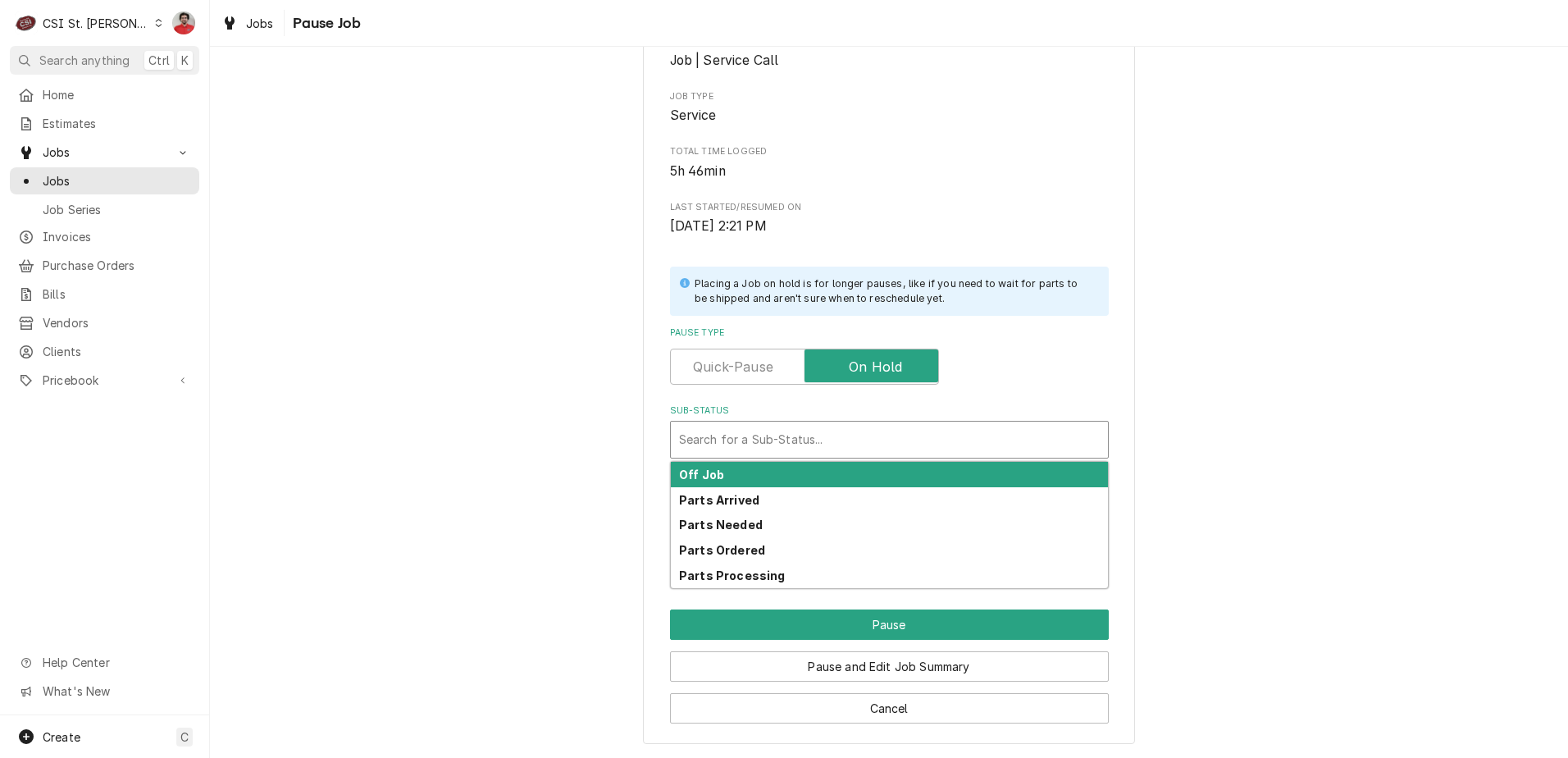
scroll to position [216, 0]
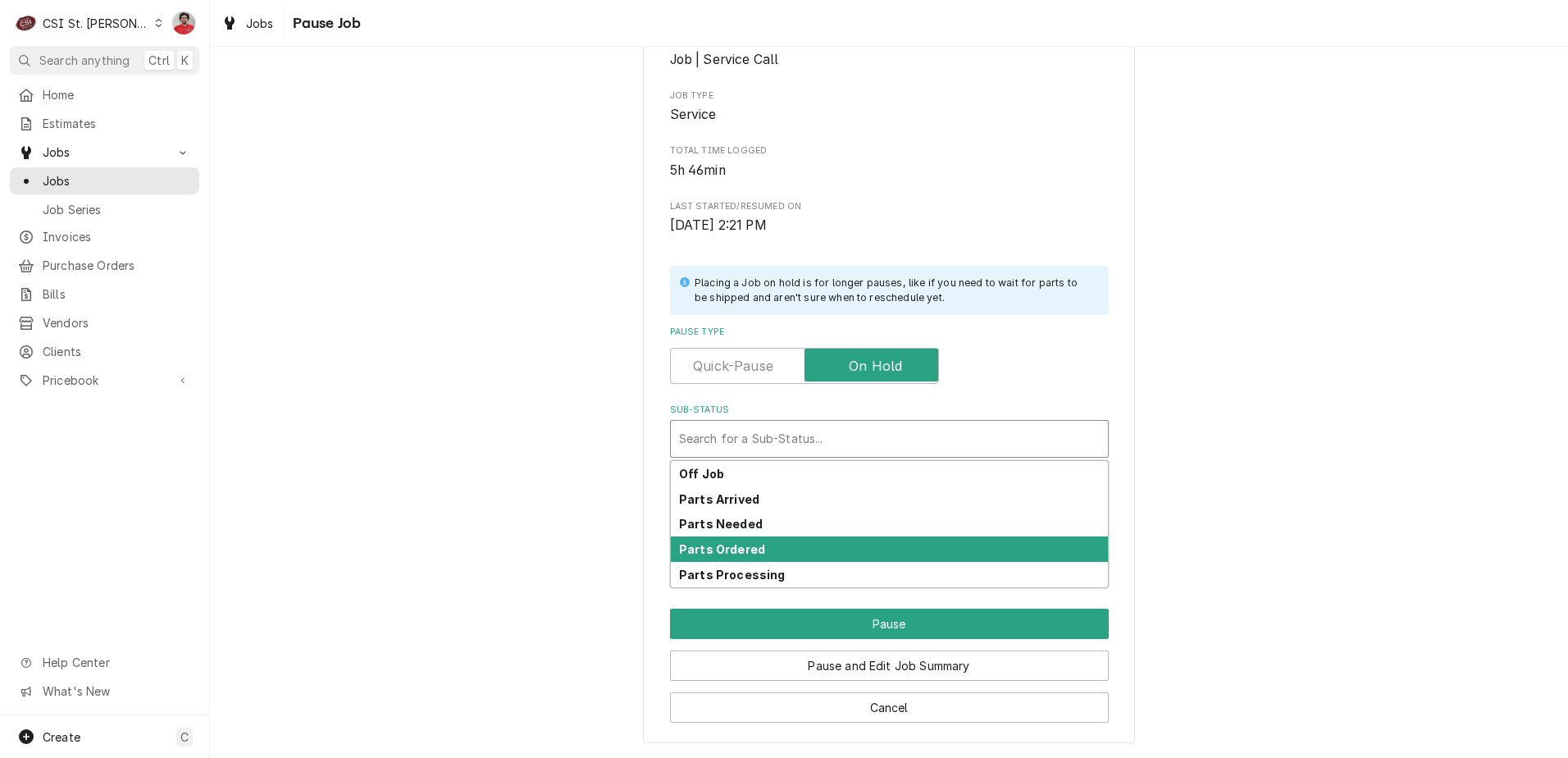
click at [839, 544] on div "Parts Ordered" at bounding box center [889, 549] width 437 height 26
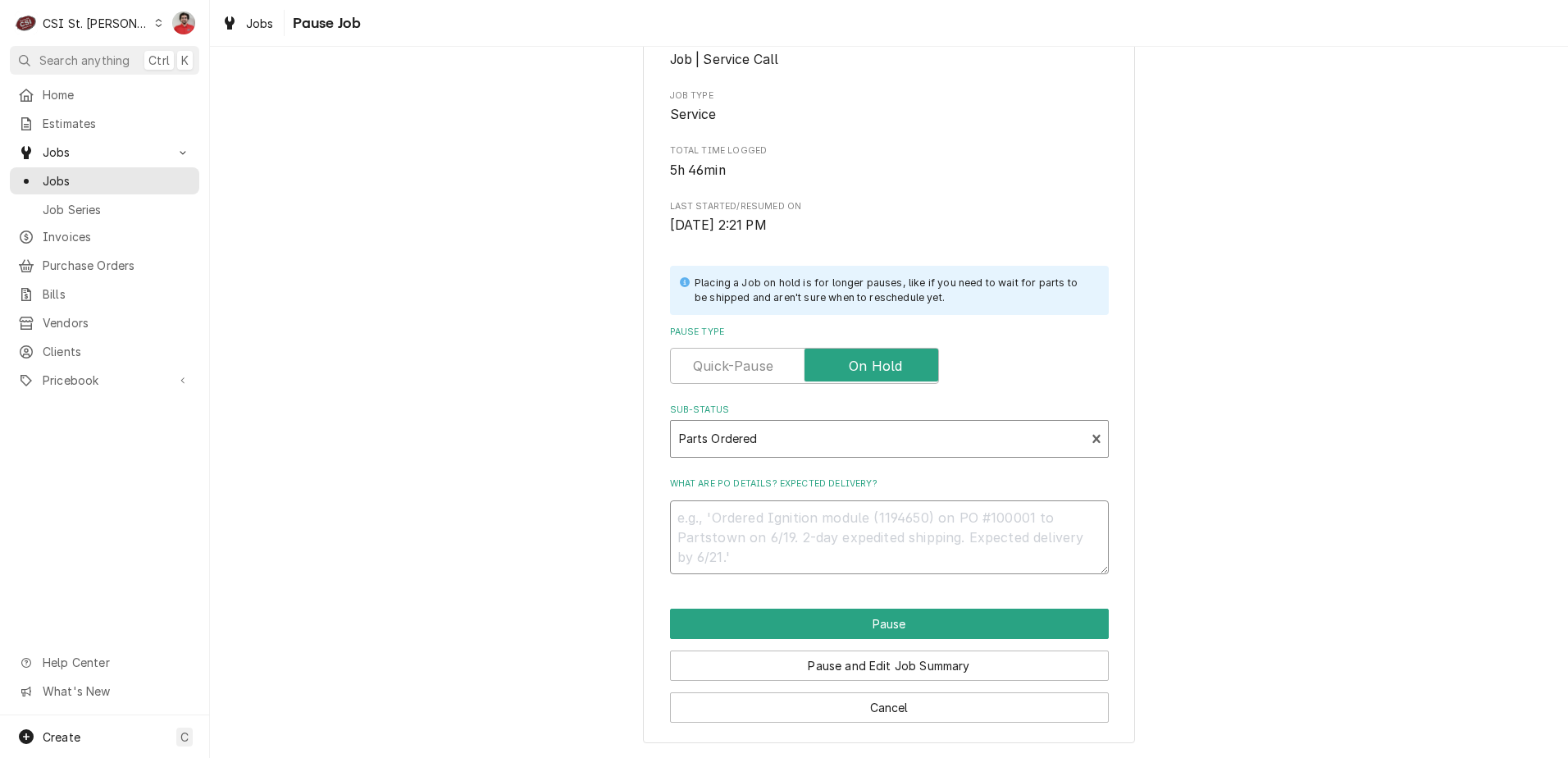
click at [828, 537] on textarea "What are PO details? Expected delivery?" at bounding box center [889, 538] width 439 height 73
type textarea "x"
type textarea "R"
type textarea "x"
type textarea "Re"
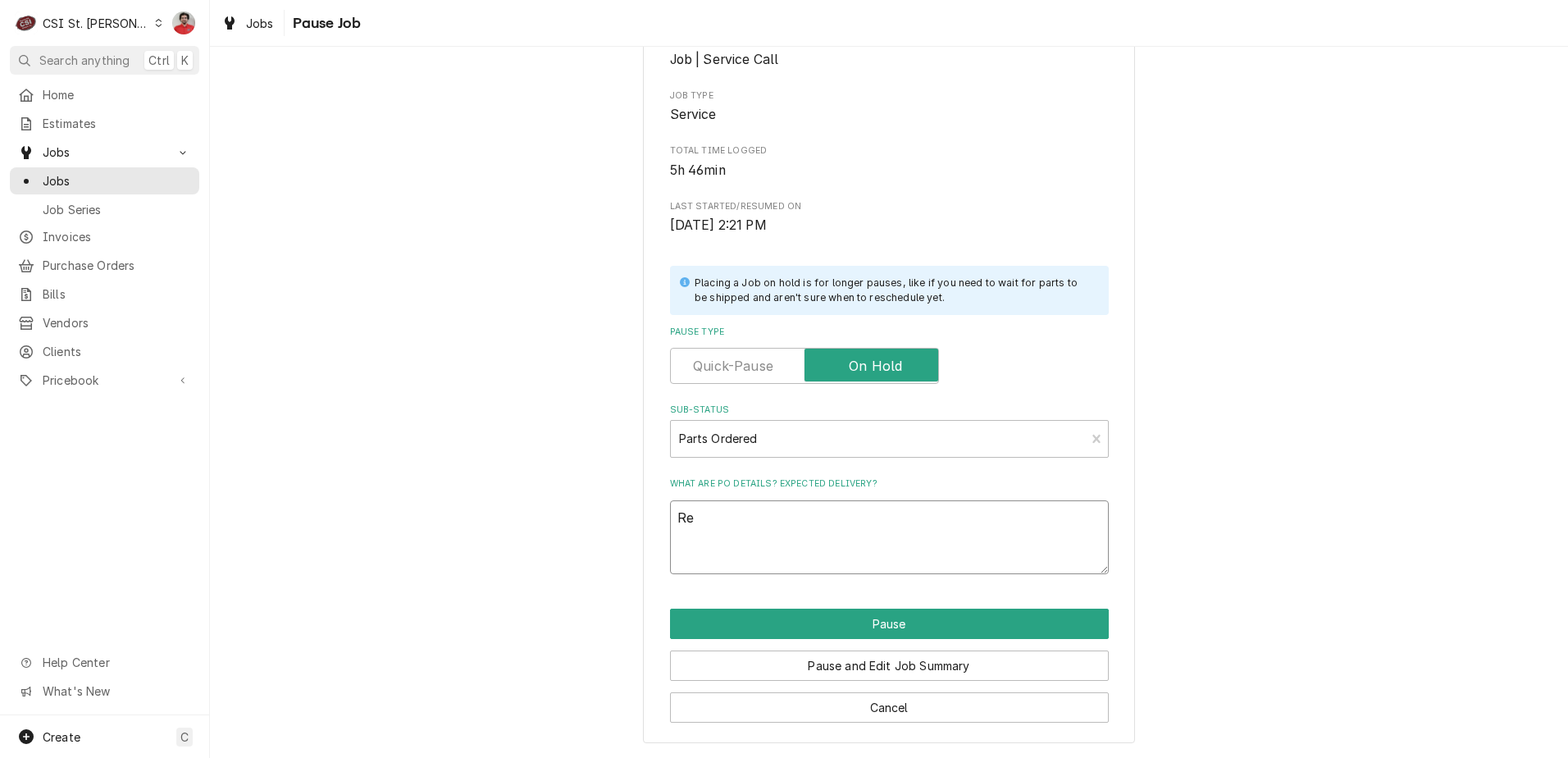
type textarea "x"
type textarea "Rec"
type textarea "x"
type textarea "Rece"
type textarea "x"
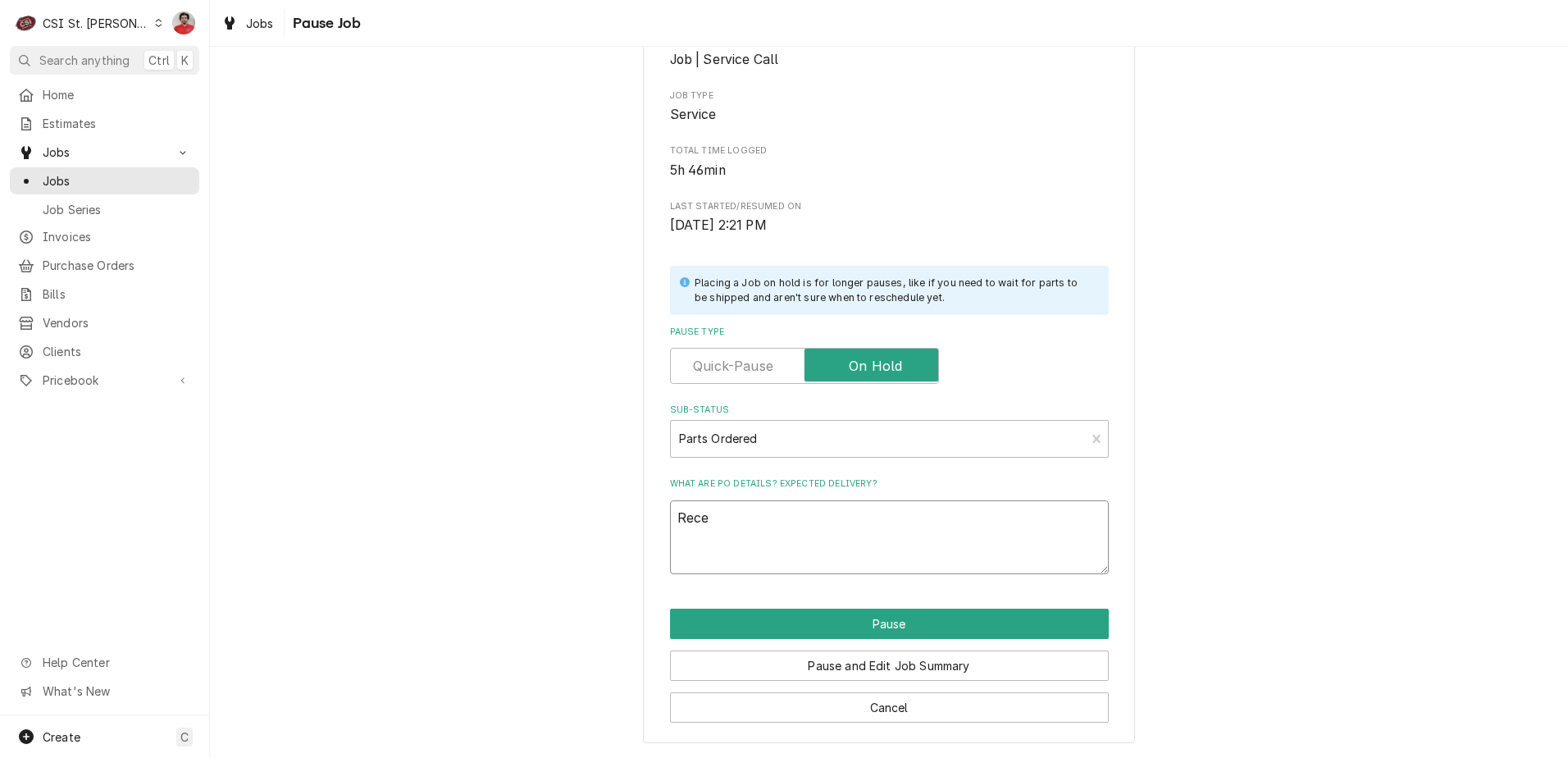
type textarea "Recev"
type textarea "x"
type textarea "Recevi"
type textarea "x"
type textarea "Receviv"
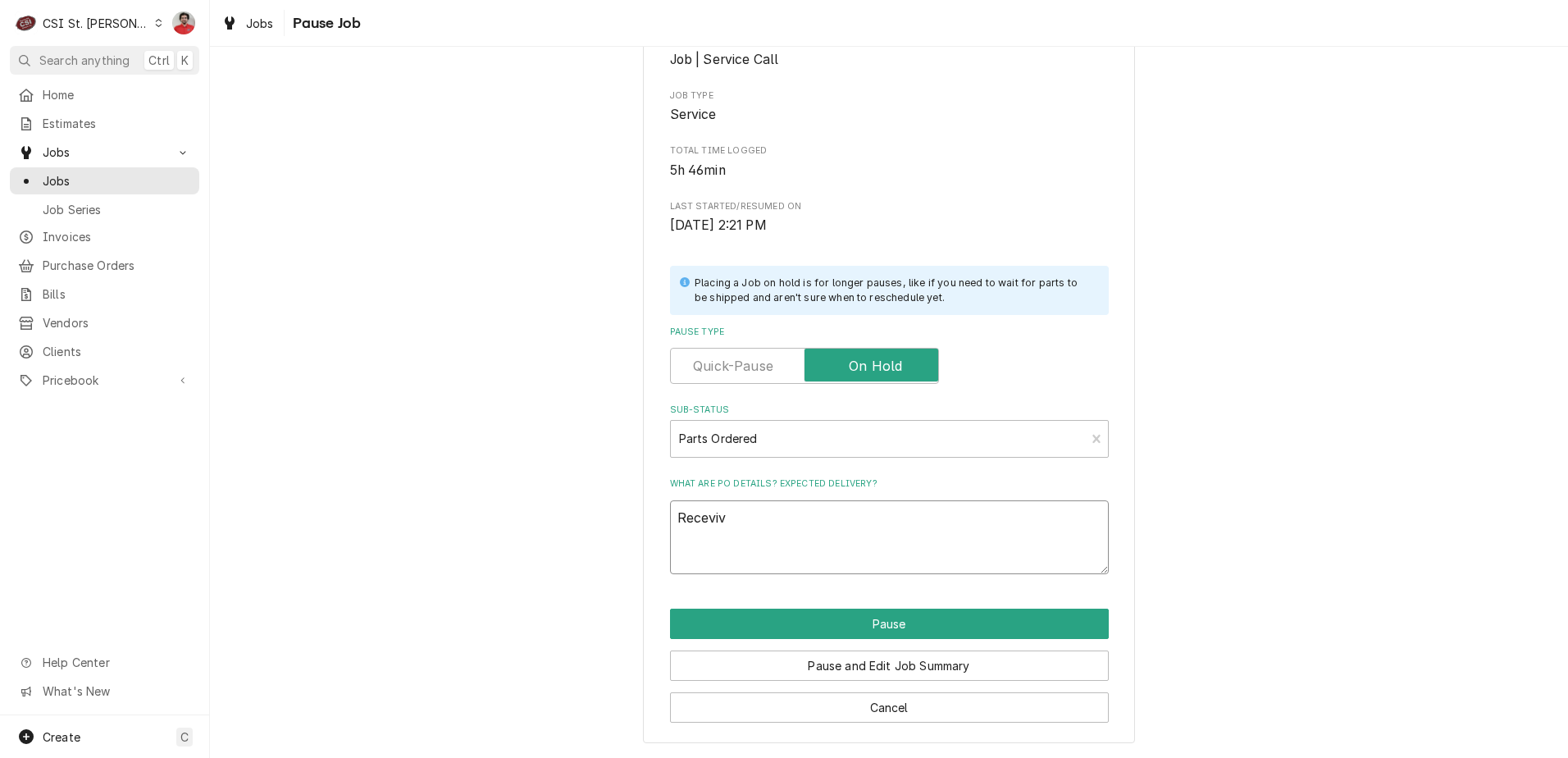
type textarea "x"
type textarea "Recevive"
type textarea "x"
type textarea "Recevived"
type textarea "x"
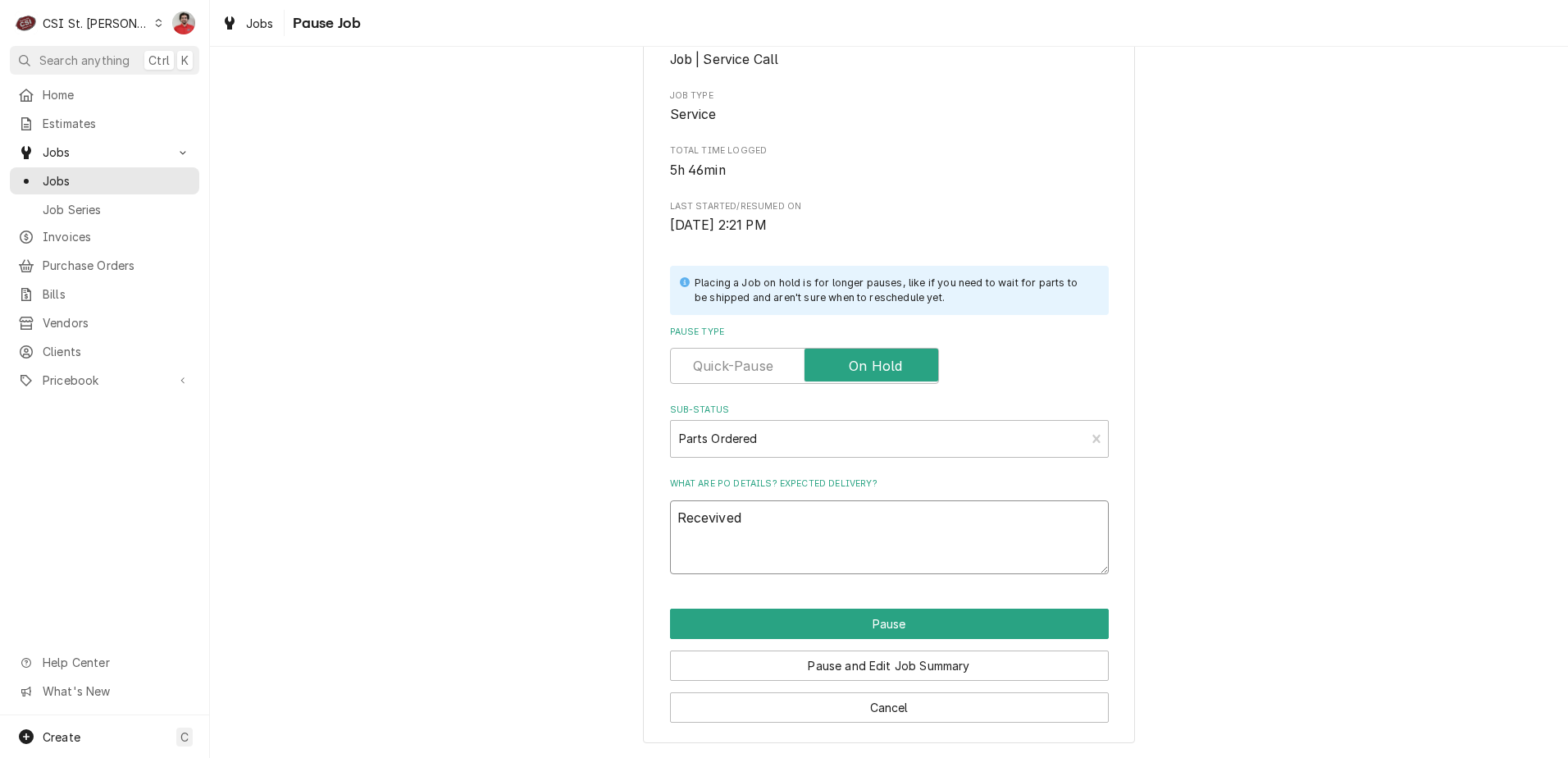
type textarea "Recevived"
type textarea "x"
type textarea "Recevived"
type textarea "x"
type textarea "Recevive"
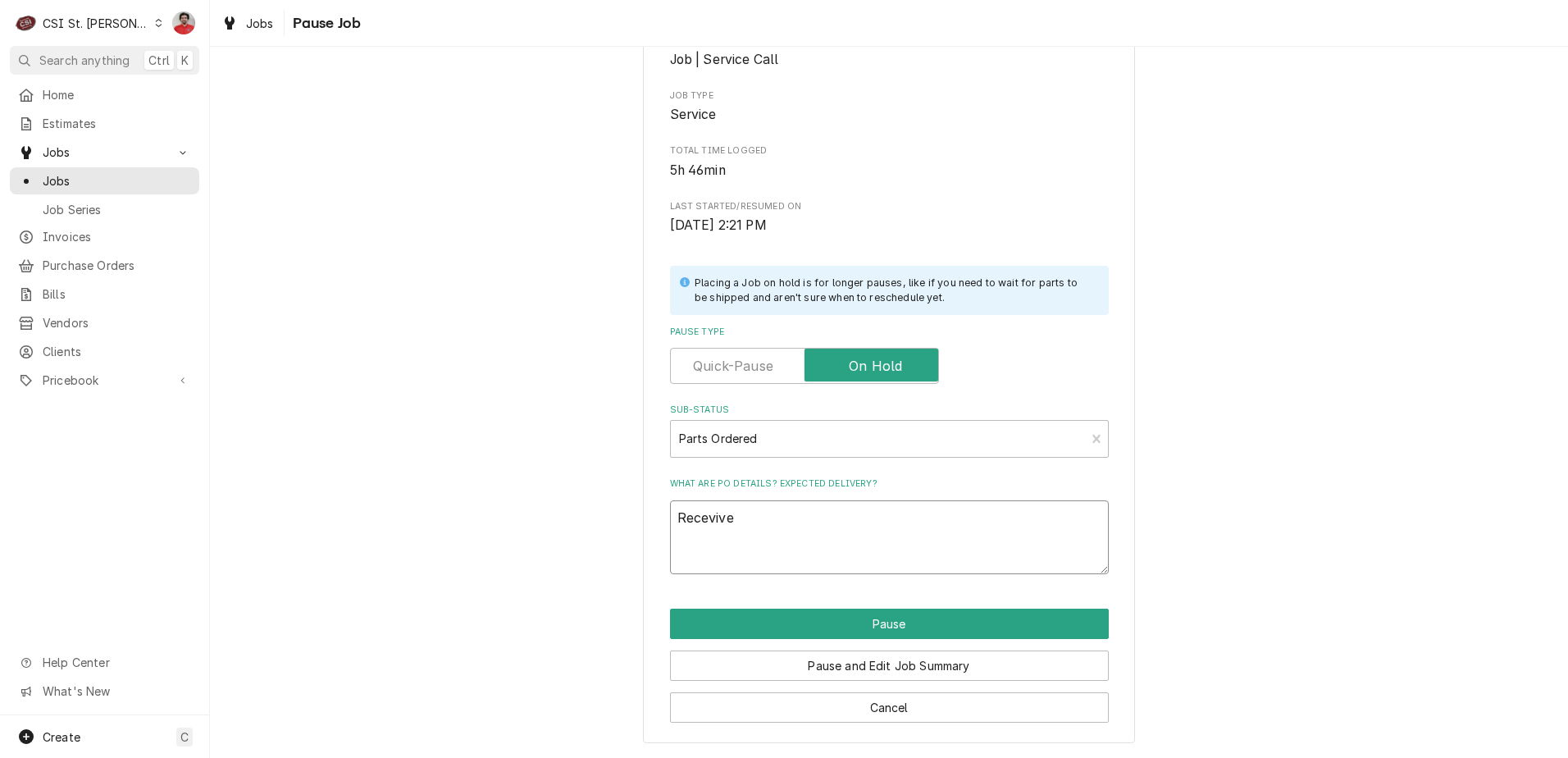
type textarea "x"
type textarea "Receviv"
type textarea "x"
type textarea "Recevi"
type textarea "x"
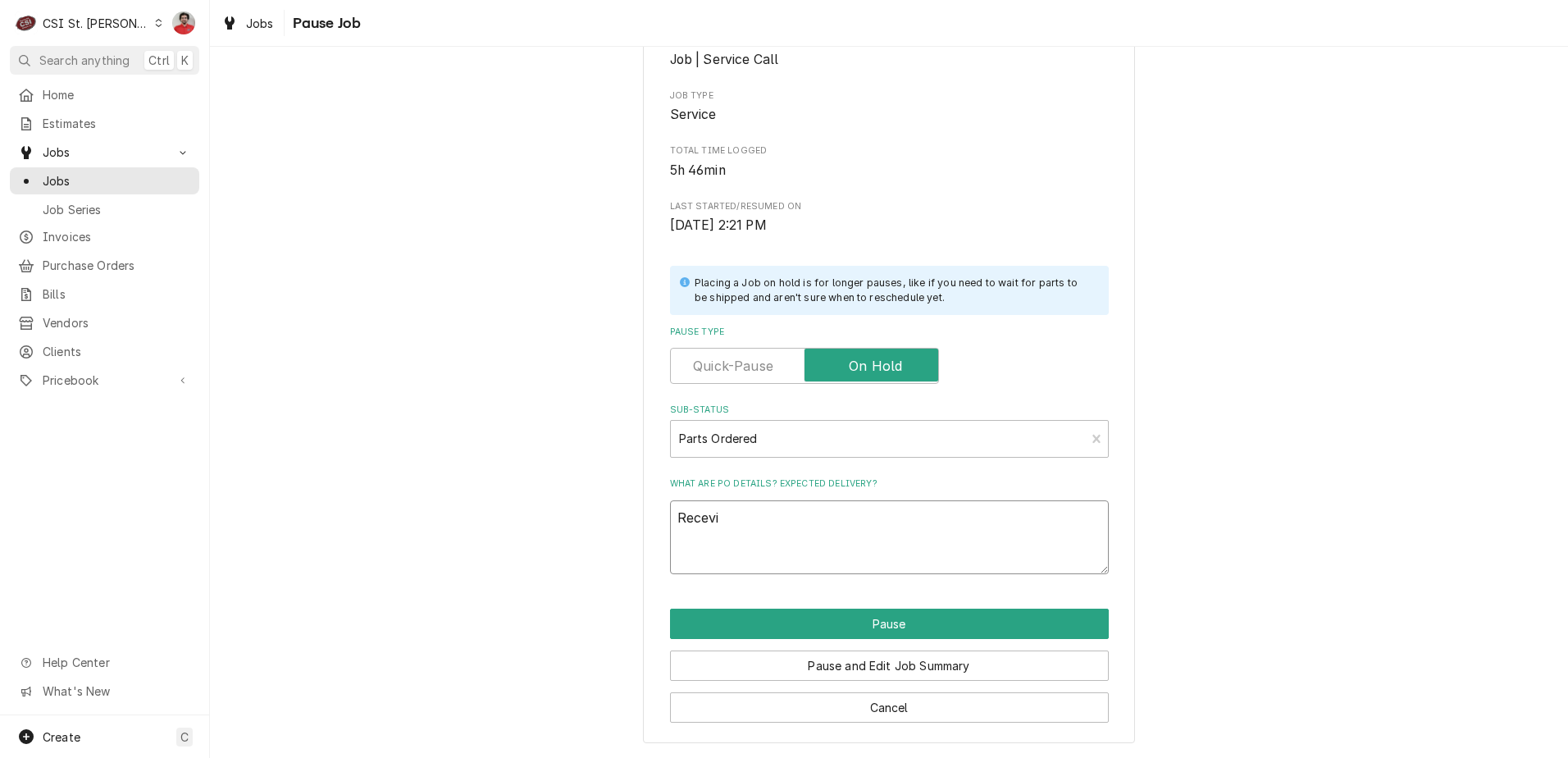
type textarea "Recev"
type textarea "x"
type textarea "Rece"
type textarea "x"
type textarea "Rec"
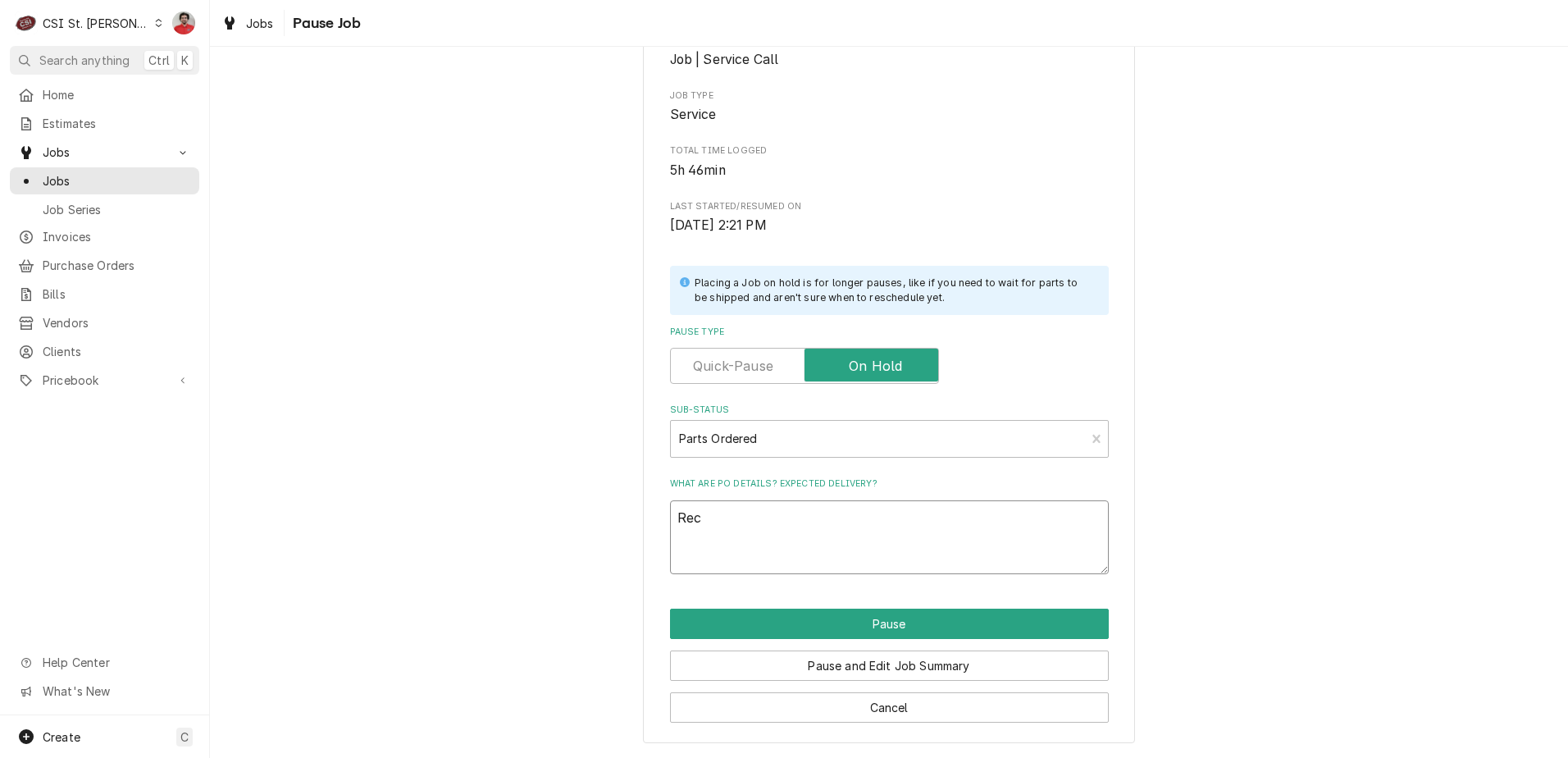
type textarea "x"
type textarea "Rece"
type textarea "x"
type textarea "Rec"
type textarea "x"
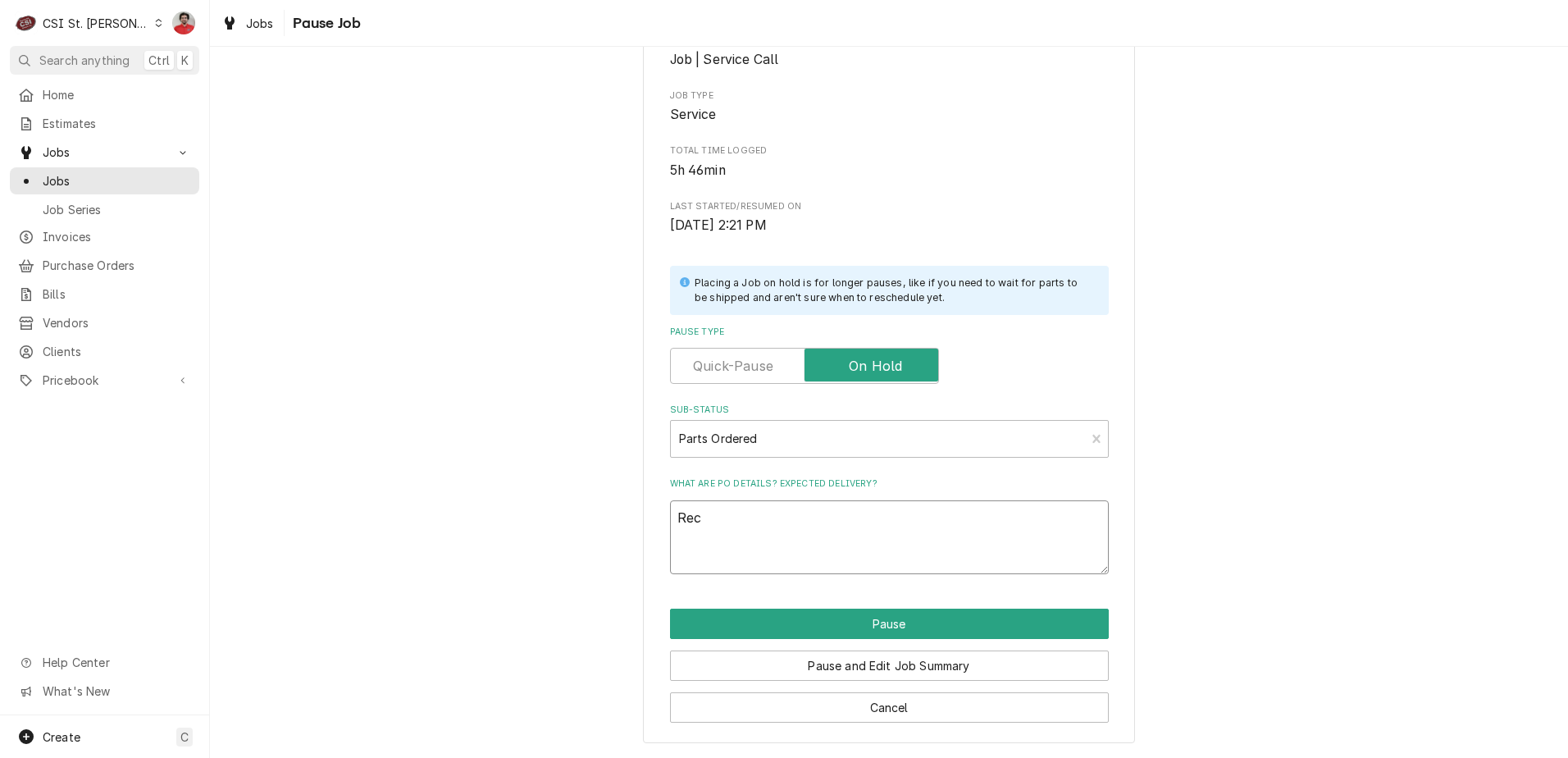
type textarea "Reci"
type textarea "x"
type textarea "Recie"
type textarea "x"
type textarea "Reciev"
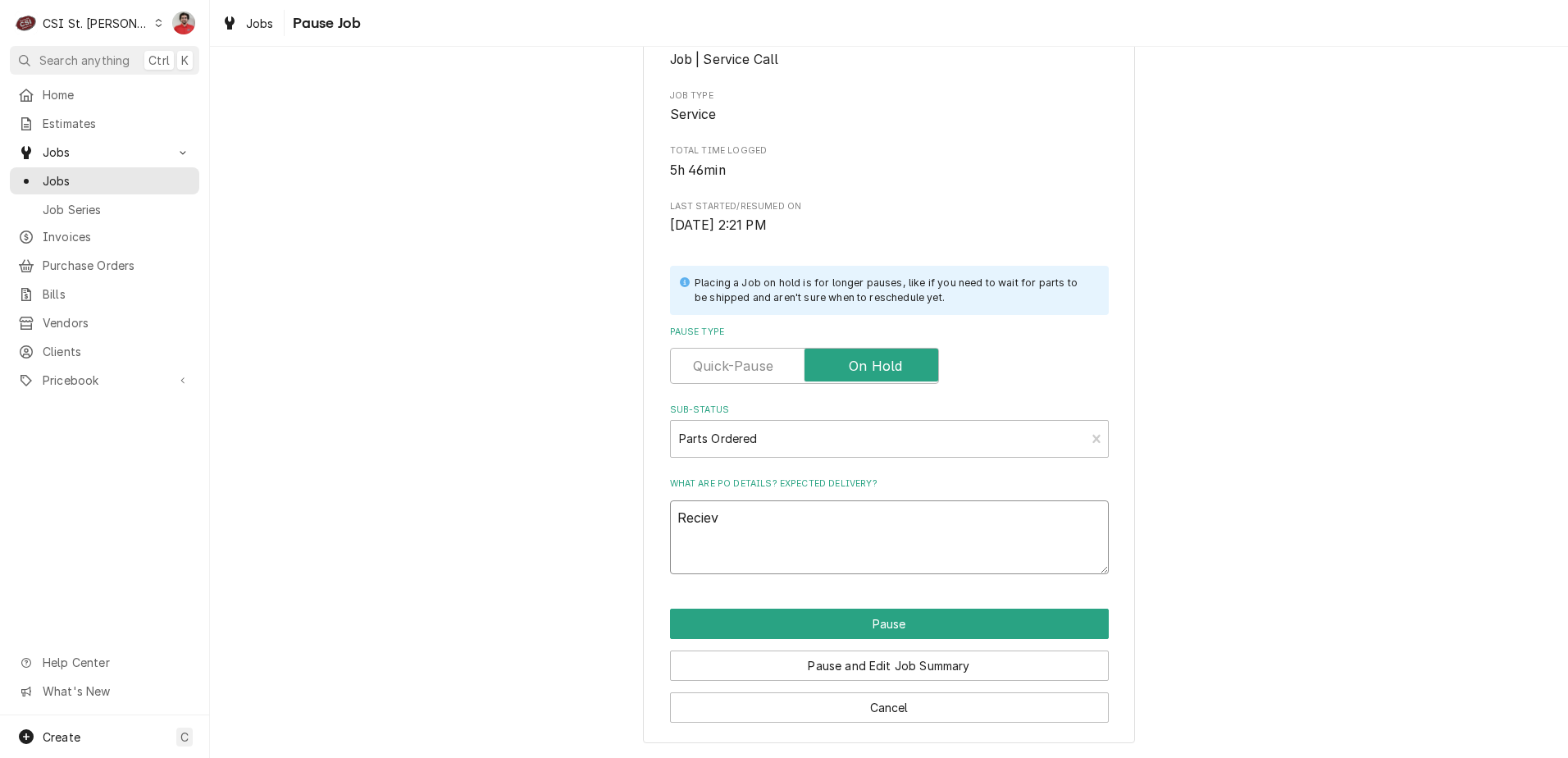
type textarea "x"
type textarea "Recieve"
type textarea "x"
type textarea "Recieved"
type textarea "x"
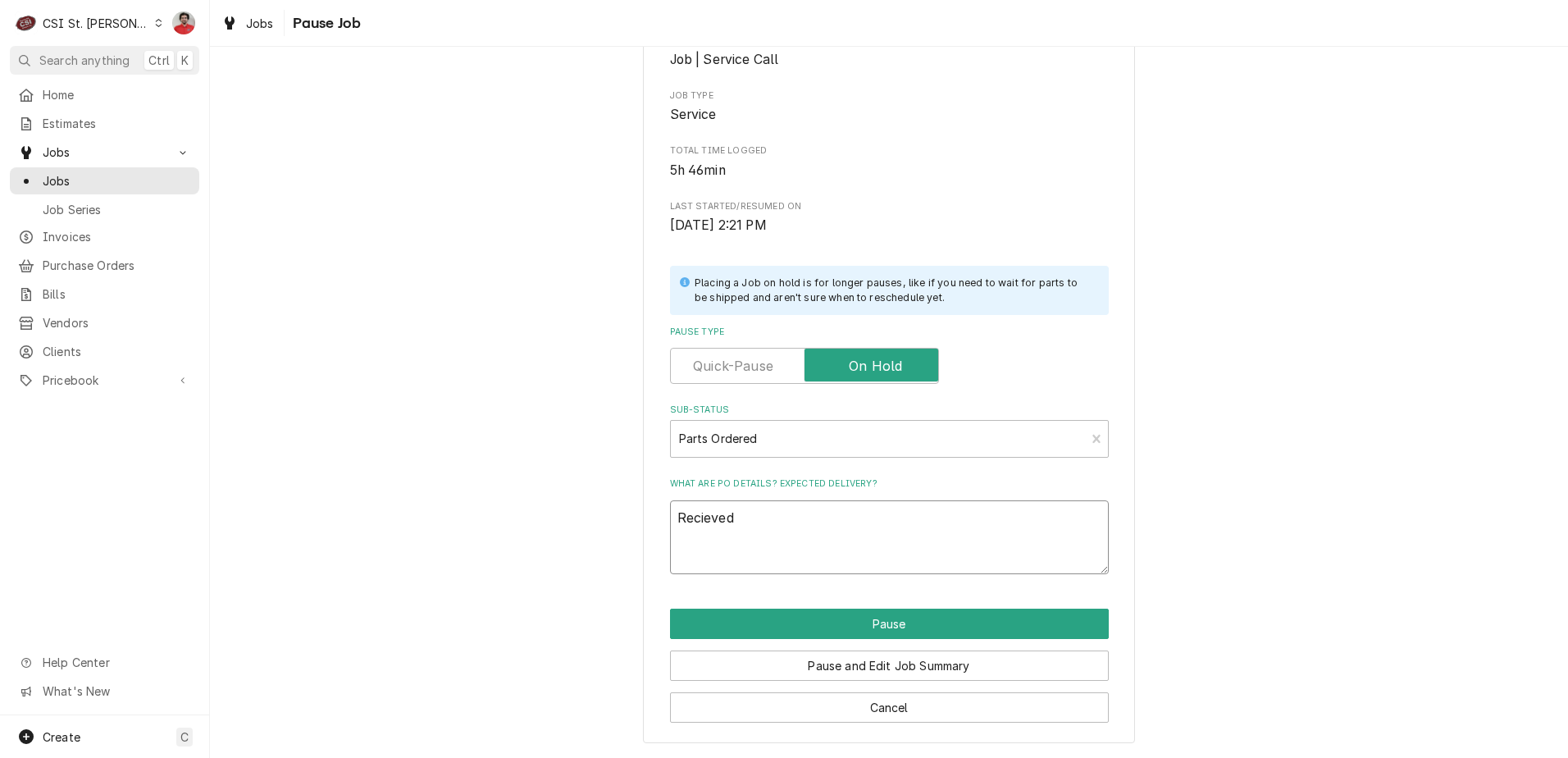
type textarea "Recieved"
type textarea "x"
type textarea "Recieved"
type textarea "x"
type textarea "Recieve"
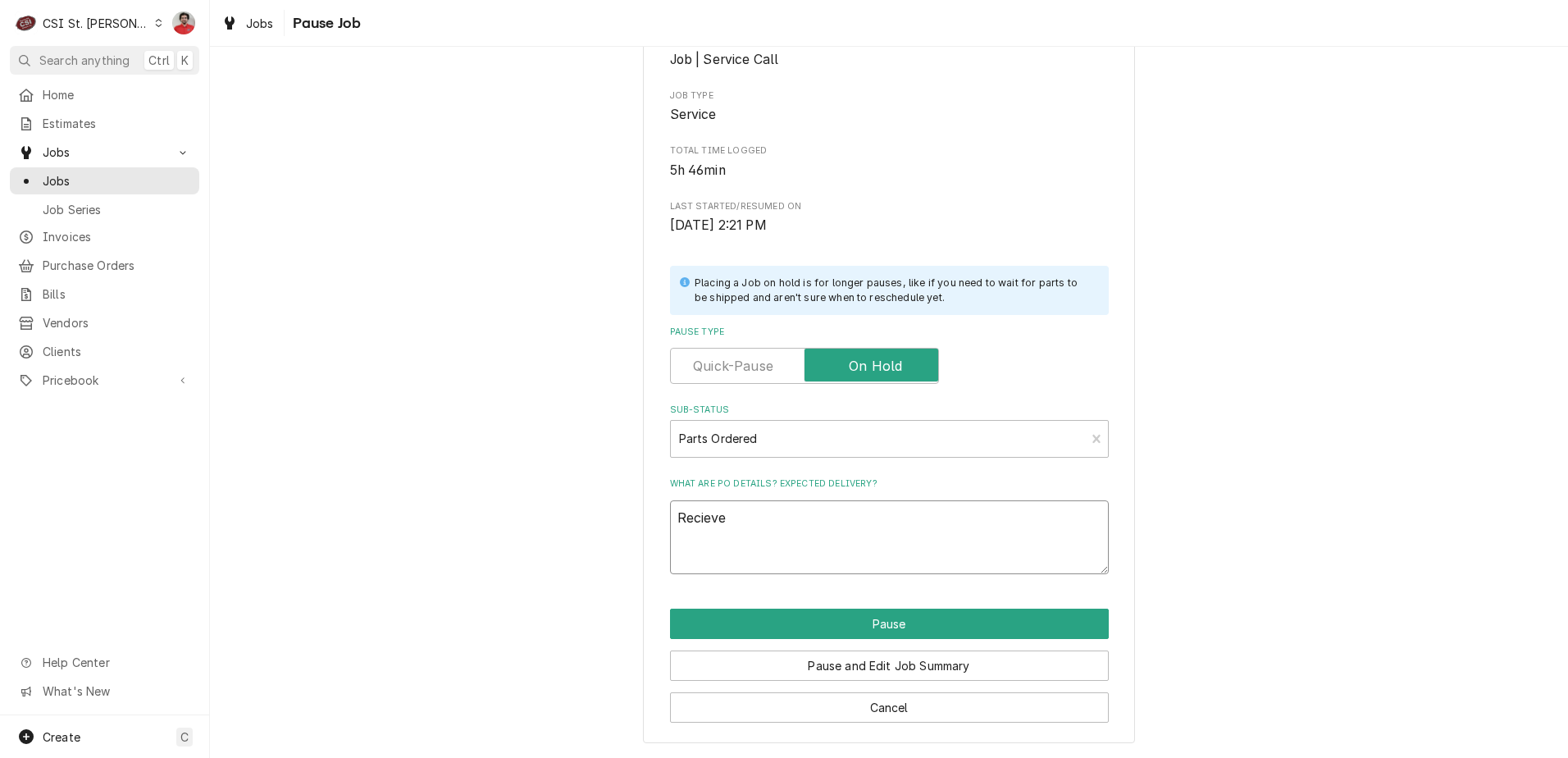
type textarea "x"
type textarea "Reciev"
type textarea "x"
type textarea "Recie"
type textarea "x"
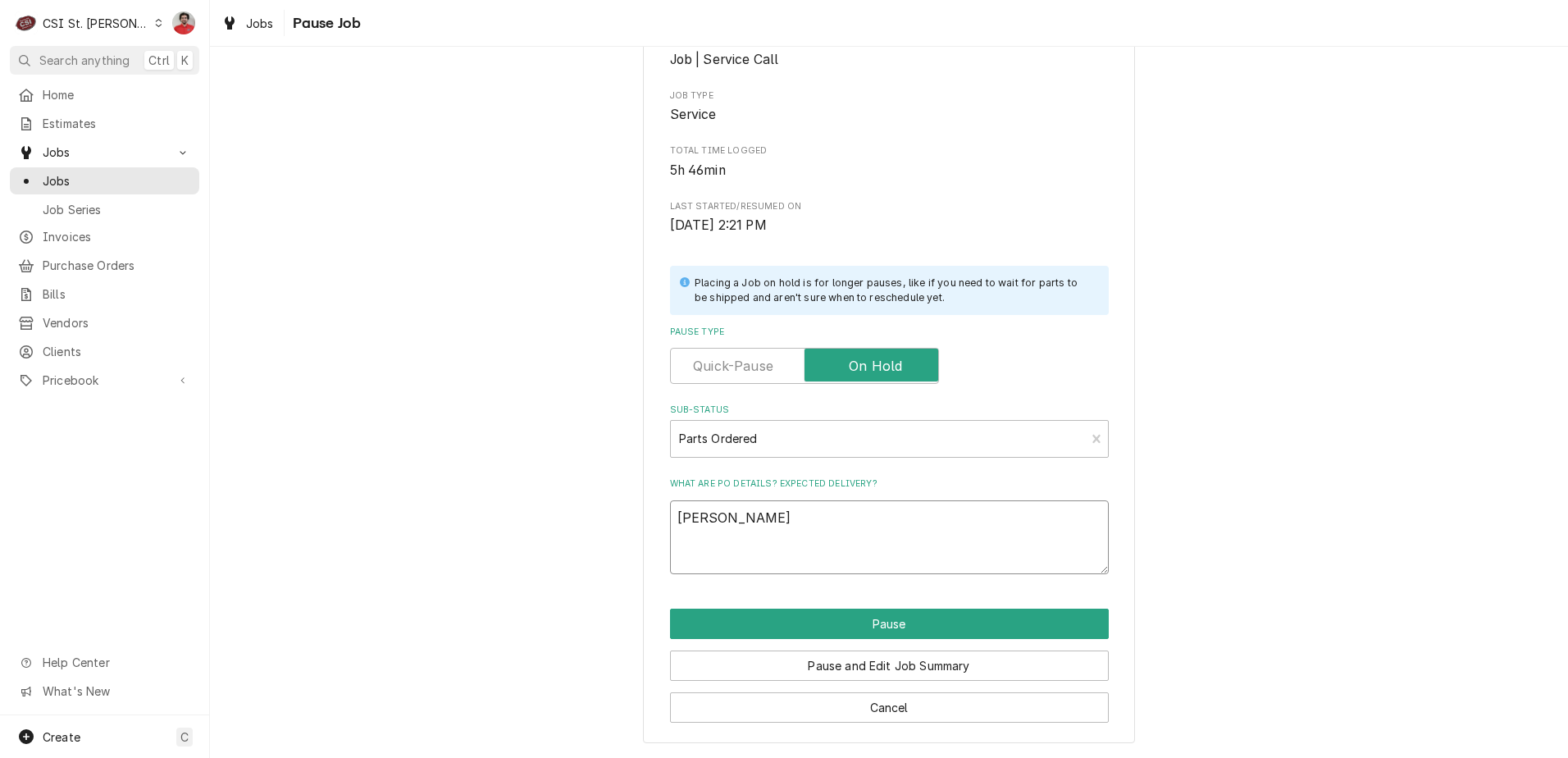
type textarea "Reci"
type textarea "x"
type textarea "Rec"
type textarea "x"
type textarea "Rece"
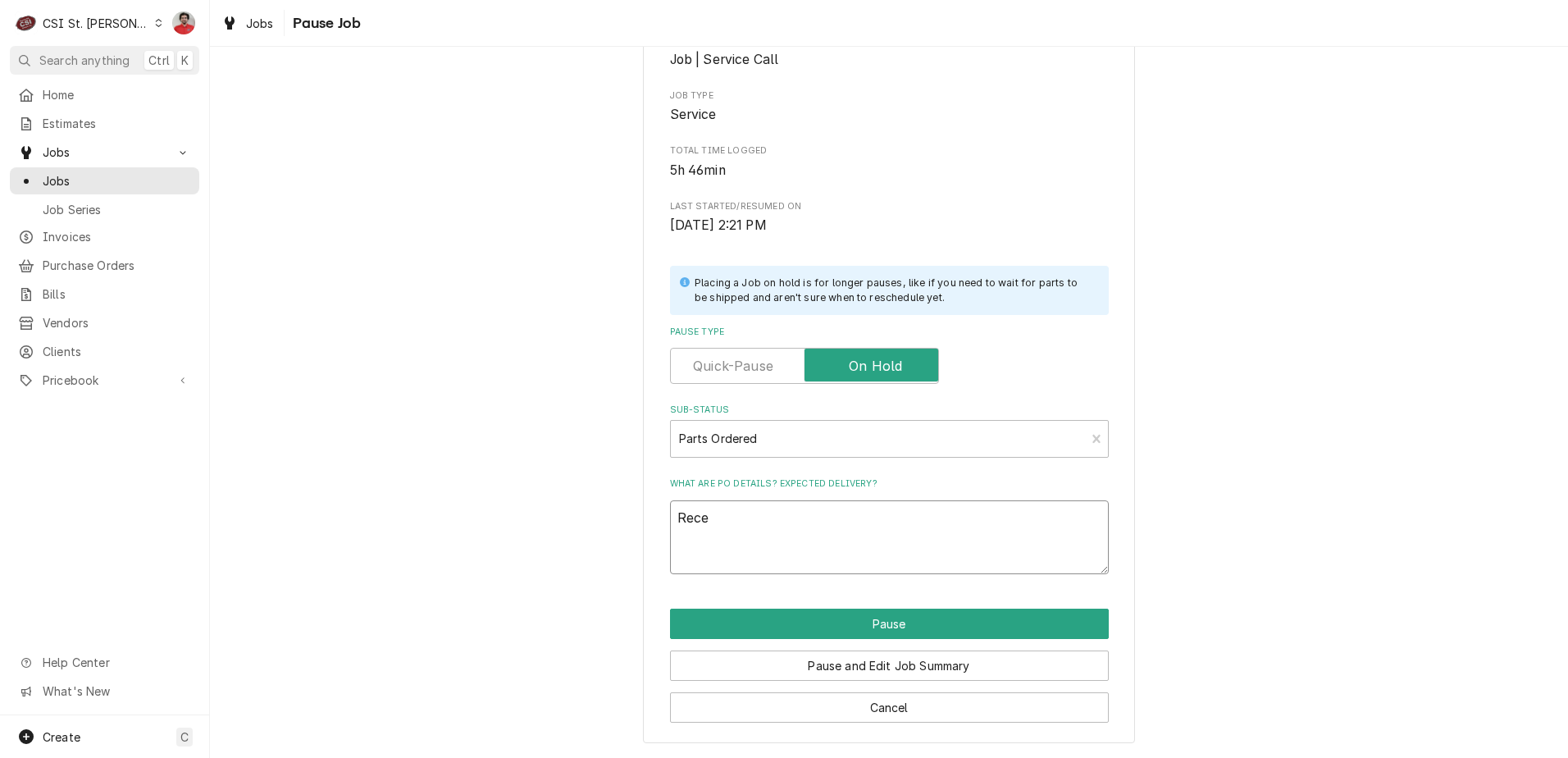
type textarea "x"
type textarea "Recei"
type textarea "x"
type textarea "Receiv"
type textarea "x"
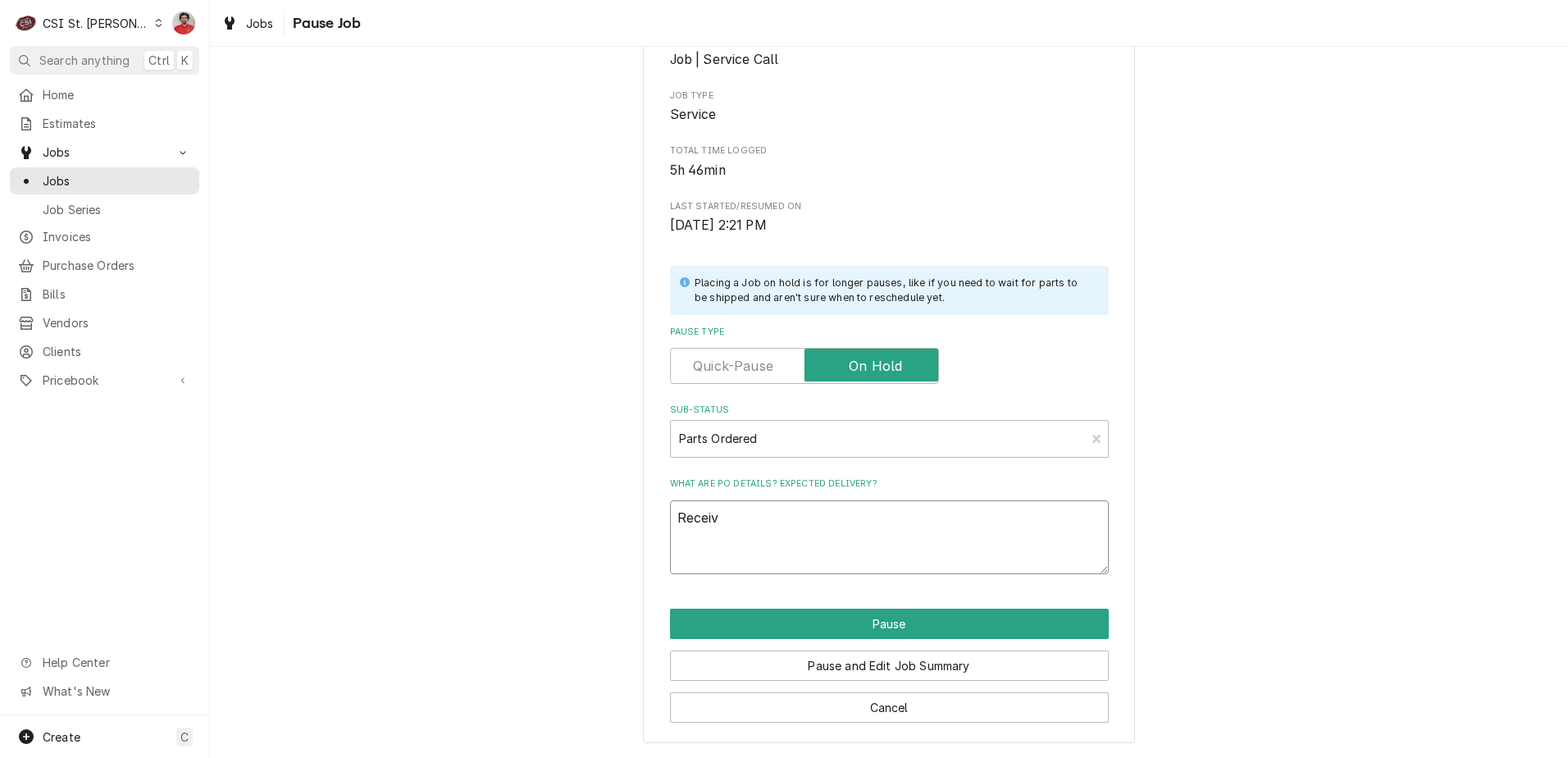
type textarea "Receive"
type textarea "x"
type textarea "Received"
type textarea "x"
type textarea "Received"
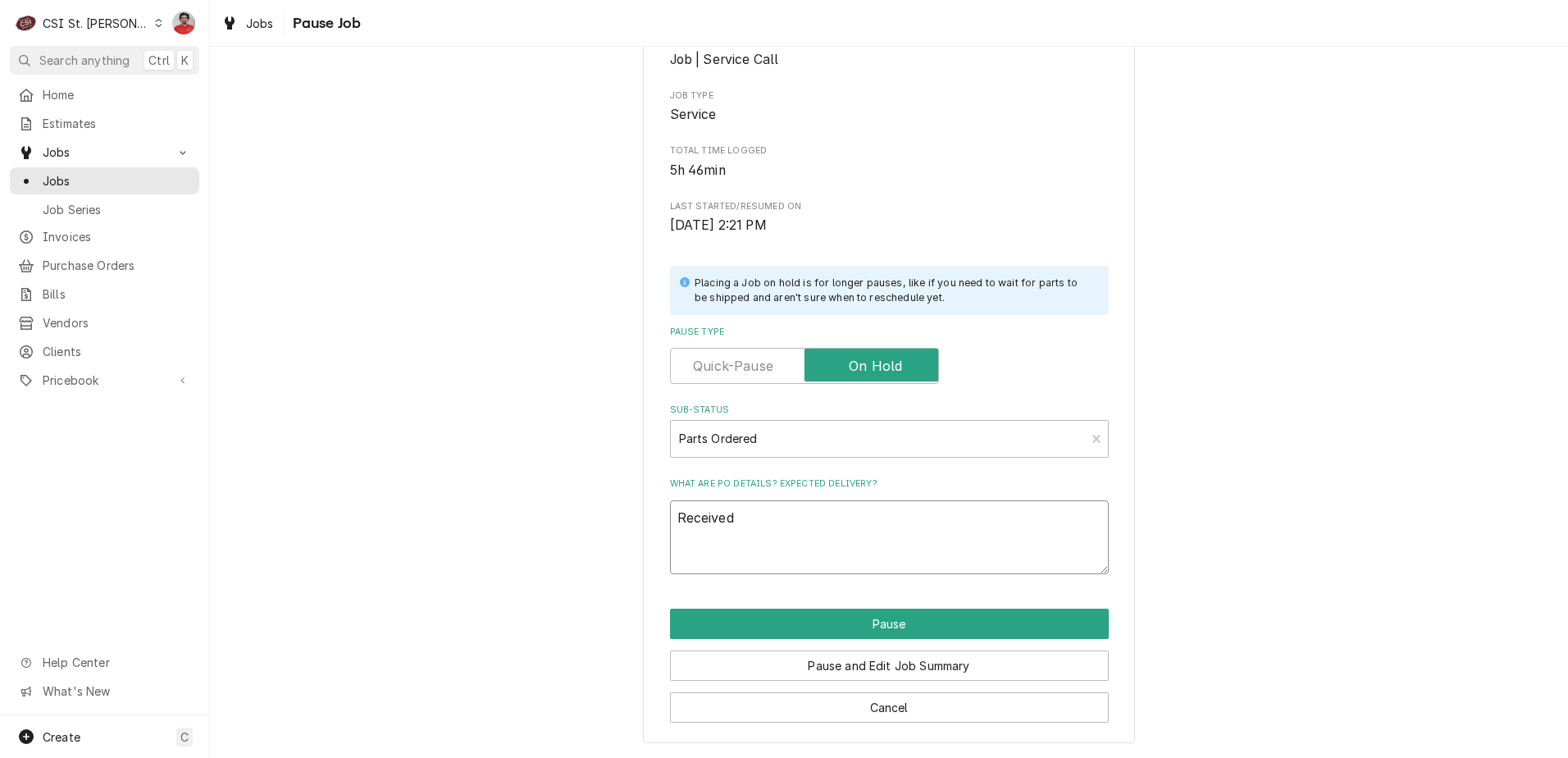
type textarea "x"
type textarea "Received p"
type textarea "x"
type textarea "Received pa"
type textarea "x"
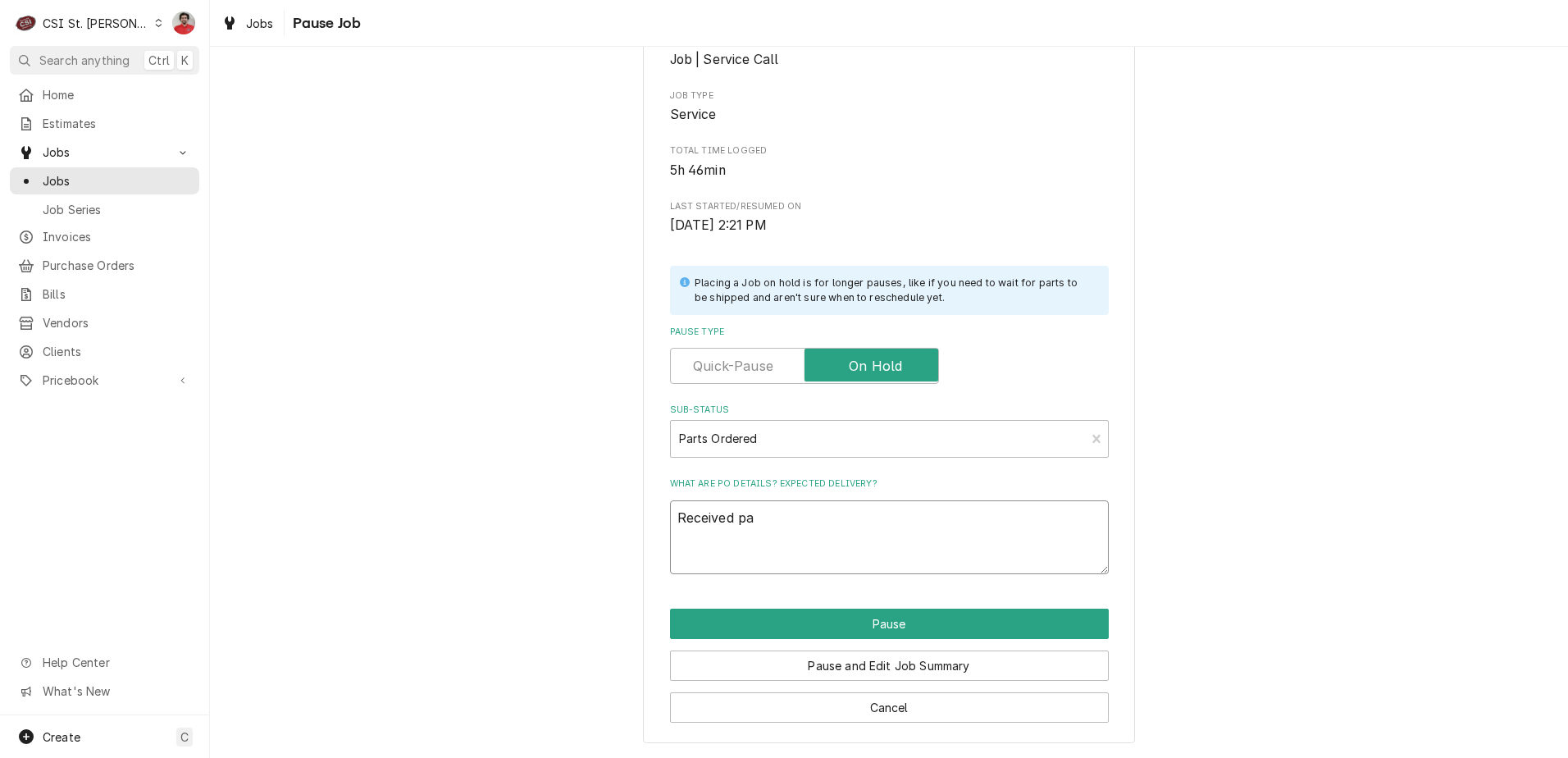
type textarea "Received par"
type textarea "x"
type textarea "Received part"
type textarea "x"
type textarea "Received parts"
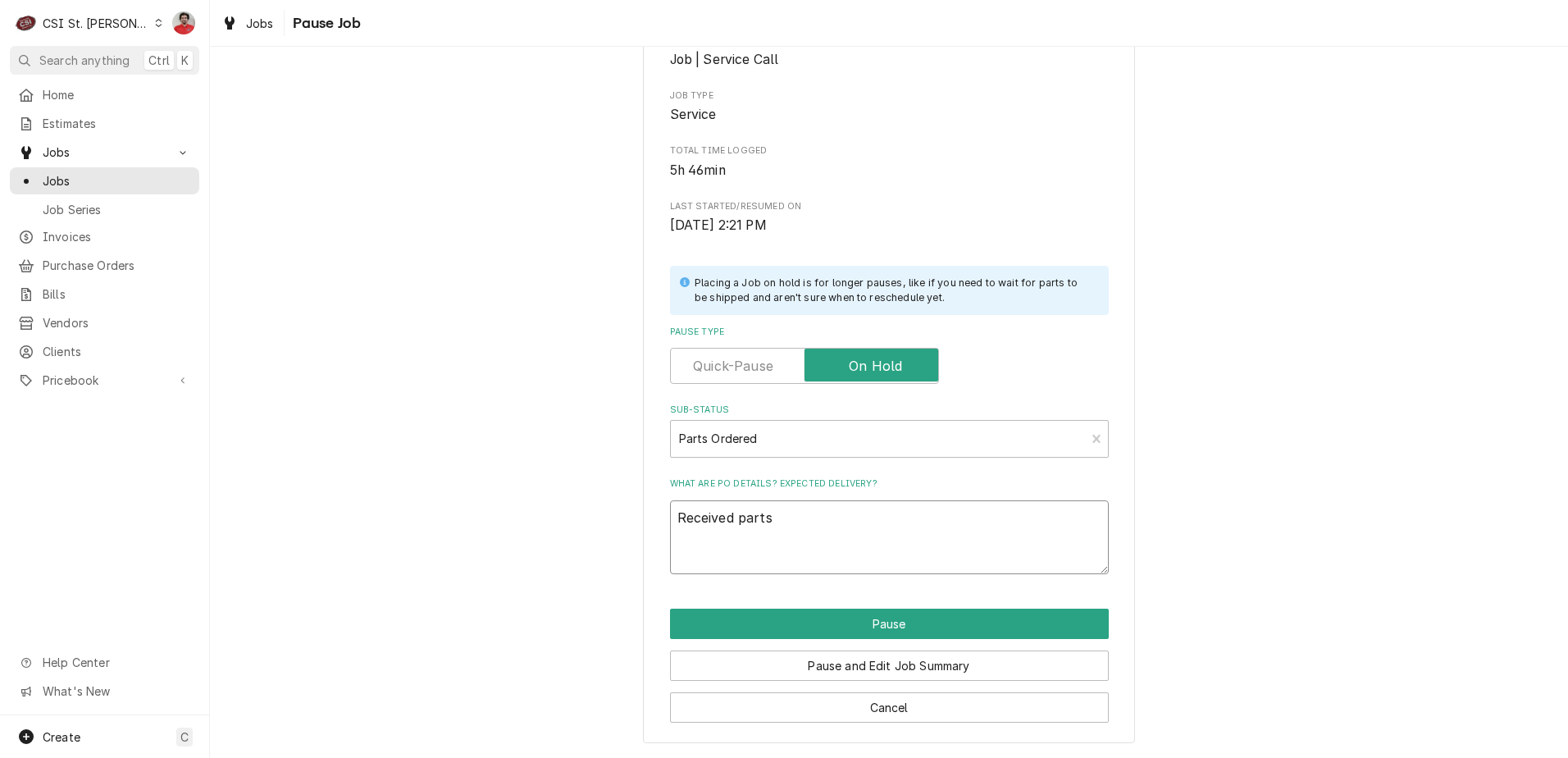
type textarea "x"
type textarea "Received part"
type textarea "x"
type textarea "Received par"
type textarea "x"
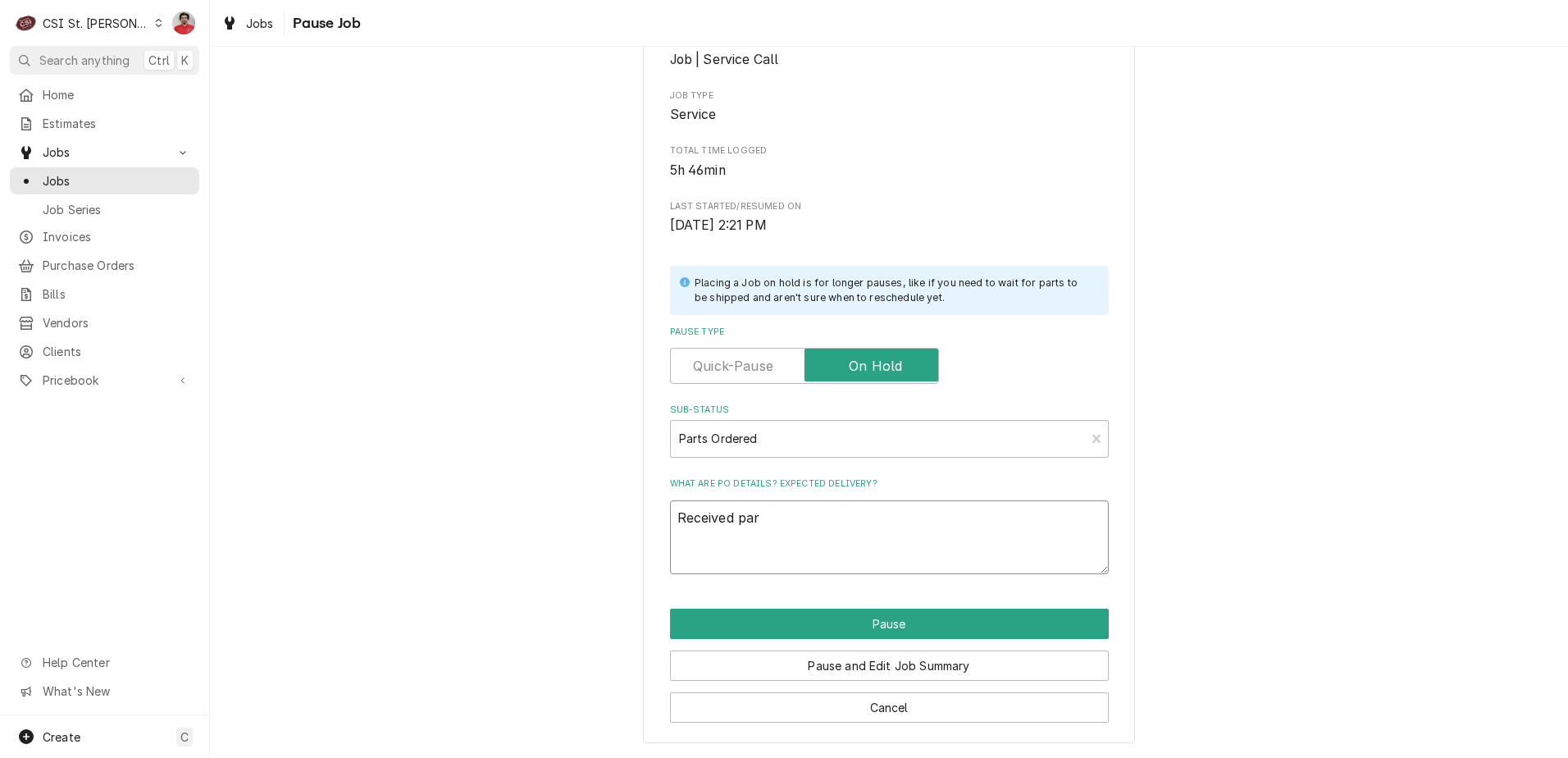
type textarea "Received pa"
type textarea "x"
type textarea "Received p"
type textarea "x"
type textarea "Received"
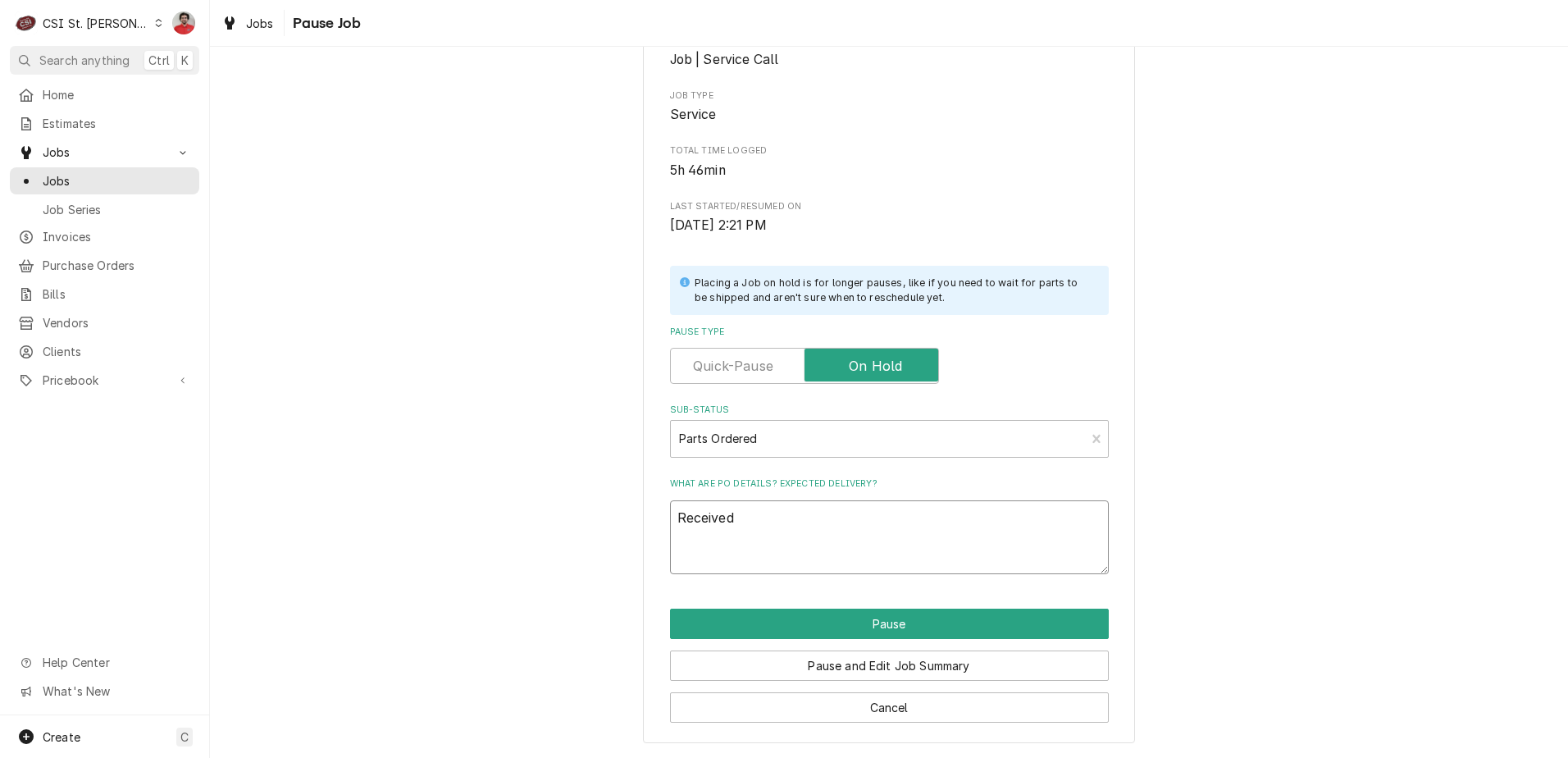
type textarea "x"
type textarea "Received p"
type textarea "x"
type textarea "Received pa"
type textarea "x"
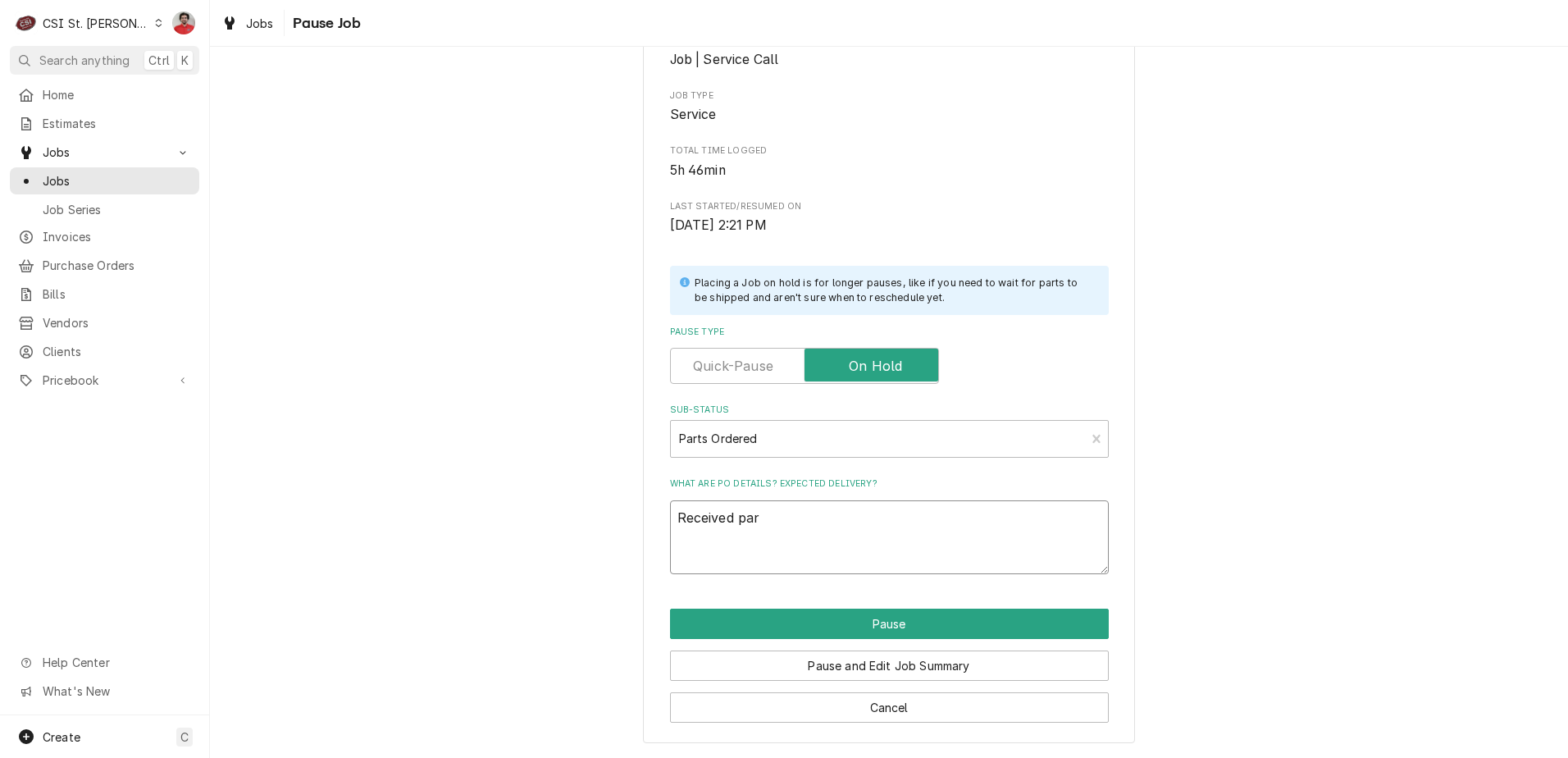
type textarea "Received part"
type textarea "x"
type textarea "Received parts"
type textarea "x"
type textarea "Received parts"
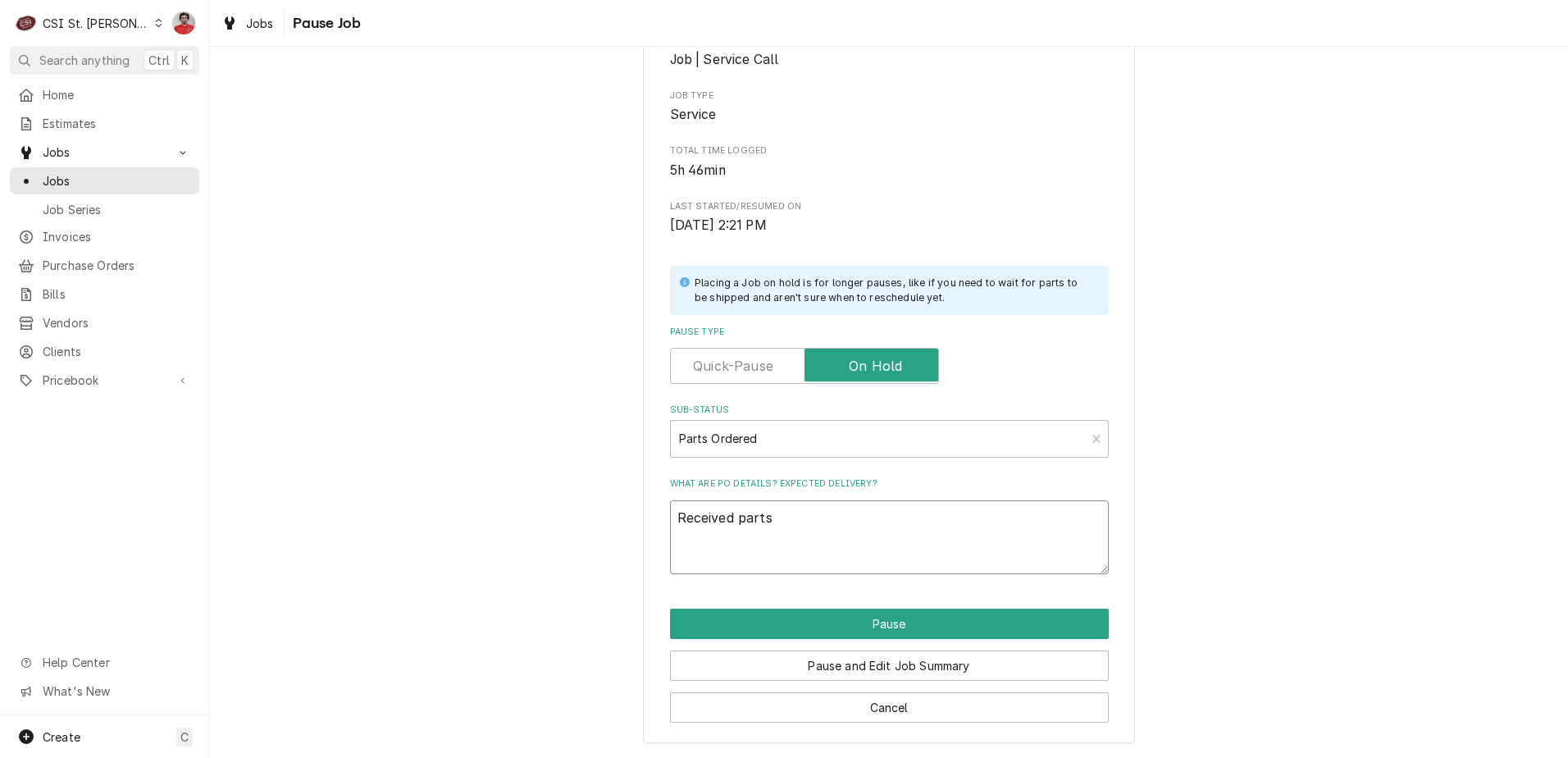
type textarea "x"
type textarea "Received parts t"
type textarea "x"
type textarea "Received parts to"
type textarea "x"
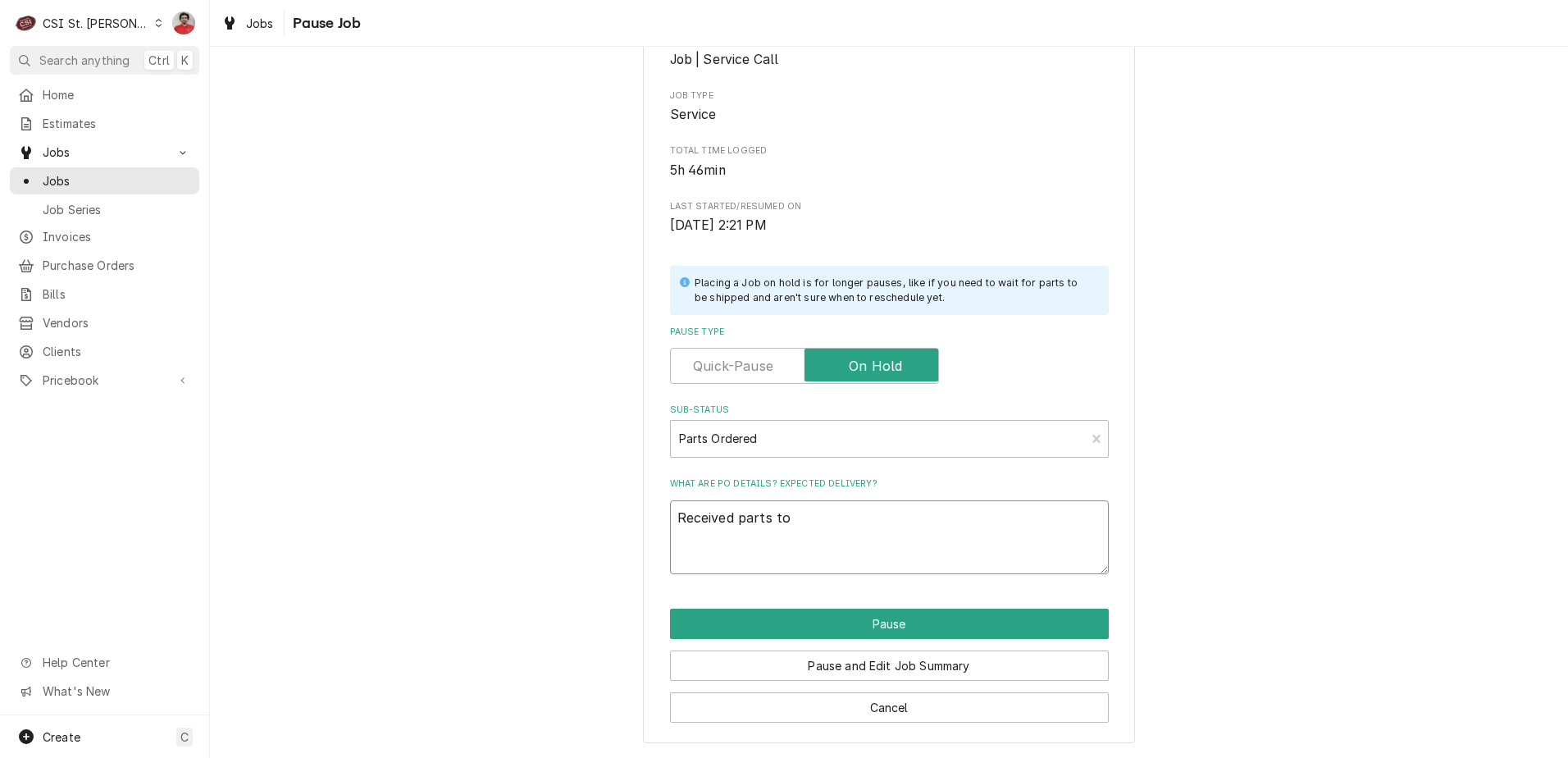
type textarea "Received parts to"
type textarea "x"
type textarea "Received parts to K"
type textarea "x"
type textarea "Received parts to Ke"
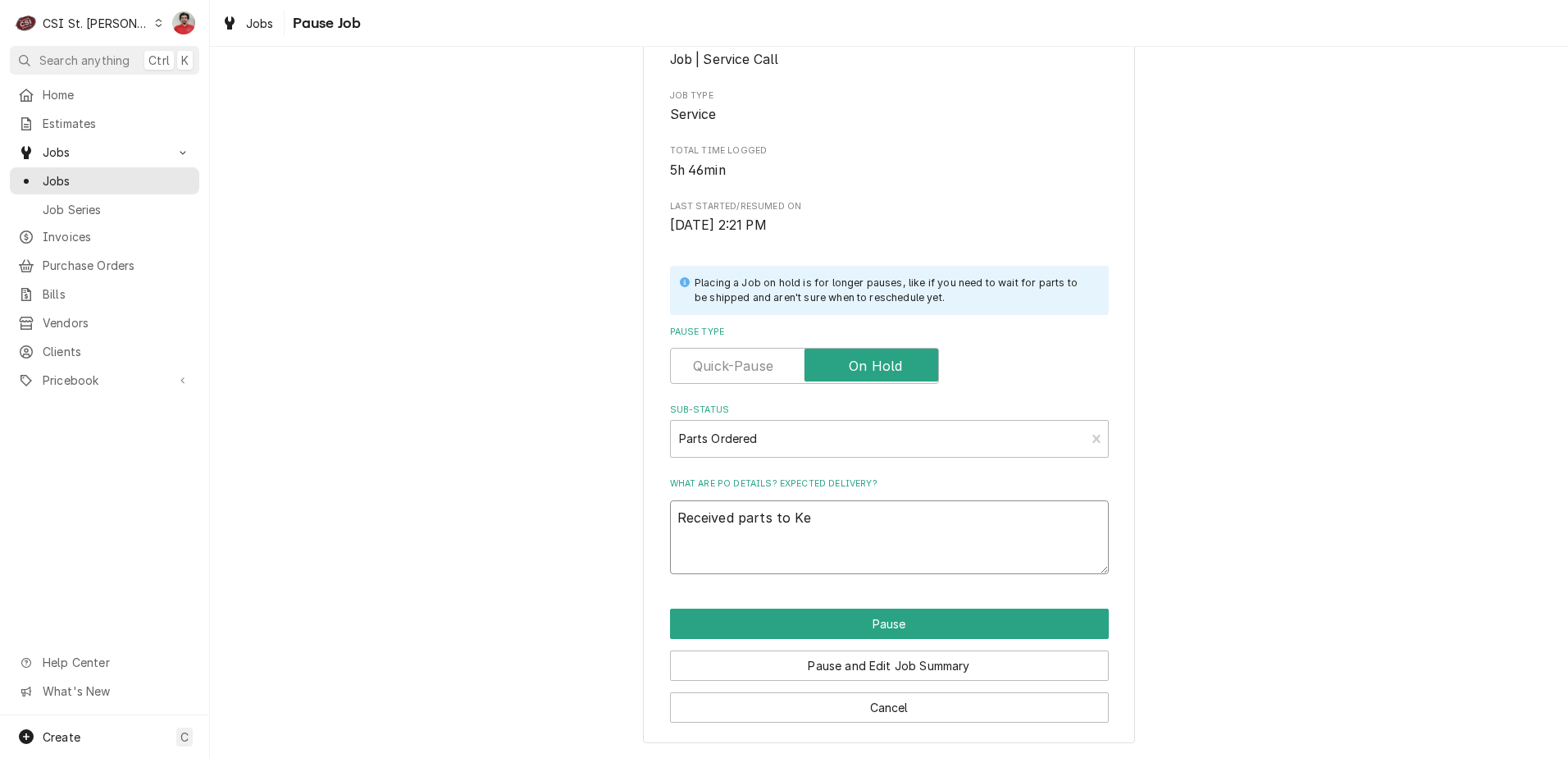
type textarea "x"
type textarea "Received parts to Kev"
type textarea "x"
type textarea "Received parts to Kevi"
type textarea "x"
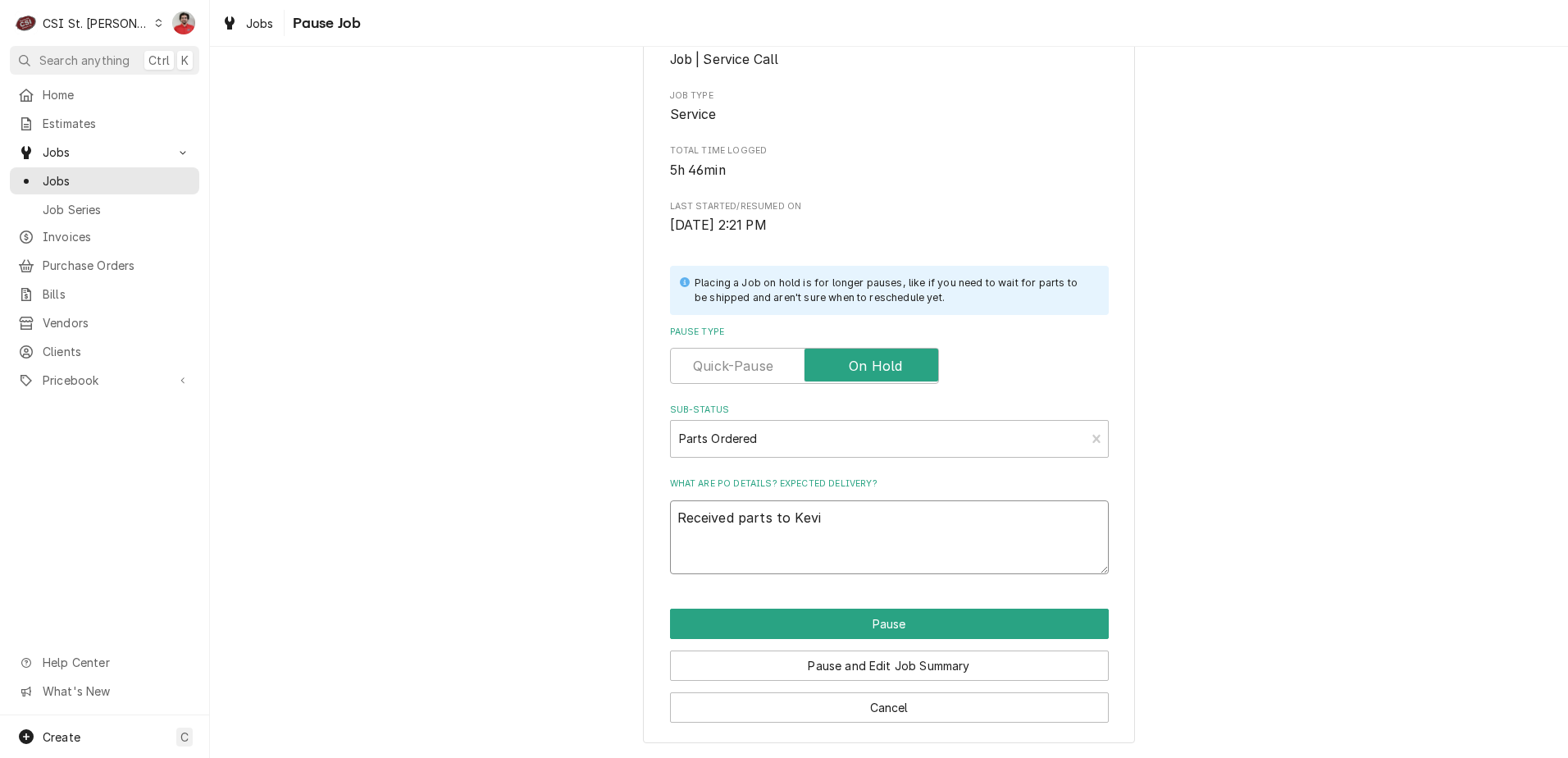
type textarea "Received parts to Kevin"
type textarea "x"
type textarea "Received parts to Kevin"
type textarea "x"
type textarea "Received parts to Kevin F"
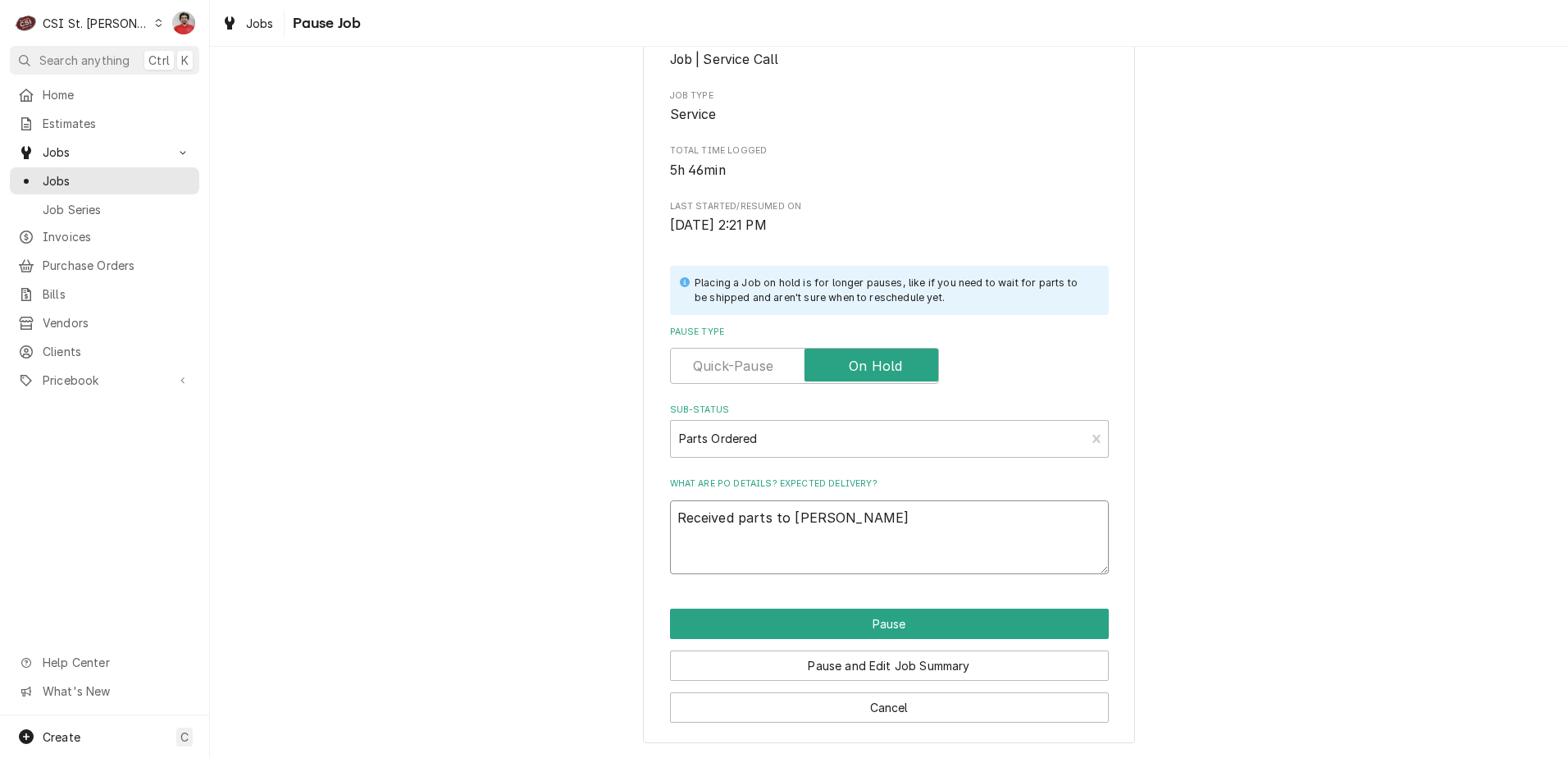
type textarea "x"
type textarea "Received parts to Kevin F'"
type textarea "x"
type textarea "Received parts to Kevin F's"
type textarea "x"
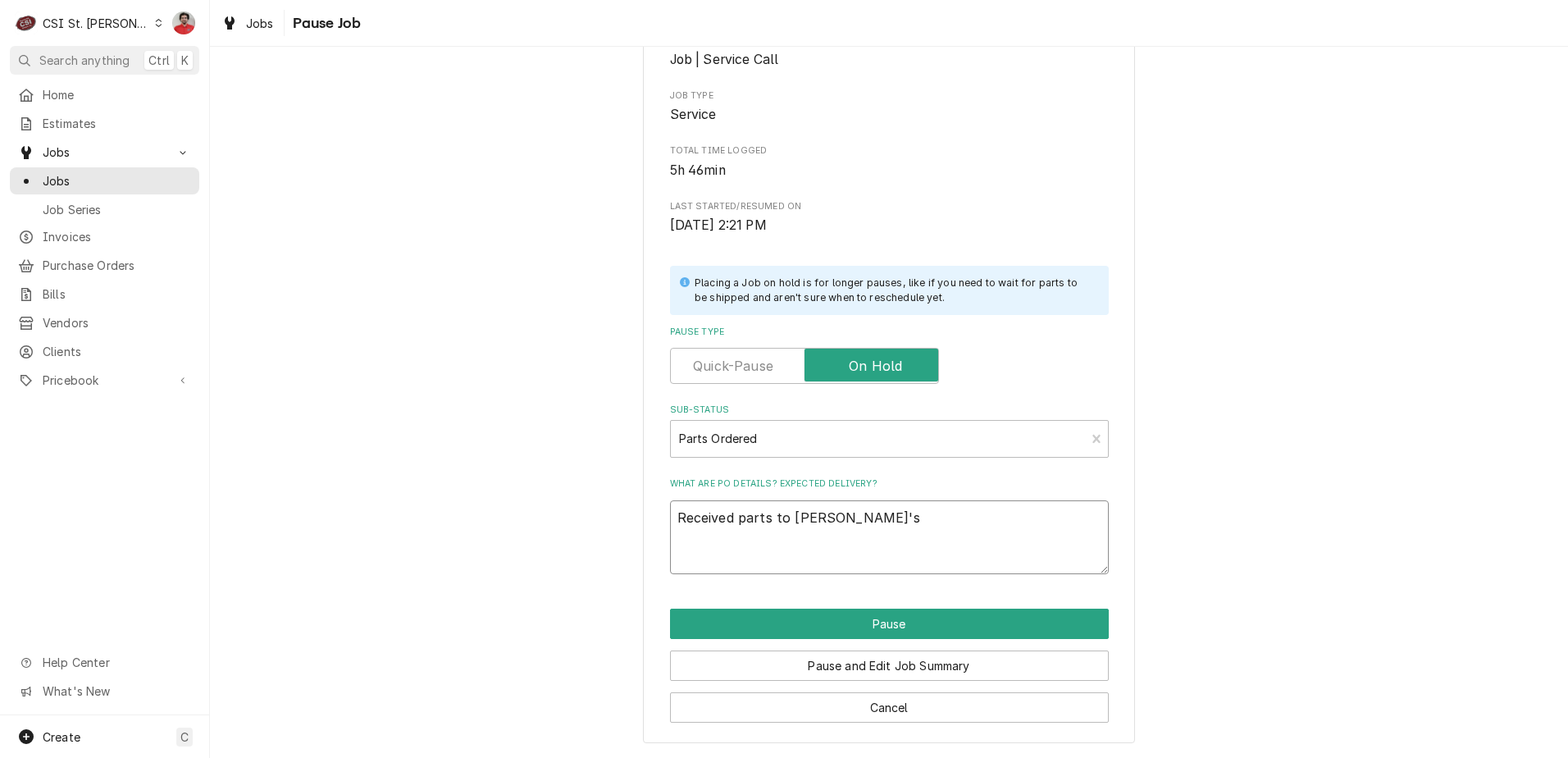
type textarea "Received parts to Kevin F's"
type textarea "x"
type textarea "Received parts to Kevin F's s"
type textarea "x"
type textarea "Received parts to Kevin F's sh"
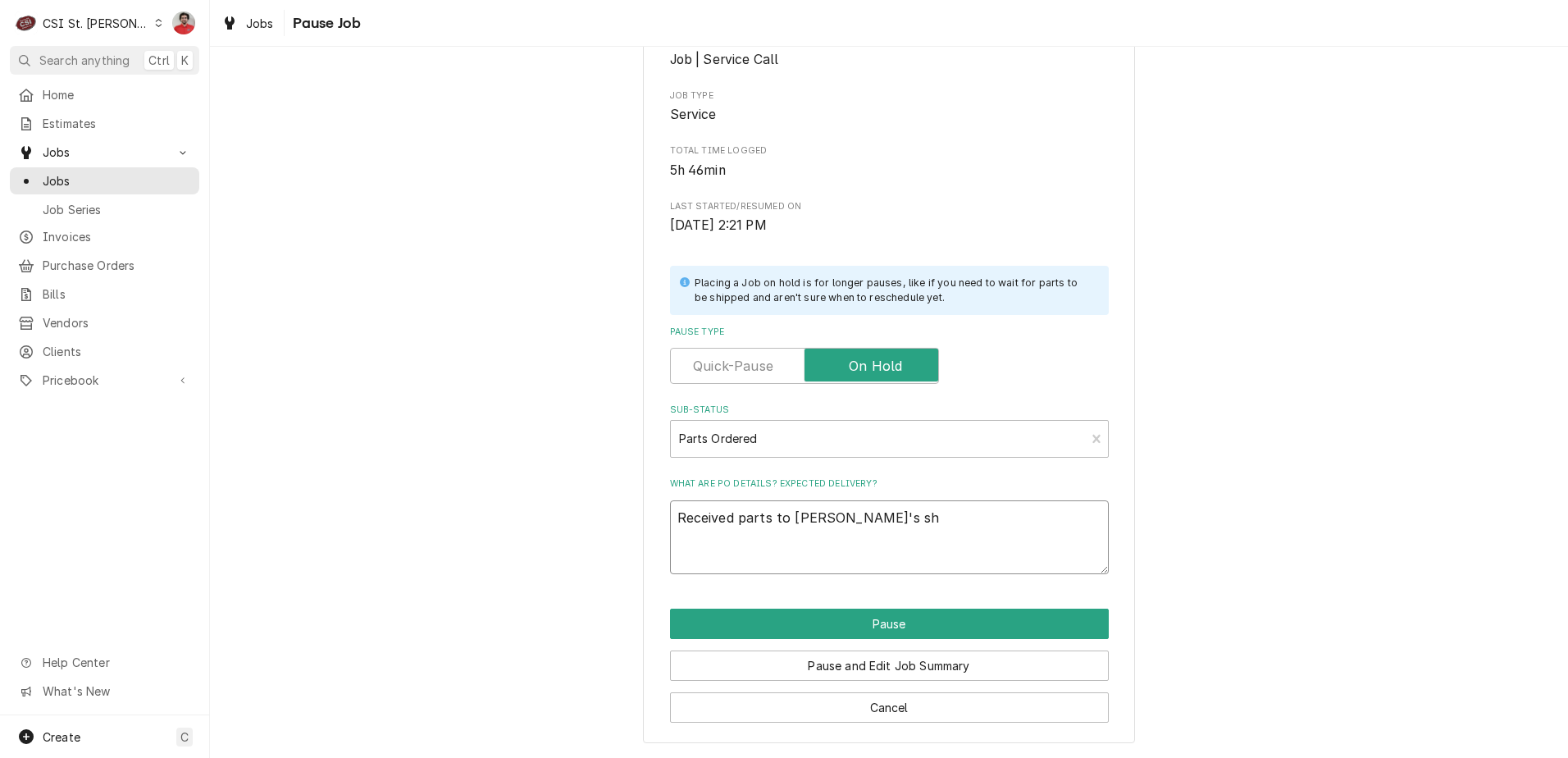
type textarea "x"
type textarea "Received parts to Kevin F's she"
type textarea "x"
type textarea "Received parts to Kevin F's shef"
type textarea "x"
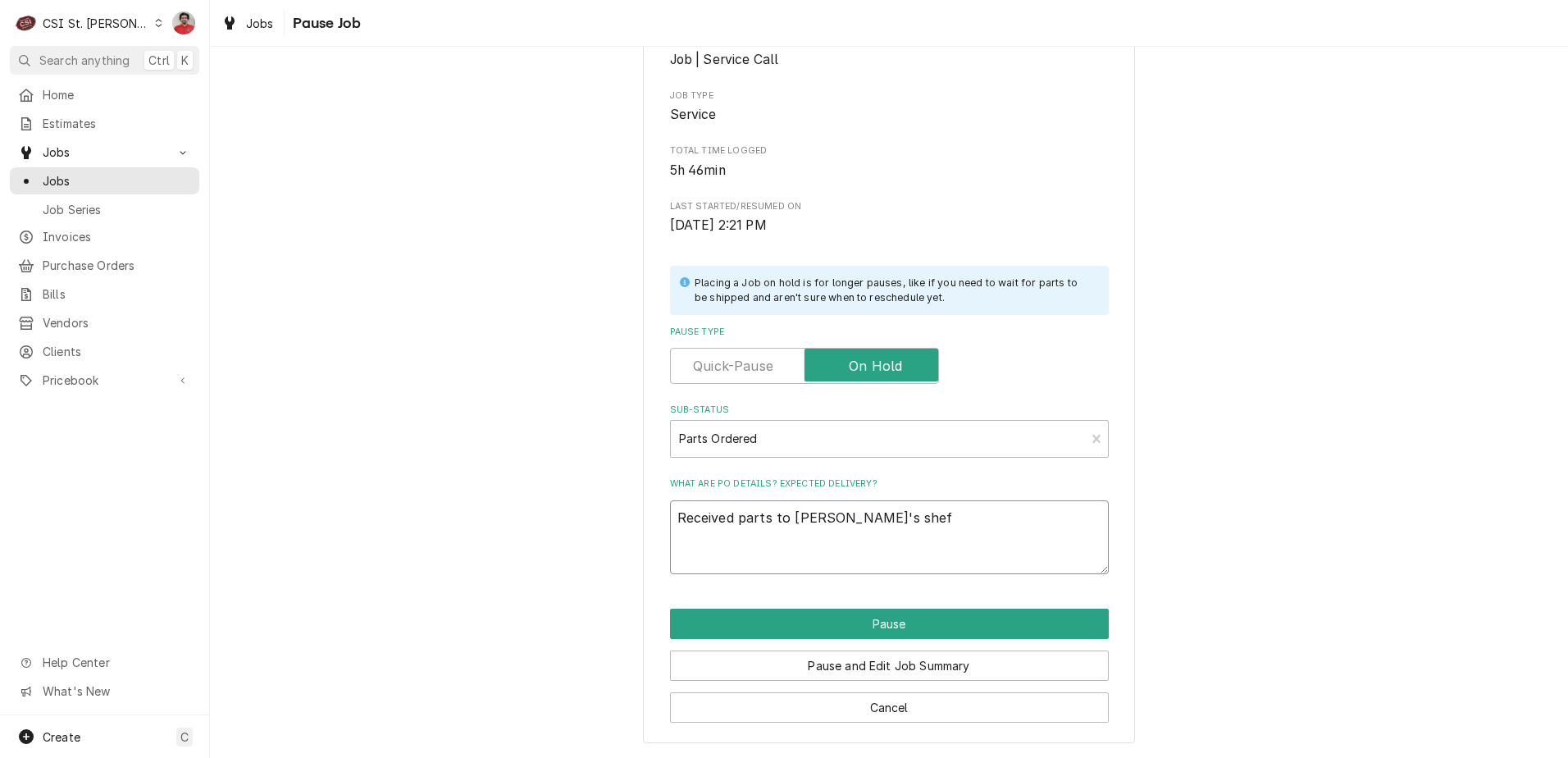
type textarea "Received parts to Kevin F's shefl"
type textarea "x"
type textarea "Received parts to Kevin F's shef"
type textarea "x"
type textarea "Received parts to Kevin F's she"
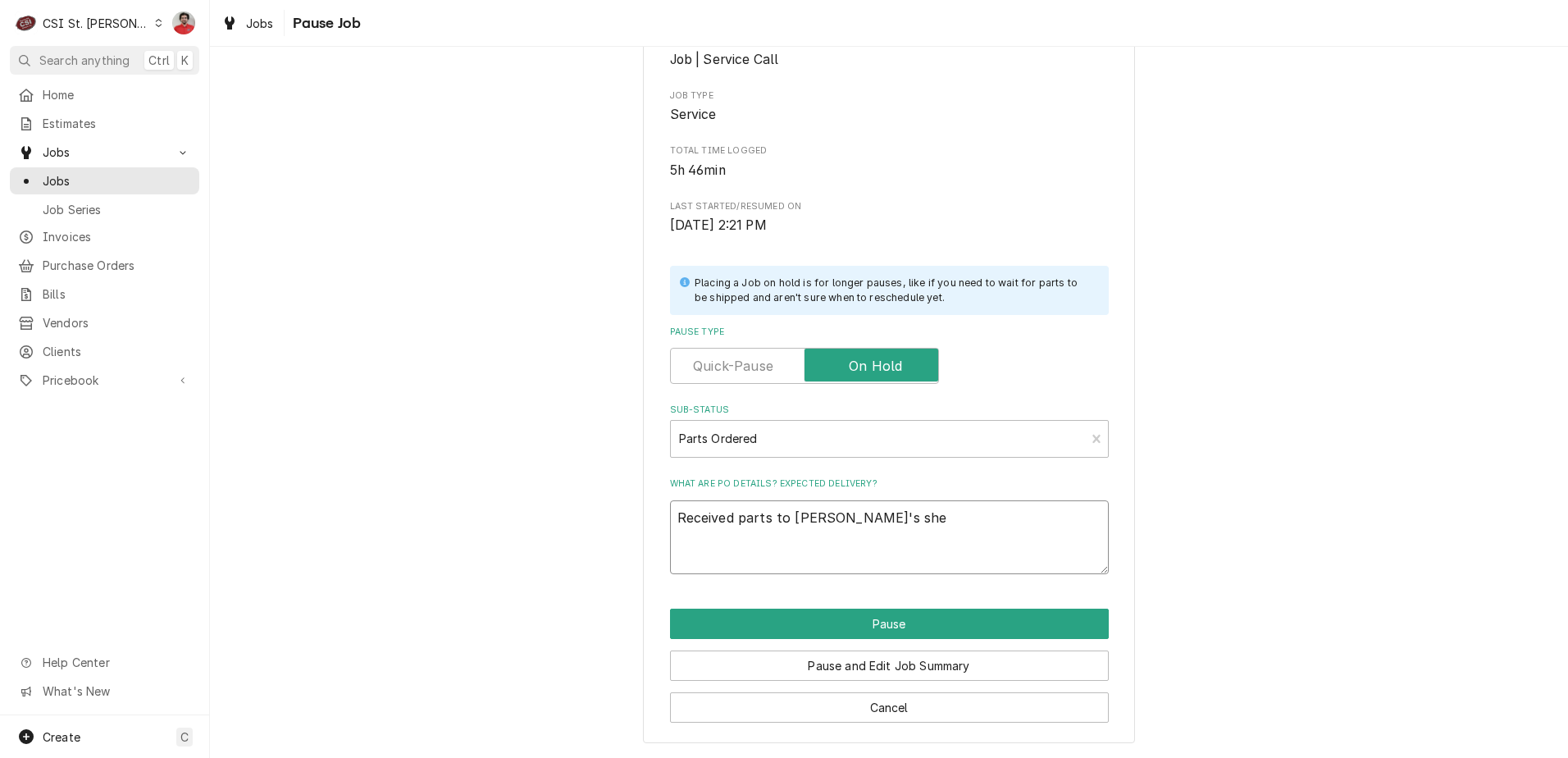
type textarea "x"
type textarea "Received parts to Kevin F's shel"
type textarea "x"
type textarea "Received parts to Kevin F's shelf"
type textarea "x"
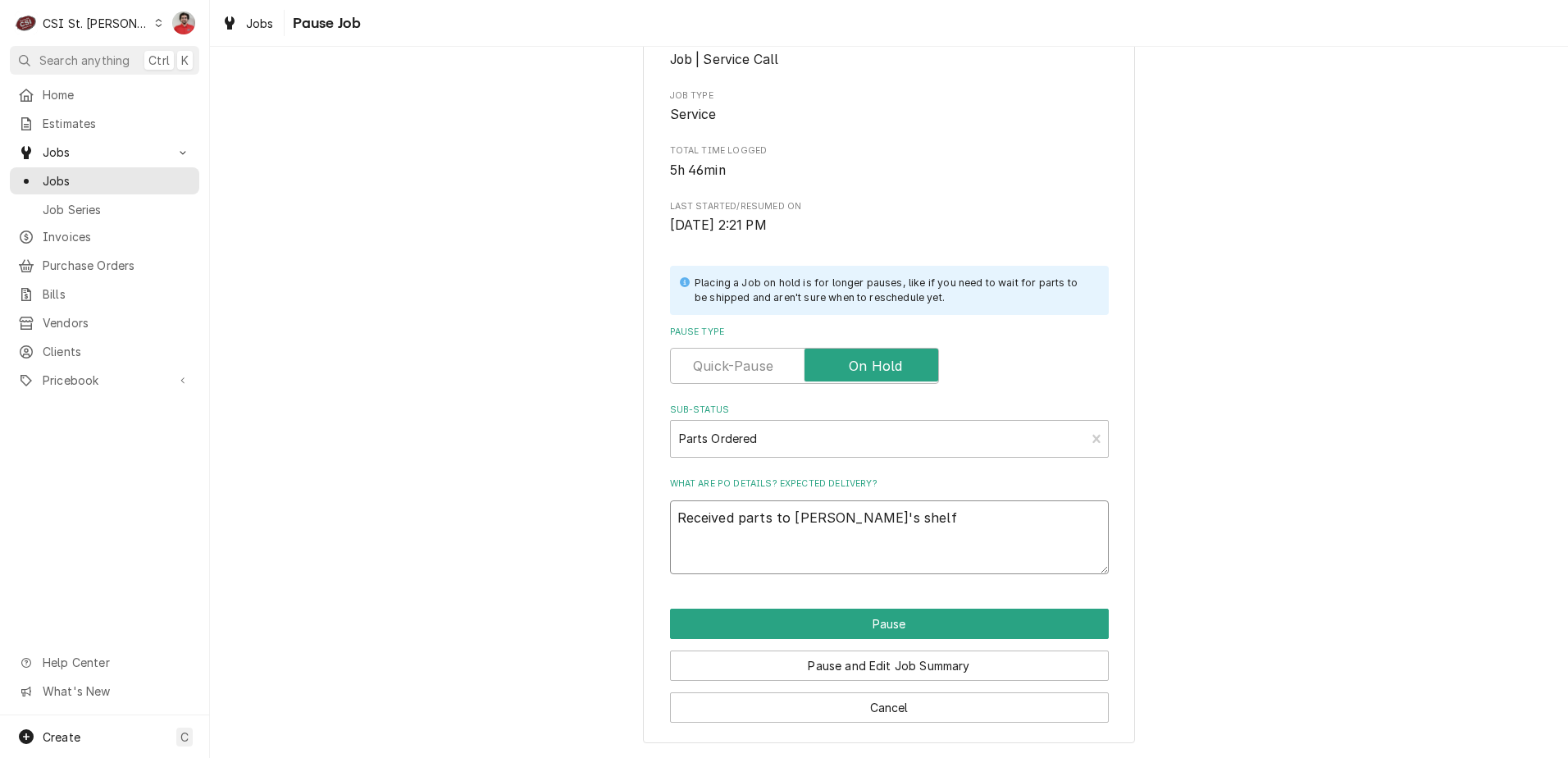
type textarea "Received parts to Kevin F's shelf;"
type textarea "x"
type textarea "Received parts to Kevin F's shelf;"
type textarea "x"
type textarea "Received parts to Kevin F's shelf;"
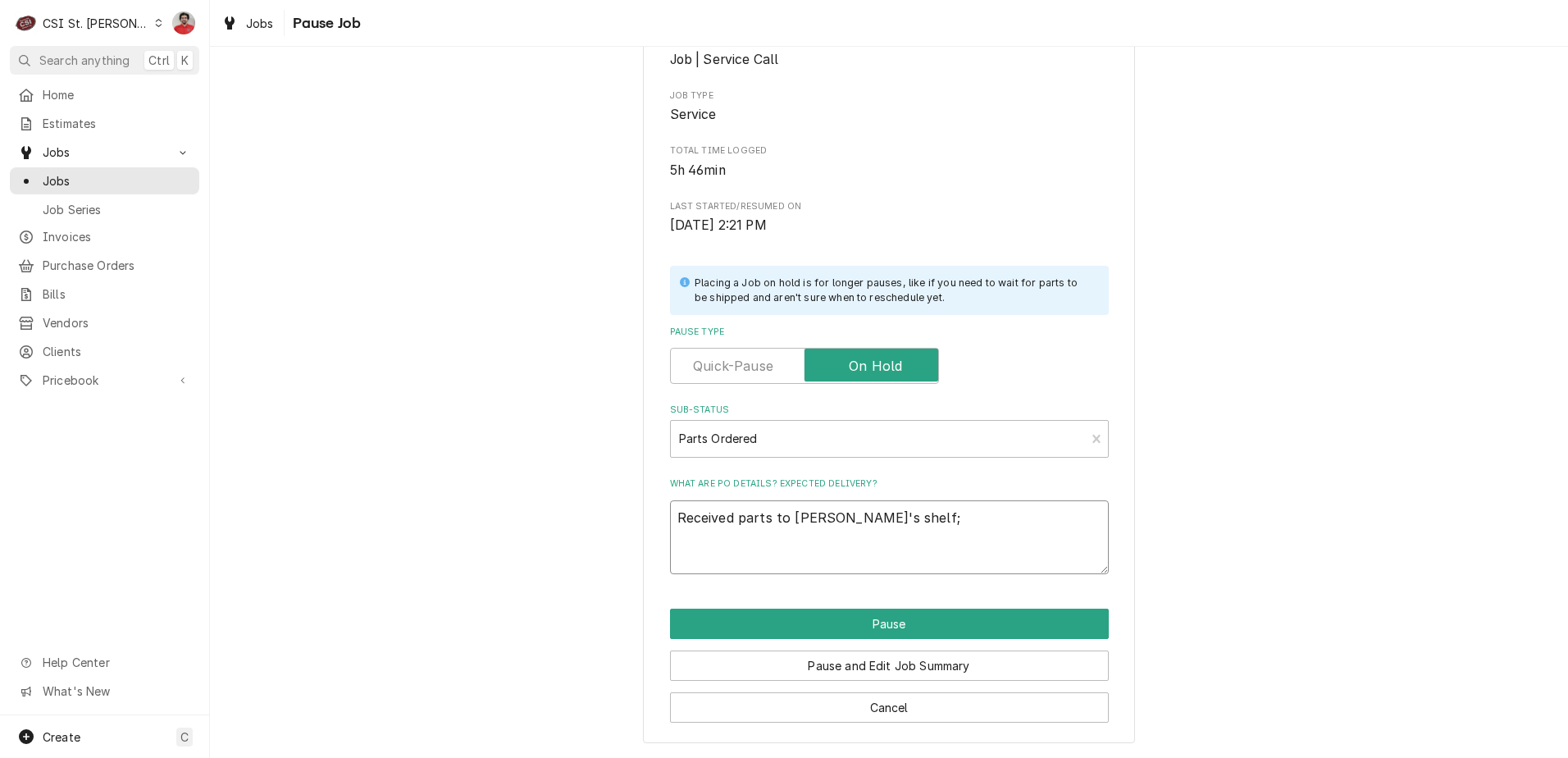
type textarea "x"
type textarea "Received parts to Kevin F's shelf"
type textarea "x"
type textarea "Received parts to Kevin F's shelf:"
type textarea "x"
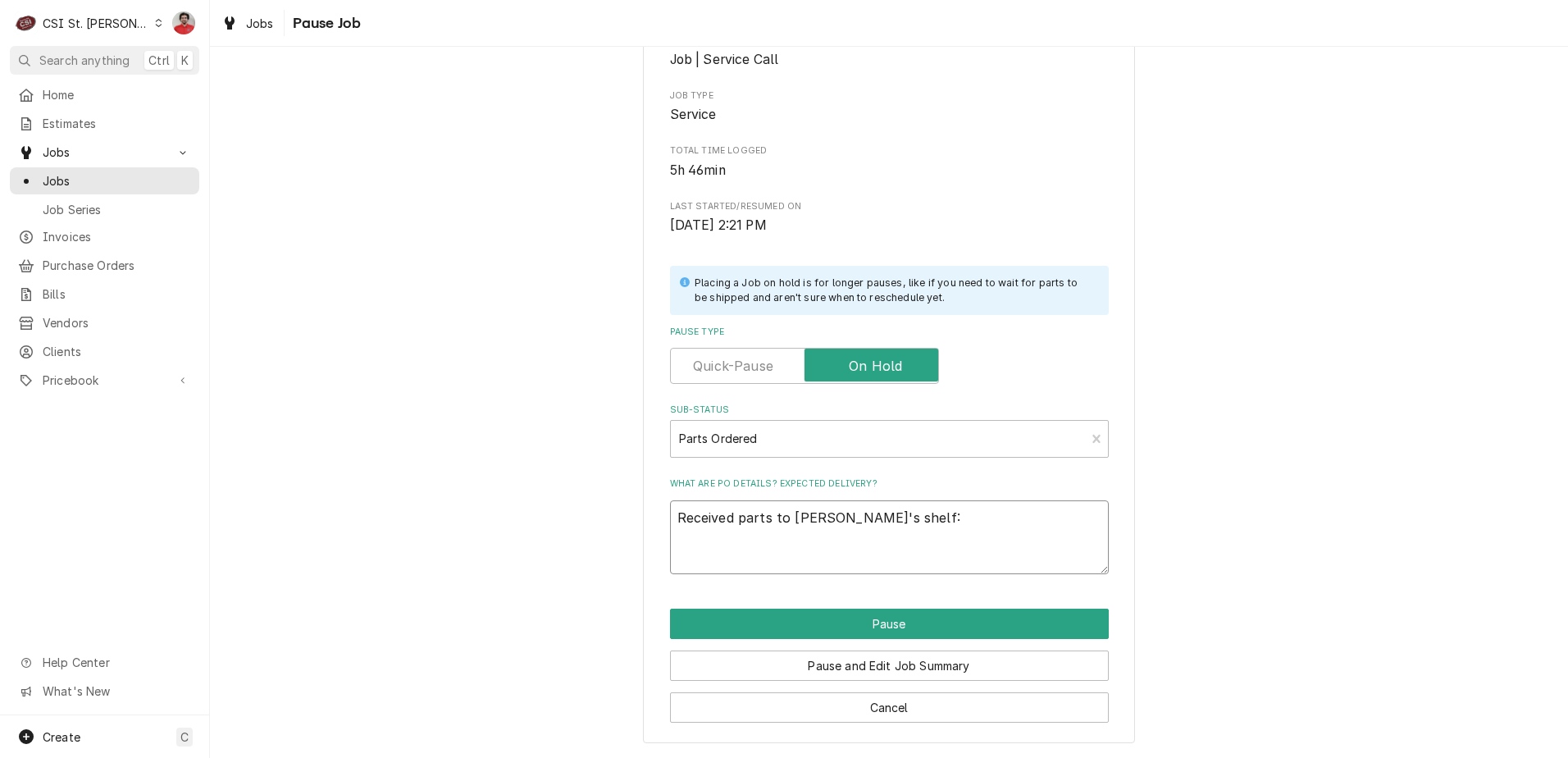
type textarea "Received parts to Kevin F's shelf:"
type textarea "x"
type textarea "Received parts to Kevin F's shelf: s"
type textarea "x"
type textarea "Received parts to Kevin F's shelf: st"
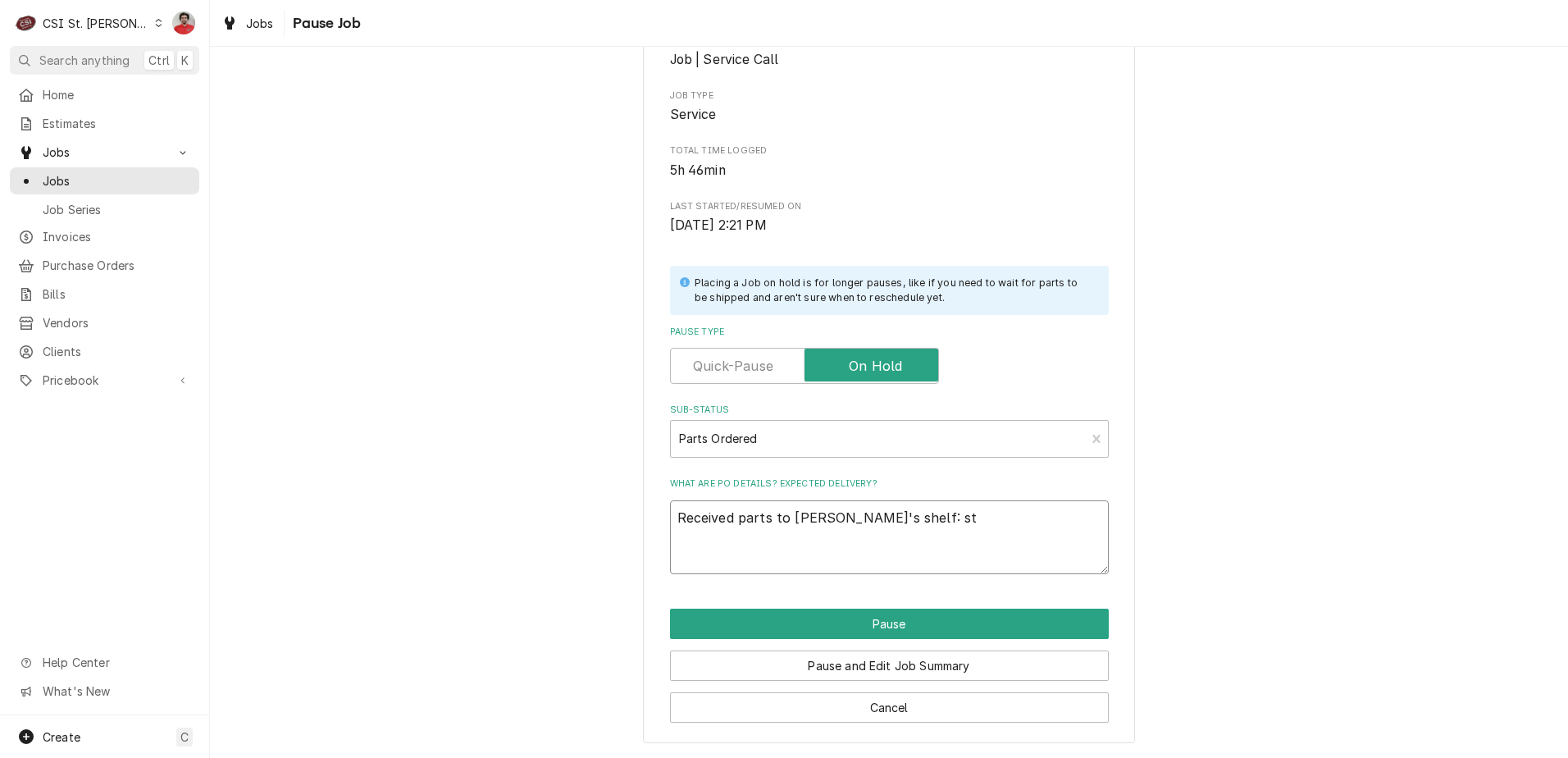
type textarea "x"
type textarea "Received parts to Kevin F's shelf: sti"
type textarea "x"
type textarea "Received parts to Kevin F's shelf: stil"
type textarea "x"
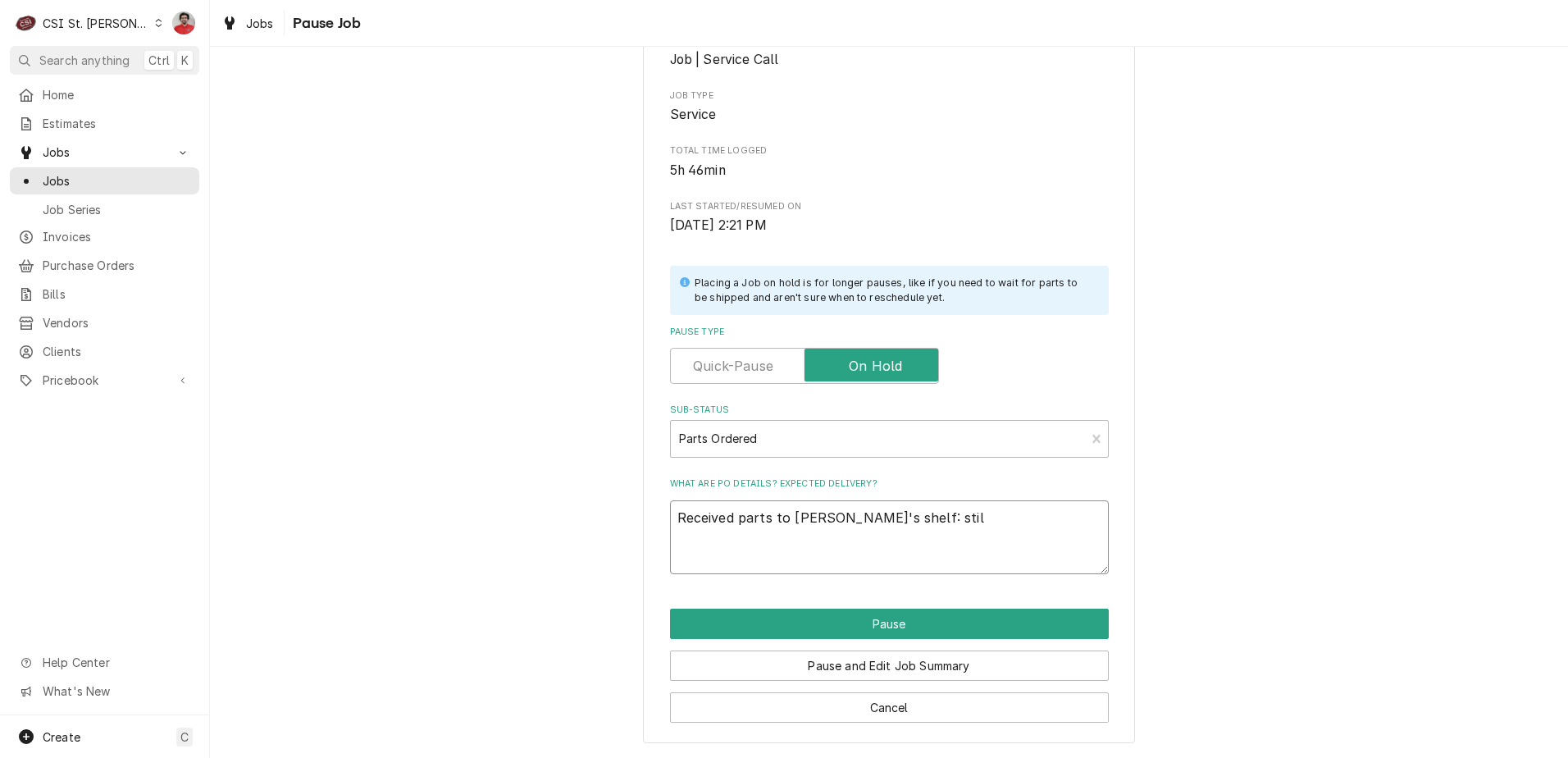
type textarea "Received parts to Kevin F's shelf: still"
type textarea "x"
type textarea "Received parts to Kevin F's shelf: still"
type textarea "x"
type textarea "Received parts to Kevin F's shelf: still w"
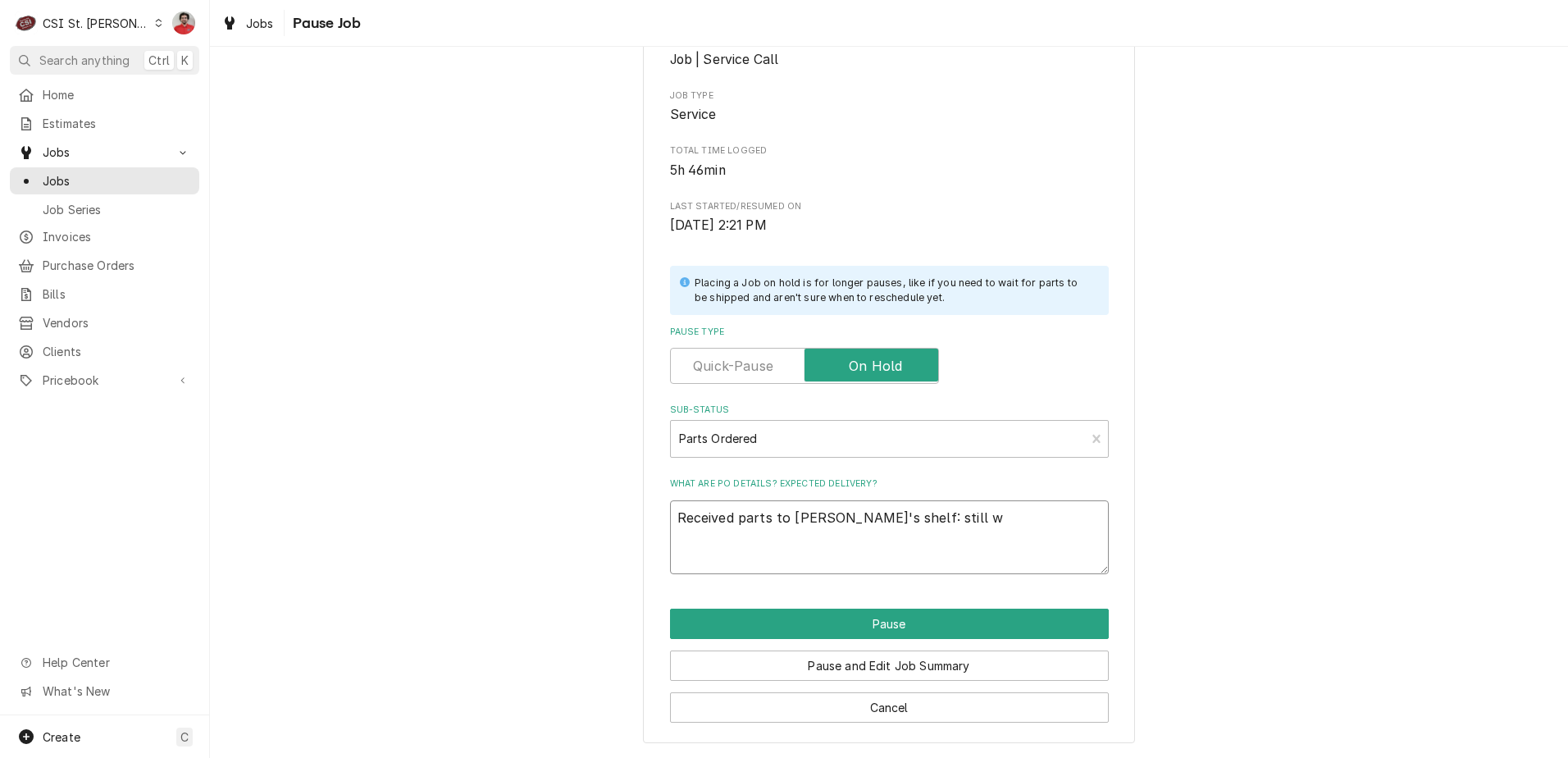
type textarea "x"
type textarea "Received parts to Kevin F's shelf: still wa"
type textarea "x"
type textarea "Received parts to Kevin F's shelf: still wai"
type textarea "x"
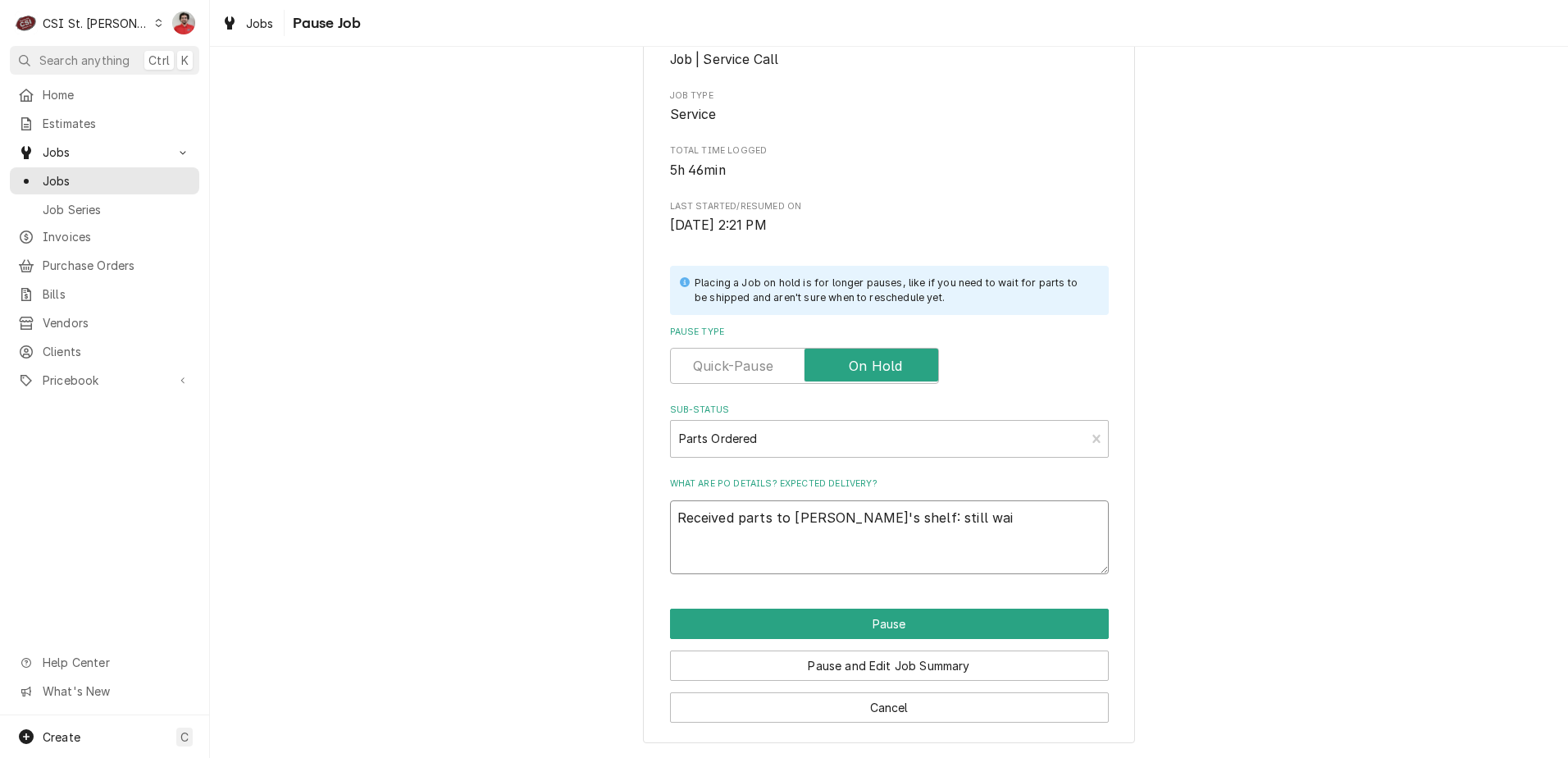
type textarea "Received parts to Kevin F's shelf: still wait"
type textarea "x"
type textarea "Received parts to Kevin F's shelf: still waiti"
type textarea "x"
type textarea "Received parts to Kevin F's shelf: still waitig"
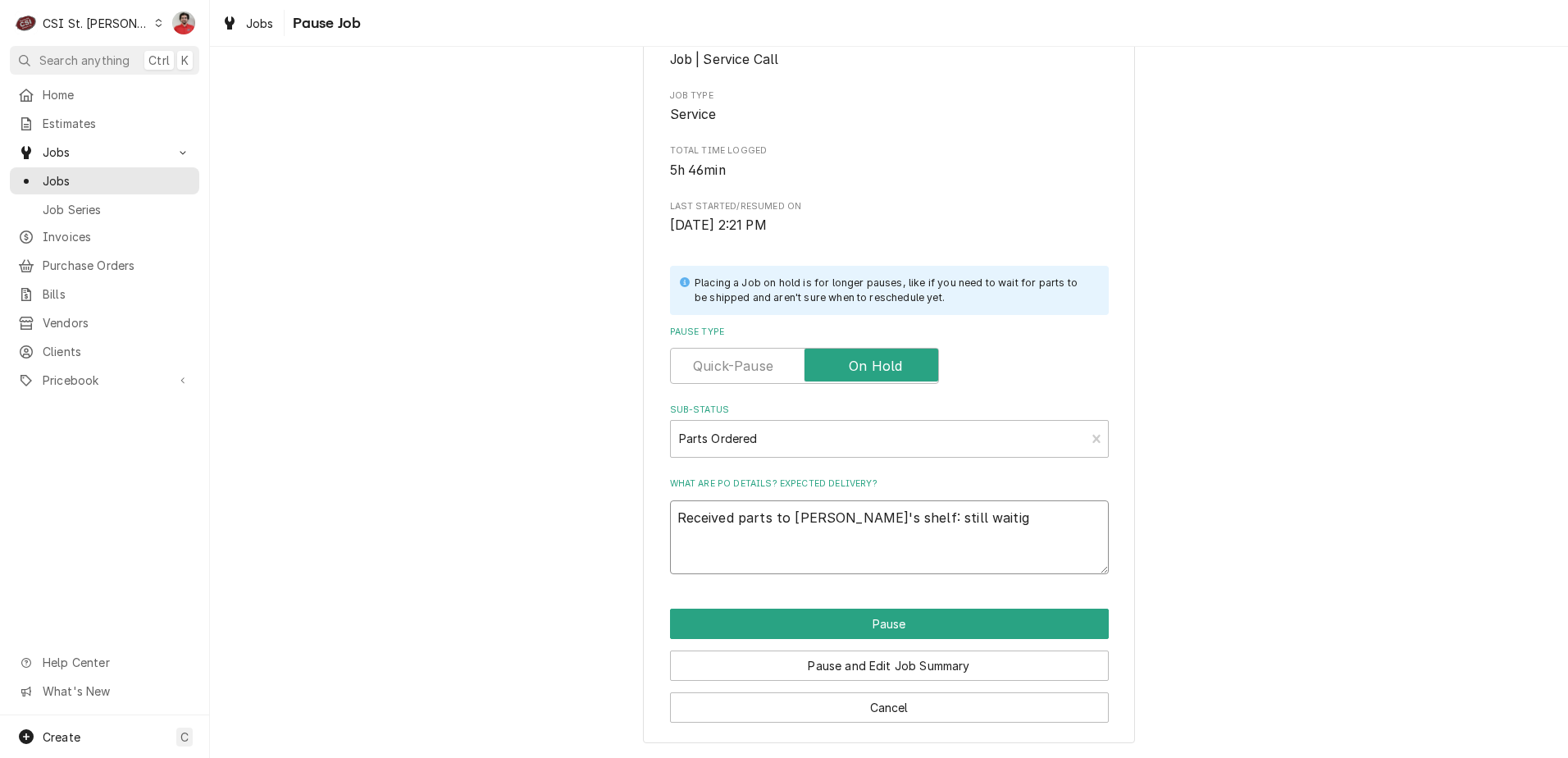
type textarea "x"
type textarea "Received parts to Kevin F's shelf: still waitign"
type textarea "x"
type textarea "Received parts to Kevin F's shelf: still waitign"
type textarea "x"
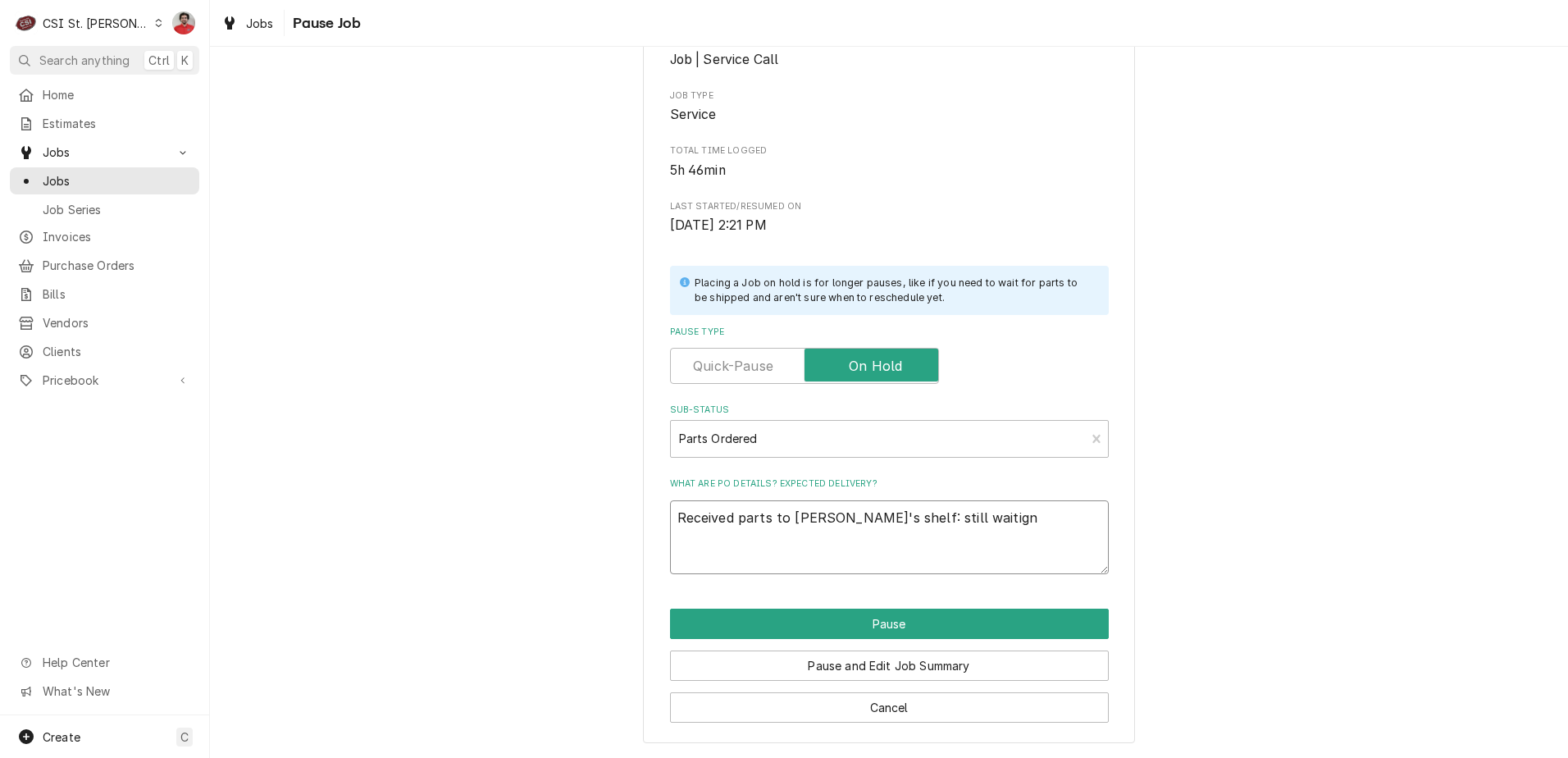
type textarea "Received parts to Kevin F's shelf: still waitign o"
type textarea "x"
type textarea "Received parts to Kevin F's shelf: still waitign on"
type textarea "x"
type textarea "Received parts to Kevin F's shelf: still waitign on"
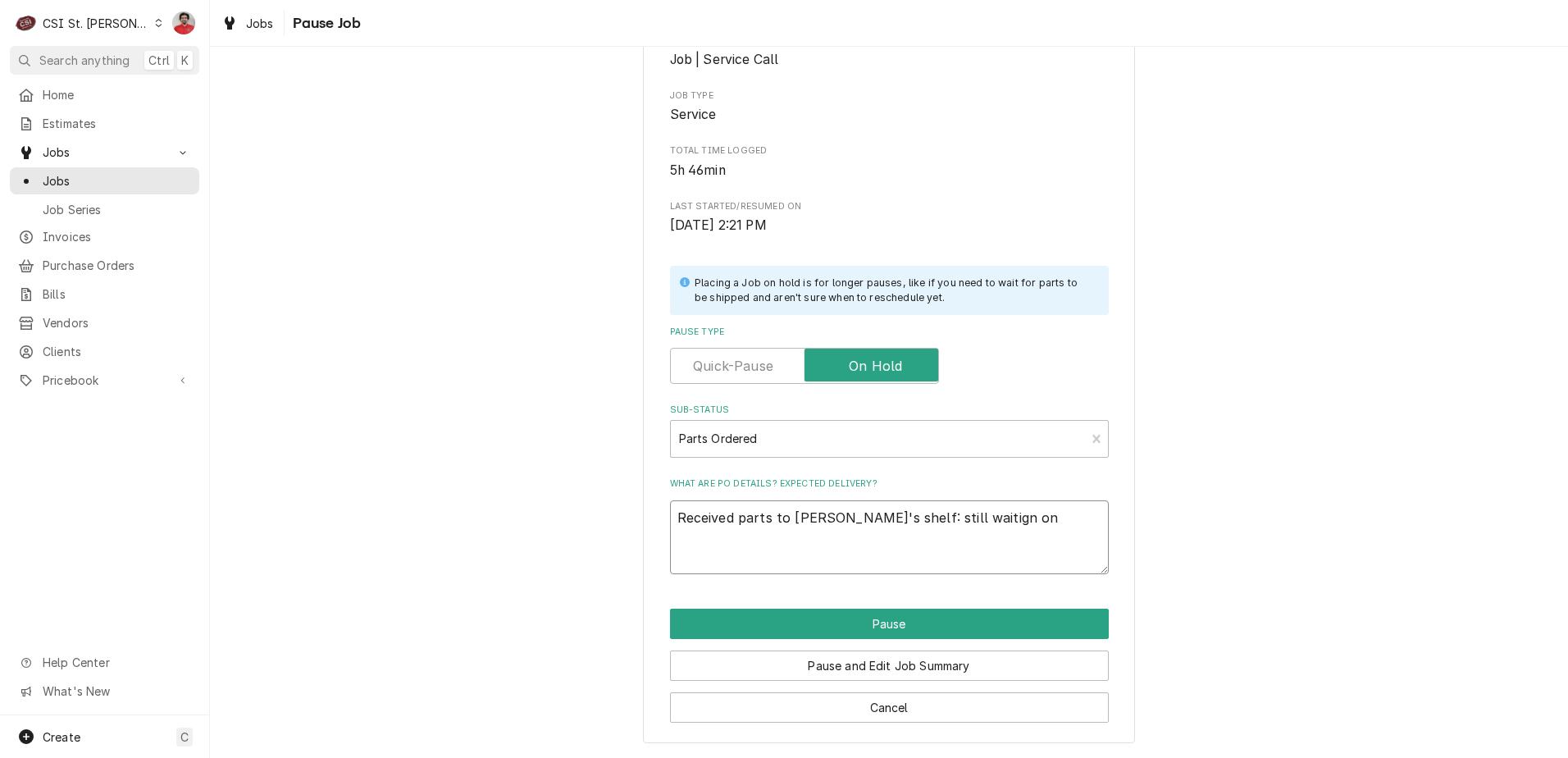
type textarea "x"
type textarea "Received parts to Kevin F's shelf: still waitign on R"
type textarea "x"
type textarea "Received parts to Kevin F's shelf: still waitign on RE"
type textarea "x"
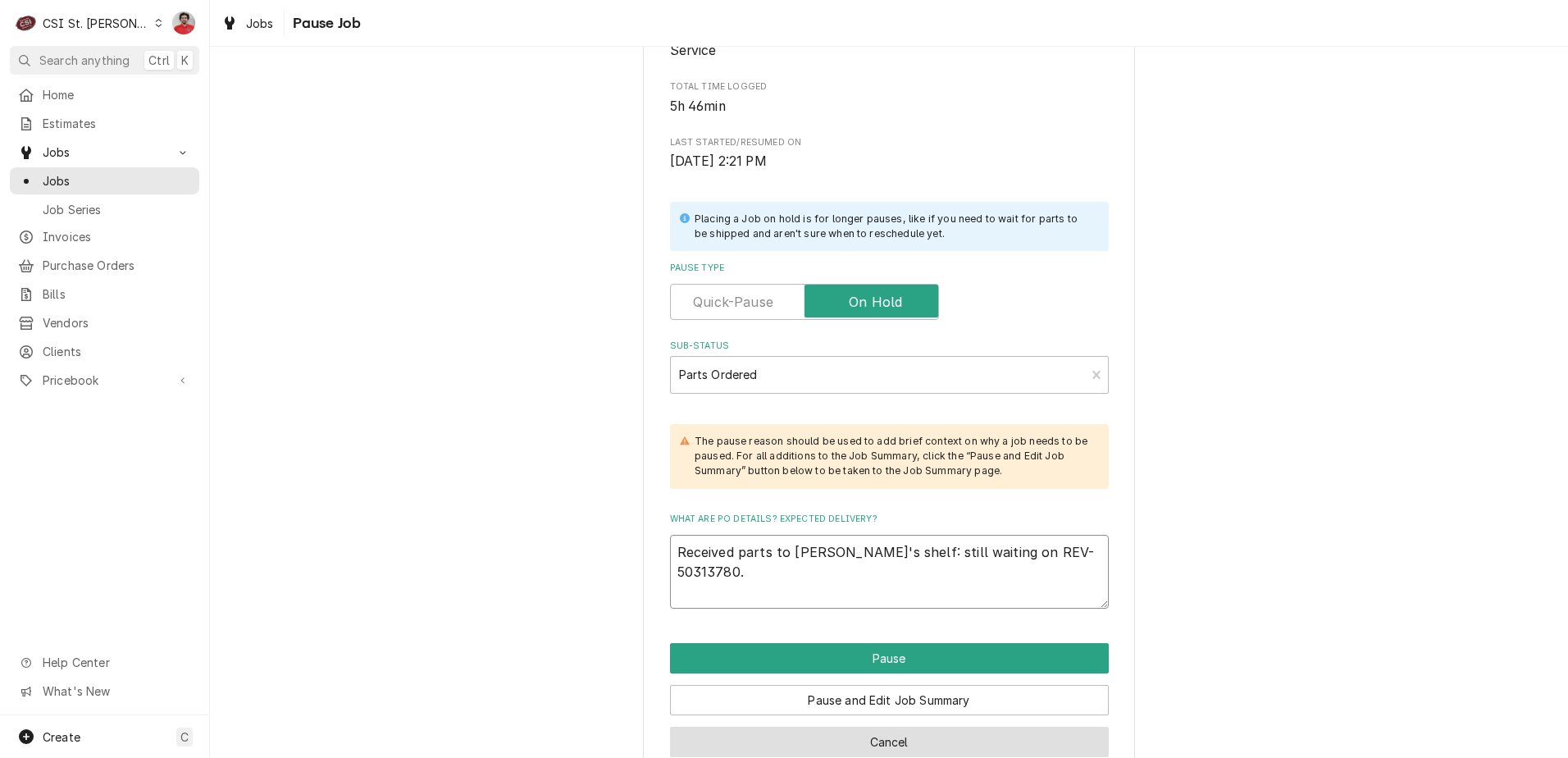
scroll to position [315, 0]
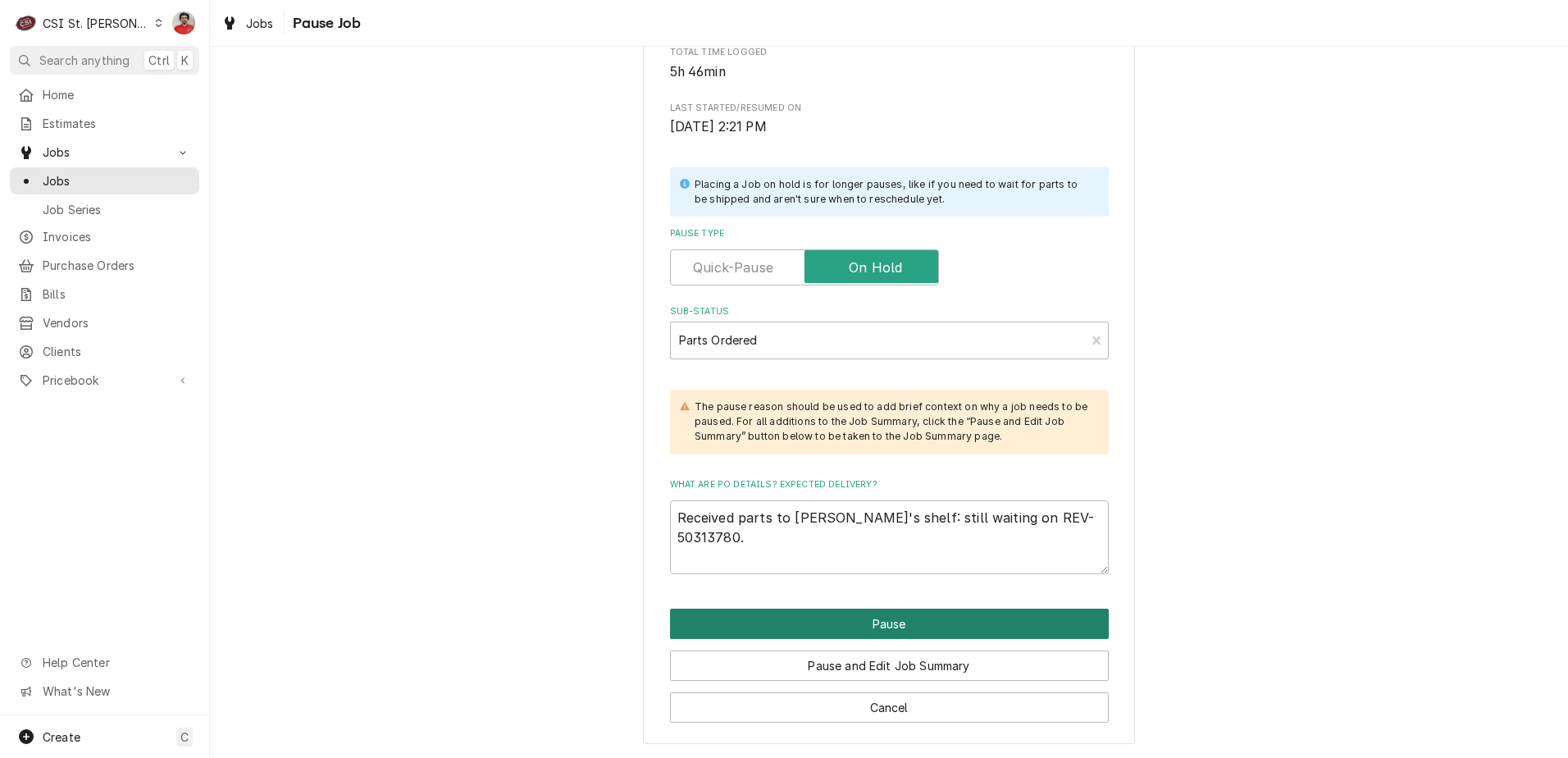
click at [933, 625] on button "Pause" at bounding box center [889, 624] width 439 height 31
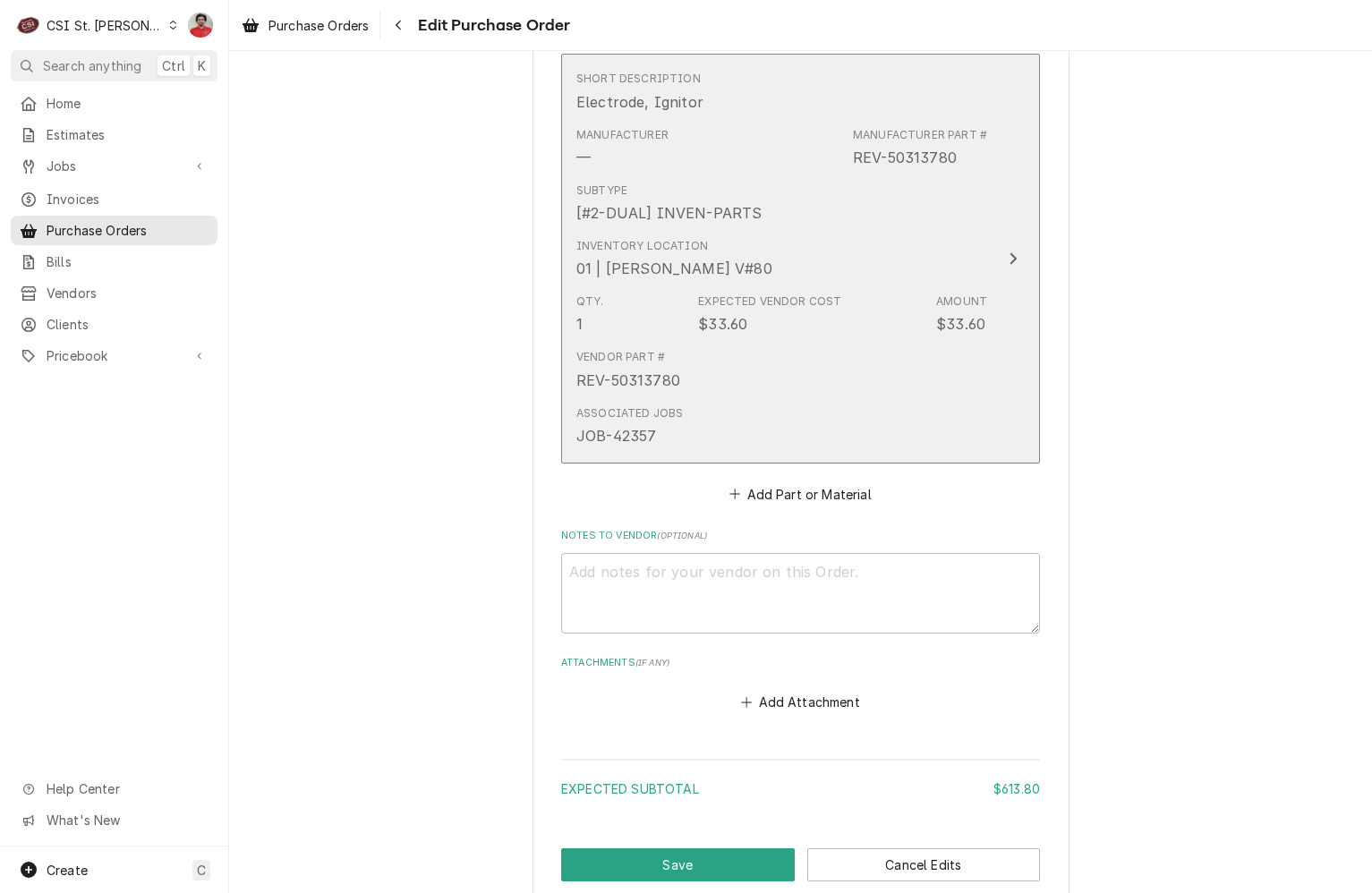
scroll to position [1875, 0]
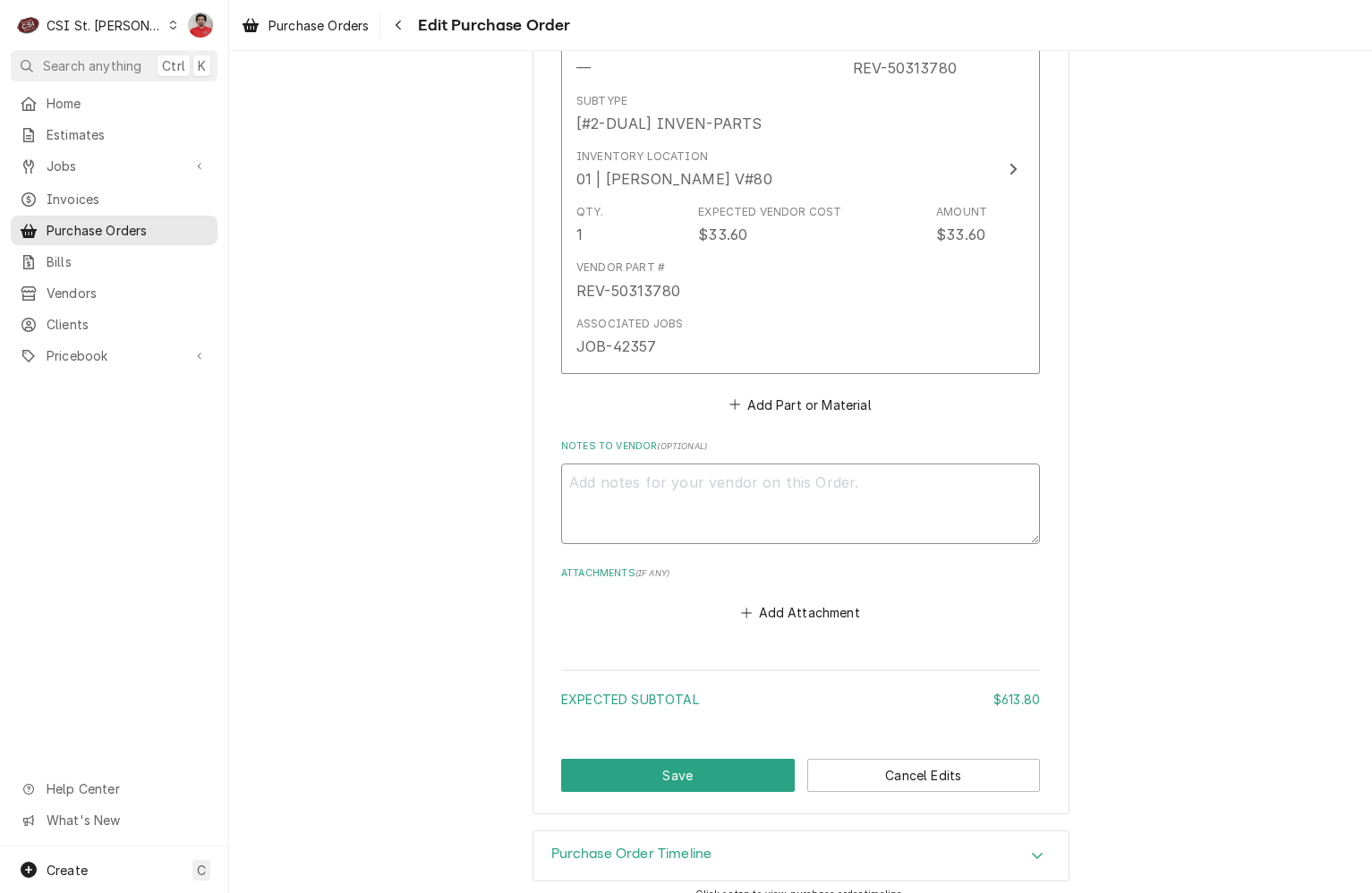
click at [802, 463] on textarea "Notes to Vendor ( optional )" at bounding box center [801, 503] width 479 height 80
type textarea "x"
type textarea "W"
type textarea "x"
type textarea "Wa"
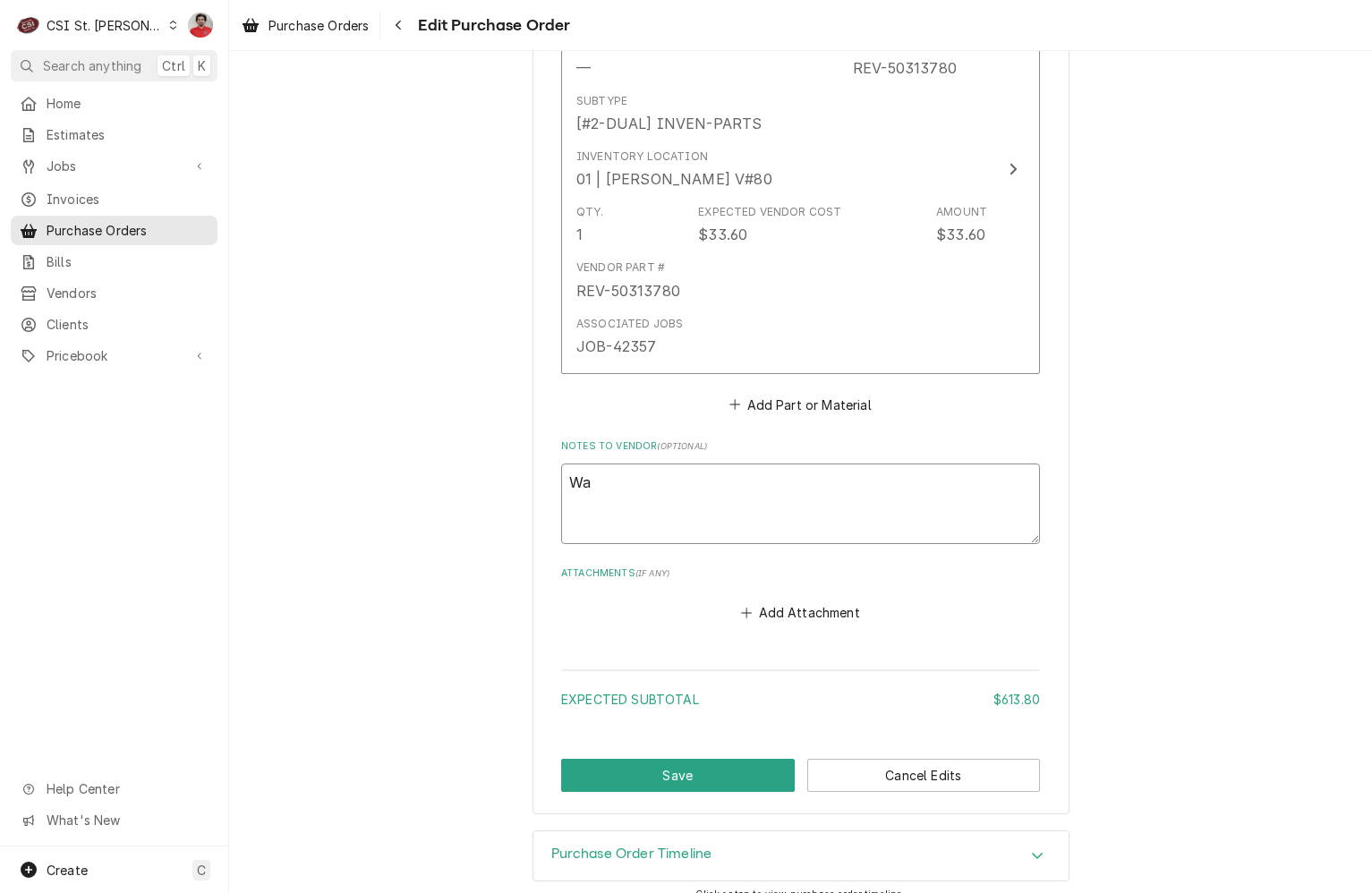
type textarea "x"
type textarea "Wat"
type textarea "x"
type textarea "Wati"
type textarea "x"
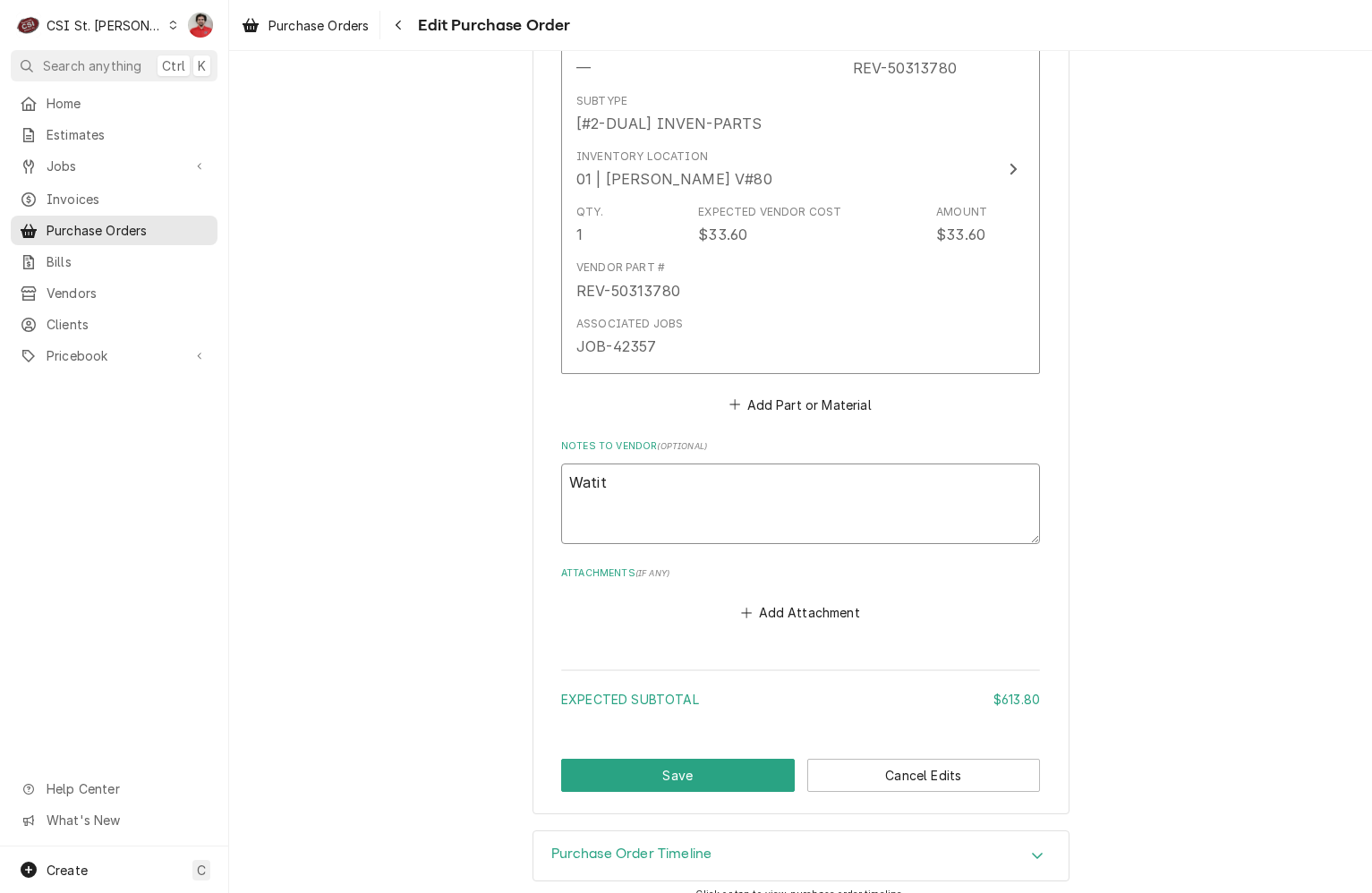
type textarea "Watiti"
type textarea "x"
type textarea "Watitin"
type textarea "x"
type textarea "Watiting"
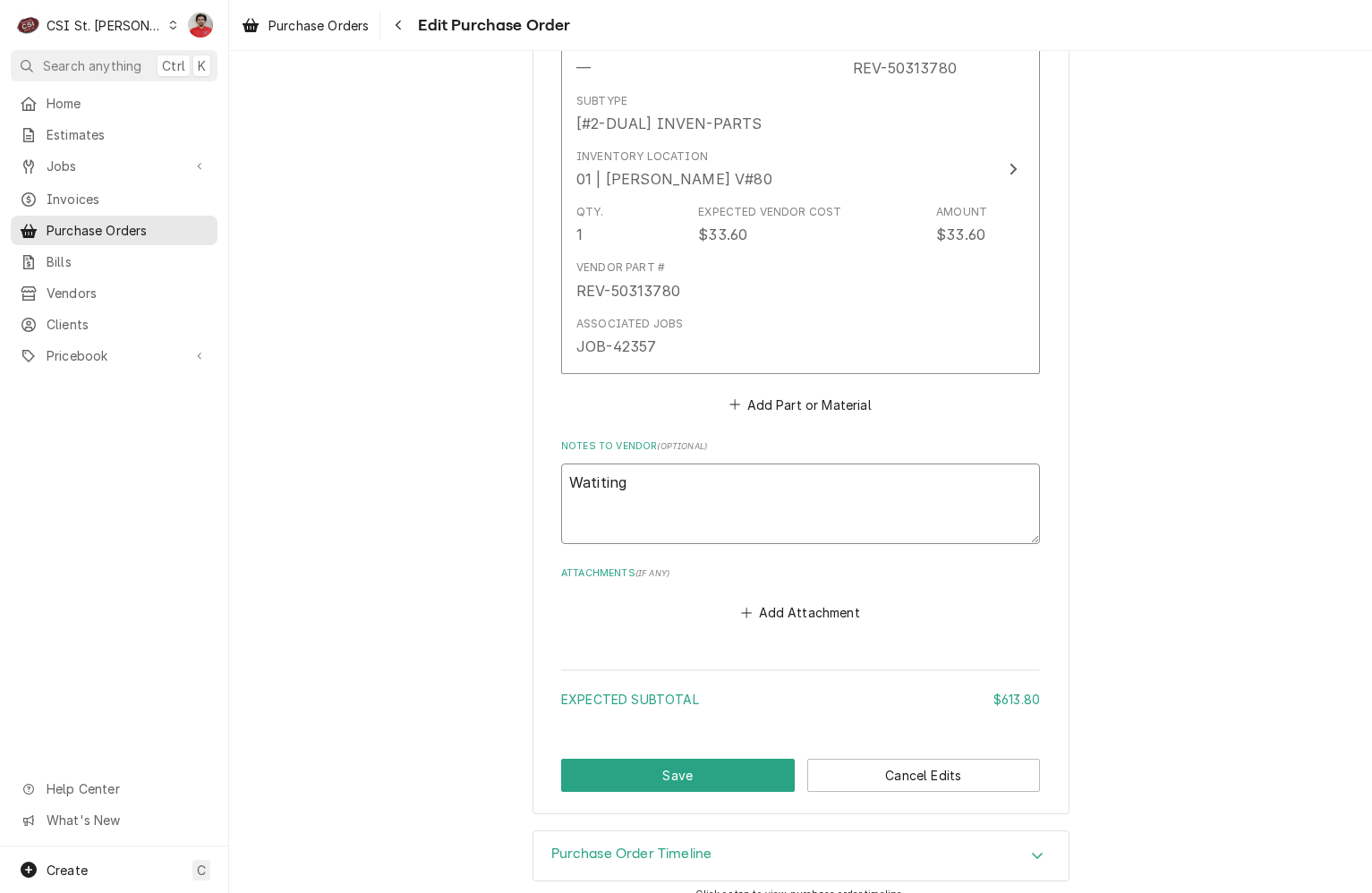
type textarea "x"
type textarea "Watiting o"
type textarea "x"
type textarea "Watiting on"
type textarea "x"
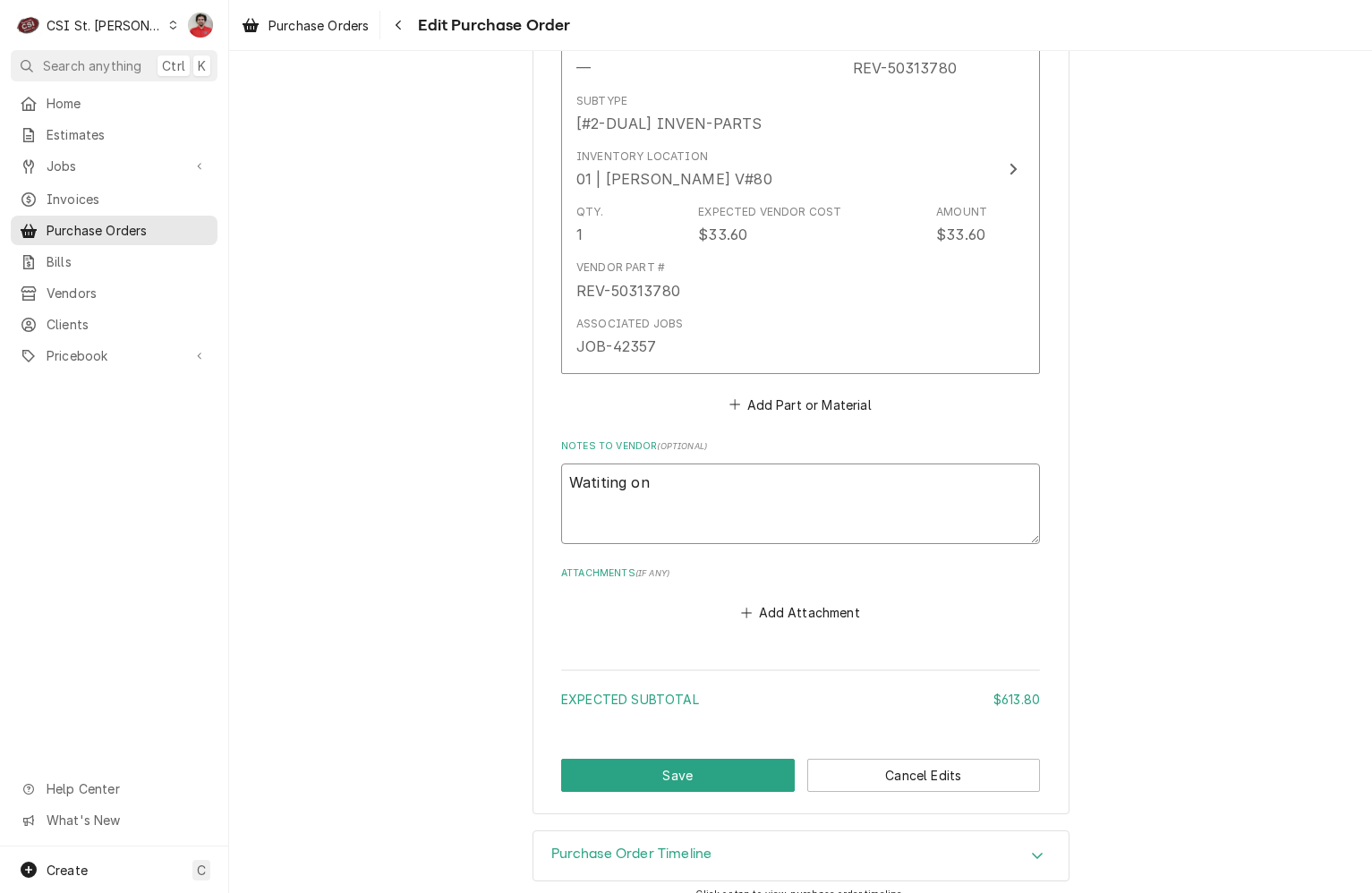
type textarea "Watiting on"
type textarea "x"
type textarea "Watiting on"
type textarea "x"
type textarea "Watiting o"
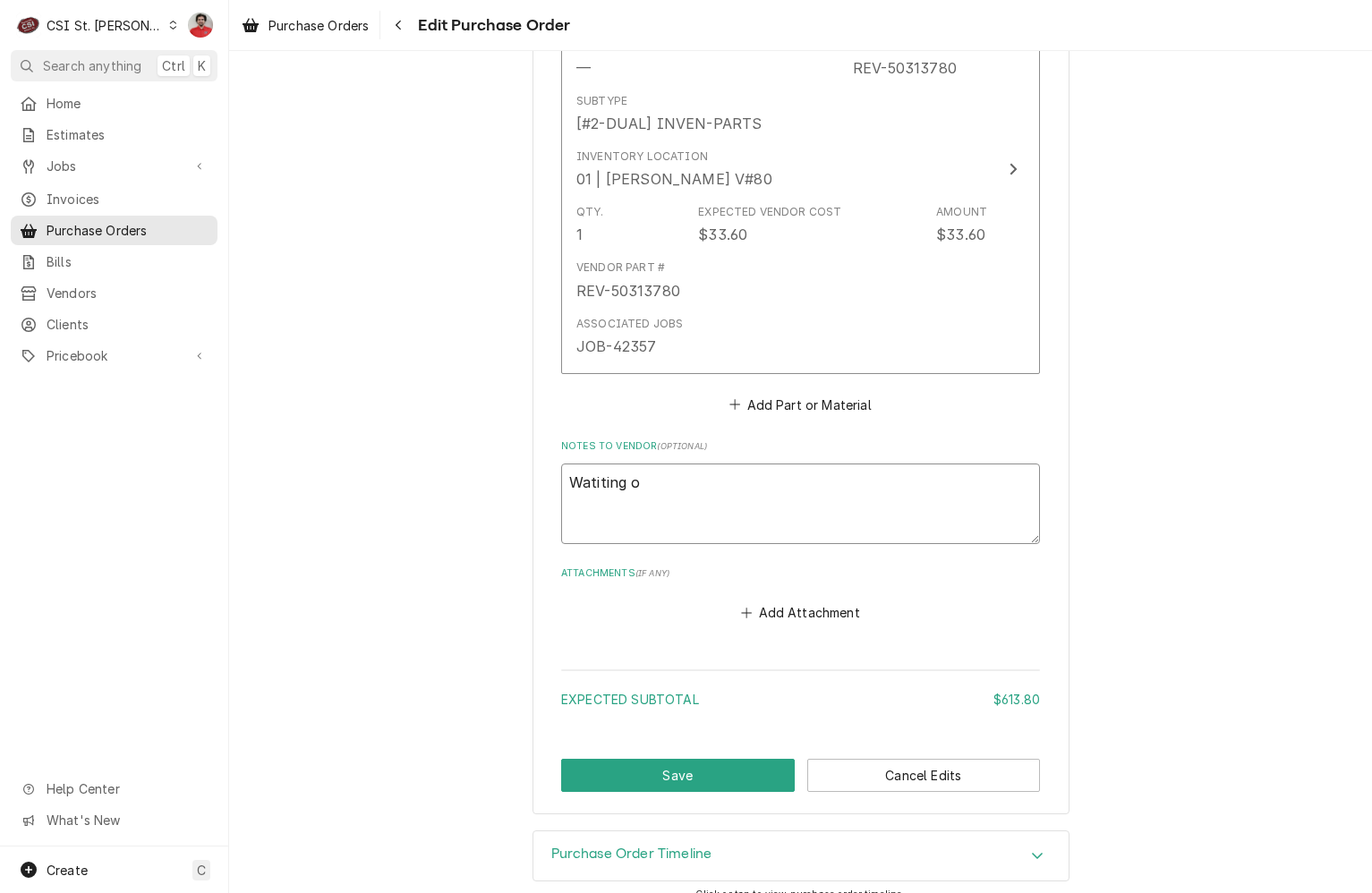
type textarea "x"
type textarea "Watiting"
type textarea "x"
type textarea "Watiting"
type textarea "x"
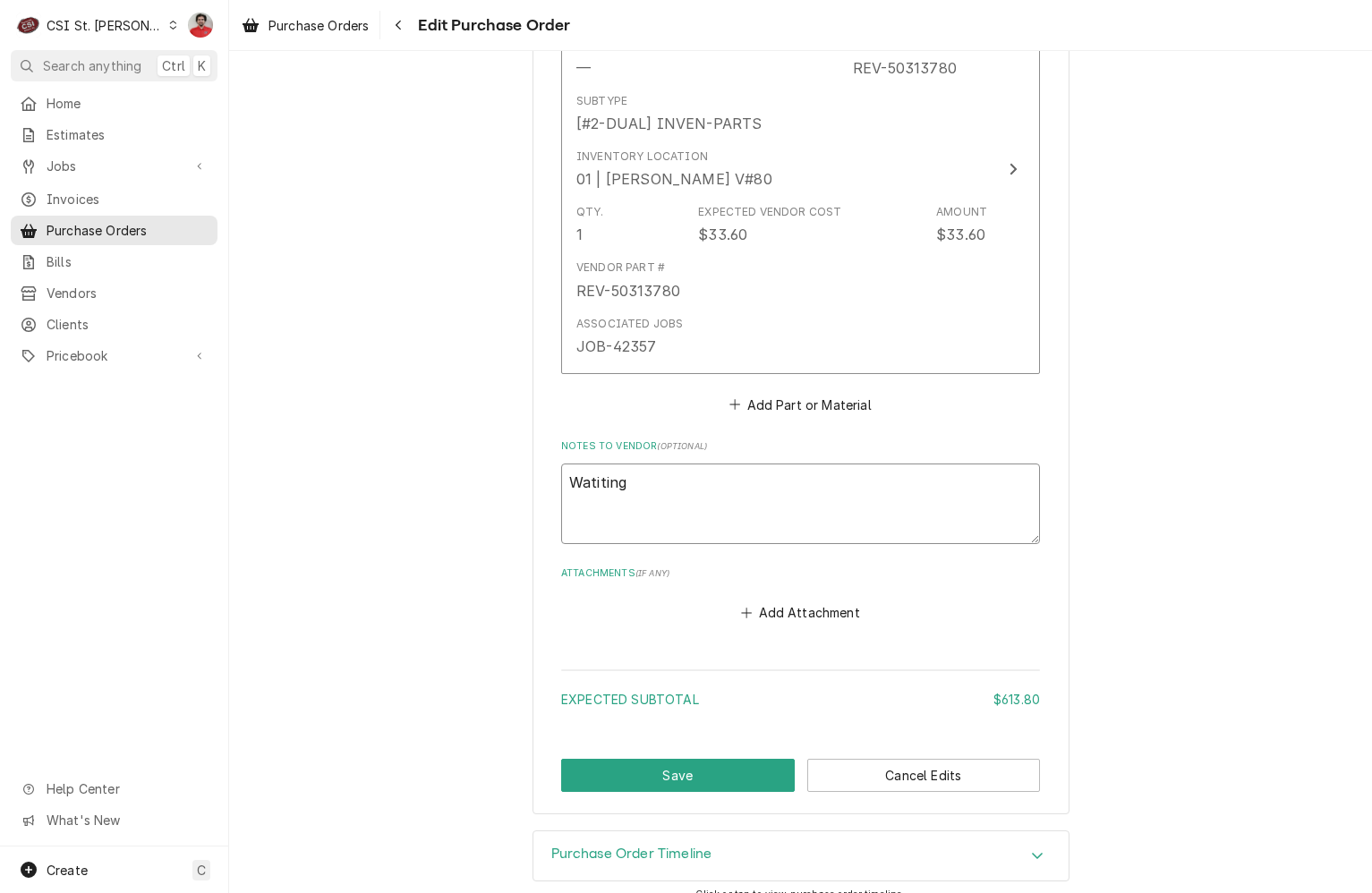
type textarea "Watitin"
type textarea "x"
type textarea "Watiti"
type textarea "x"
type textarea "Watit"
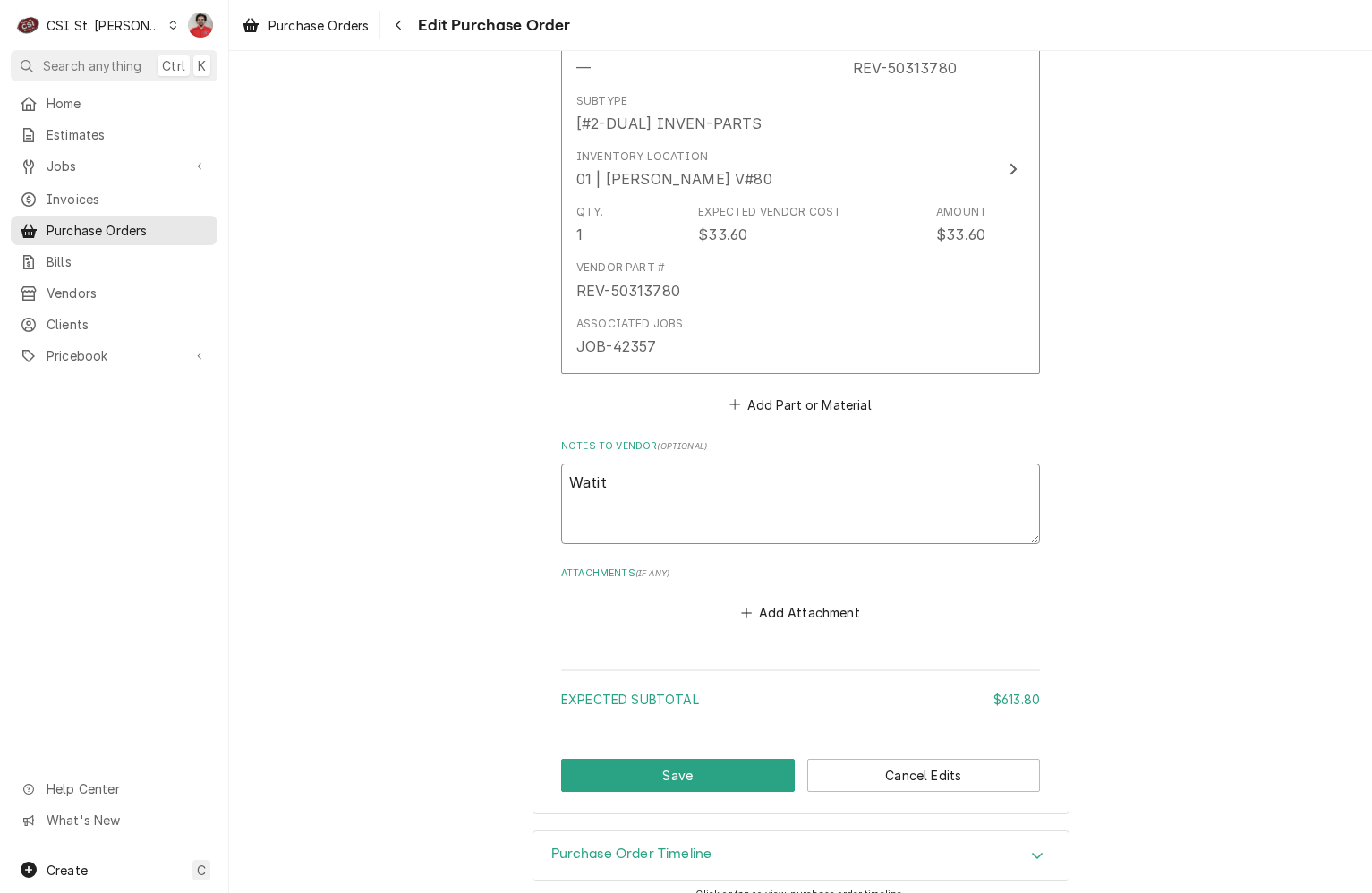
type textarea "x"
type textarea "Wati"
type textarea "x"
type textarea "Wat"
type textarea "x"
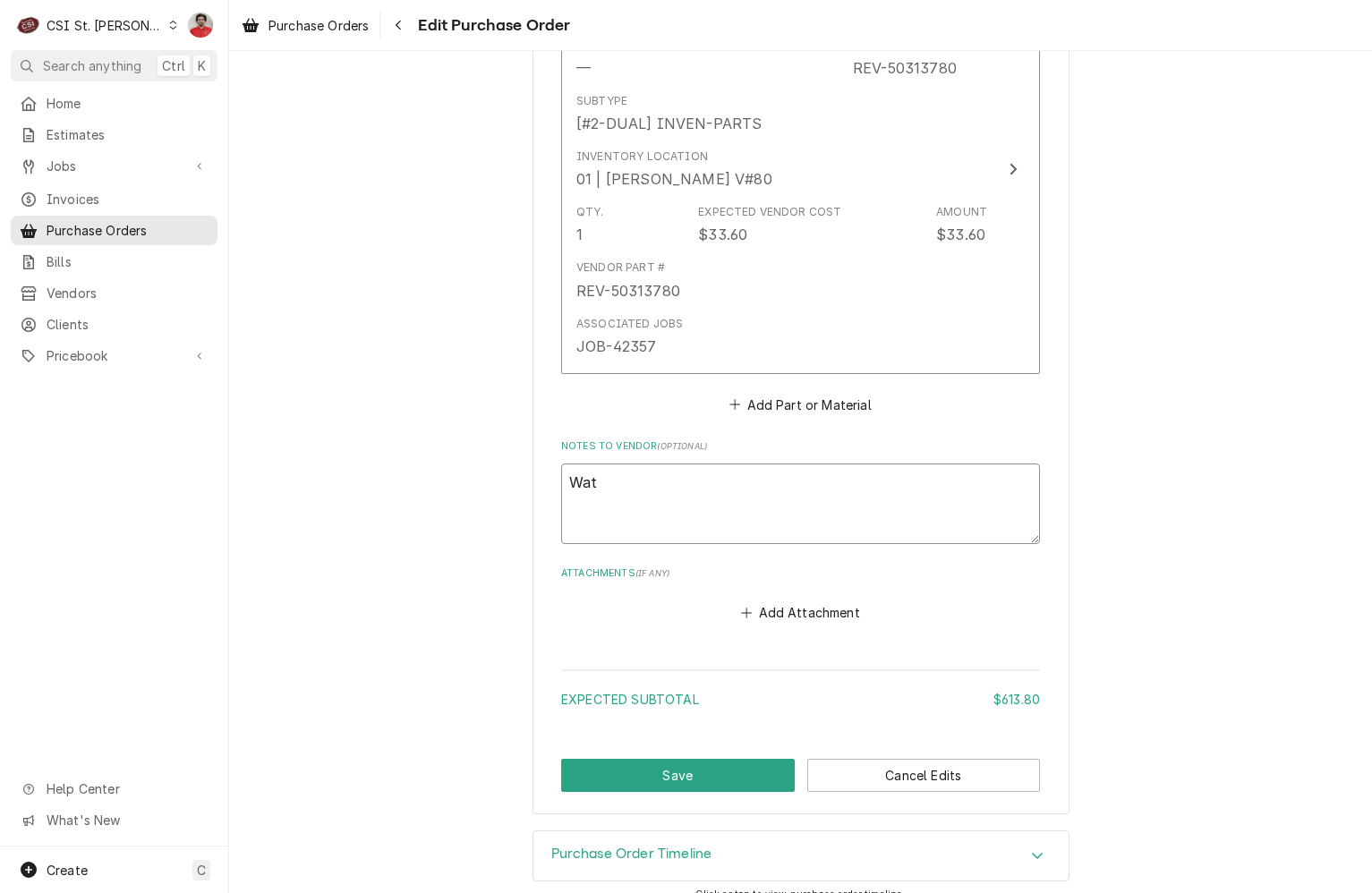
type textarea "Wa"
type textarea "x"
type textarea "Wai"
type textarea "x"
type textarea "Wait"
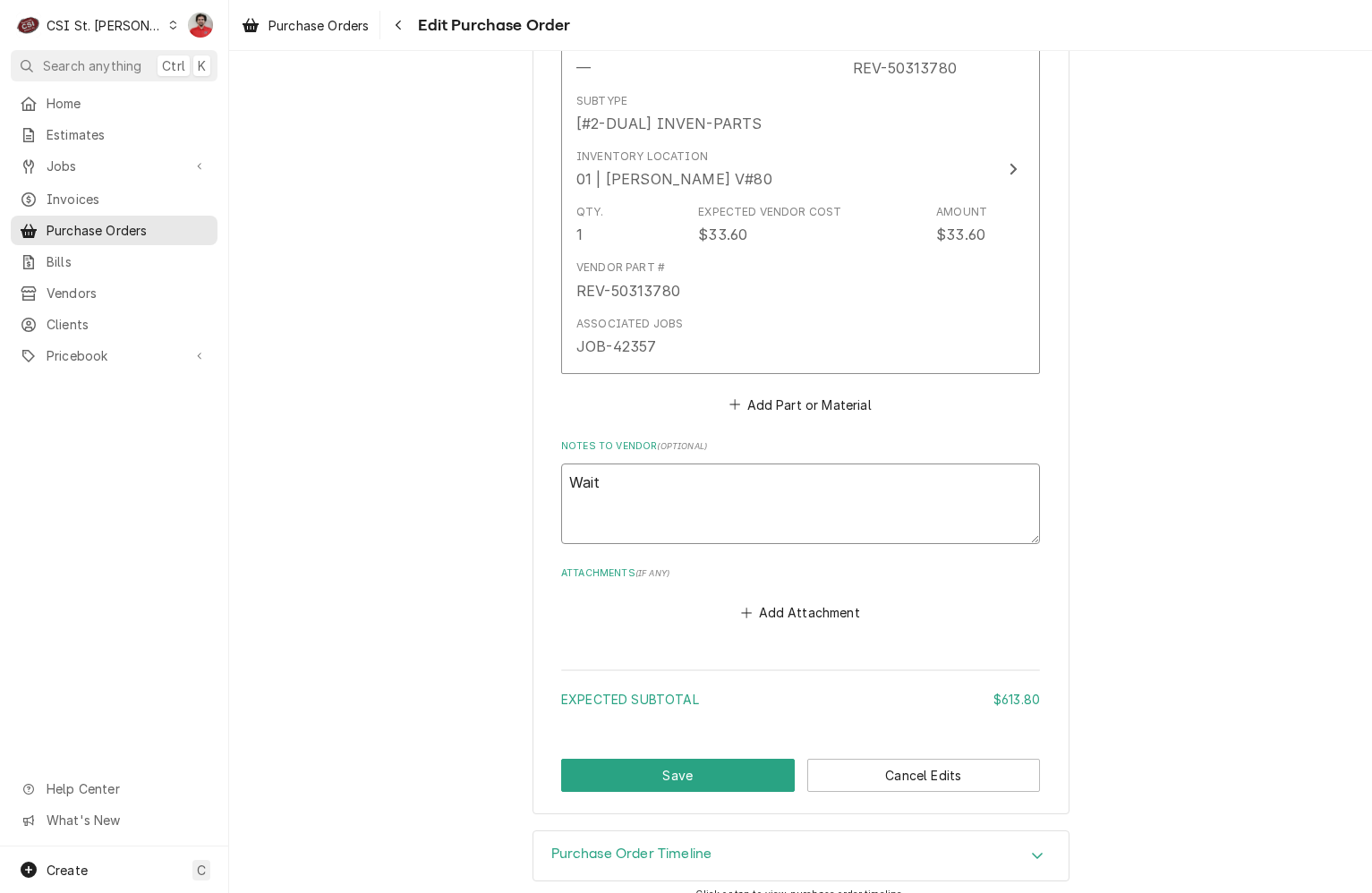
type textarea "x"
type textarea "Waiti"
type textarea "x"
type textarea "Waitin"
type textarea "x"
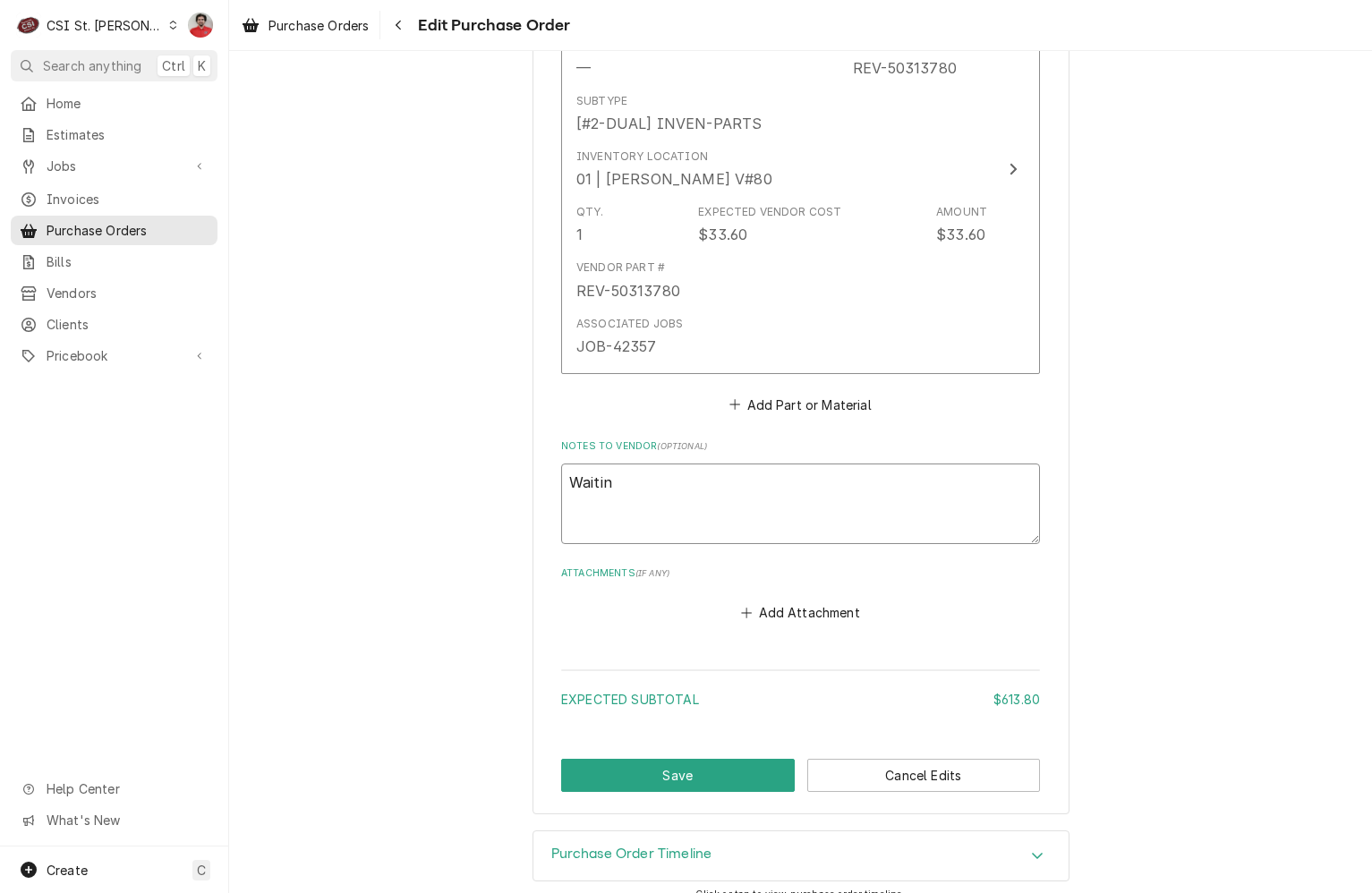
type textarea "Waiting"
type textarea "x"
type textarea "Waiting"
type textarea "x"
type textarea "Waiting o"
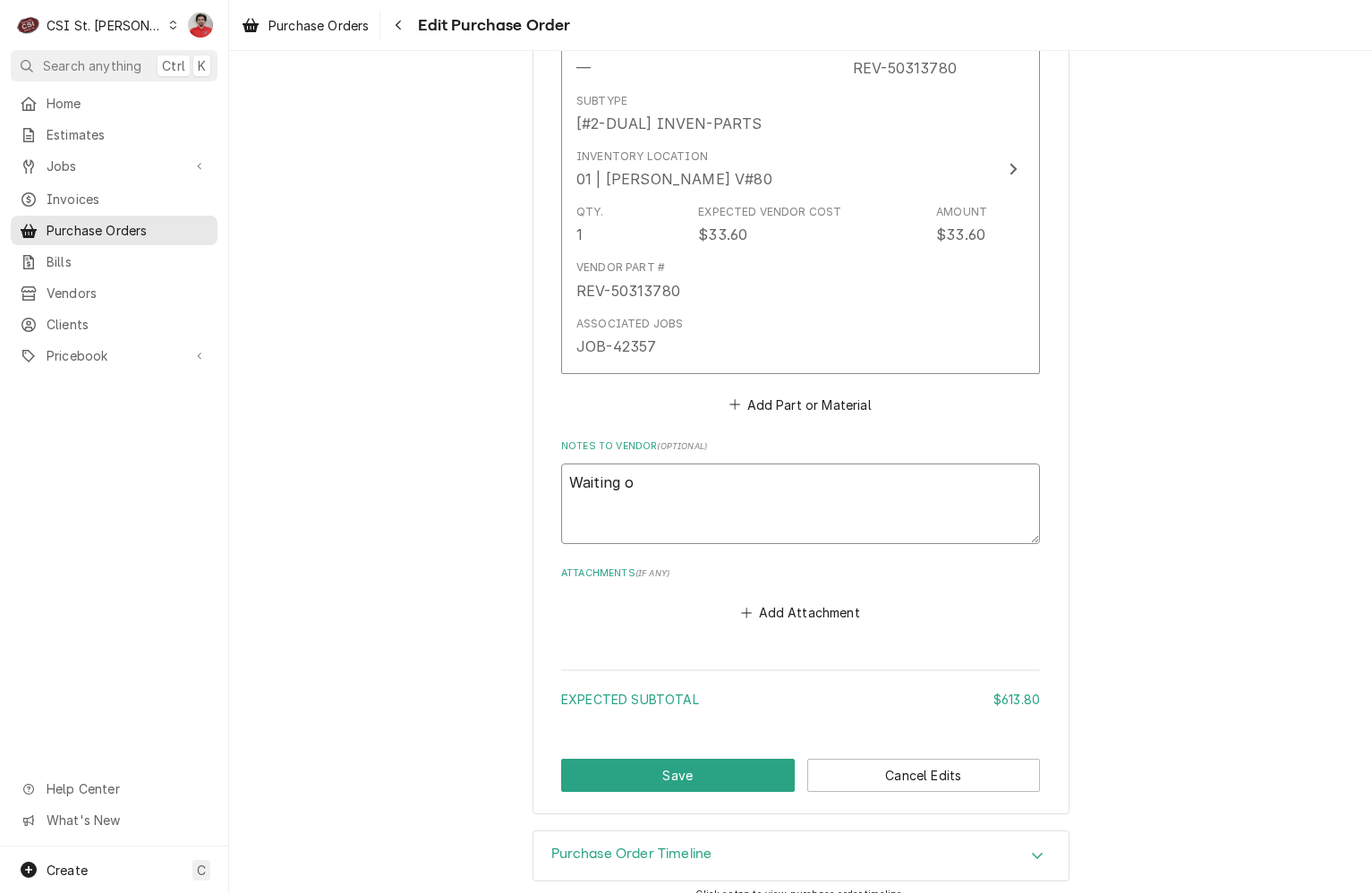
type textarea "x"
type textarea "Waiting on"
type textarea "x"
type textarea "Waiting on"
type textarea "x"
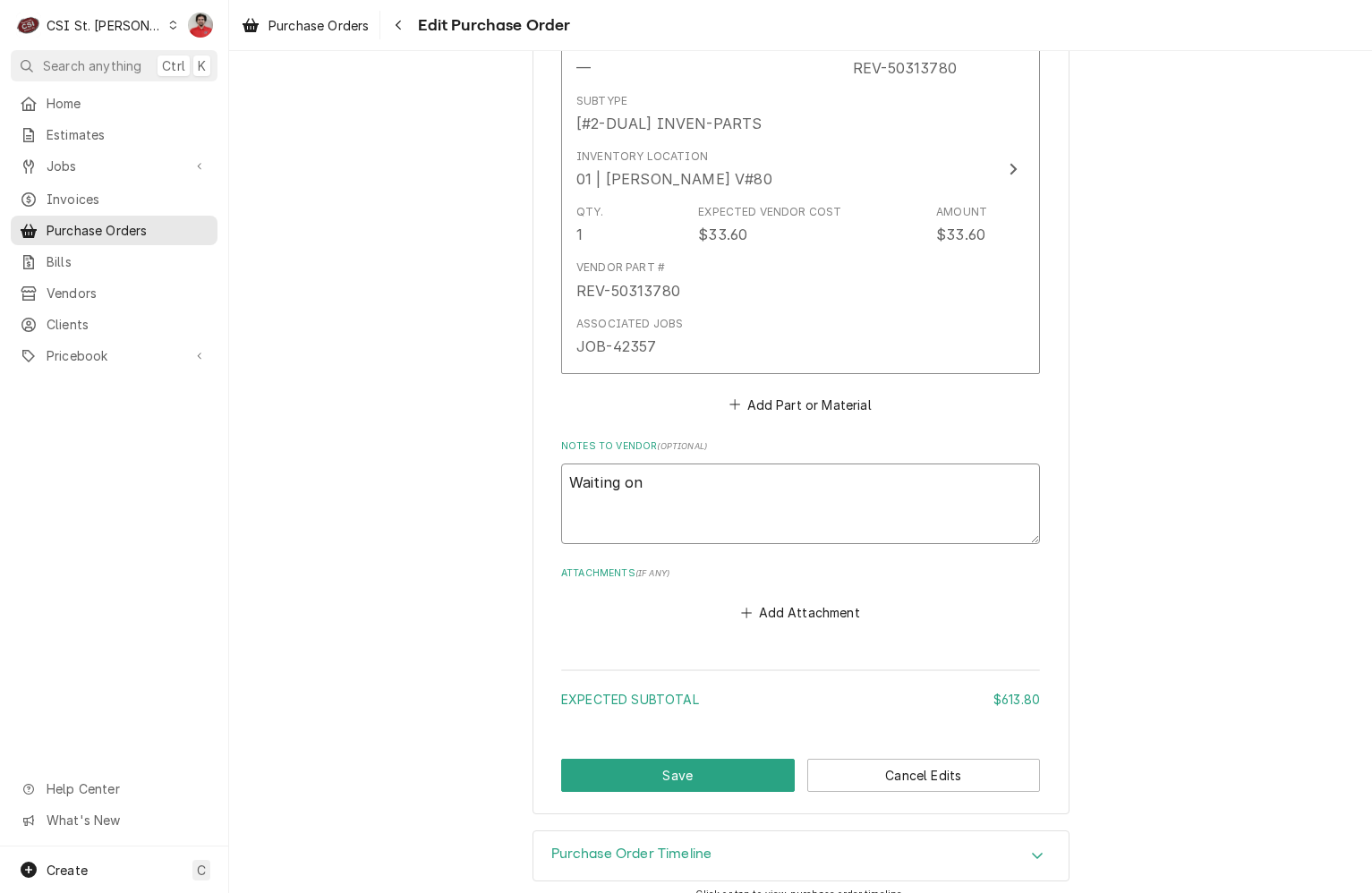
type textarea "Waiting on R"
type textarea "x"
type textarea "Waiting on RE"
type textarea "x"
type textarea "Waiting on REV"
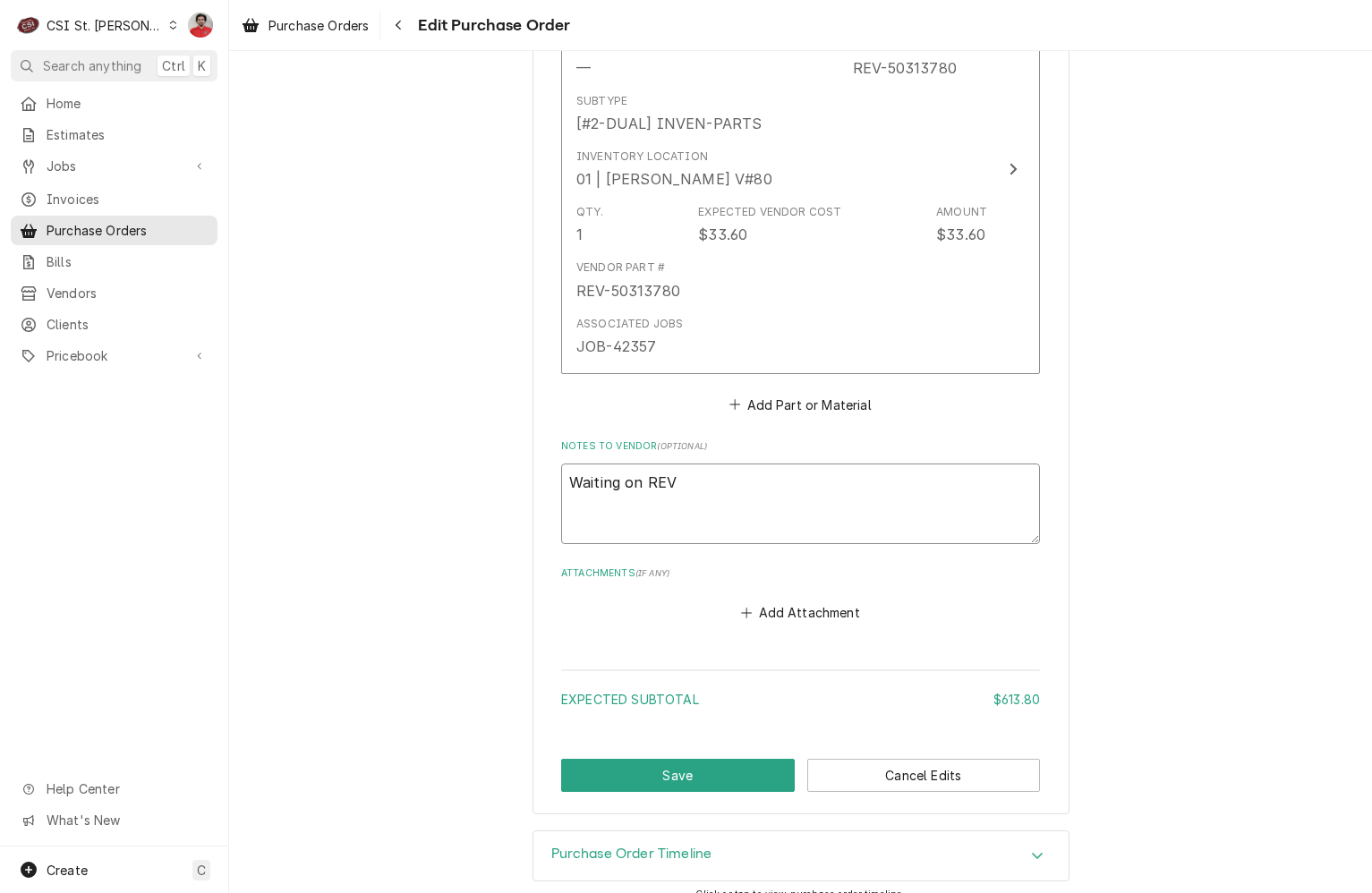
type textarea "x"
type textarea "Waiting on REV-"
type textarea "x"
type textarea "Waiting on REV-5"
type textarea "x"
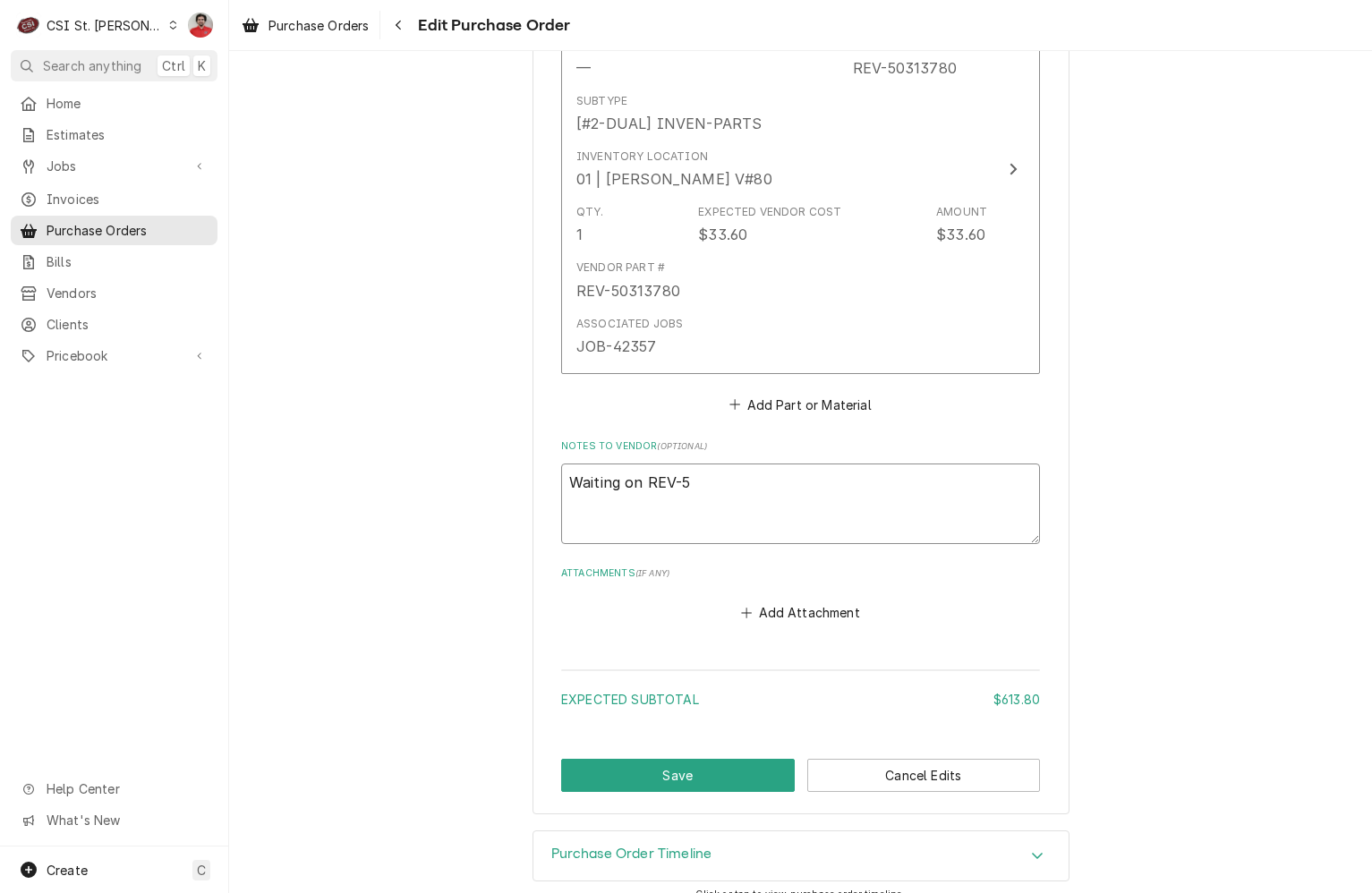
type textarea "Waiting on REV-50"
type textarea "x"
type textarea "Waiting on REV-503"
type textarea "x"
type textarea "Waiting on REV-5031"
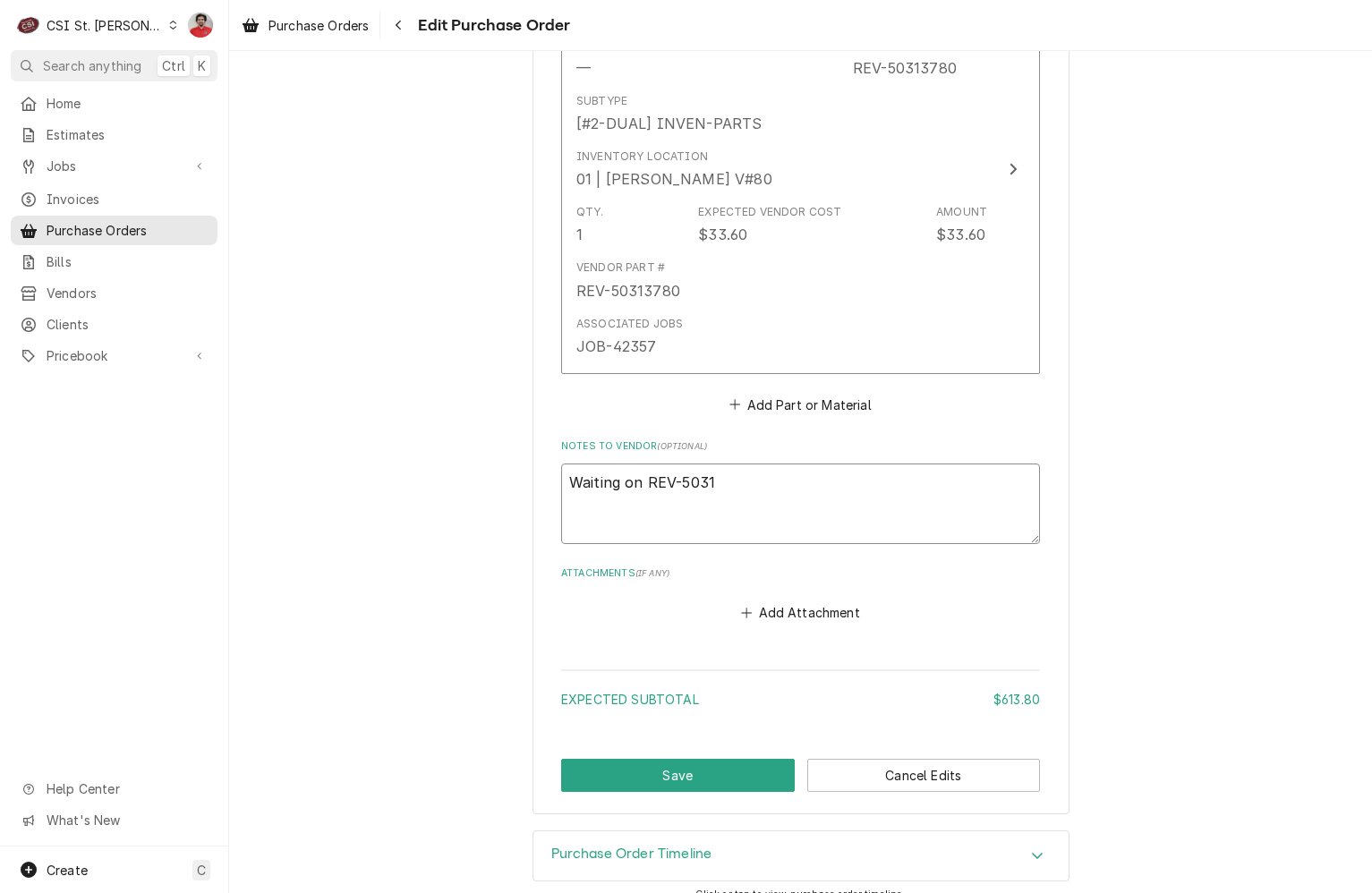
type textarea "x"
type textarea "Waiting on REV-50313"
type textarea "x"
type textarea "Waiting on REV-503137"
type textarea "x"
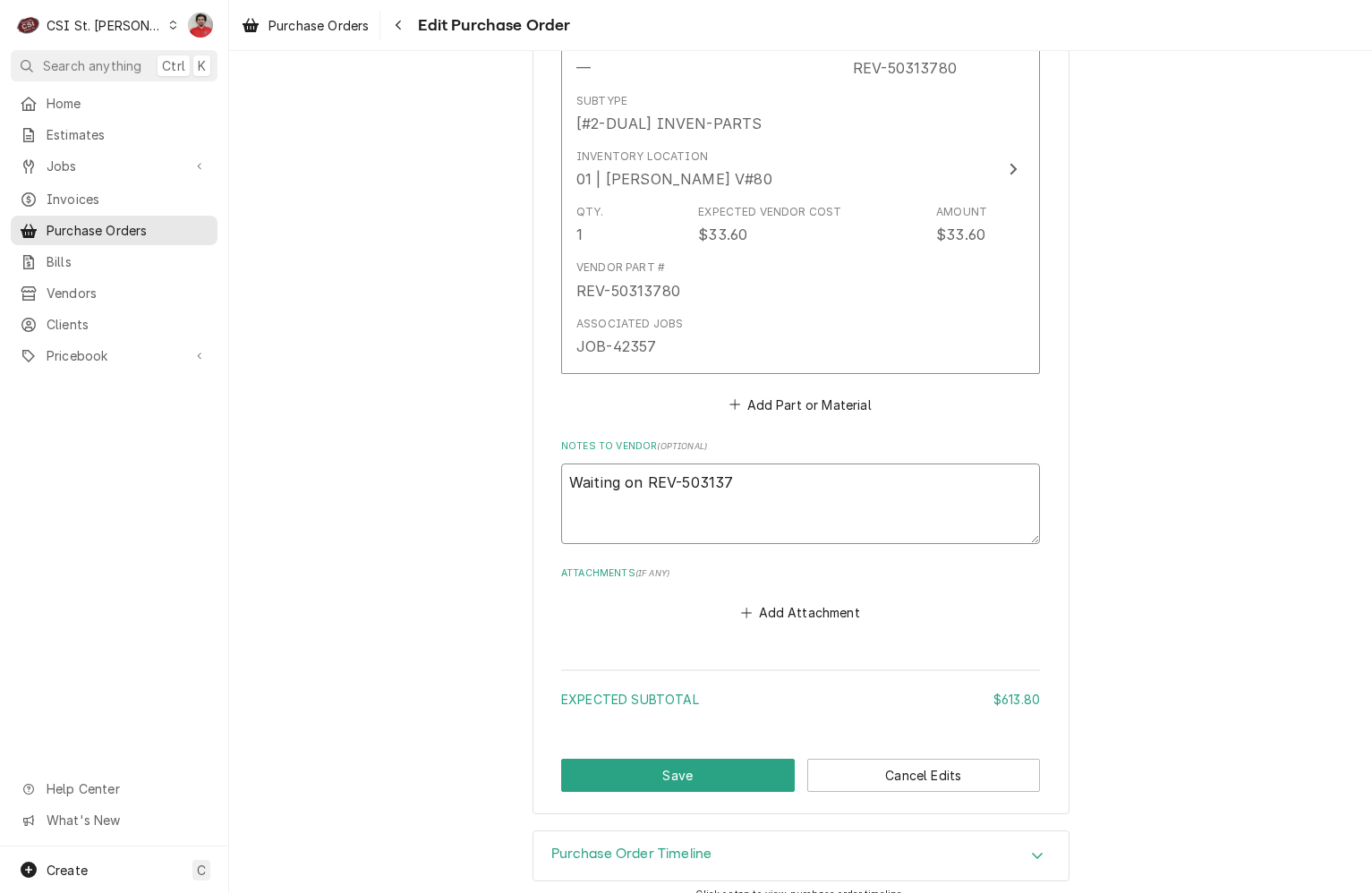
type textarea "Waiting on REV-5031378"
type textarea "x"
type textarea "Waiting on REV-50313780"
click at [651, 763] on button "Save" at bounding box center [678, 776] width 234 height 34
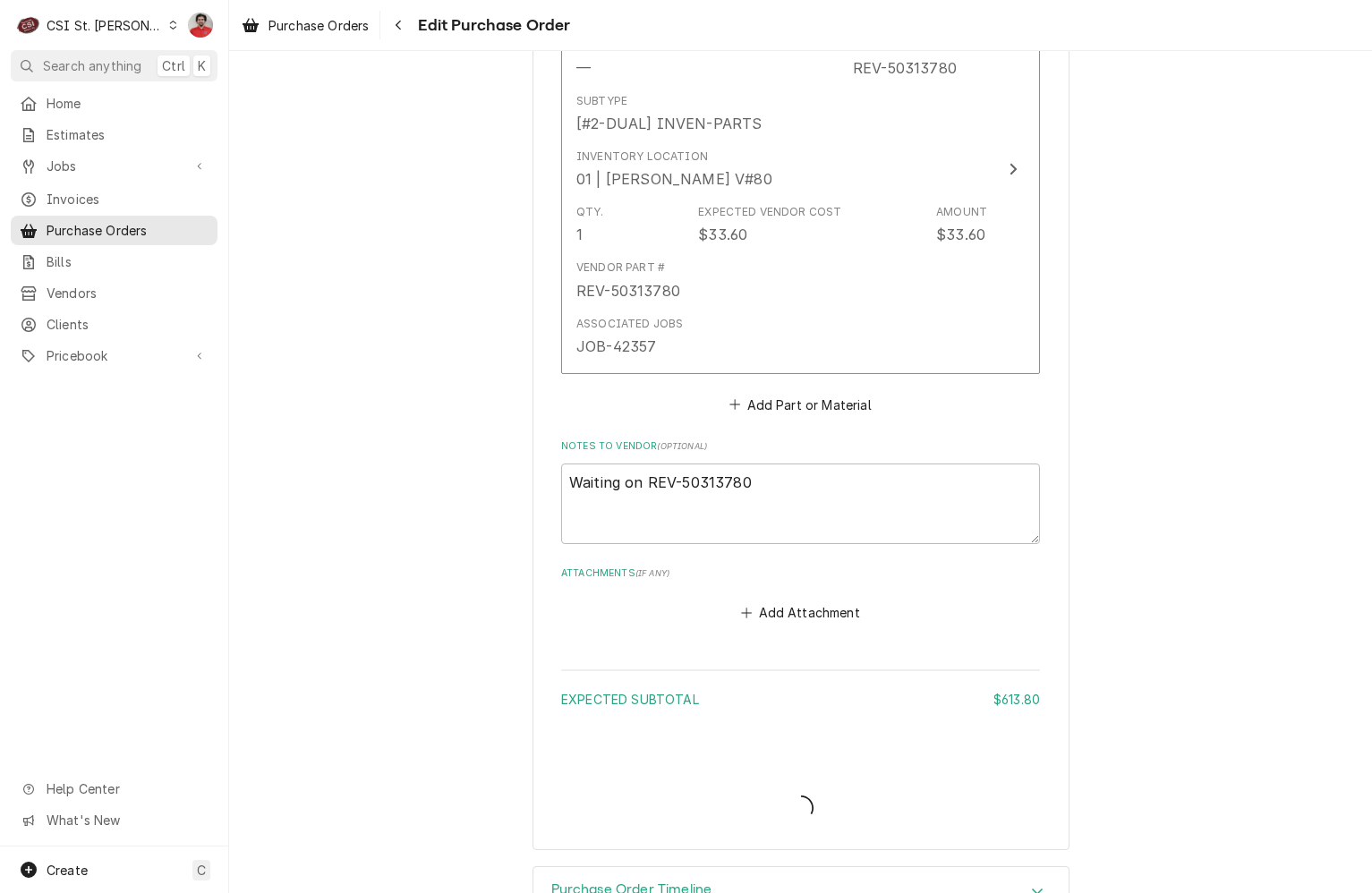
type textarea "x"
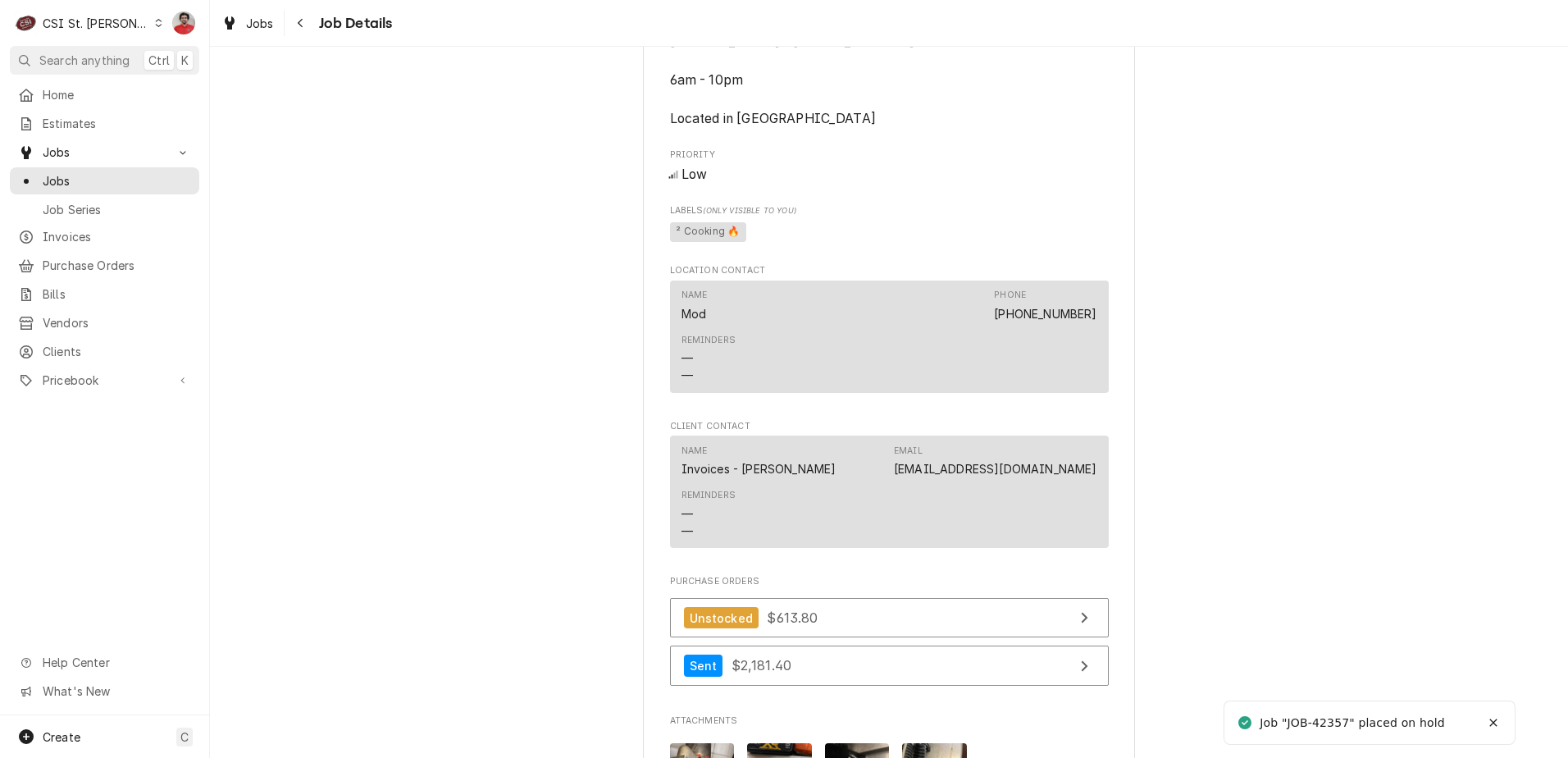
scroll to position [2368, 0]
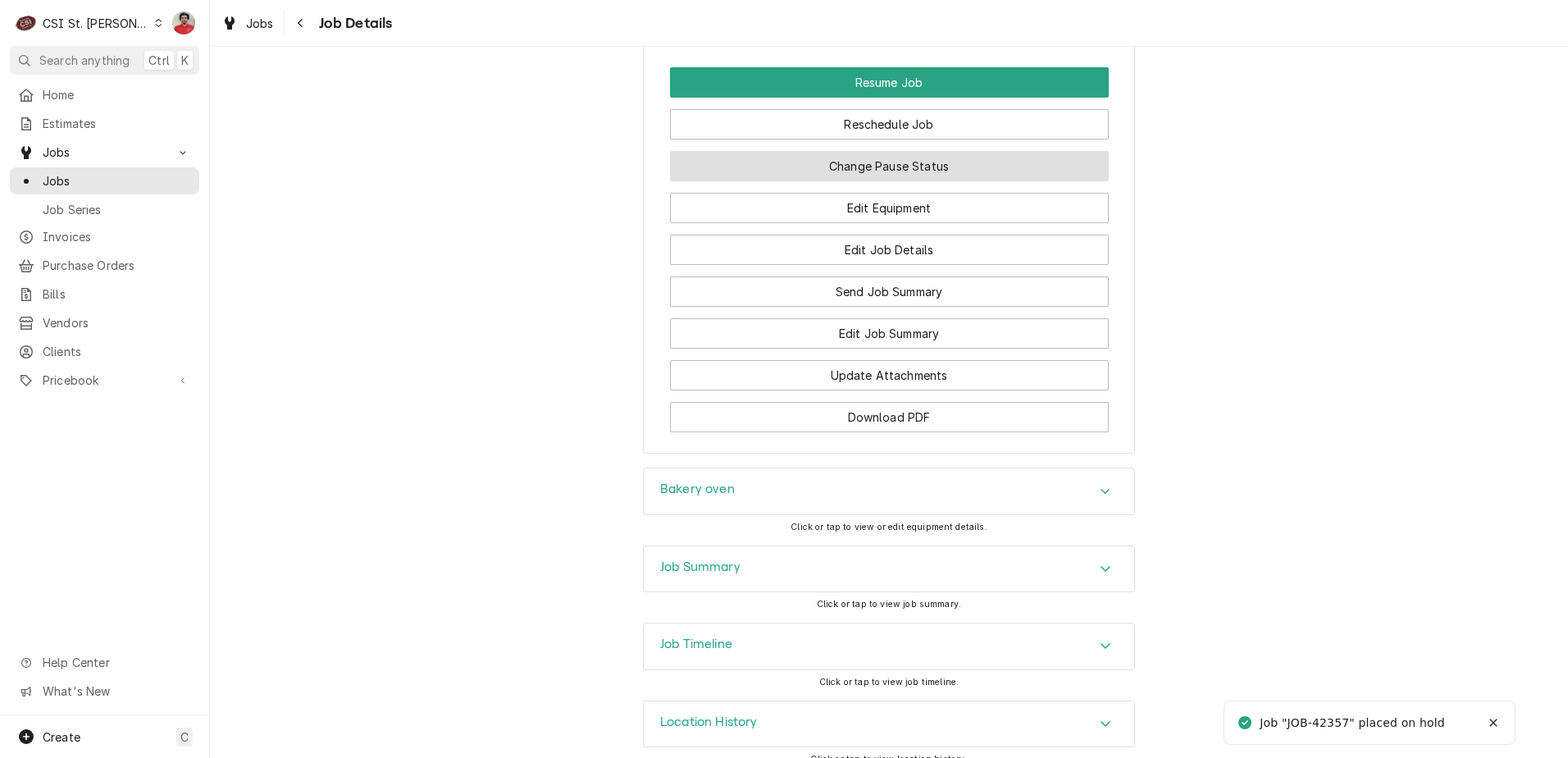
click at [859, 154] on button "Change Pause Status" at bounding box center [889, 167] width 439 height 31
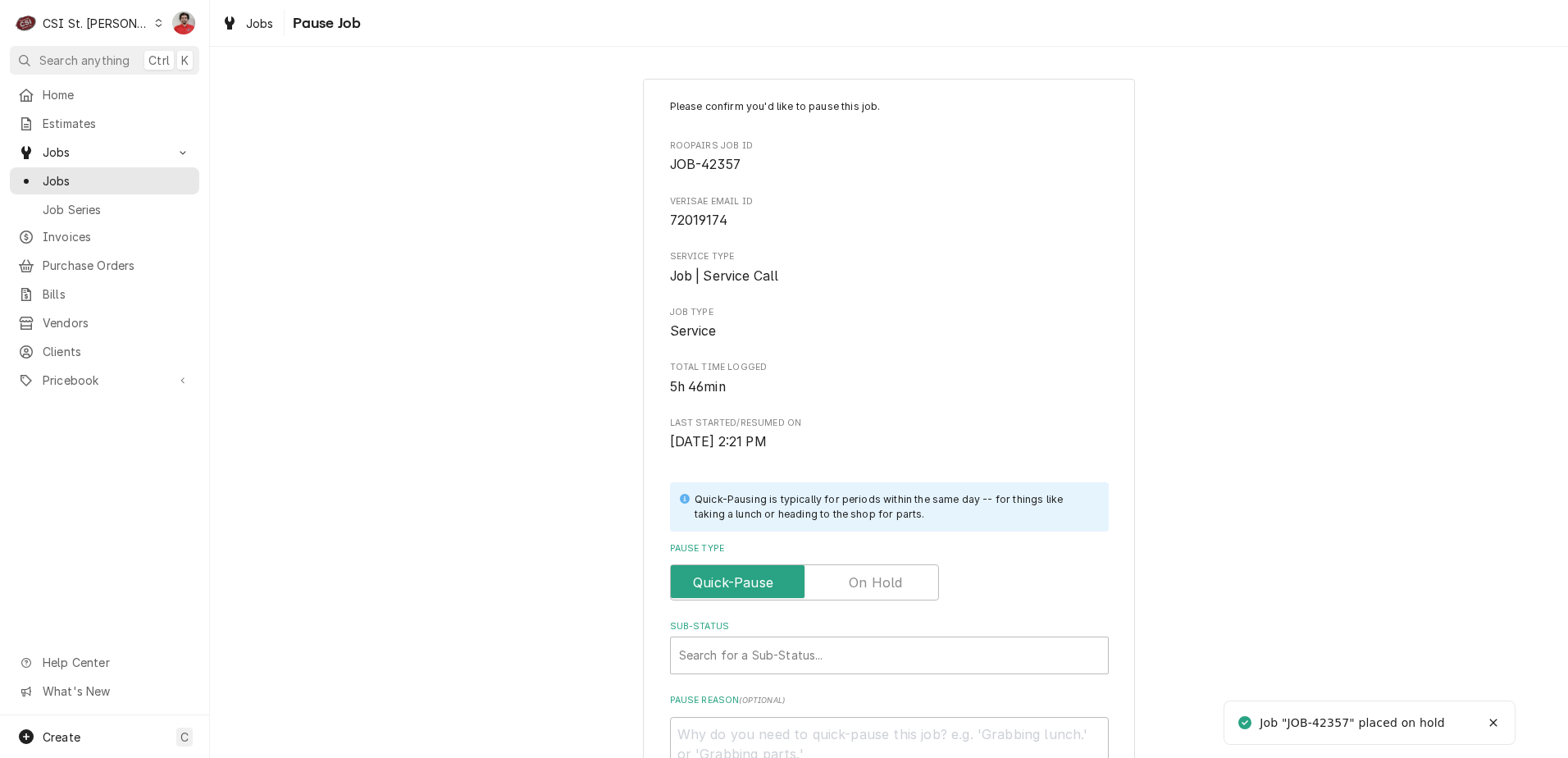
click at [850, 577] on label "Pause Type" at bounding box center [804, 583] width 269 height 36
click at [850, 577] on input "Pause Type" at bounding box center [804, 583] width 255 height 36
checkbox input "true"
click at [839, 654] on div "Sub-Status" at bounding box center [889, 655] width 421 height 30
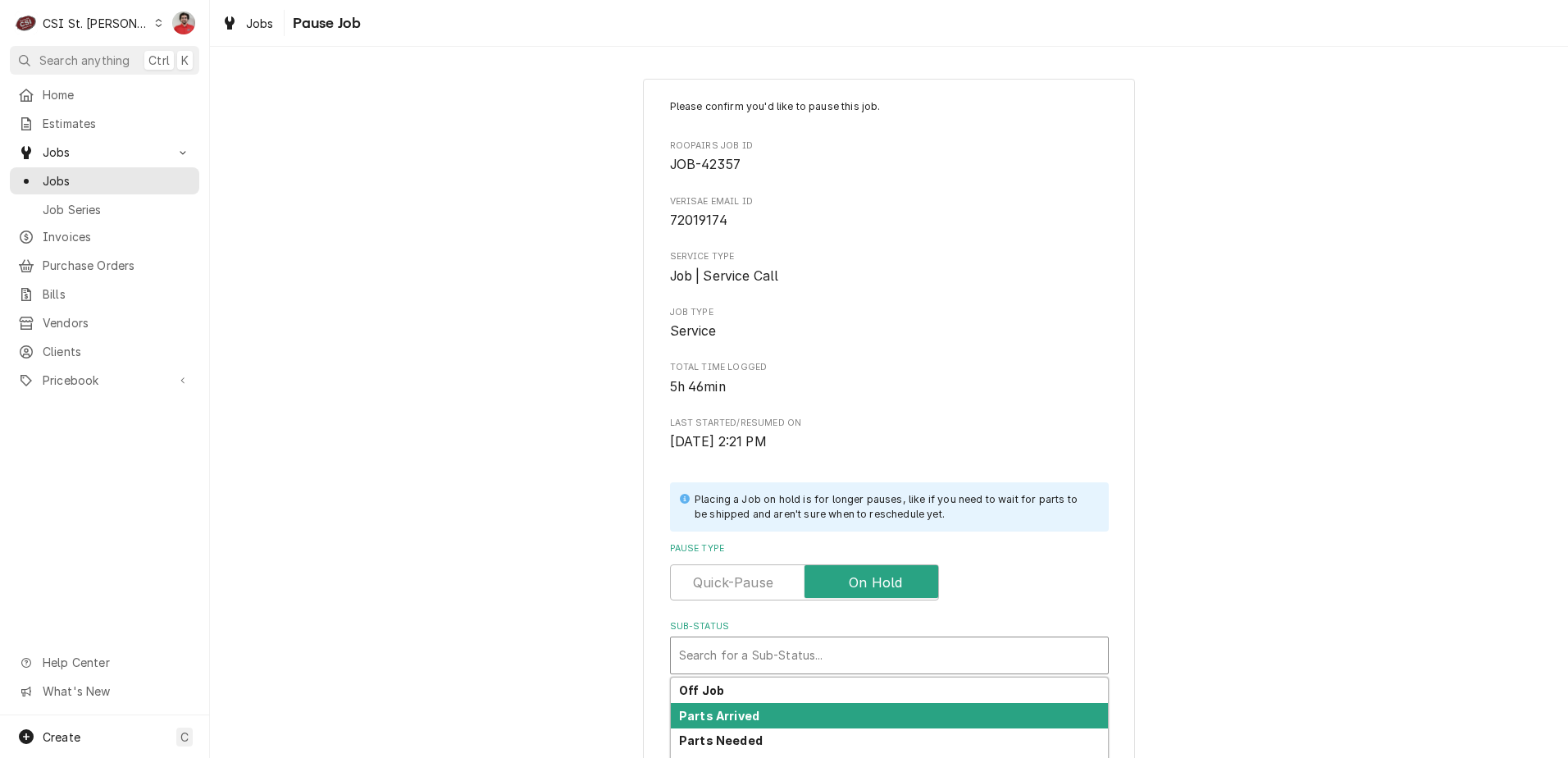
click at [827, 705] on div "Parts Arrived" at bounding box center [889, 716] width 437 height 26
type textarea "x"
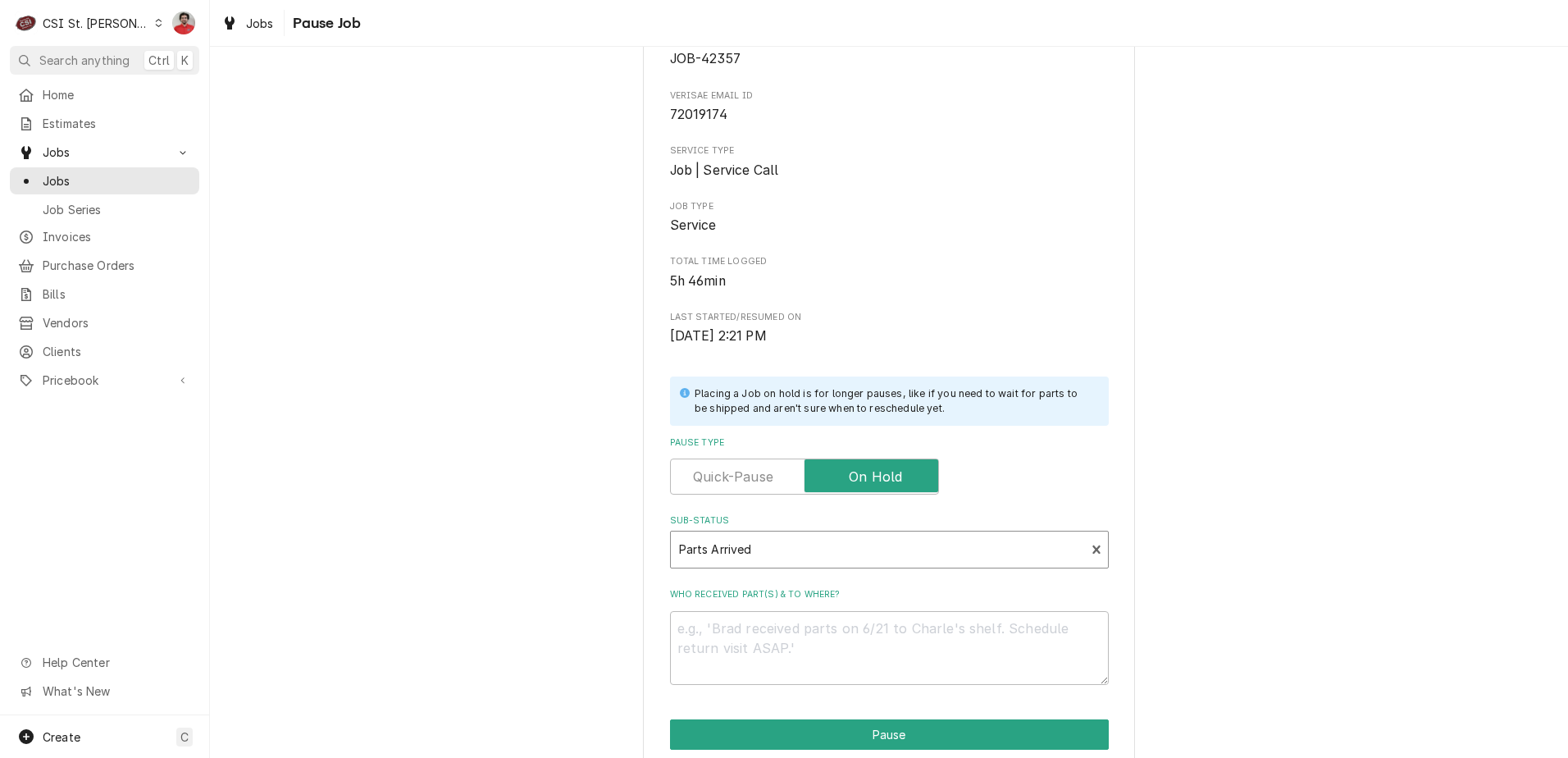
scroll to position [216, 0]
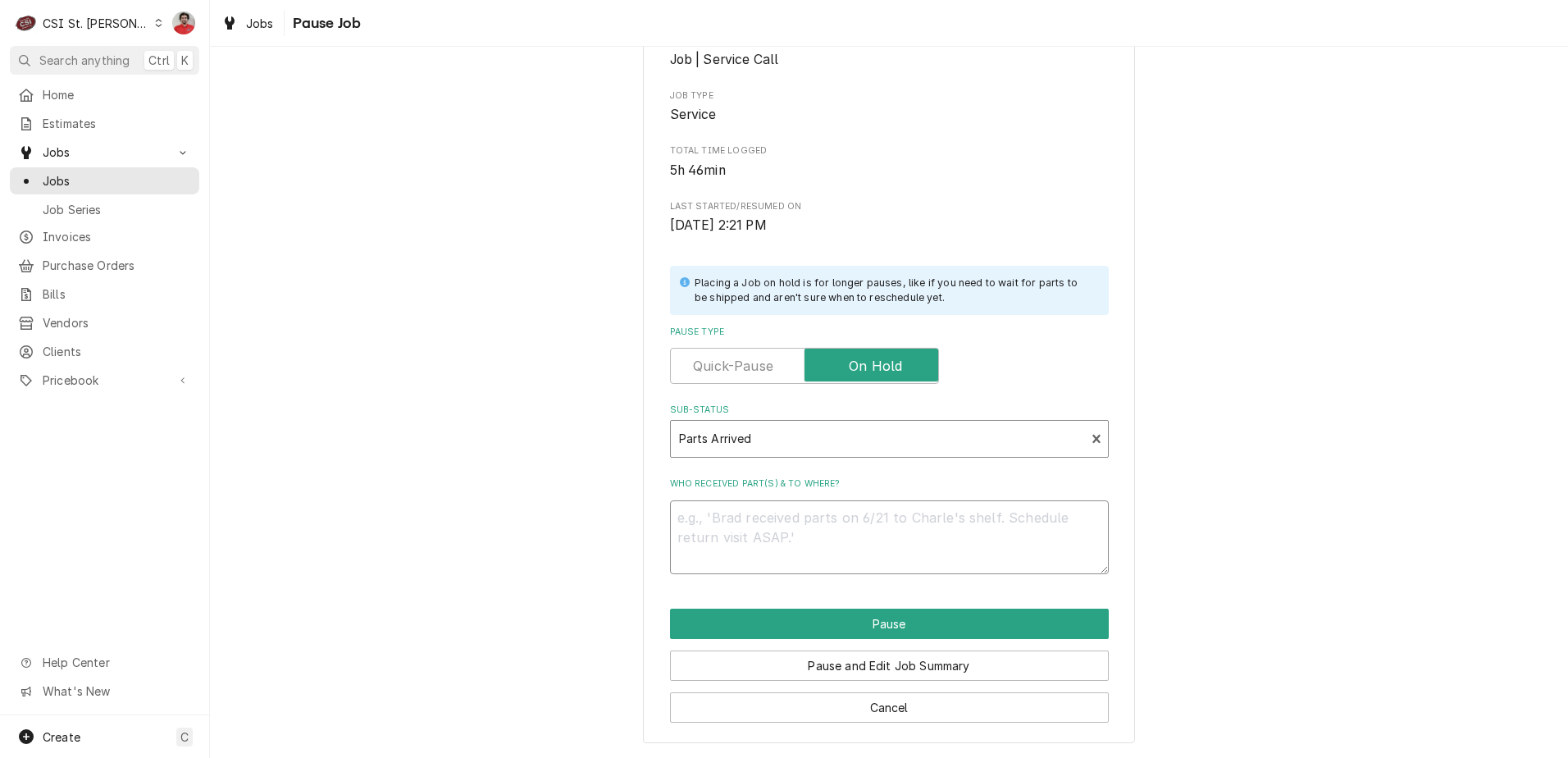
click at [809, 533] on textarea "Who received part(s) & to where?" at bounding box center [889, 538] width 439 height 73
click at [881, 714] on button "Cancel" at bounding box center [889, 708] width 439 height 31
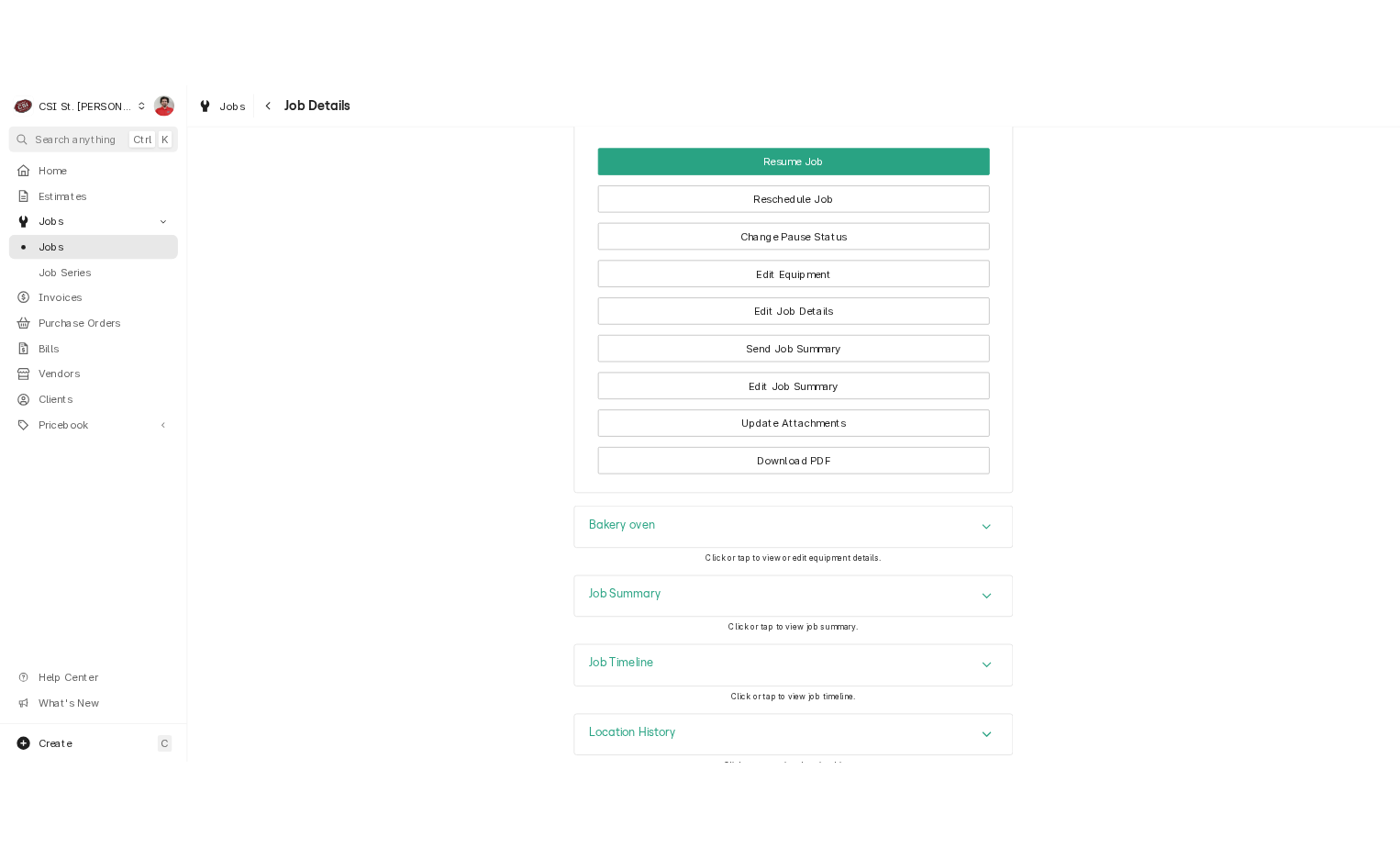
scroll to position [2649, 0]
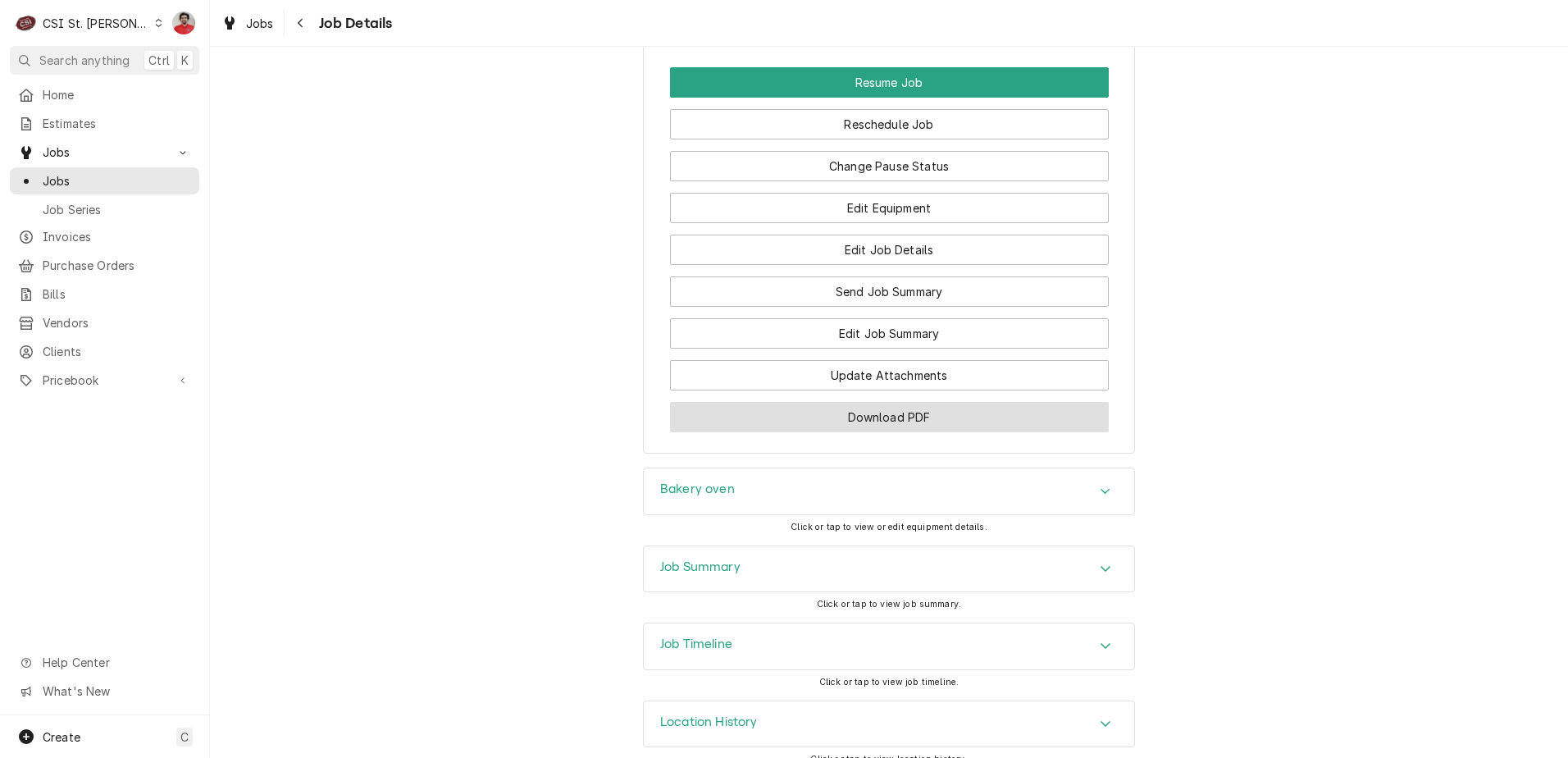
click at [878, 407] on button "Download PDF" at bounding box center [889, 417] width 439 height 31
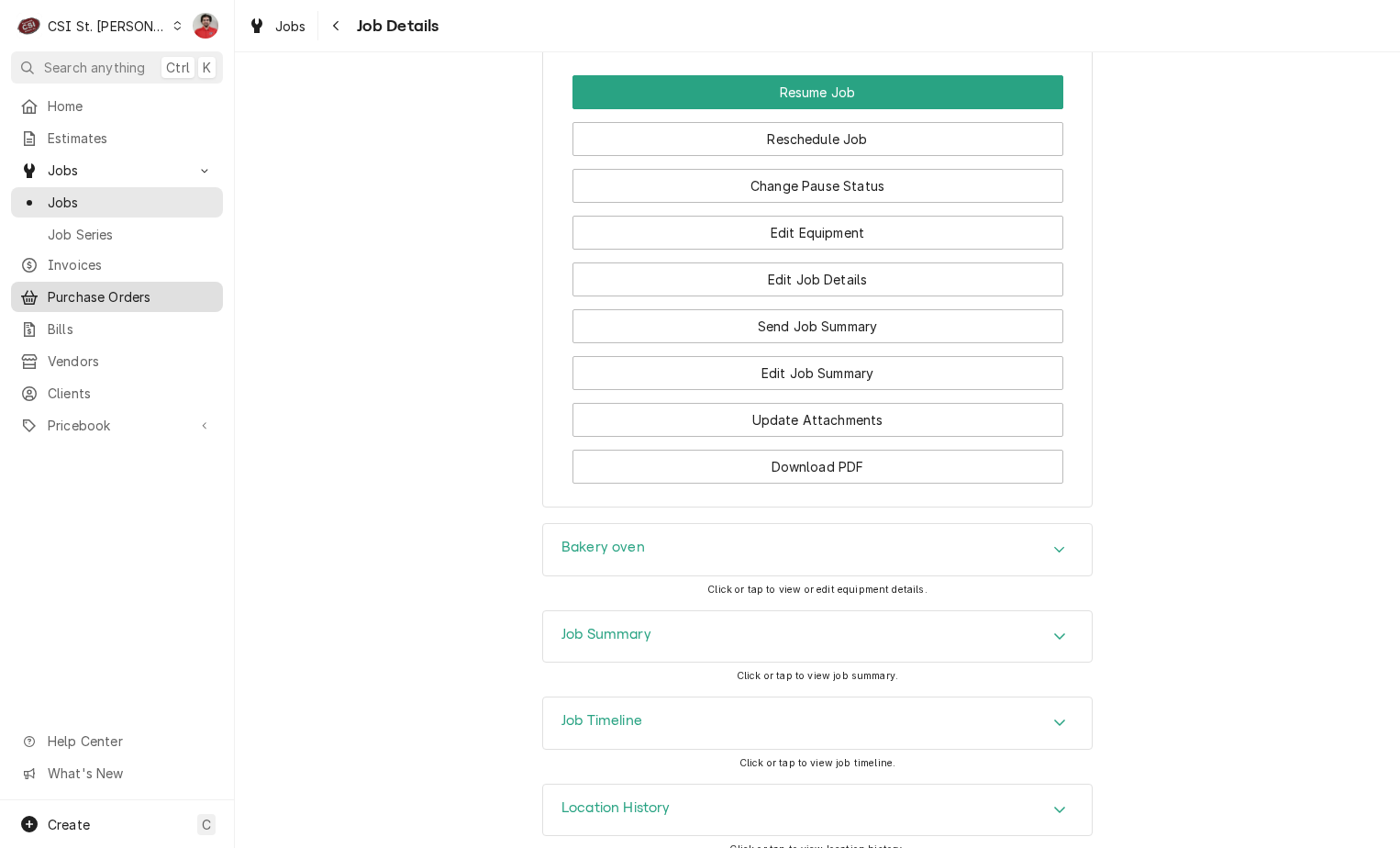
click at [90, 292] on span "Purchase Orders" at bounding box center [131, 297] width 166 height 19
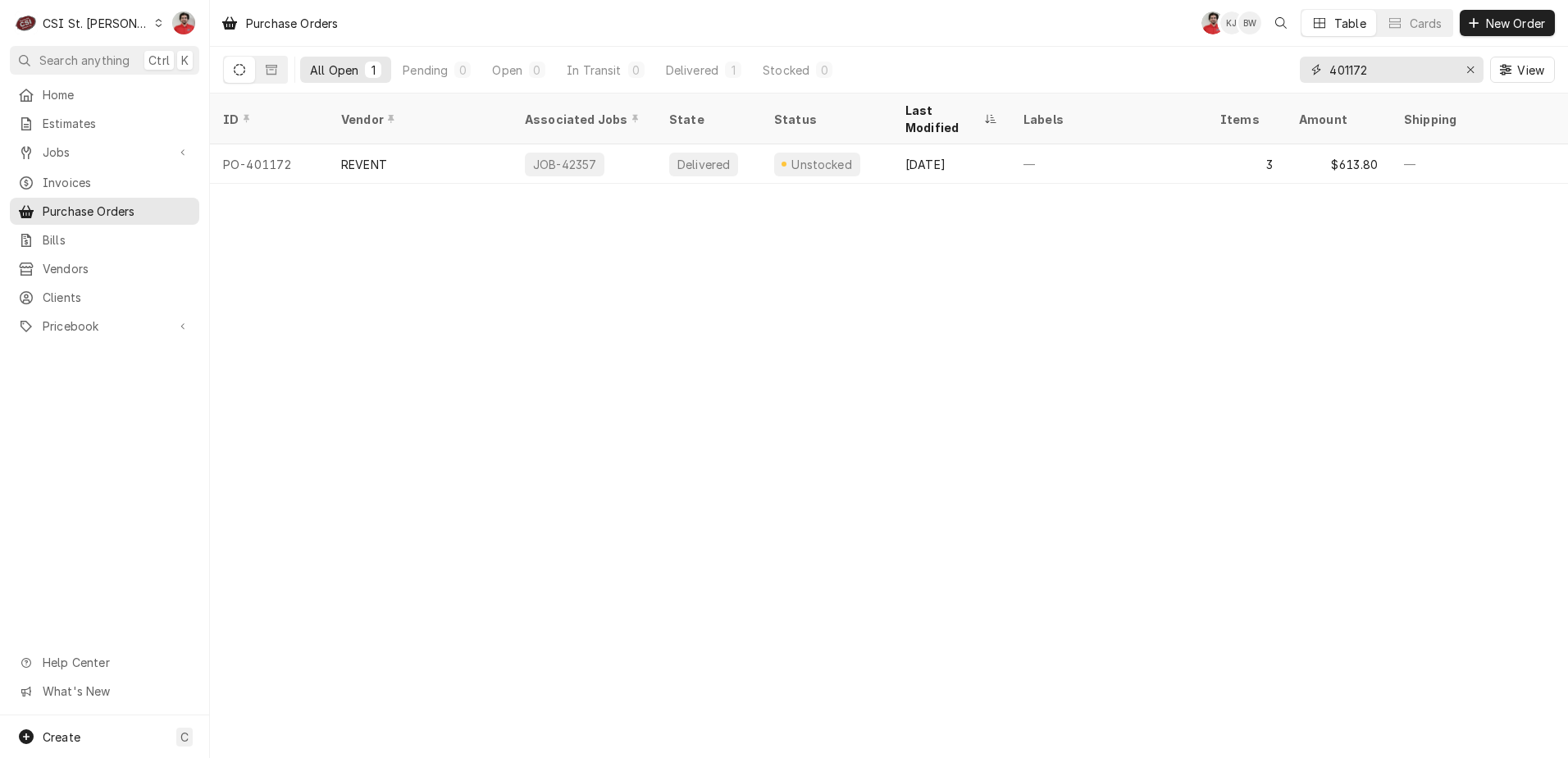
click at [1250, 67] on input "401172" at bounding box center [1390, 69] width 123 height 26
type input "401180"
click at [1250, 65] on input "401180" at bounding box center [1390, 69] width 123 height 26
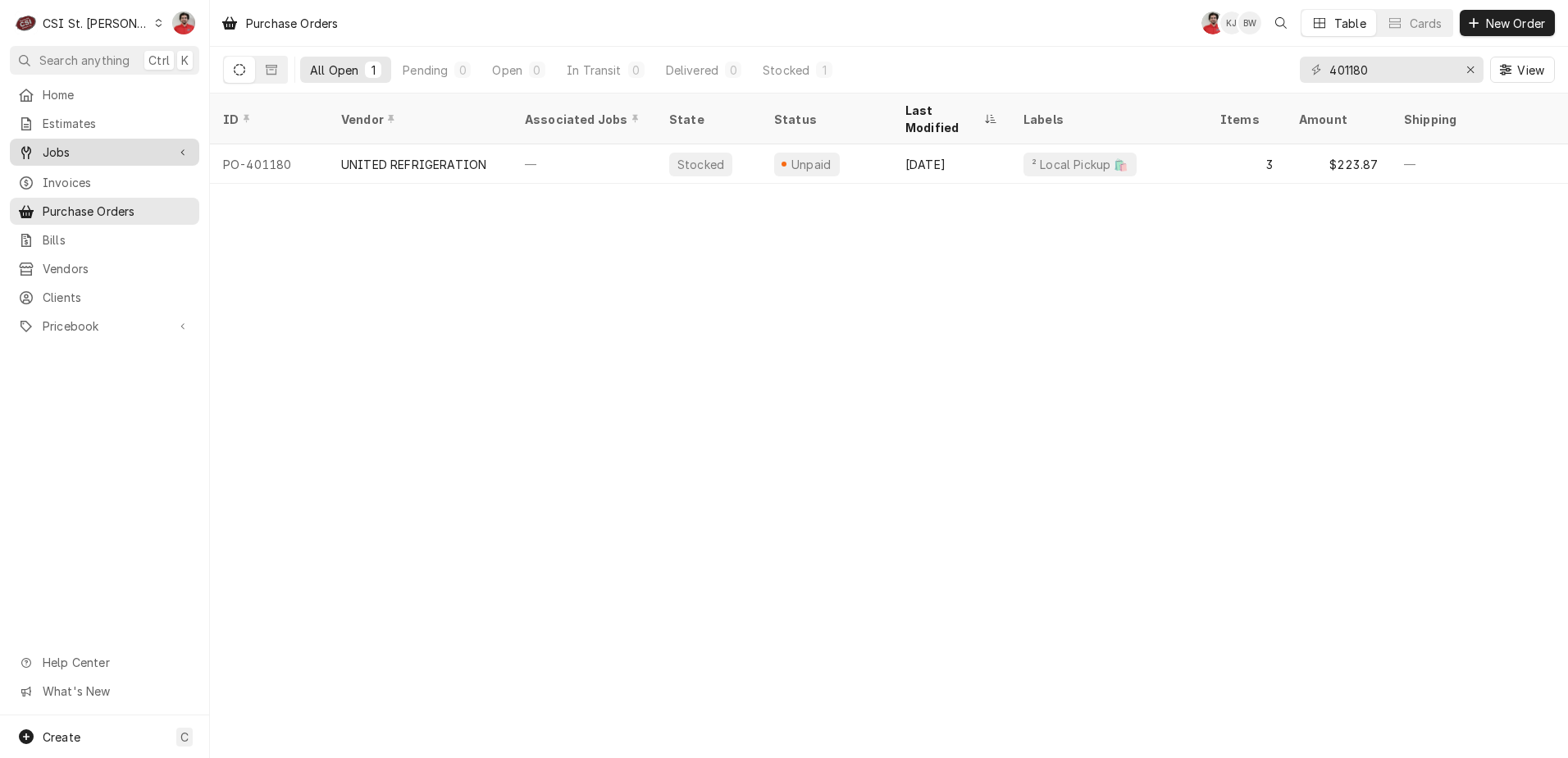
click at [110, 149] on span "Jobs" at bounding box center [104, 152] width 124 height 17
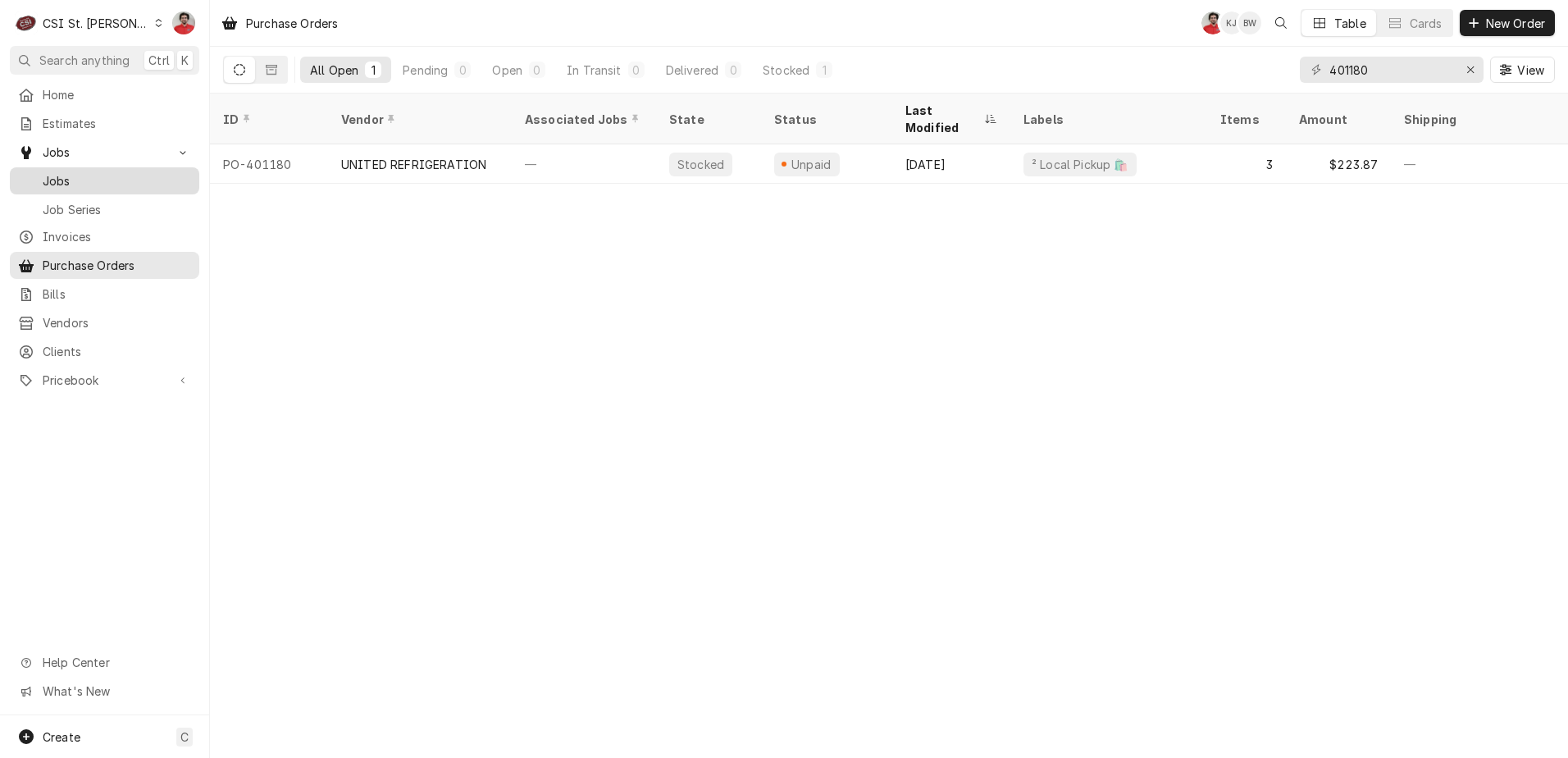
click at [117, 179] on span "Jobs" at bounding box center [117, 181] width 149 height 17
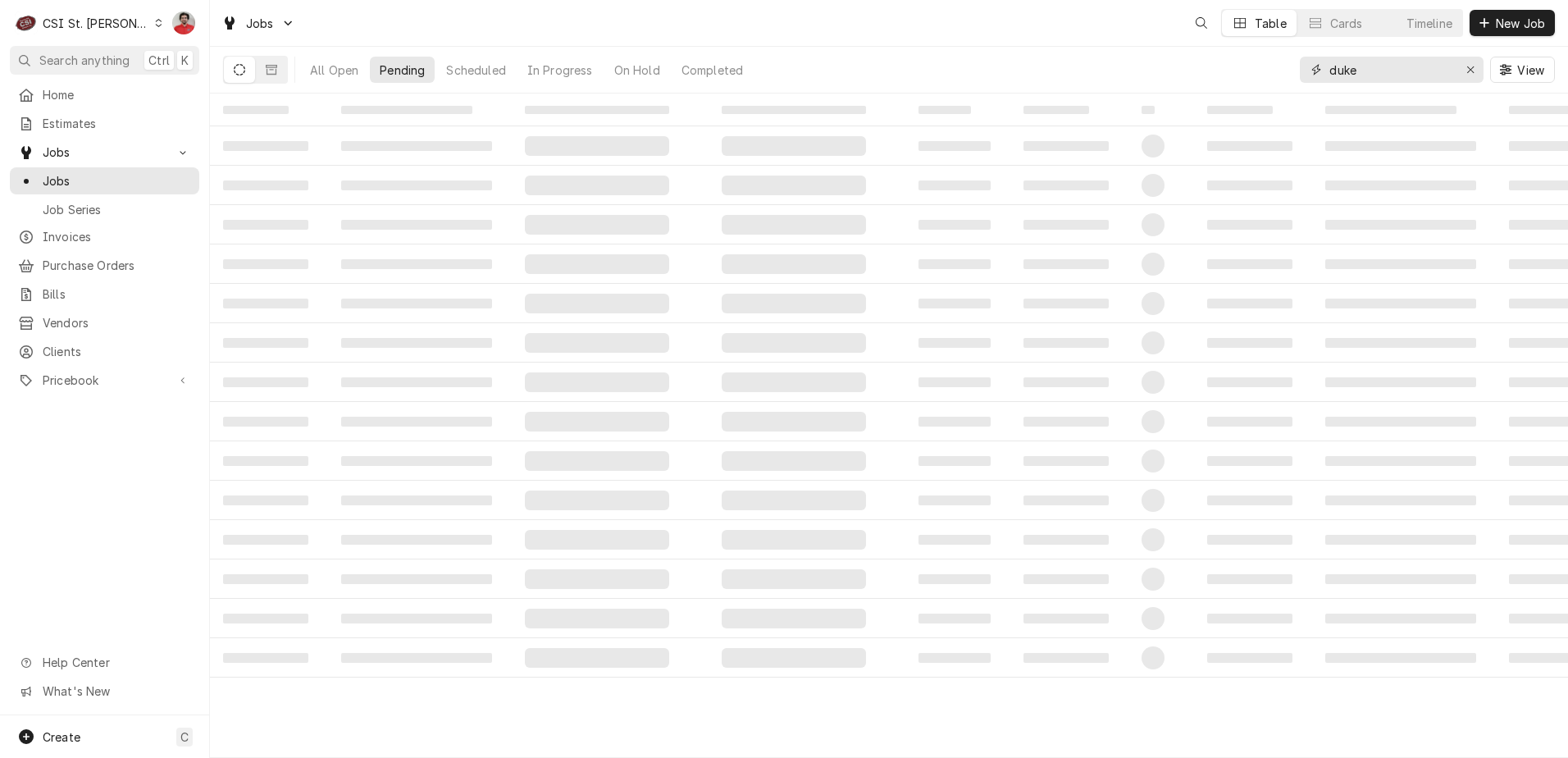
click at [1360, 73] on input "duke" at bounding box center [1390, 69] width 123 height 26
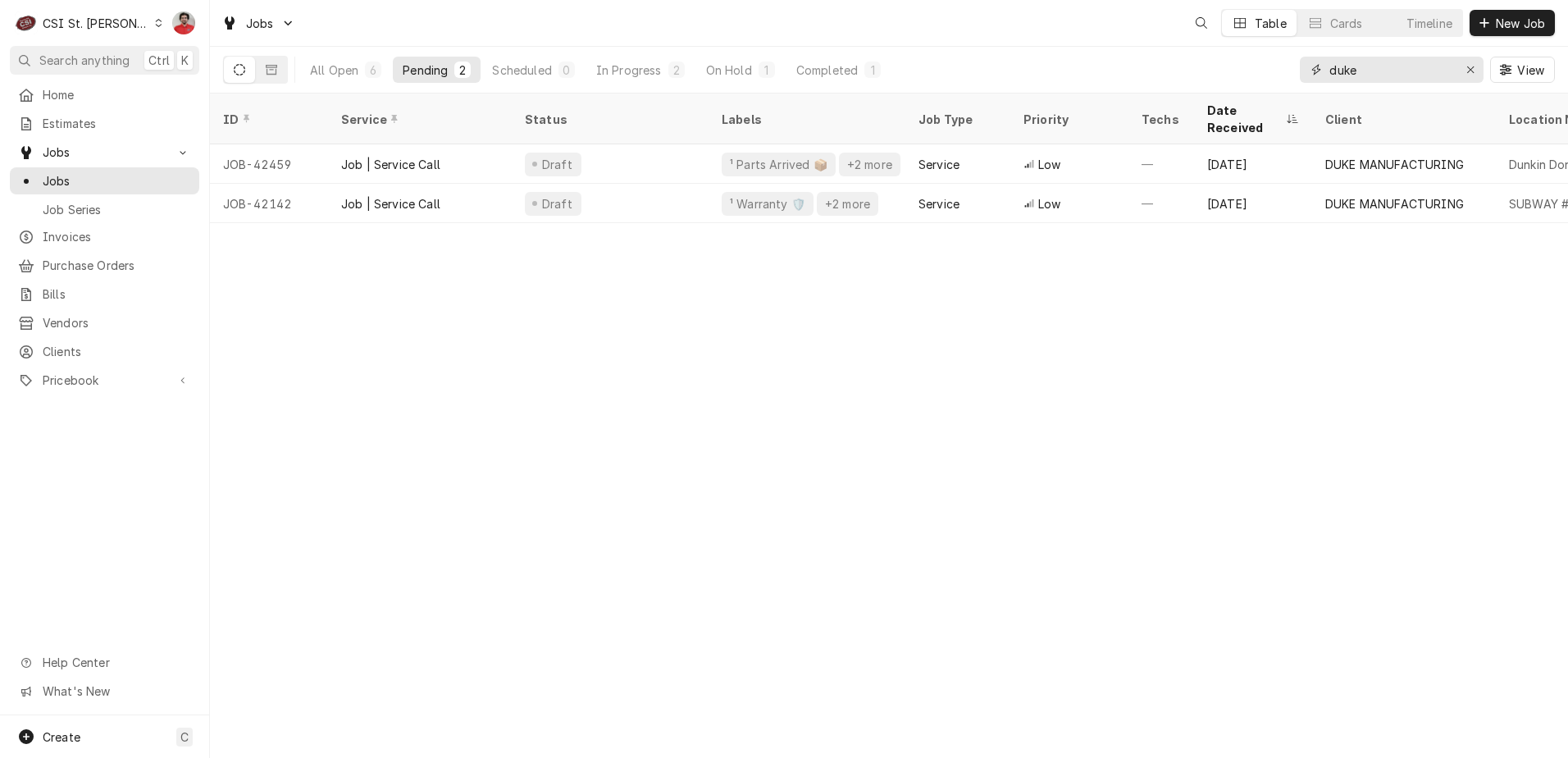
click at [1360, 73] on input "duke" at bounding box center [1390, 69] width 123 height 26
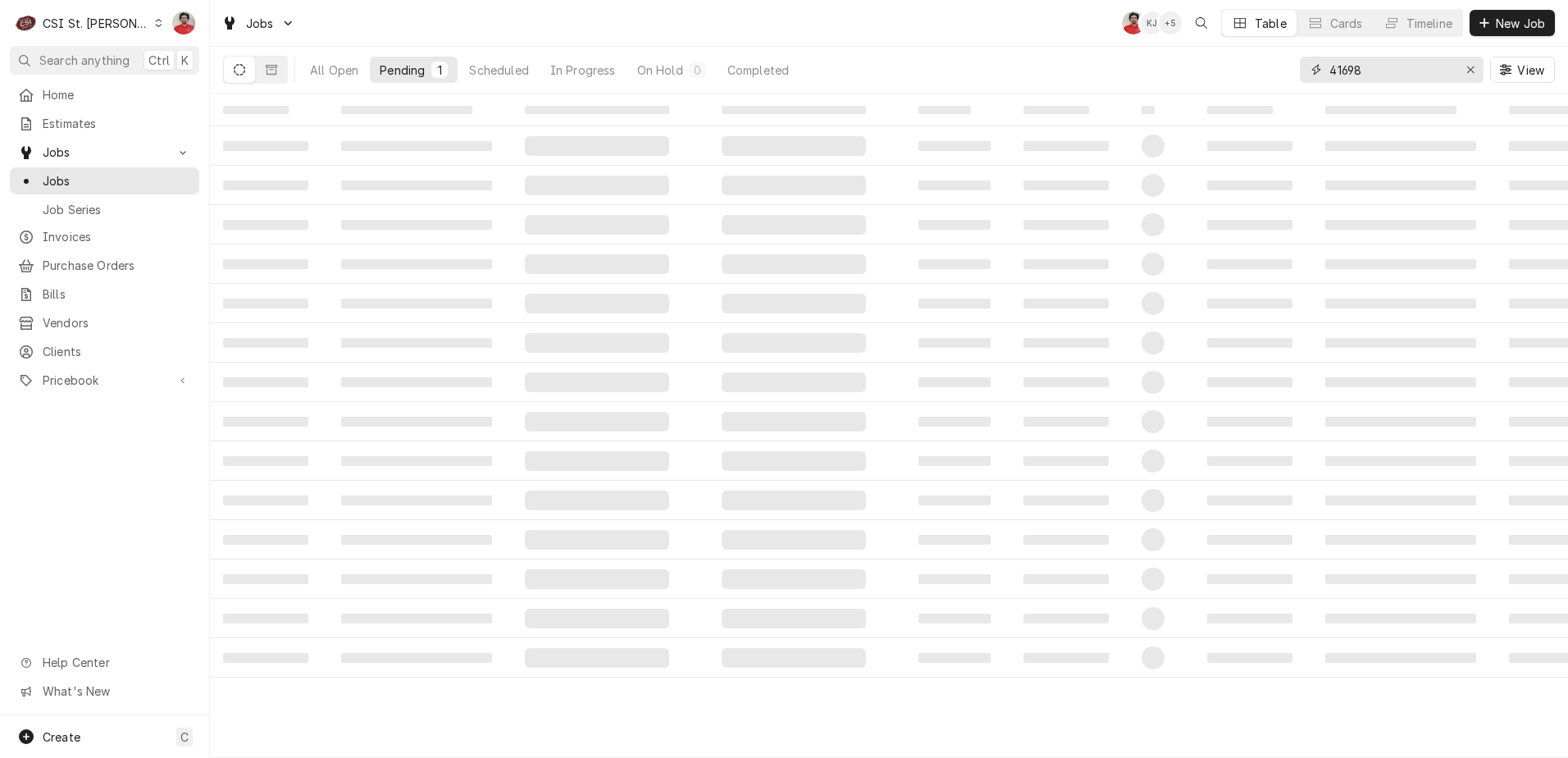
click at [1396, 73] on input "41698" at bounding box center [1390, 69] width 123 height 26
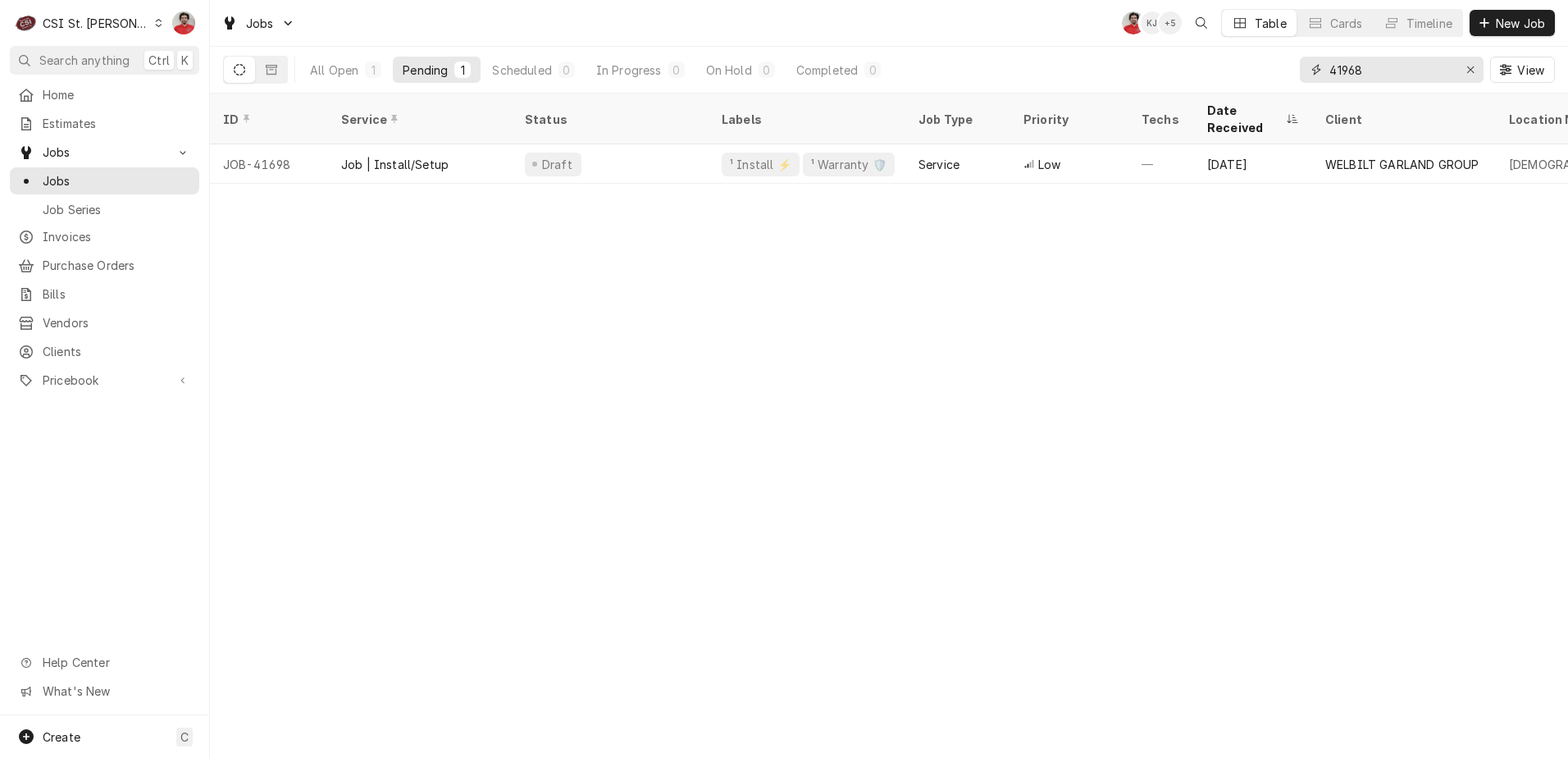
type input "41968"
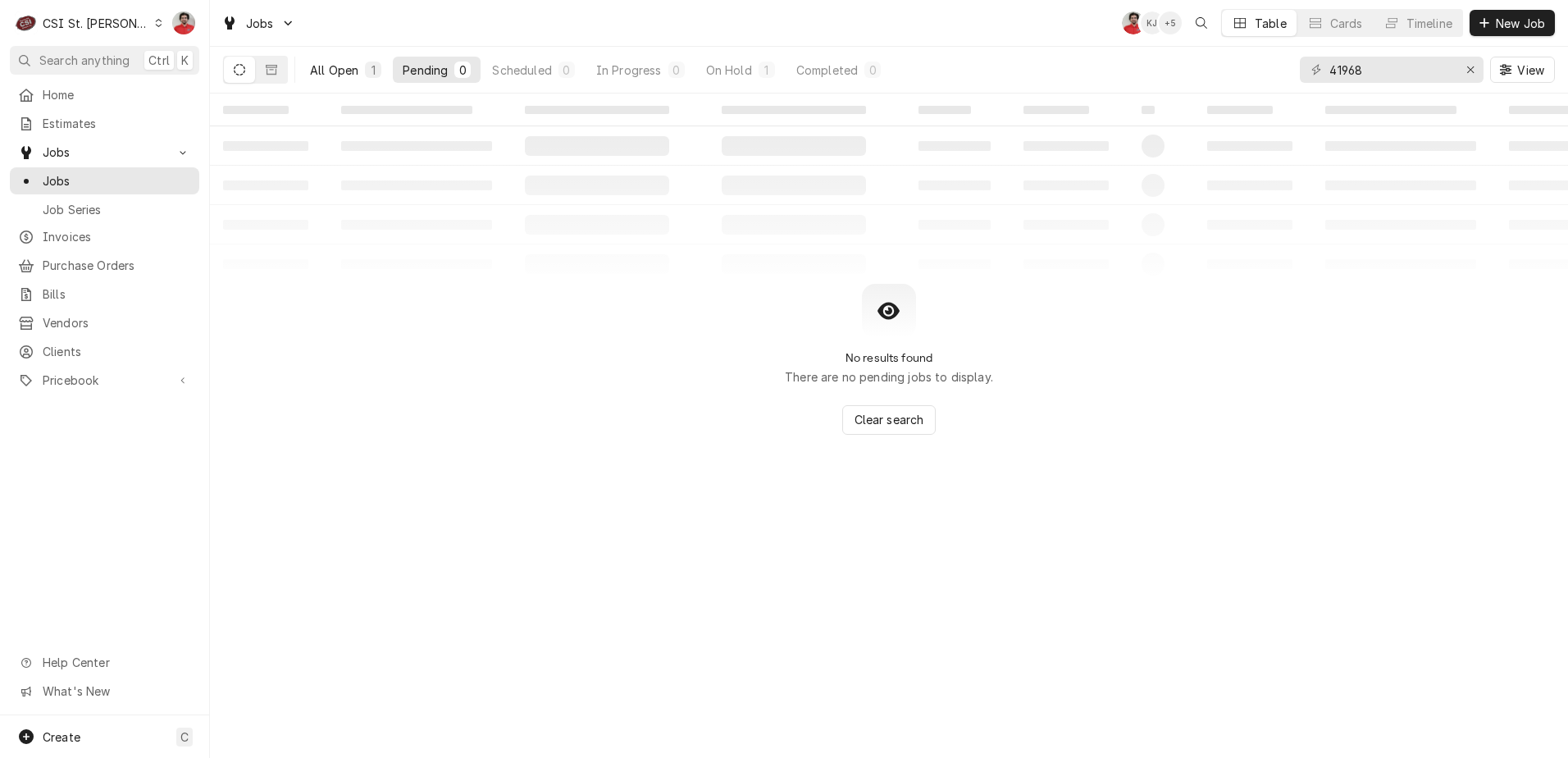
click at [326, 72] on div "All Open" at bounding box center [334, 70] width 49 height 17
